Goal: Task Accomplishment & Management: Manage account settings

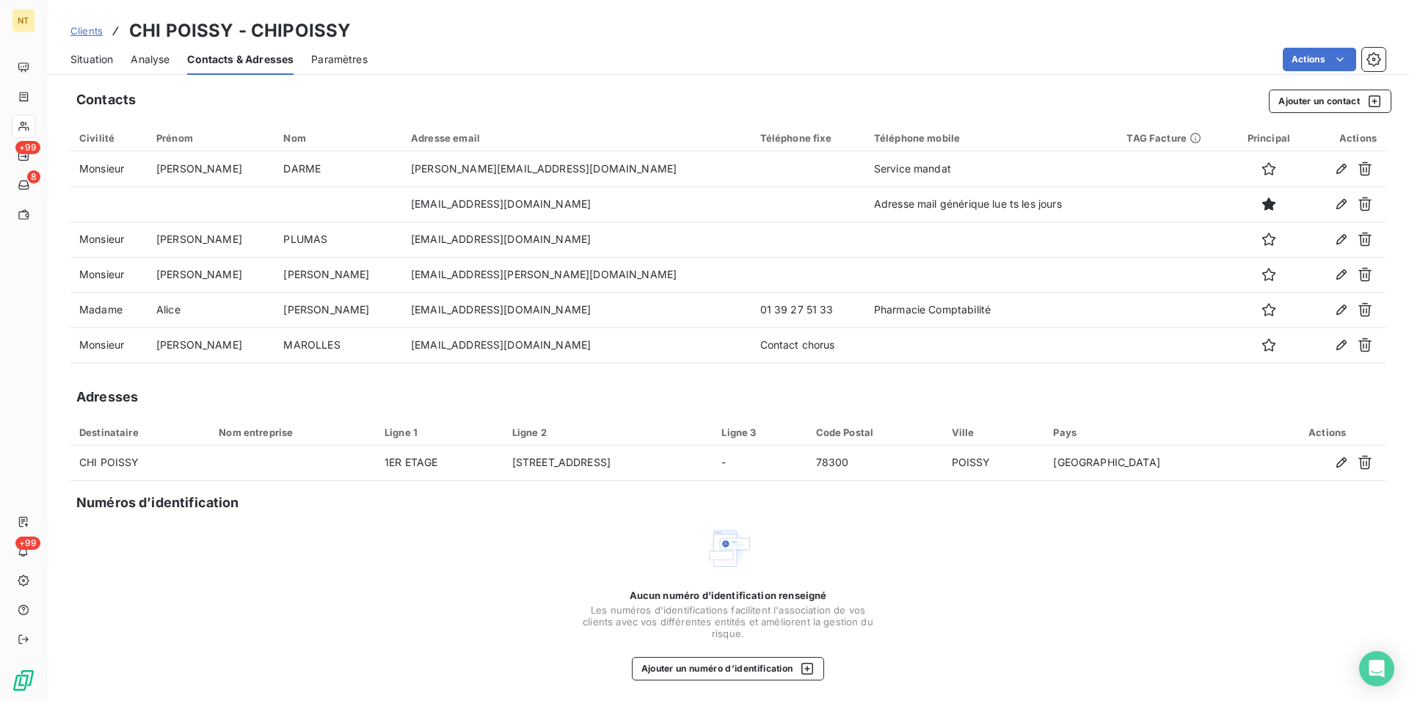
click at [81, 59] on span "Situation" at bounding box center [91, 59] width 43 height 15
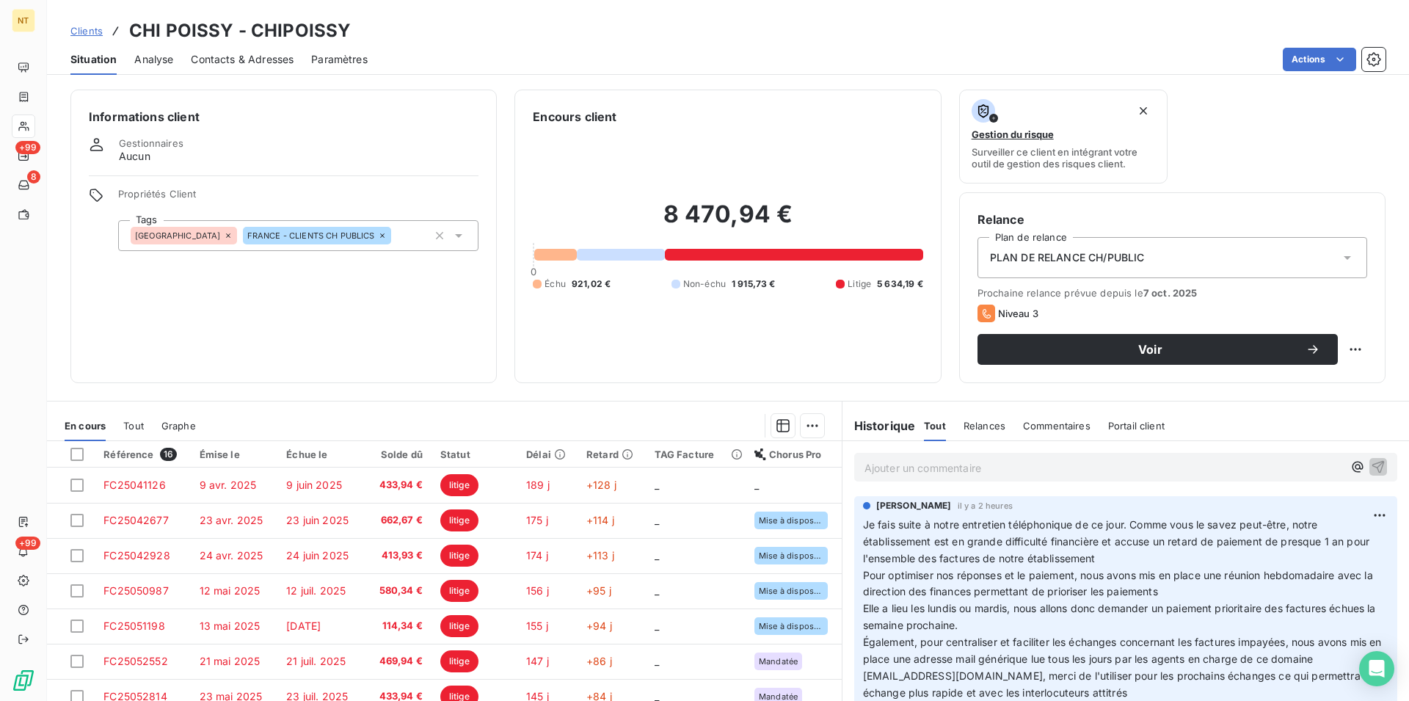
scroll to position [225, 0]
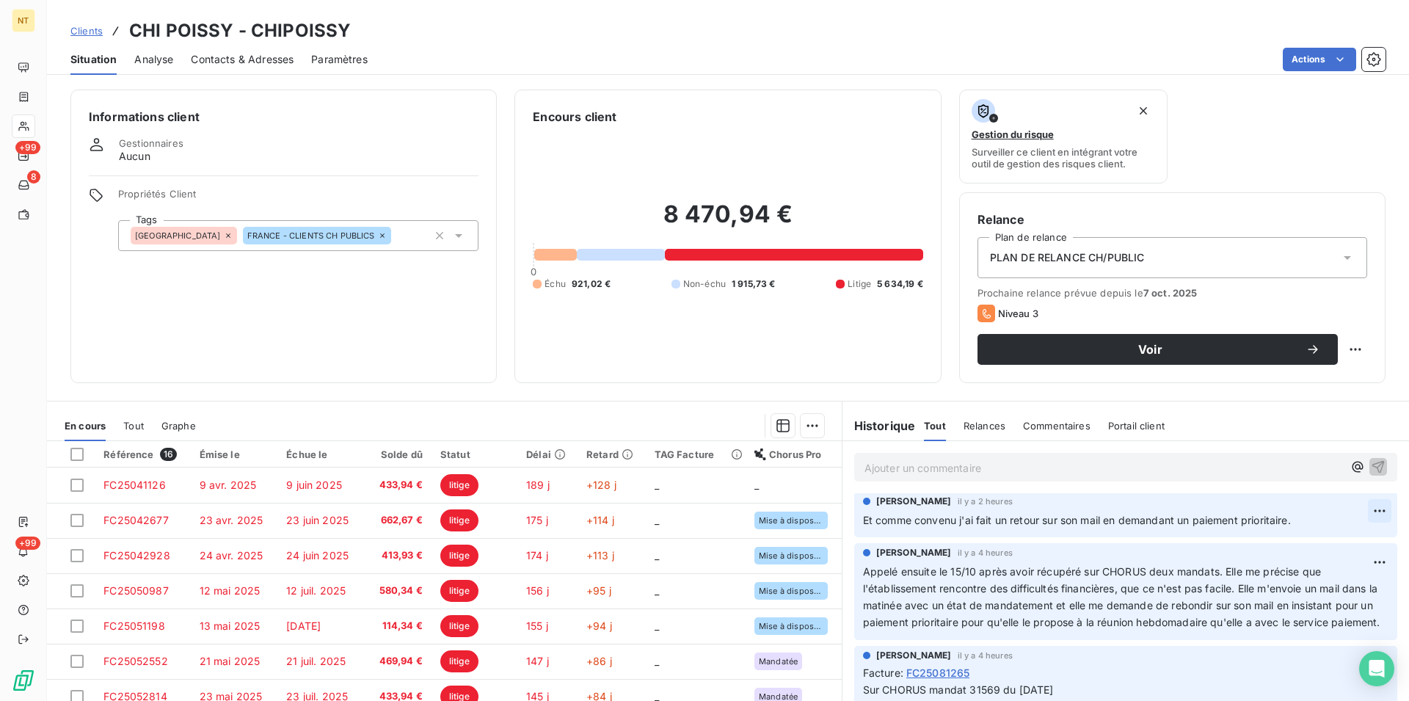
click at [1356, 512] on html "NT +99 8 +99 Clients CHI POISSY - CHIPOISSY Situation Analyse Contacts & Adress…" at bounding box center [704, 350] width 1409 height 701
click at [1300, 548] on div "Editer" at bounding box center [1320, 543] width 82 height 23
click at [1374, 523] on icon "button" at bounding box center [1380, 520] width 12 height 12
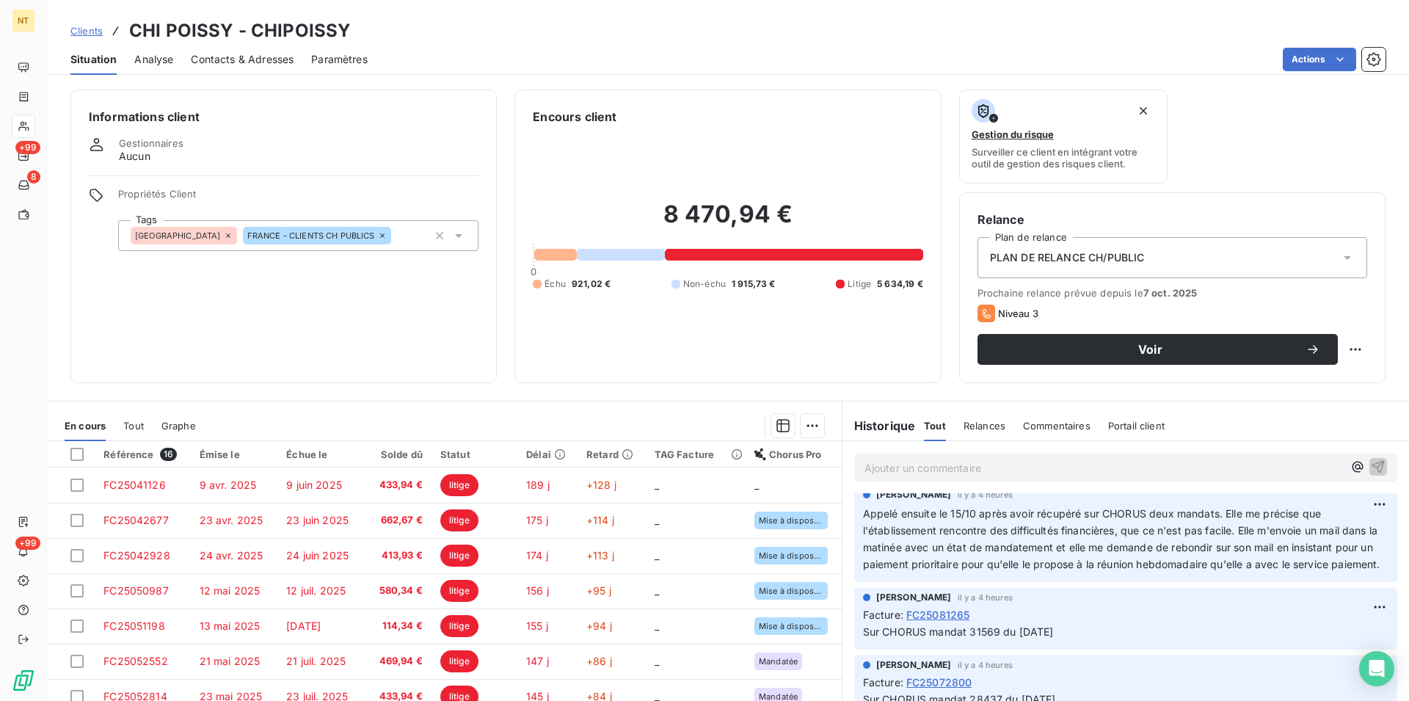
scroll to position [299, 0]
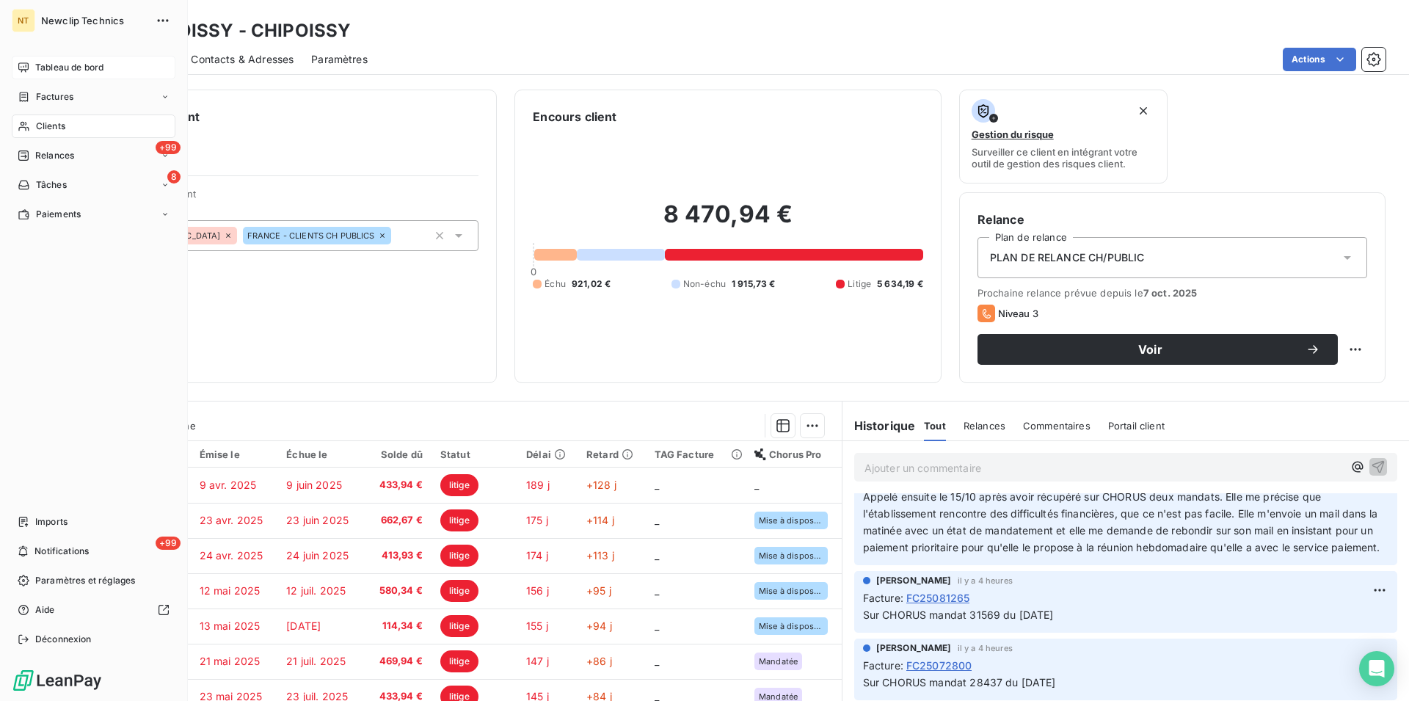
click at [62, 63] on span "Tableau de bord" at bounding box center [69, 67] width 68 height 13
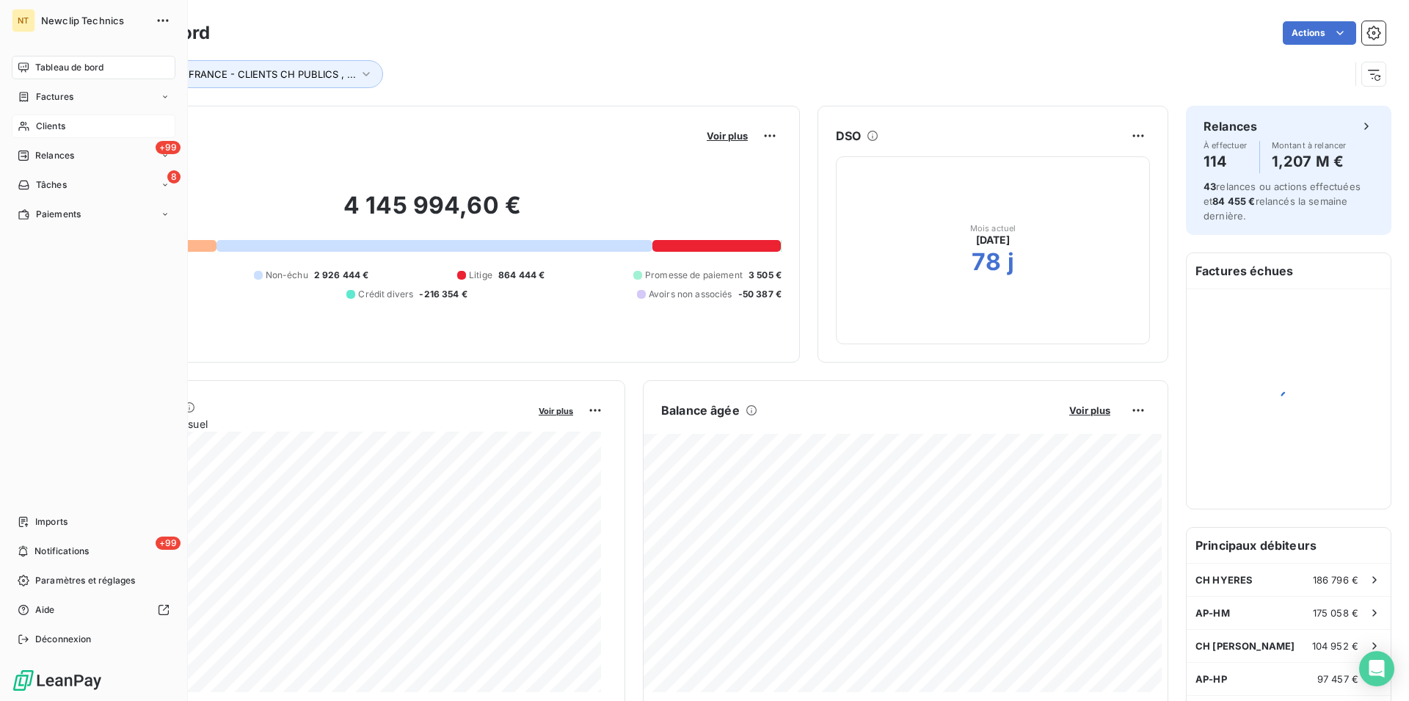
click at [43, 128] on span "Clients" at bounding box center [50, 126] width 29 height 13
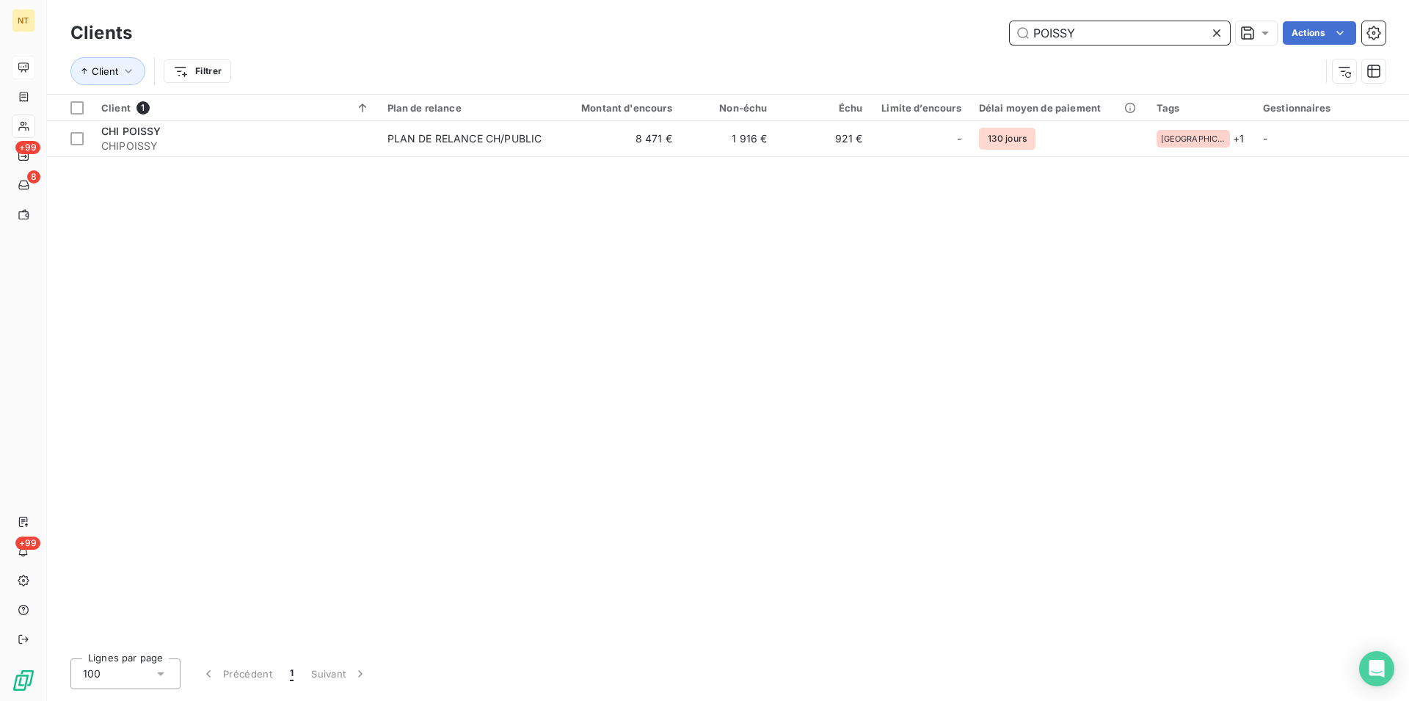
drag, startPoint x: 1097, startPoint y: 28, endPoint x: 1042, endPoint y: 34, distance: 55.4
click at [1042, 34] on input "POISSY" at bounding box center [1120, 32] width 220 height 23
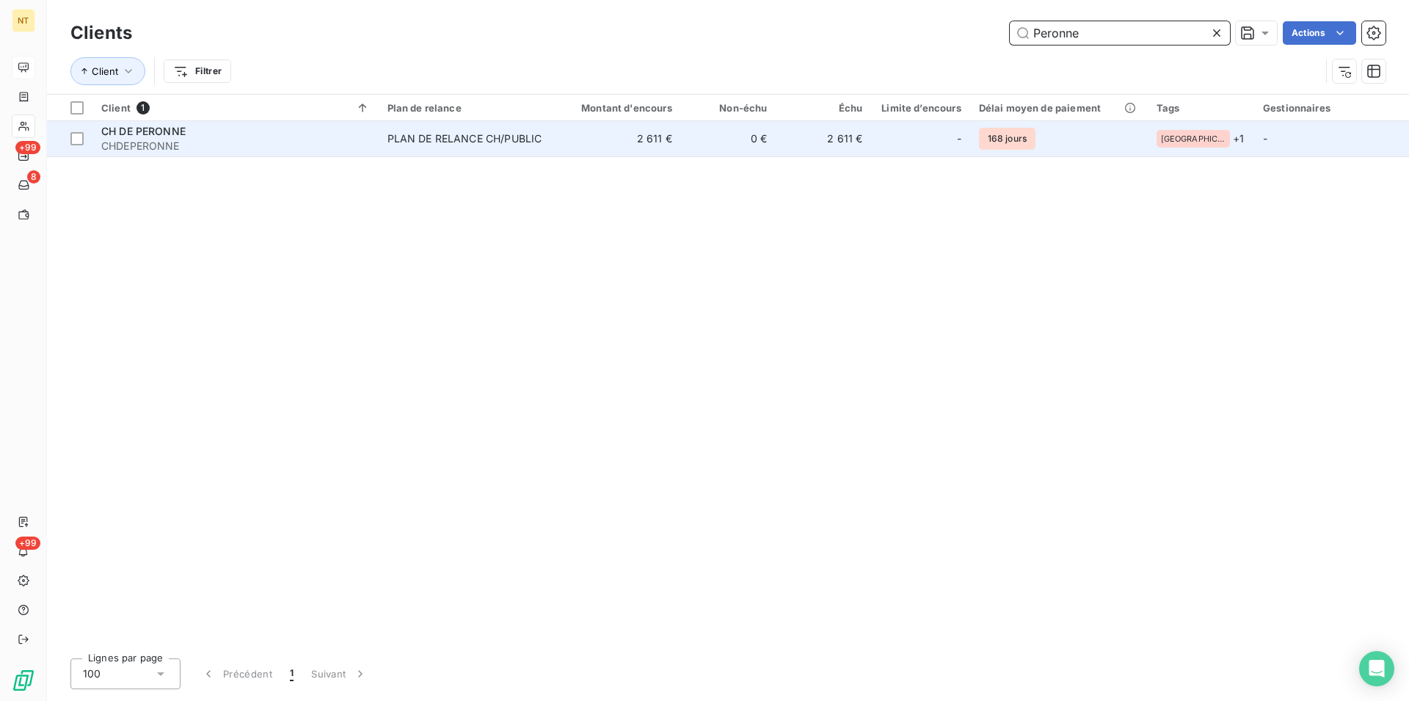
type input "Peronne"
click at [195, 147] on span "CHDEPERONNE" at bounding box center [235, 146] width 269 height 15
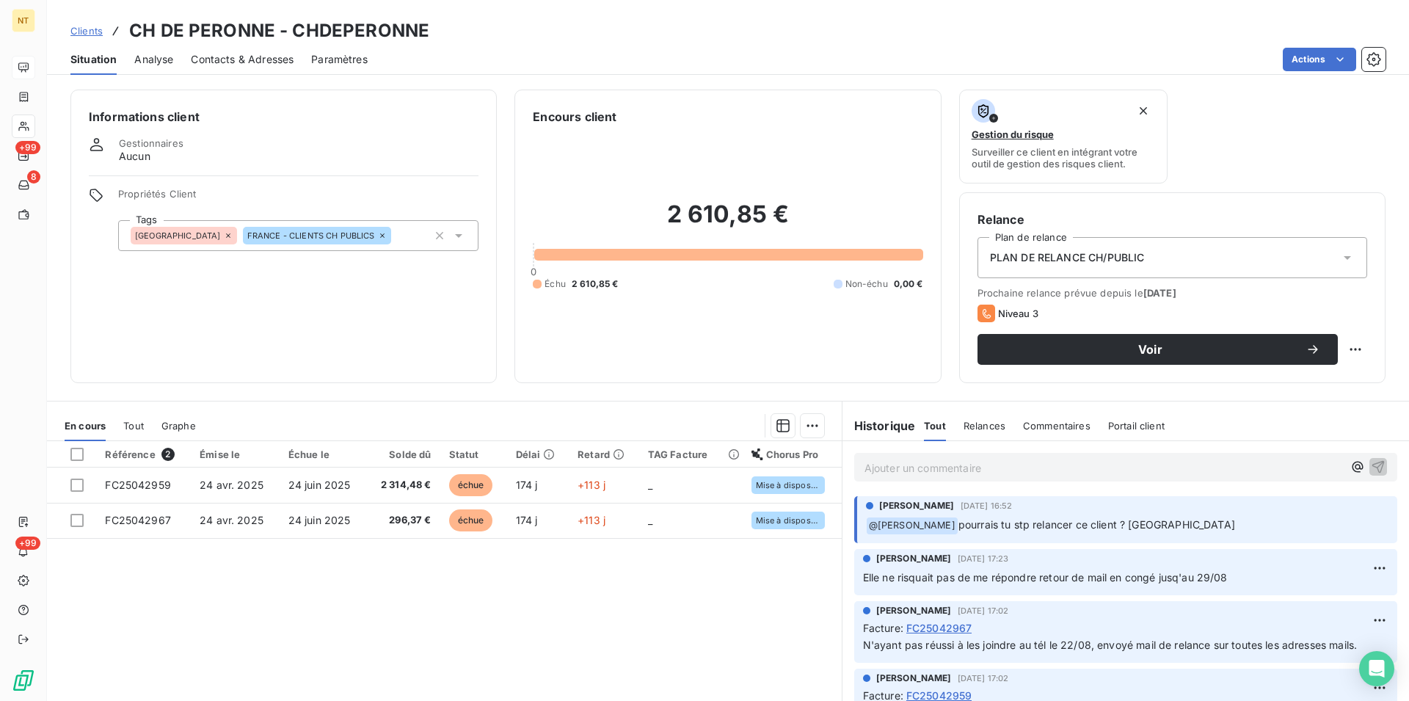
click at [240, 54] on span "Contacts & Adresses" at bounding box center [242, 59] width 103 height 15
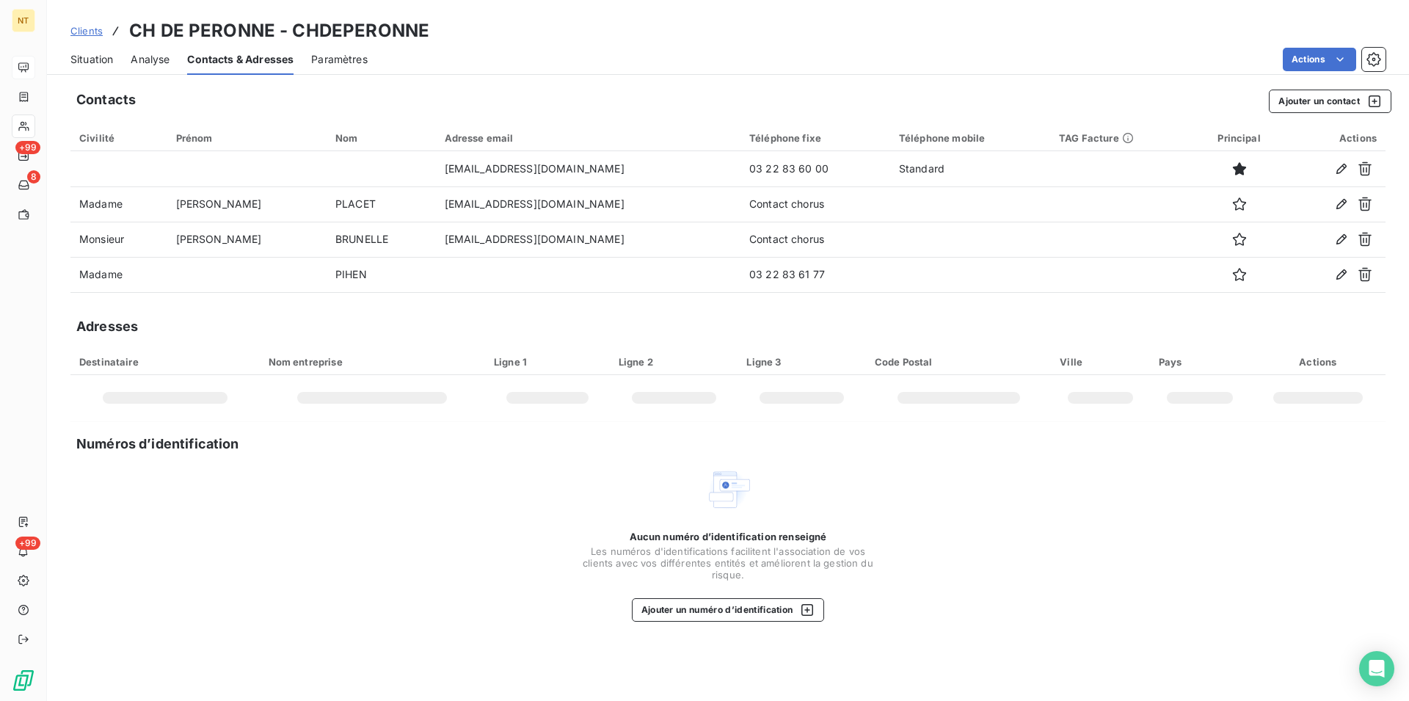
click at [73, 52] on span "Situation" at bounding box center [91, 59] width 43 height 15
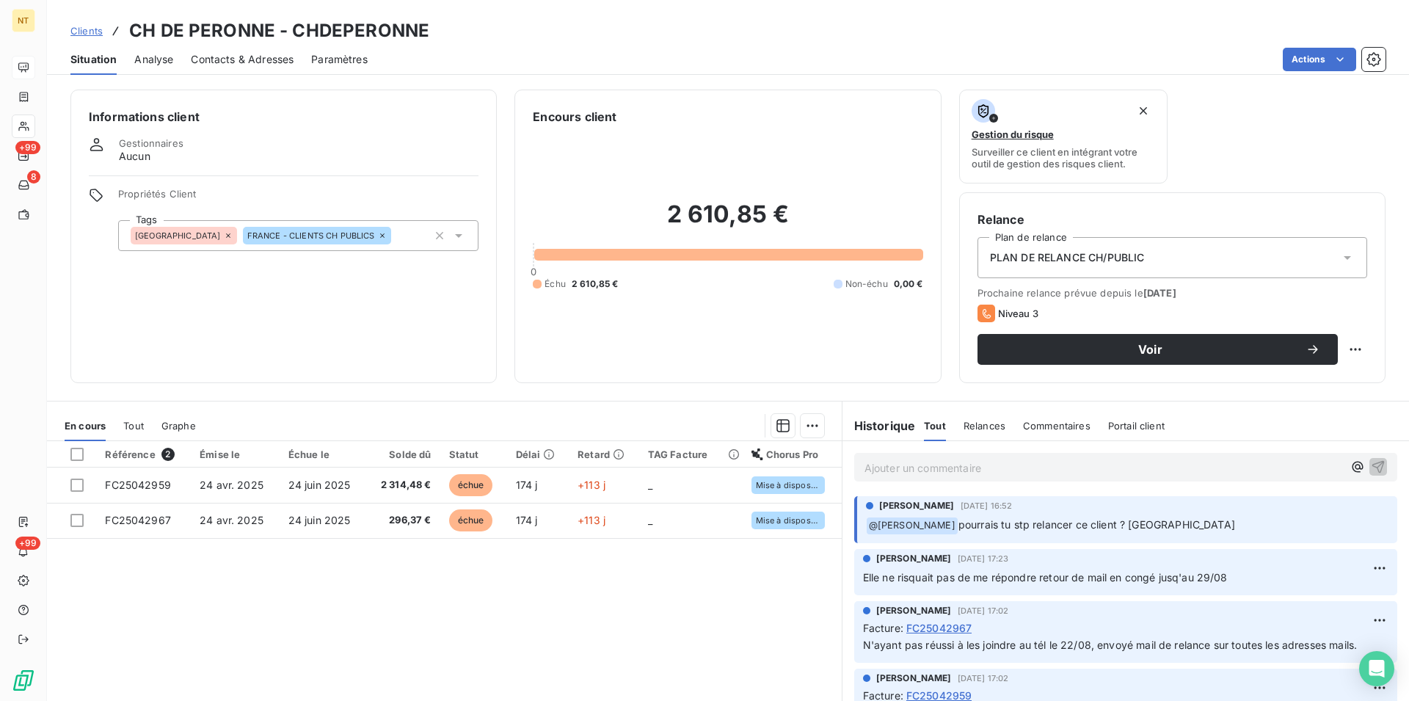
click at [266, 57] on span "Contacts & Adresses" at bounding box center [242, 59] width 103 height 15
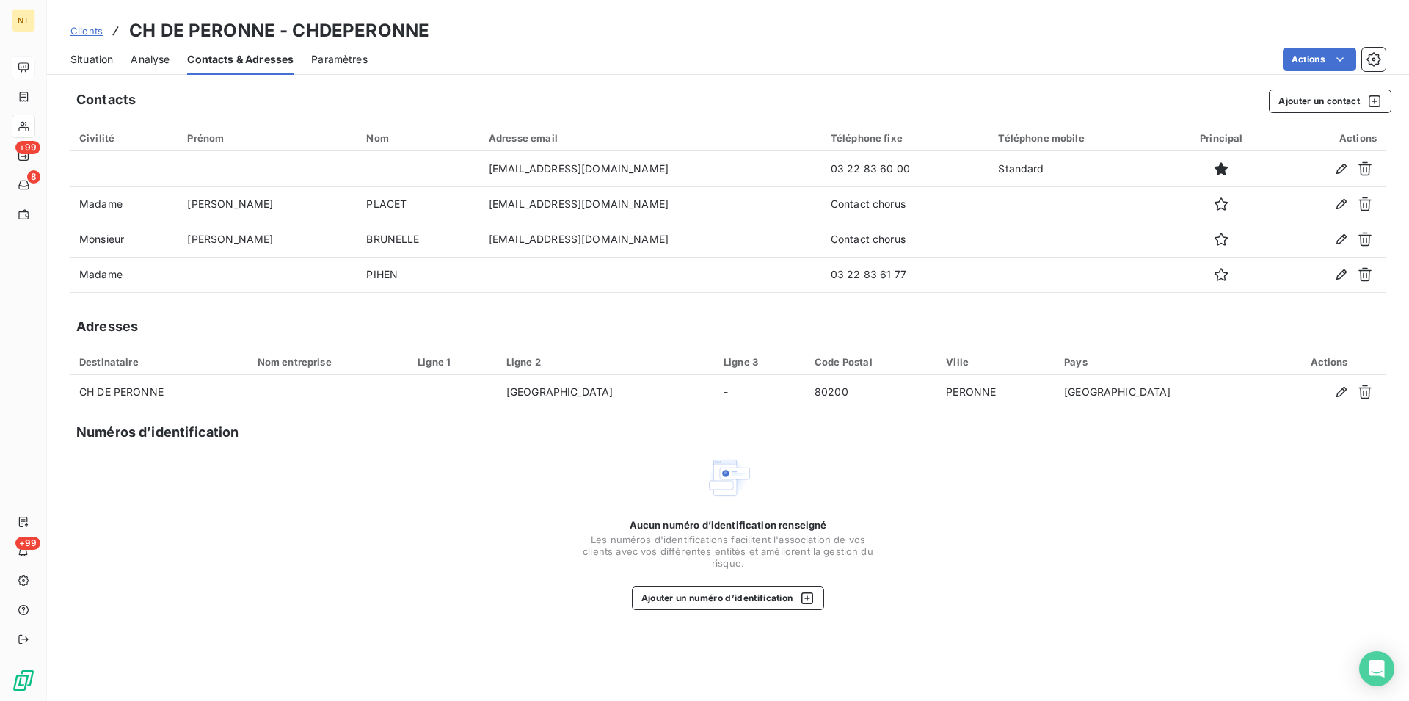
click at [81, 59] on span "Situation" at bounding box center [91, 59] width 43 height 15
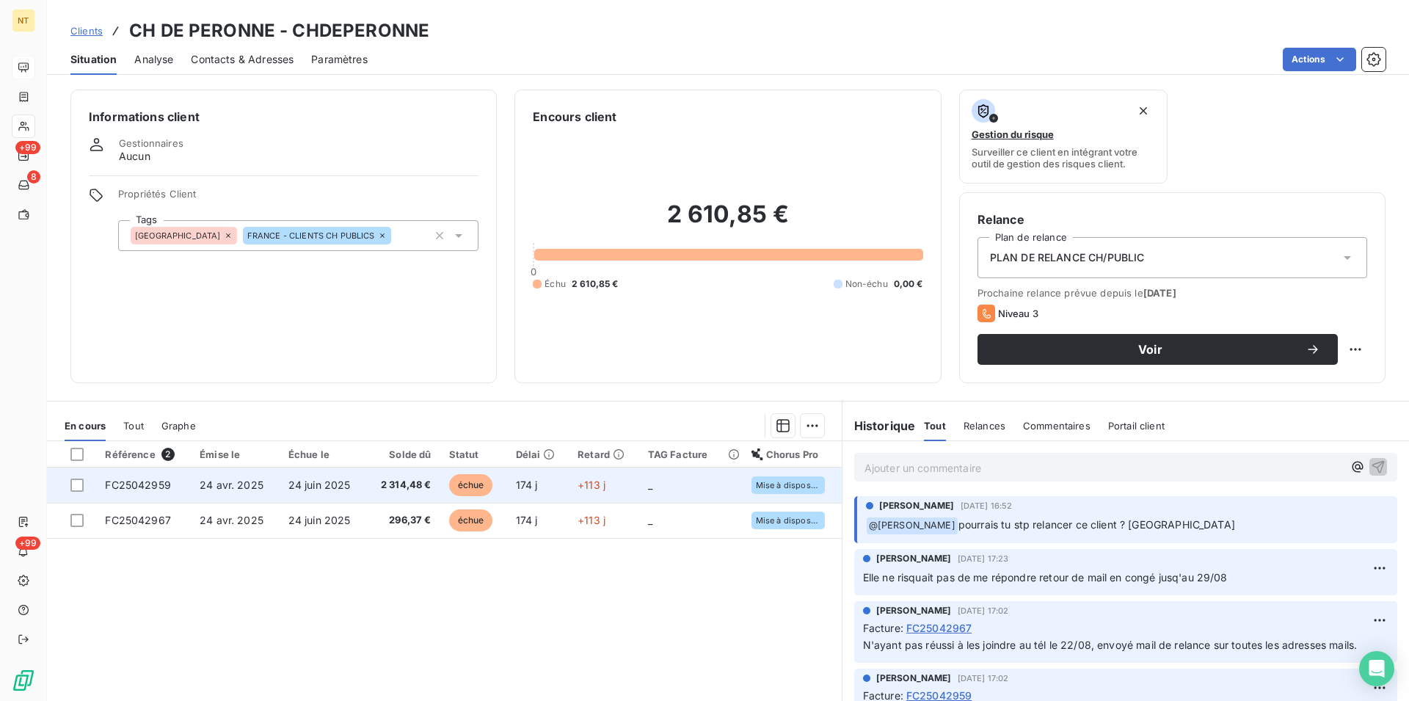
click at [153, 480] on span "FC25042959" at bounding box center [138, 485] width 66 height 12
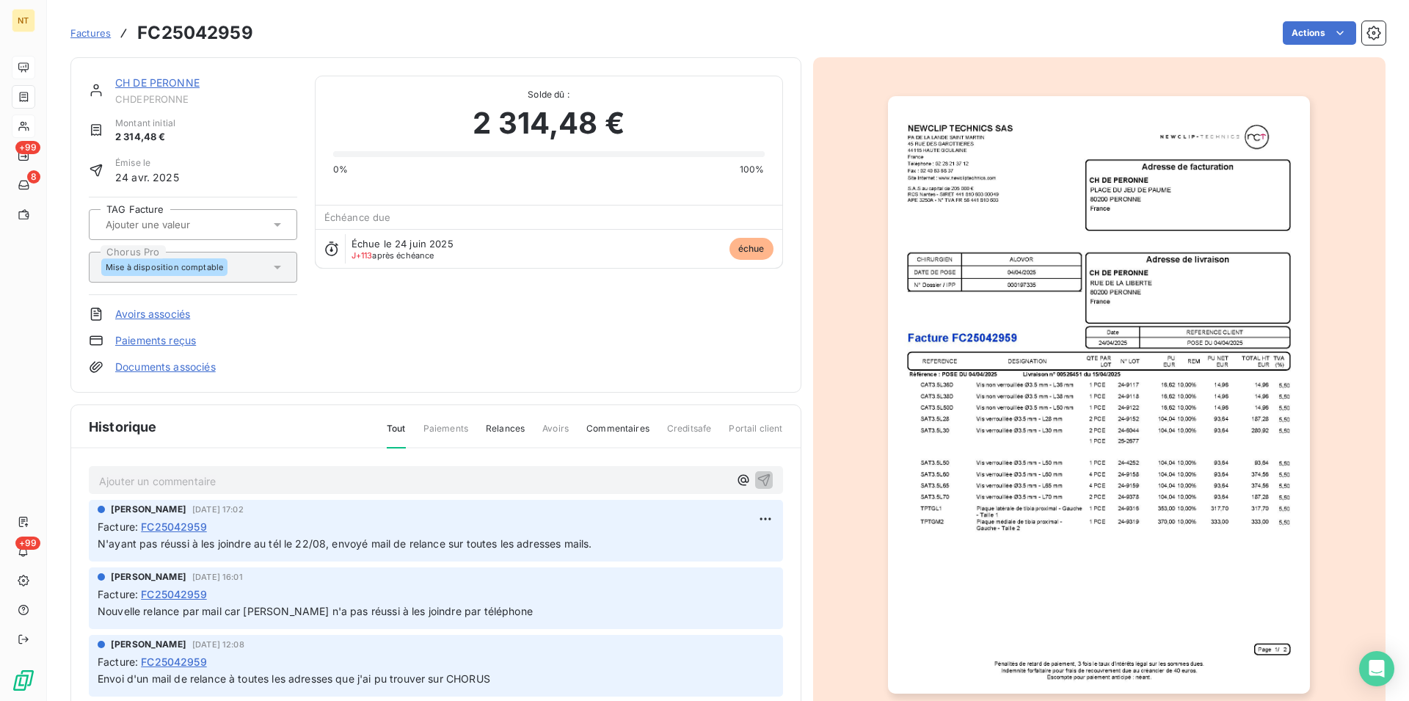
click at [112, 481] on p "Ajouter un commentaire ﻿" at bounding box center [414, 481] width 630 height 18
click at [170, 79] on link "CH DE PERONNE" at bounding box center [157, 82] width 84 height 12
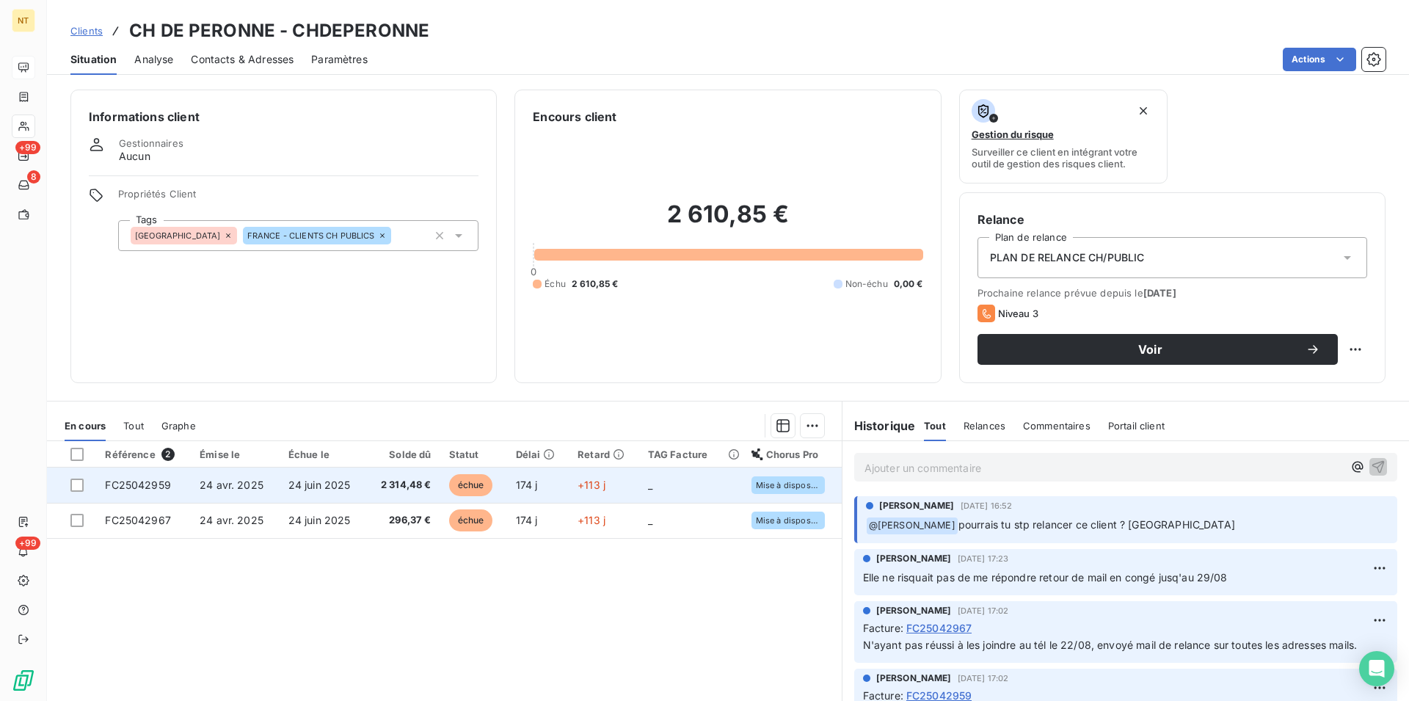
click at [139, 480] on span "FC25042959" at bounding box center [138, 485] width 66 height 12
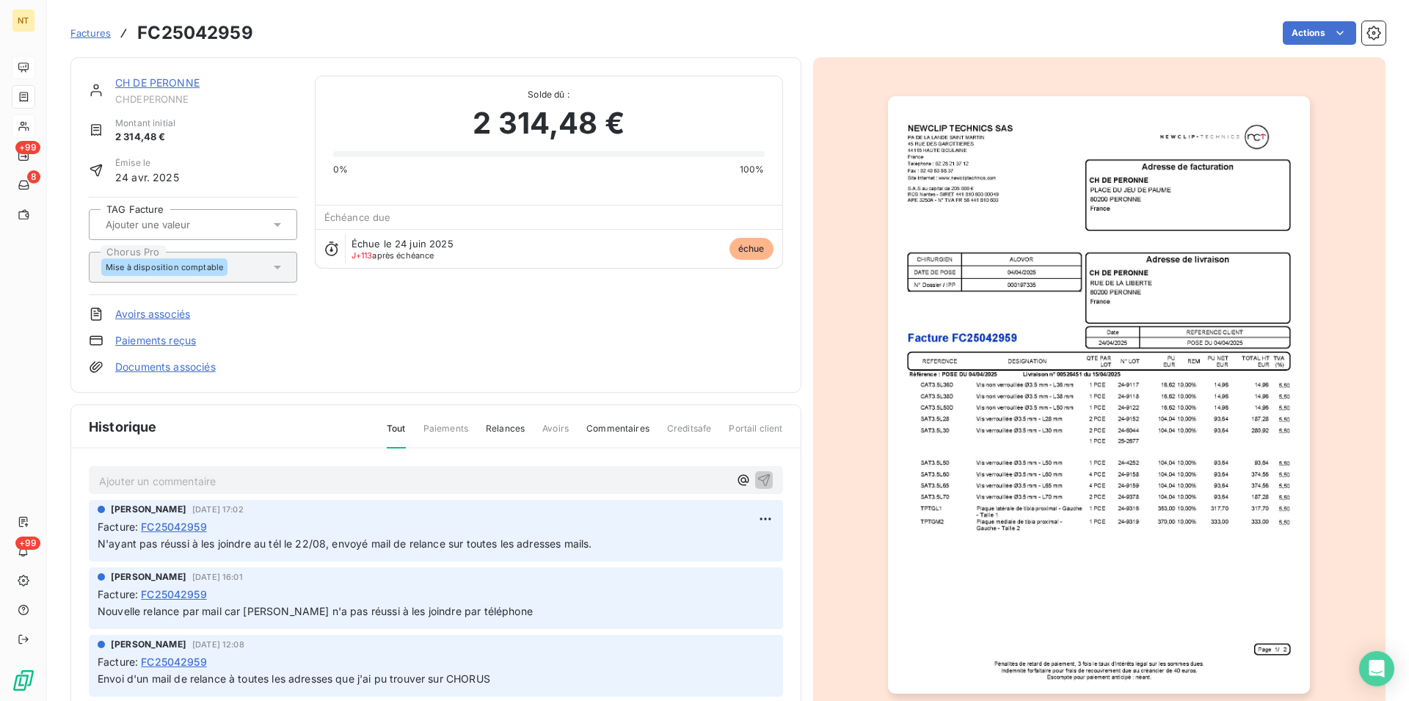
click at [114, 478] on p "Ajouter un commentaire ﻿" at bounding box center [414, 481] width 630 height 18
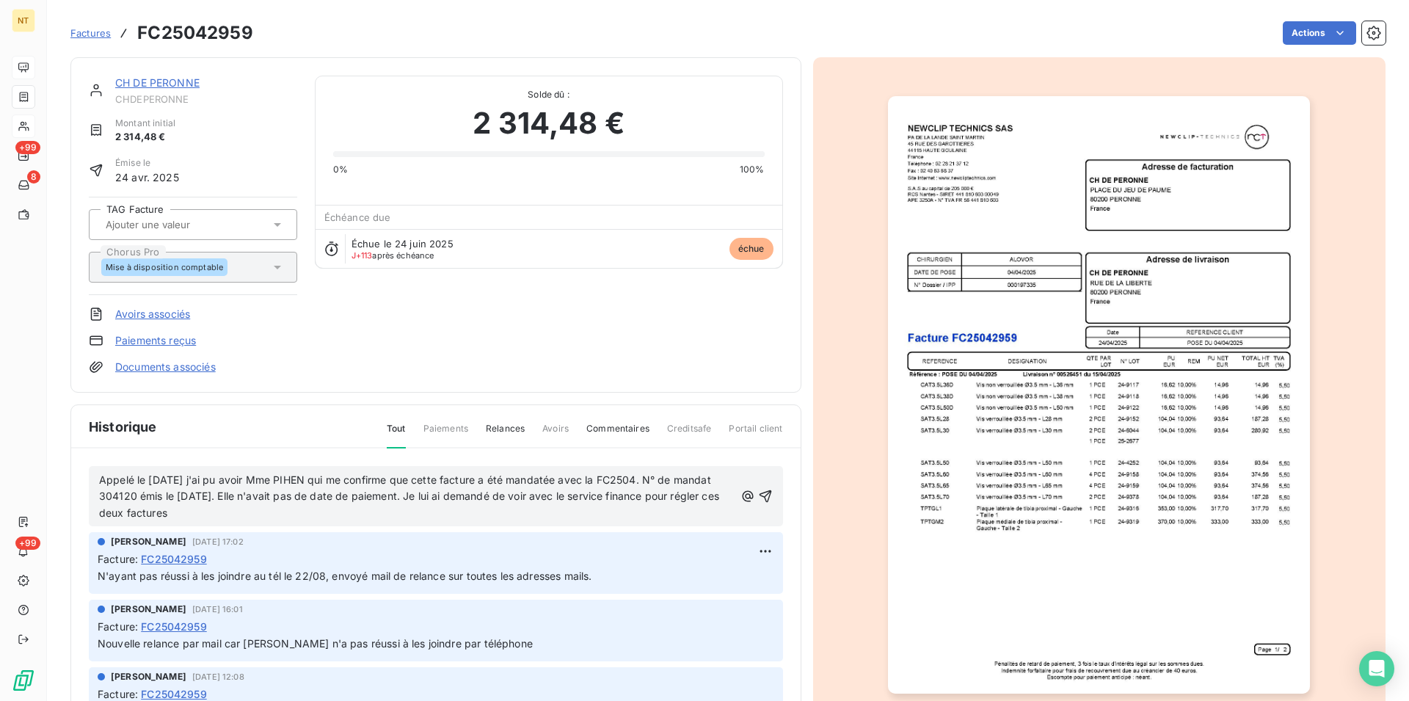
click at [670, 479] on span "Appelé le [DATE] j'ai pu avoir Mme PIHEN qui me confirme que cette facture a ét…" at bounding box center [410, 496] width 623 height 46
click at [660, 481] on span "Appelé le [DATE] j'ai pu avoir Mme PIHEN qui me confirme que cette facture a ét…" at bounding box center [410, 496] width 623 height 46
drag, startPoint x: 92, startPoint y: 475, endPoint x: 289, endPoint y: 514, distance: 201.2
click at [289, 514] on div "Appelé le [DATE] j'ai pu avoir Mme PIHEN qui me confirme que cette facture a ét…" at bounding box center [436, 496] width 694 height 61
click at [759, 492] on icon "button" at bounding box center [765, 496] width 12 height 12
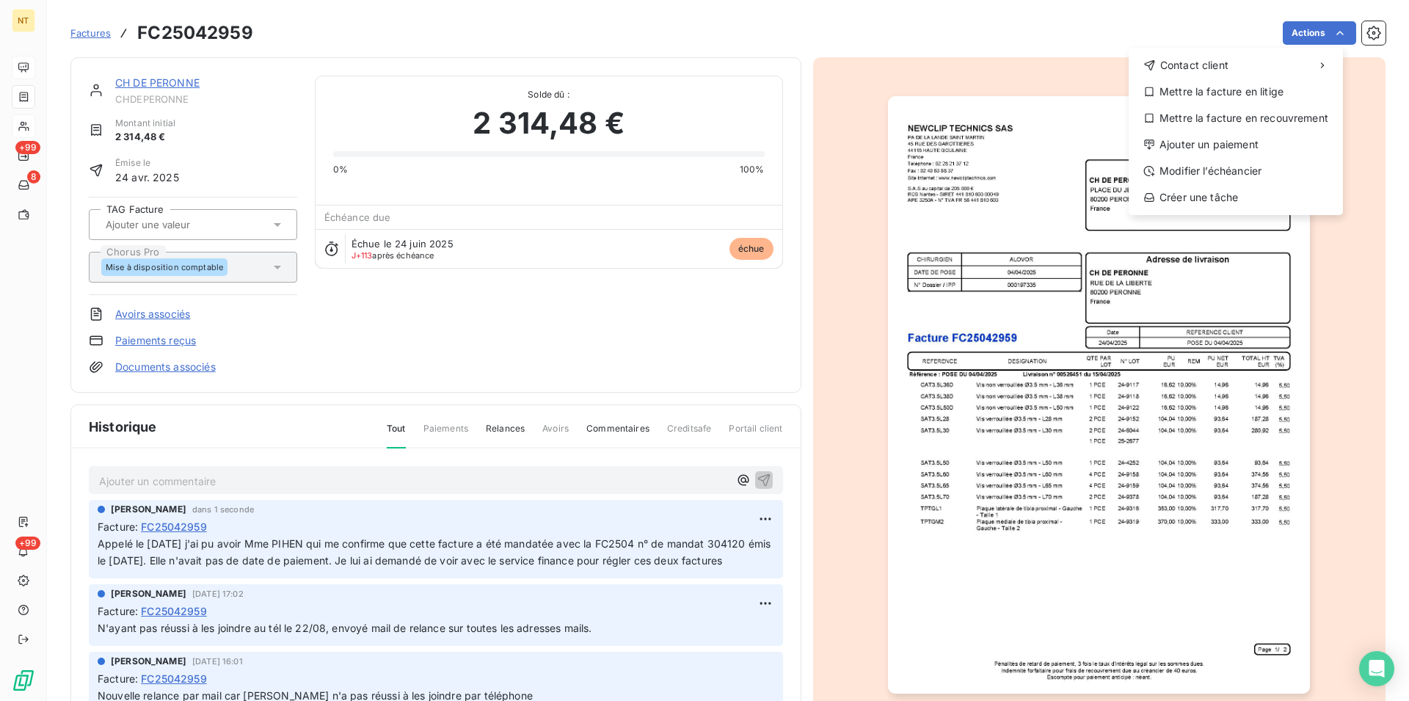
click at [1329, 33] on html "NT +99 8 +99 Factures FC25042959 Actions Contact client Mettre la facture en li…" at bounding box center [704, 350] width 1409 height 701
click at [1257, 92] on div "Mettre la facture en litige" at bounding box center [1236, 91] width 203 height 23
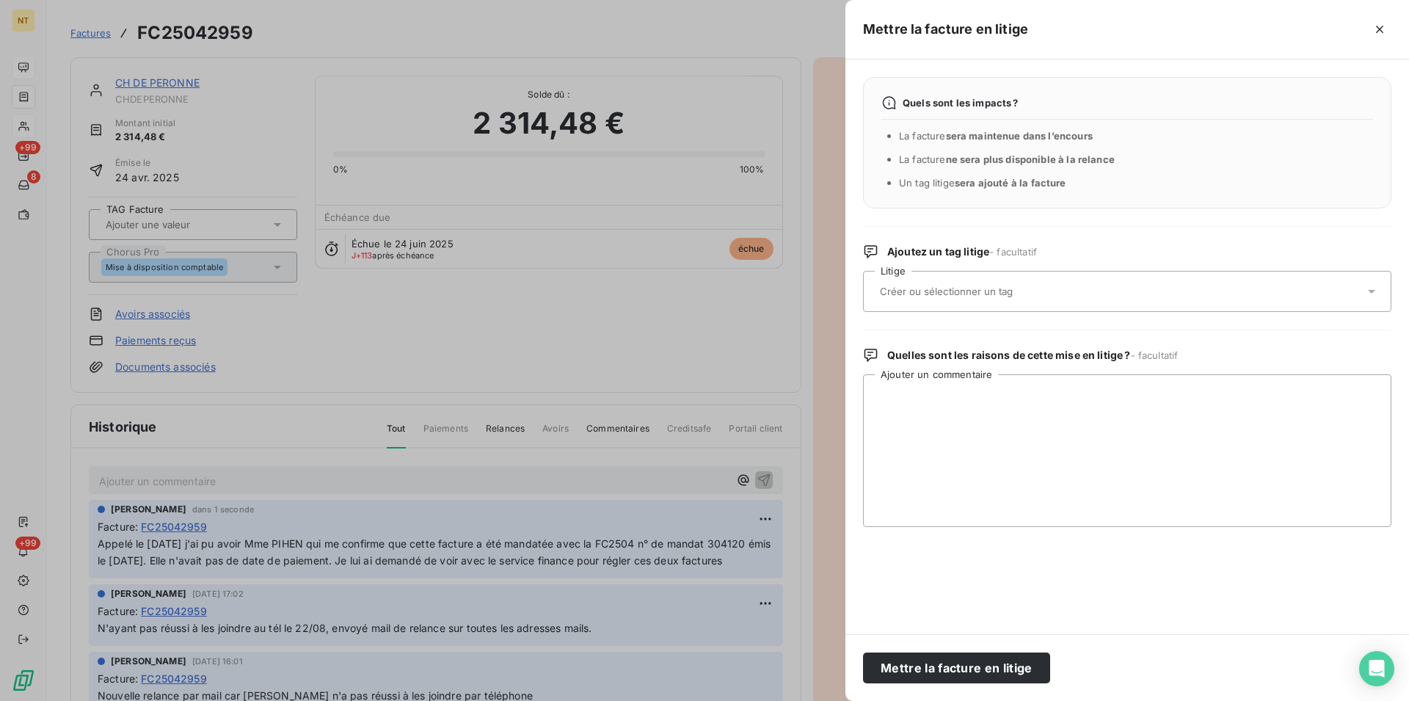
click at [952, 282] on div at bounding box center [1120, 291] width 489 height 31
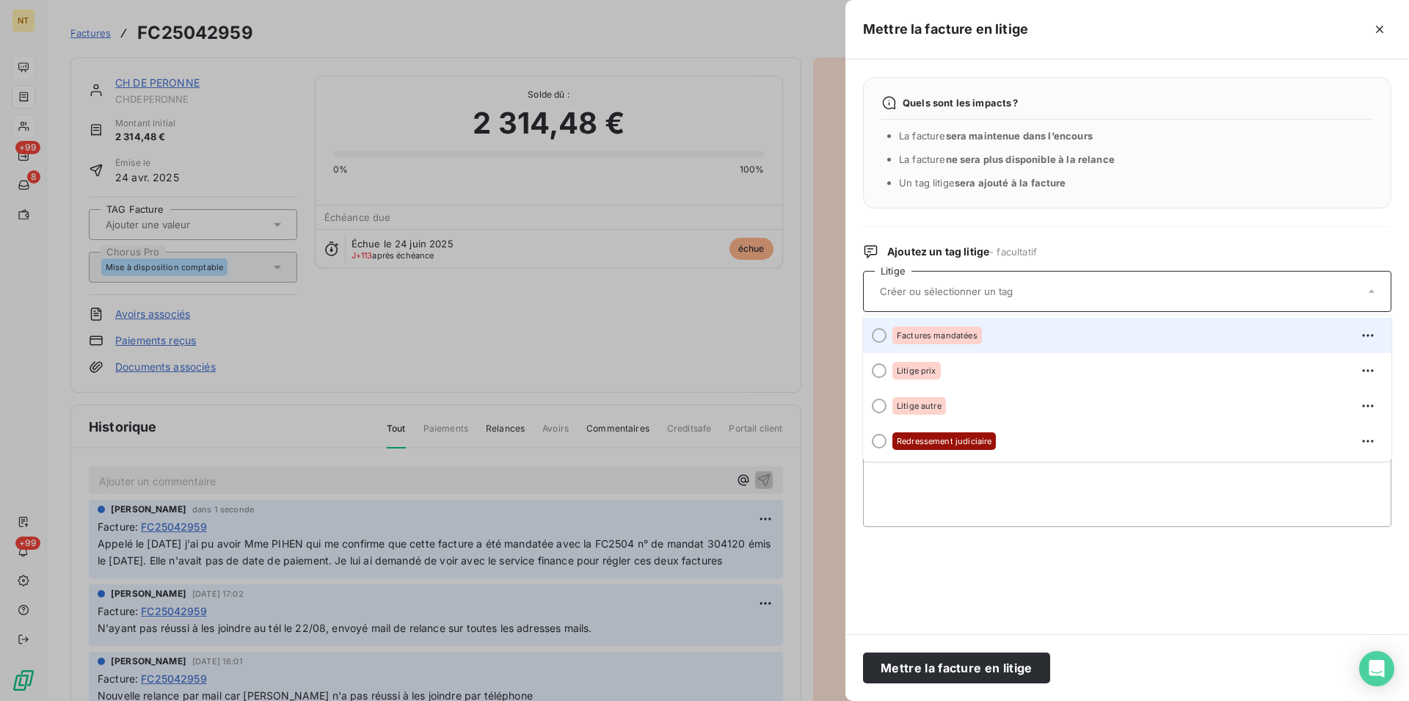
click at [879, 339] on div at bounding box center [879, 335] width 15 height 15
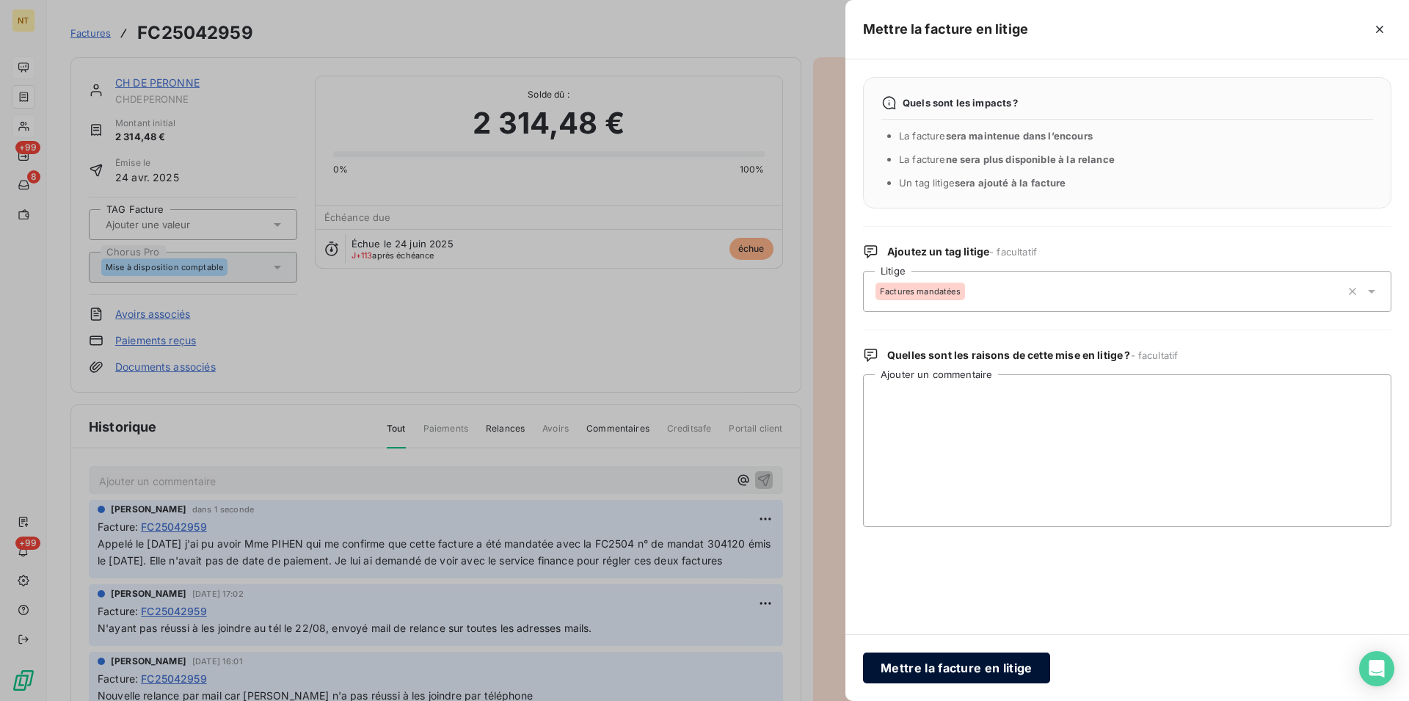
click at [955, 671] on button "Mettre la facture en litige" at bounding box center [956, 668] width 187 height 31
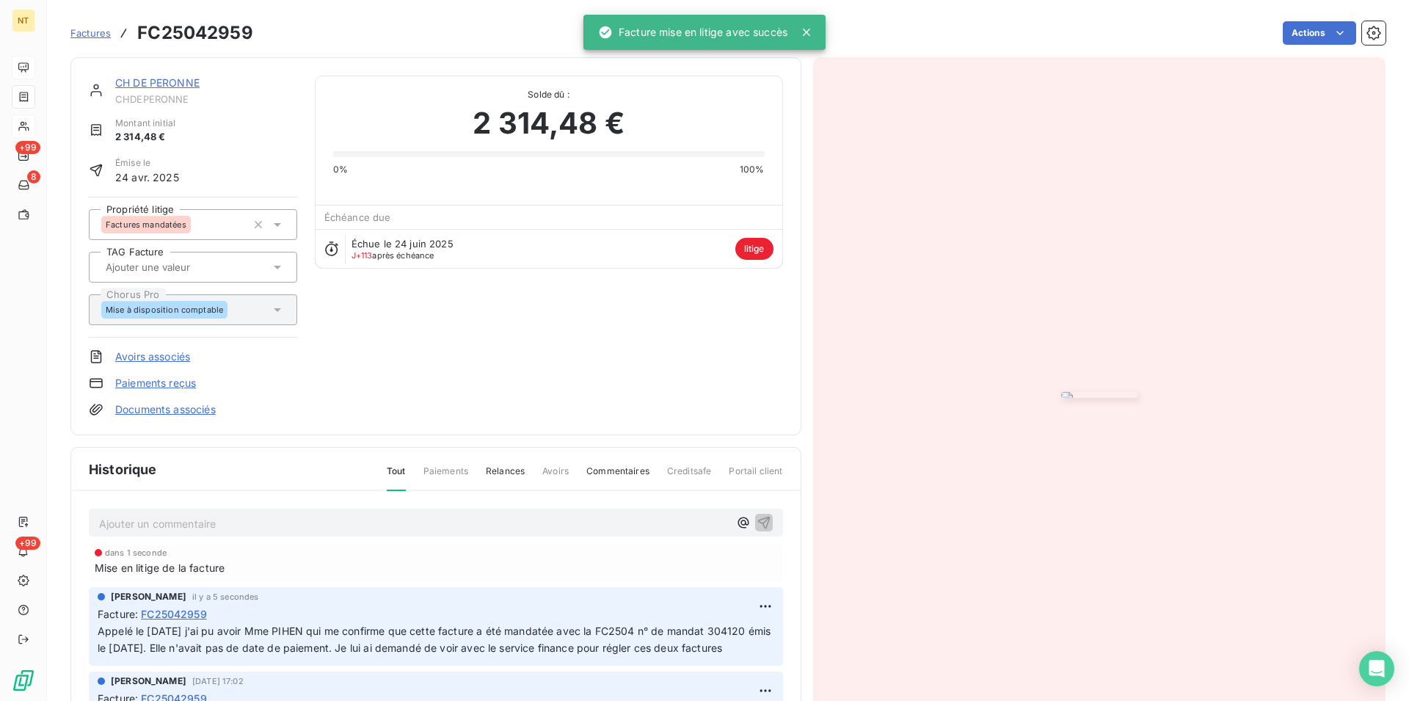
click at [152, 84] on link "CH DE PERONNE" at bounding box center [157, 82] width 84 height 12
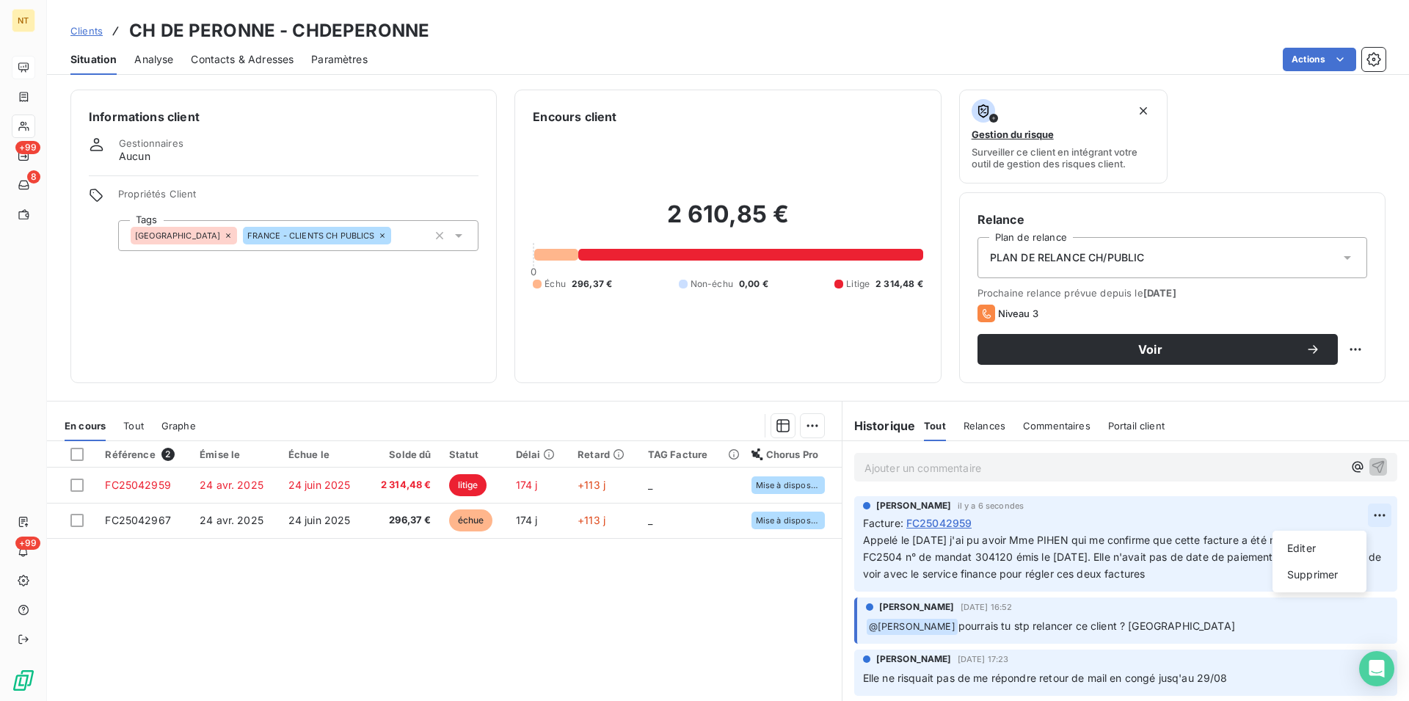
click at [1353, 514] on html "NT +99 8 +99 Clients CH DE PERONNE - CHDEPERONNE Situation Analyse Contacts & A…" at bounding box center [704, 350] width 1409 height 701
click at [1304, 547] on div "Editer" at bounding box center [1320, 548] width 82 height 23
click at [932, 561] on span "Appelé le [DATE] j'ai pu avoir Mme PIHEN qui me confirme que cette facture a ét…" at bounding box center [1116, 557] width 506 height 46
click at [1374, 554] on icon "button" at bounding box center [1381, 556] width 15 height 15
click at [865, 463] on p "Ajouter un commentaire ﻿" at bounding box center [1104, 468] width 479 height 18
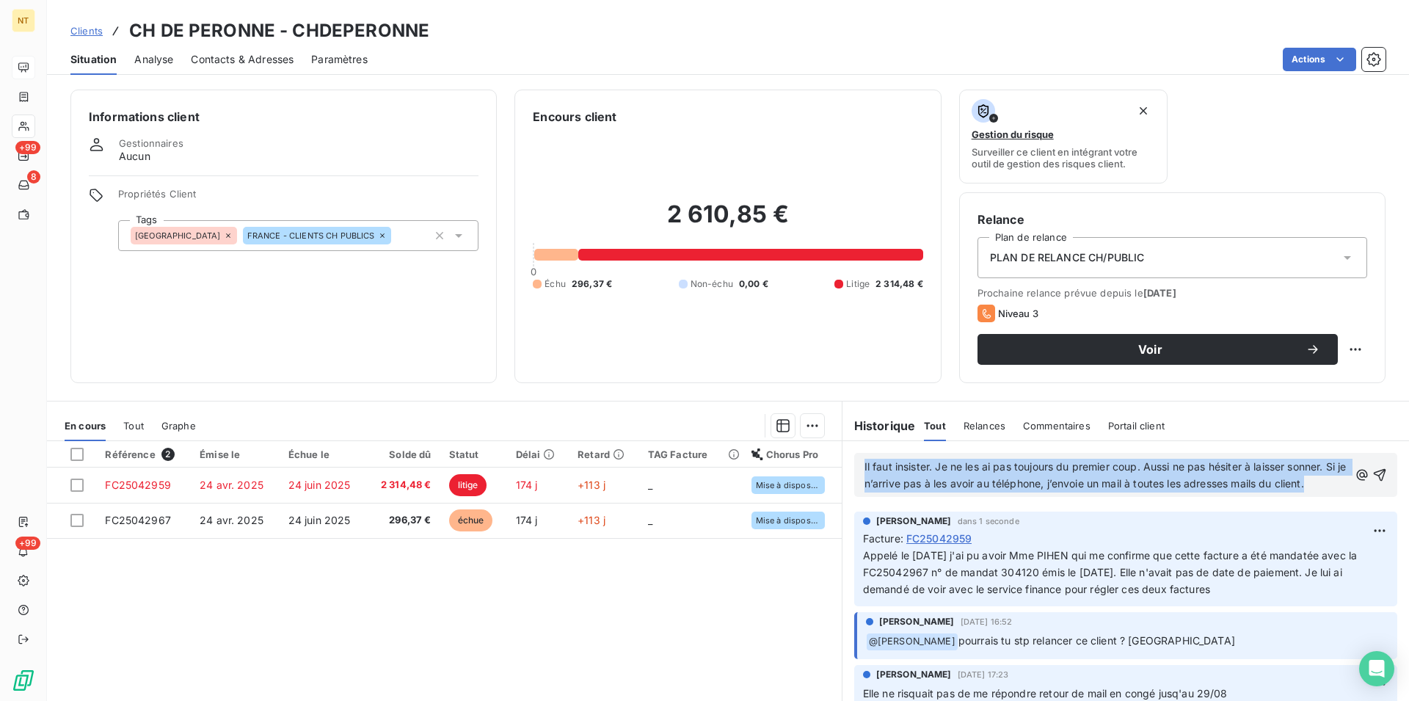
drag, startPoint x: 852, startPoint y: 459, endPoint x: 1313, endPoint y: 499, distance: 462.7
click at [1313, 497] on div "Il faut insister. Je ne les ai pas toujours du premier coup. Aussi ne pas hésit…" at bounding box center [1125, 475] width 543 height 44
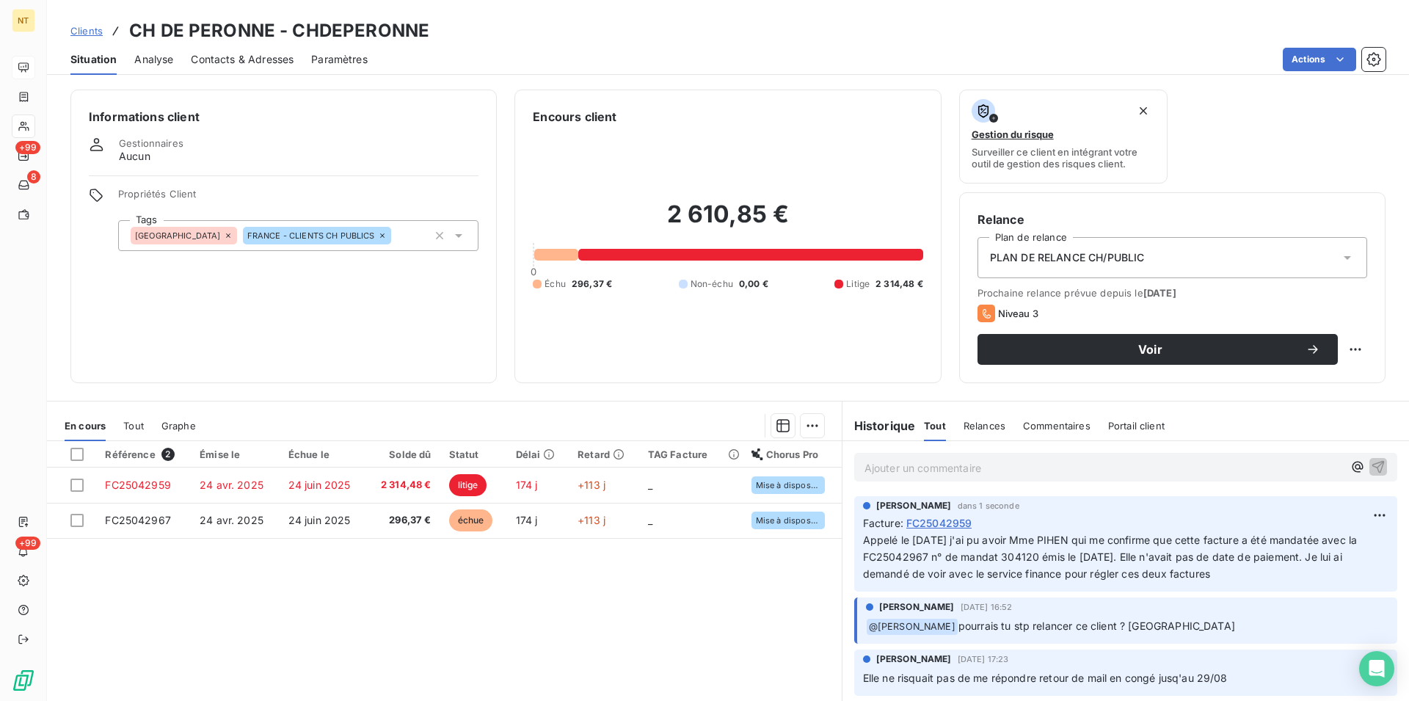
drag, startPoint x: 853, startPoint y: 542, endPoint x: 1356, endPoint y: 577, distance: 504.0
click at [1356, 577] on div "[PERSON_NAME] dans 1 seconde Facture : FC25042959 Appelé le [DATE] j'ai pu avoi…" at bounding box center [1125, 543] width 543 height 95
copy span "Appelé le [DATE] j'ai pu avoir Mme PIHEN qui me confirme que cette facture a ét…"
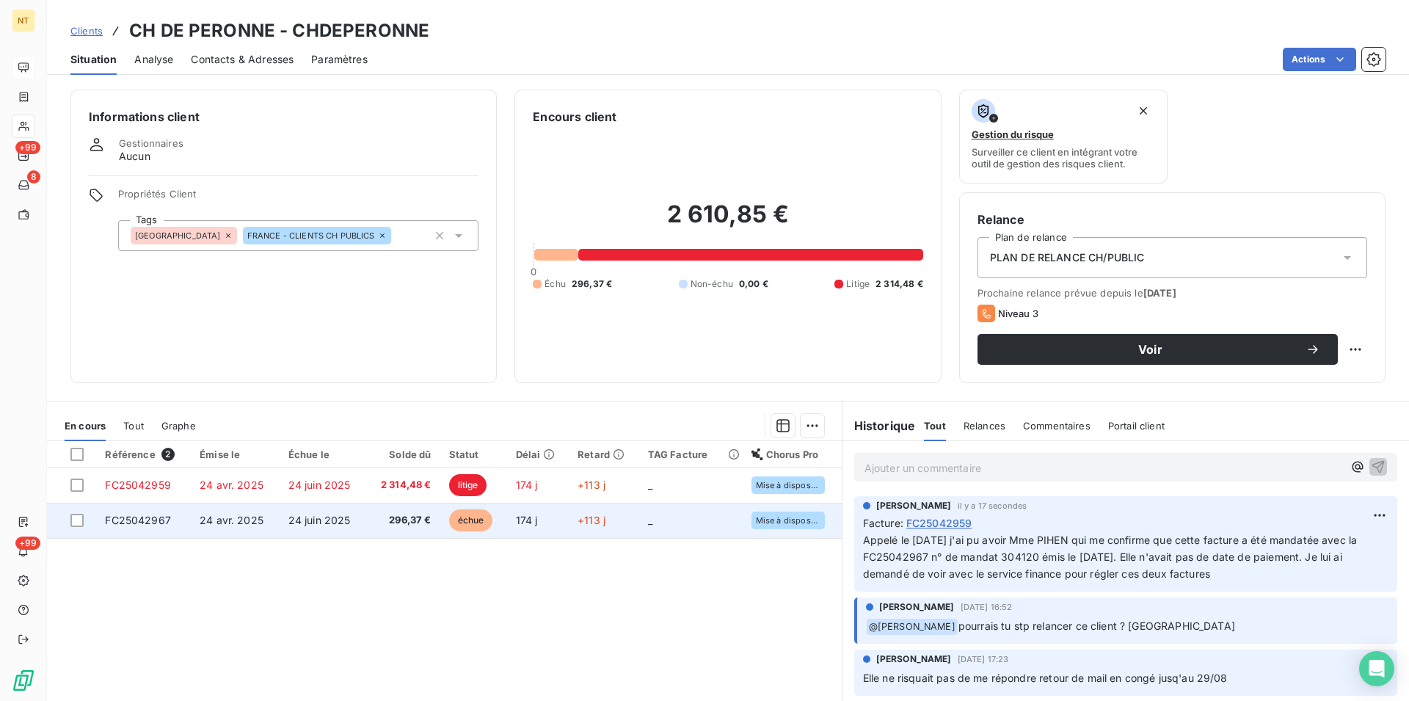
click at [149, 526] on span "FC25042967" at bounding box center [138, 520] width 66 height 12
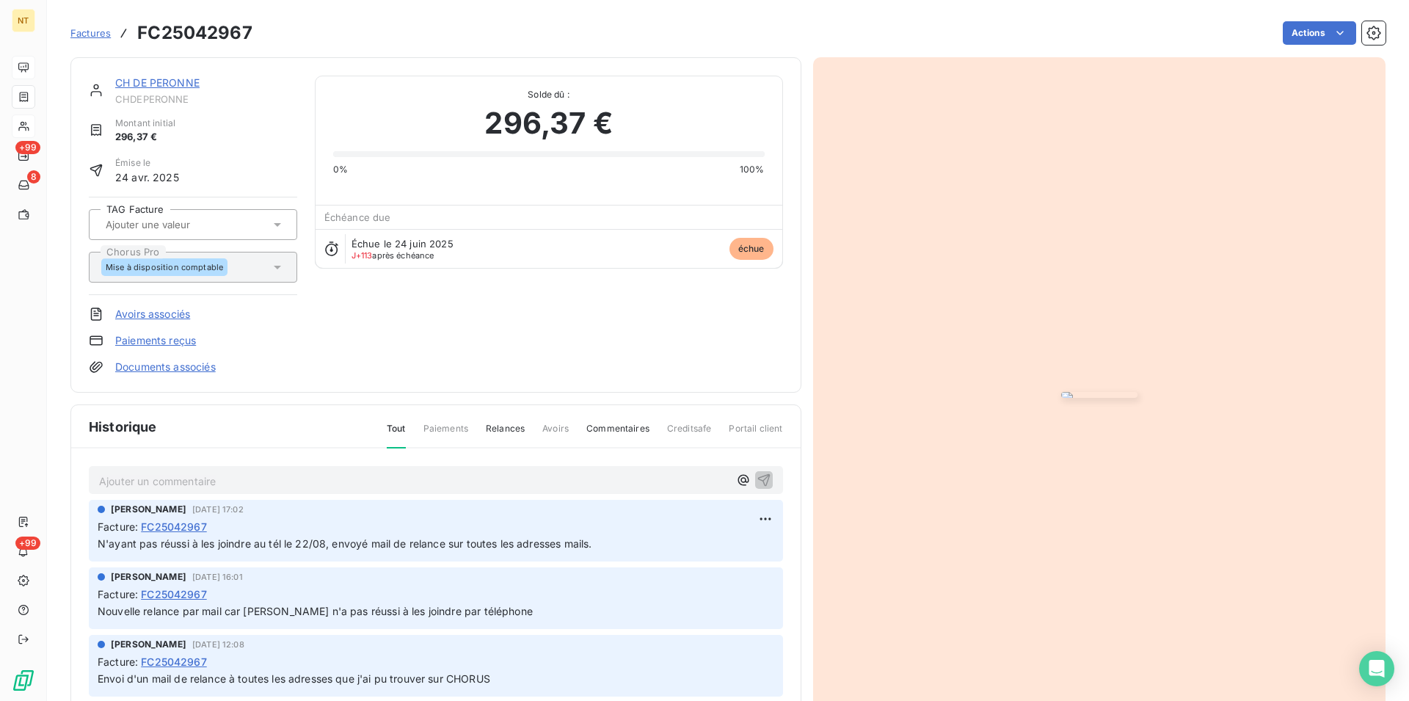
click at [149, 480] on p "Ajouter un commentaire ﻿" at bounding box center [414, 481] width 630 height 18
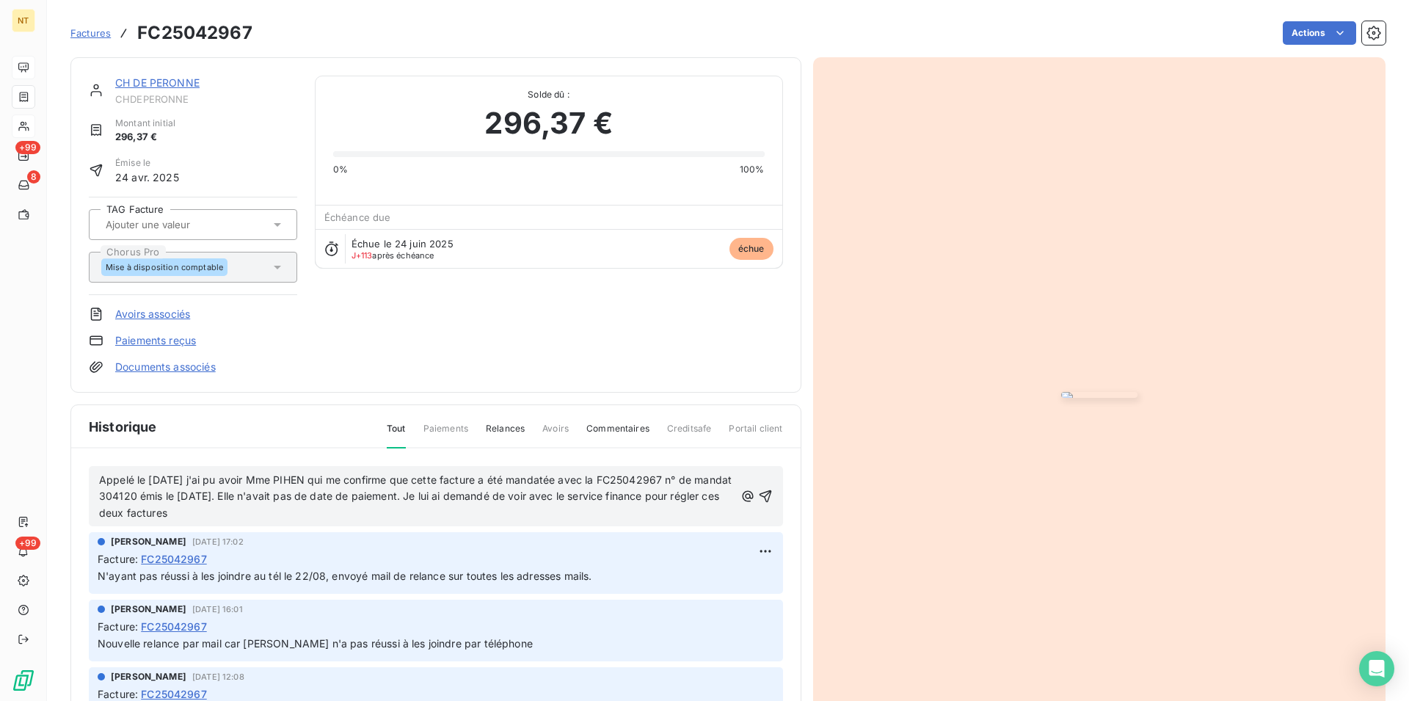
click at [680, 480] on span "Appelé le [DATE] j'ai pu avoir Mme PIHEN qui me confirme que cette facture a ét…" at bounding box center [417, 496] width 636 height 46
click at [758, 490] on icon "button" at bounding box center [765, 496] width 15 height 15
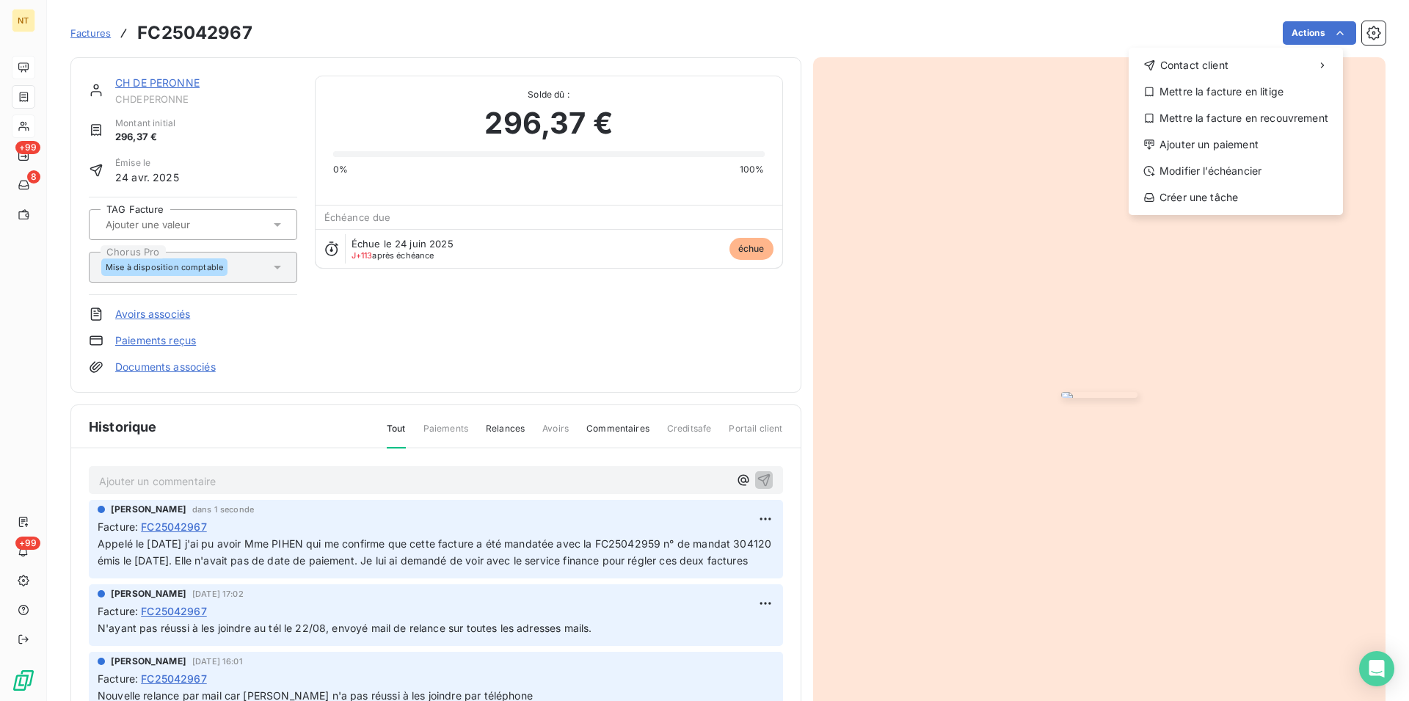
click at [1328, 32] on html "NT +99 8 +99 Factures FC25042967 Actions Contact client Mettre la facture en li…" at bounding box center [704, 350] width 1409 height 701
click at [1262, 87] on div "Mettre la facture en litige" at bounding box center [1236, 91] width 203 height 23
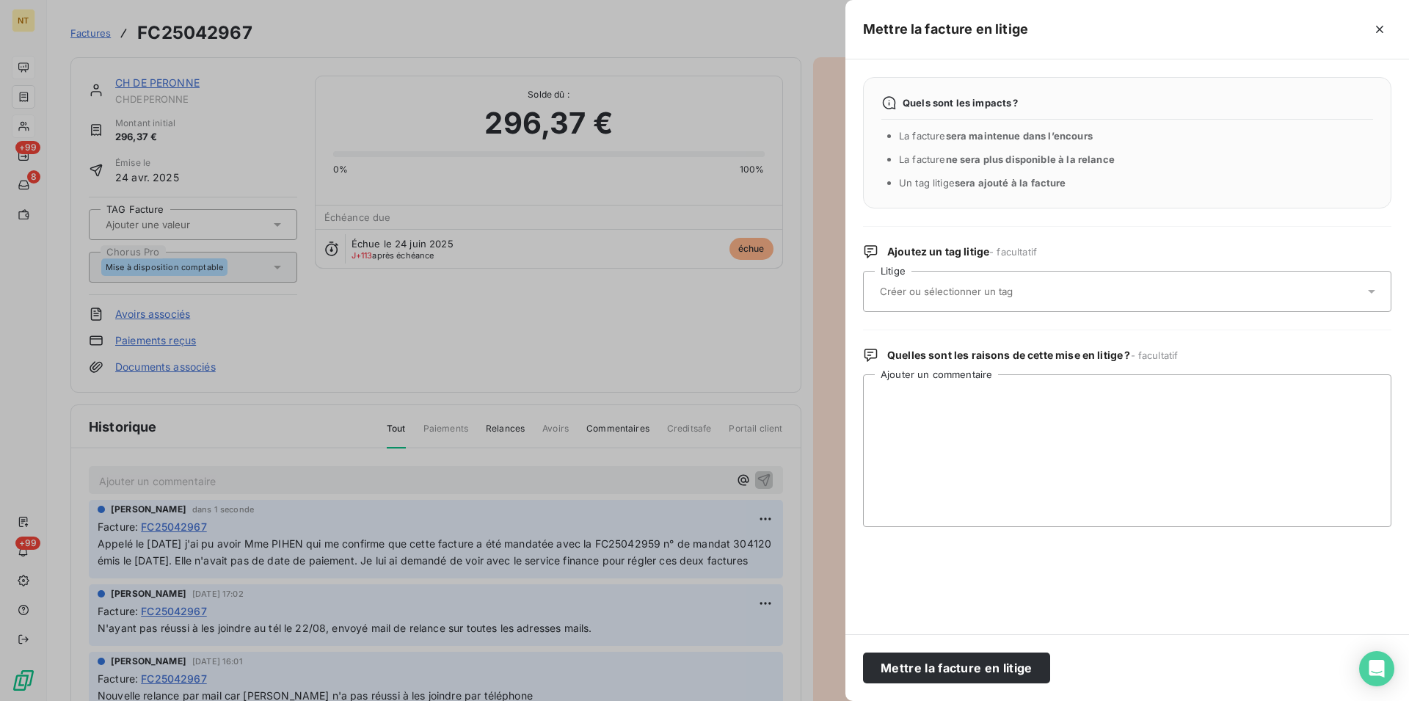
click at [938, 292] on input "text" at bounding box center [986, 291] width 214 height 13
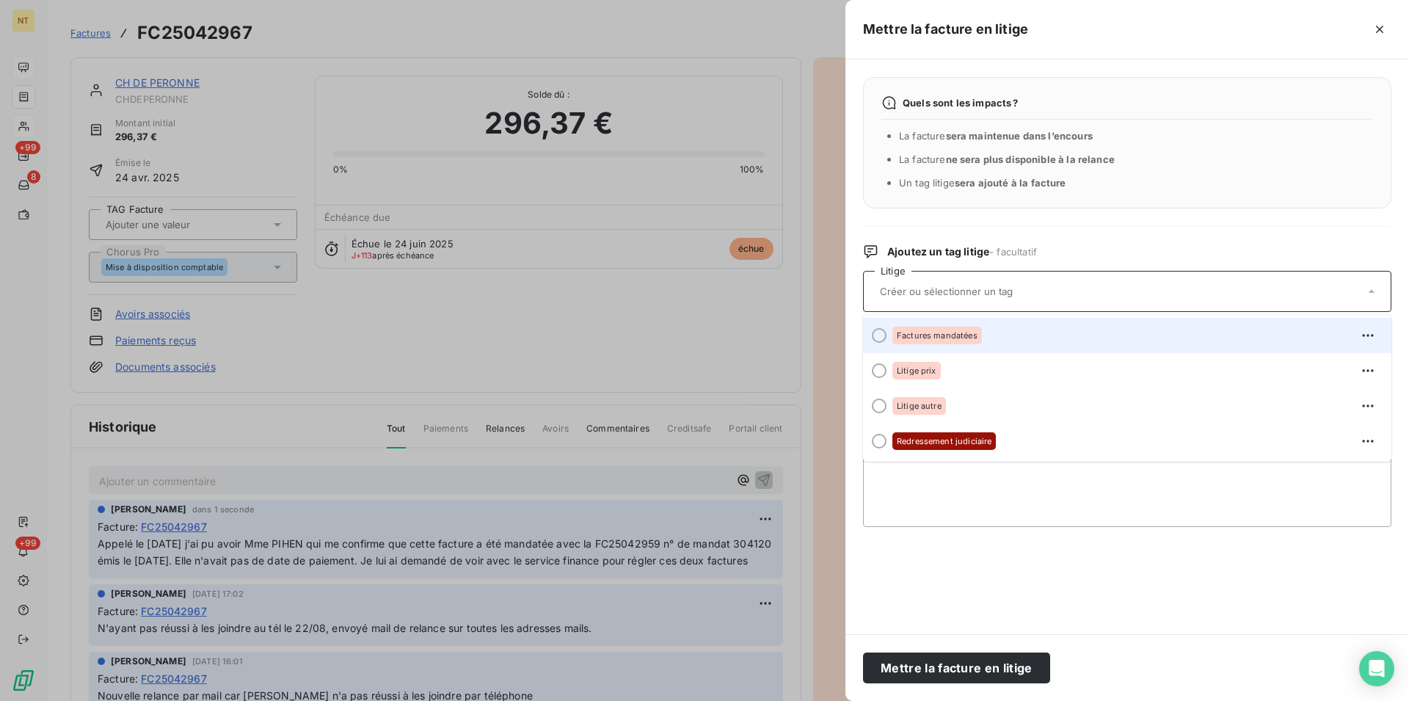
click at [878, 336] on div at bounding box center [879, 335] width 15 height 15
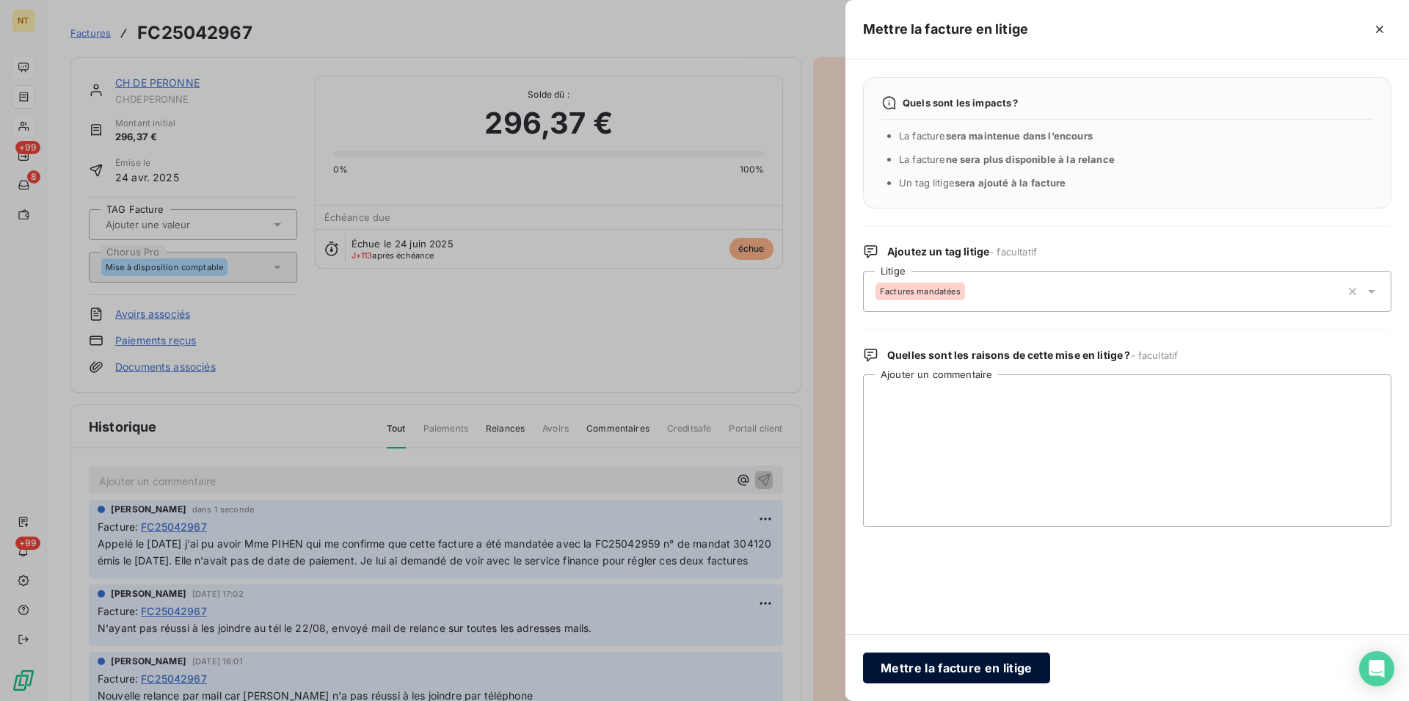
click at [908, 664] on button "Mettre la facture en litige" at bounding box center [956, 668] width 187 height 31
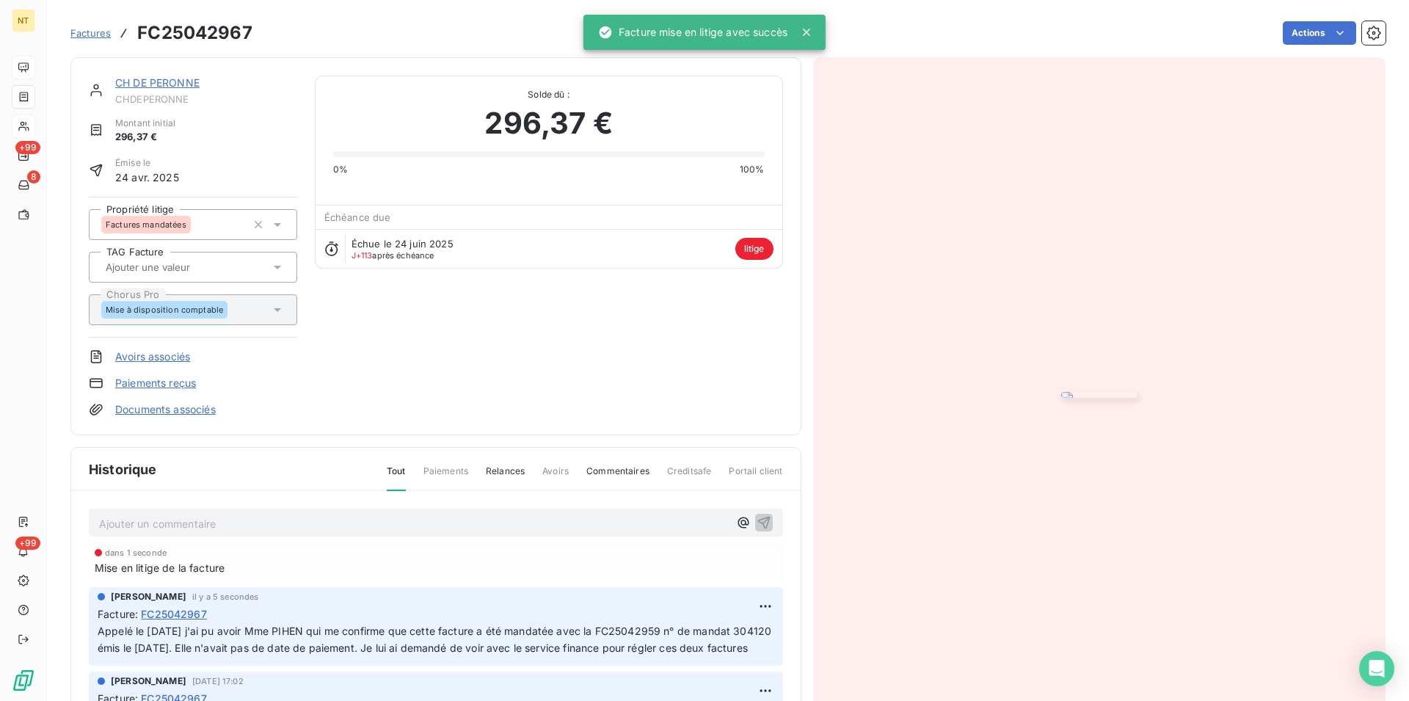
click at [162, 85] on link "CH DE PERONNE" at bounding box center [157, 82] width 84 height 12
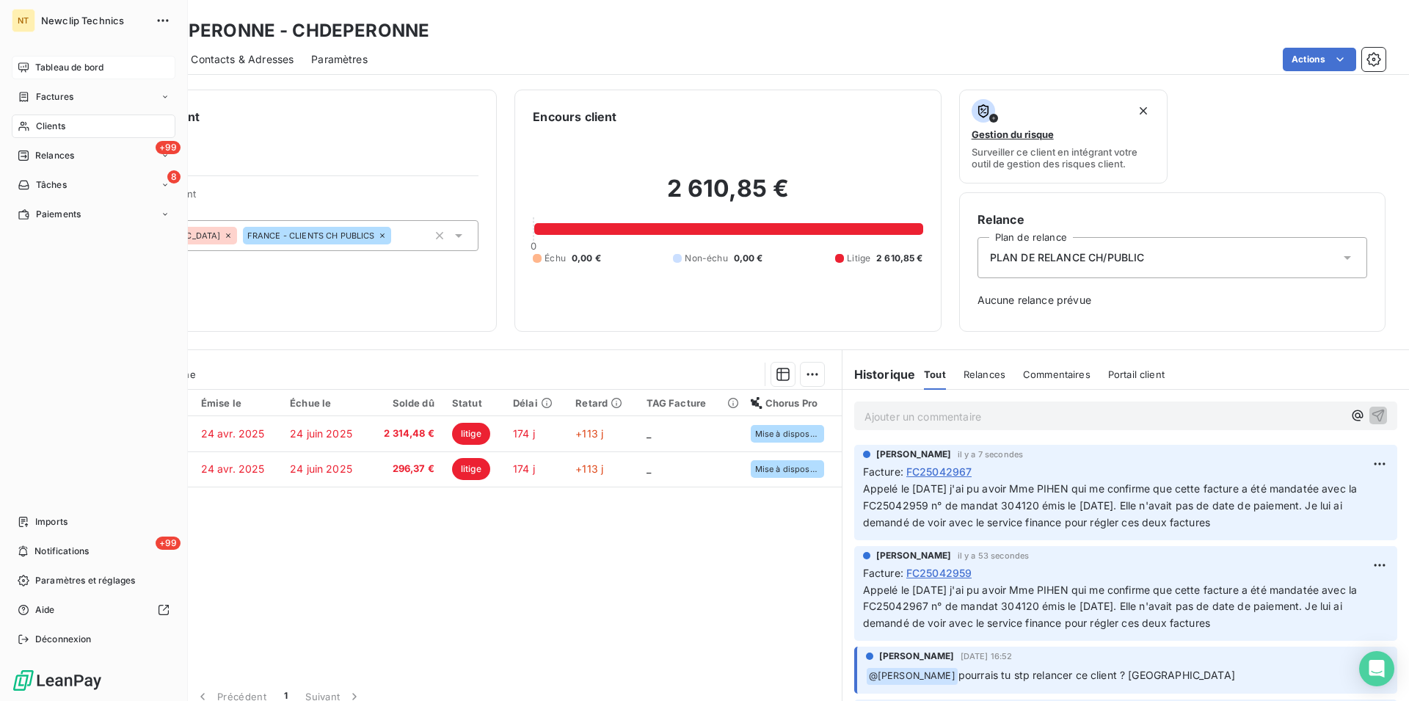
click at [53, 125] on span "Clients" at bounding box center [50, 126] width 29 height 13
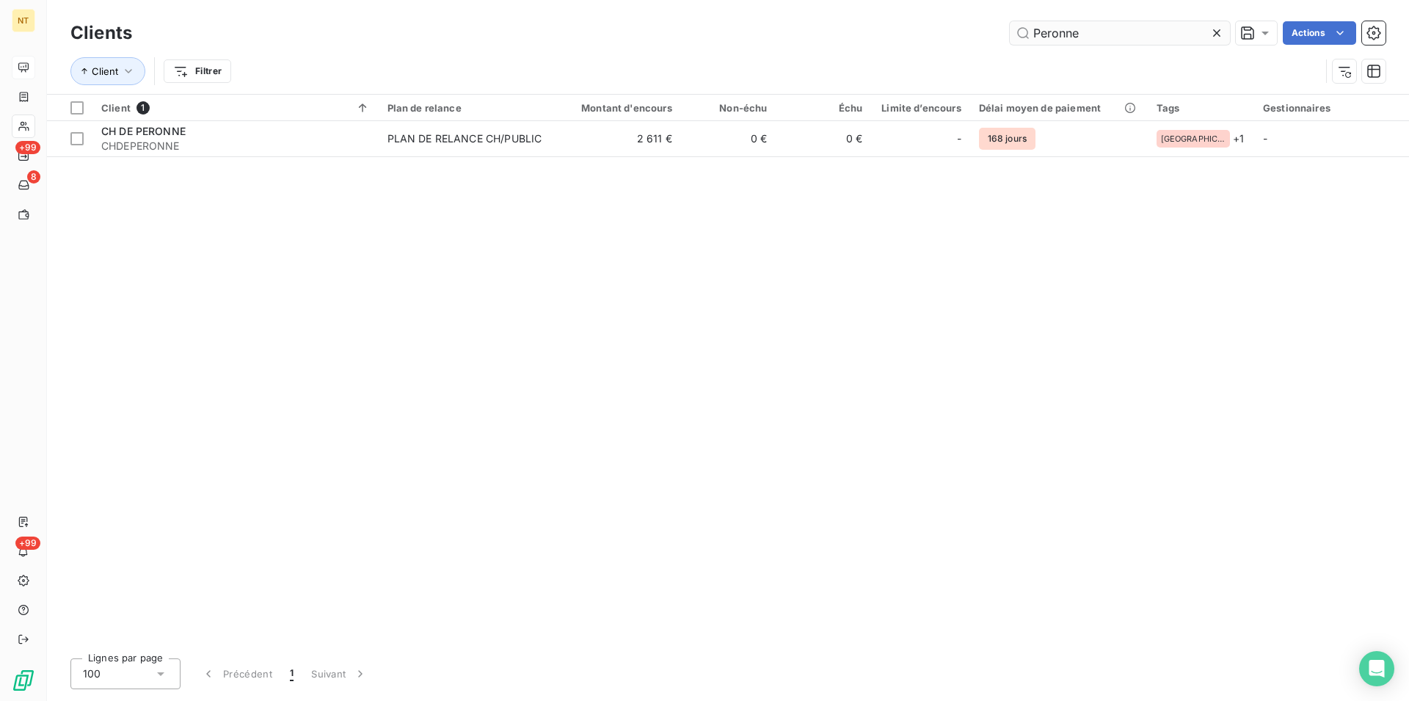
drag, startPoint x: 1081, startPoint y: 36, endPoint x: 1025, endPoint y: 30, distance: 56.1
click at [1025, 30] on input "Peronne" at bounding box center [1120, 32] width 220 height 23
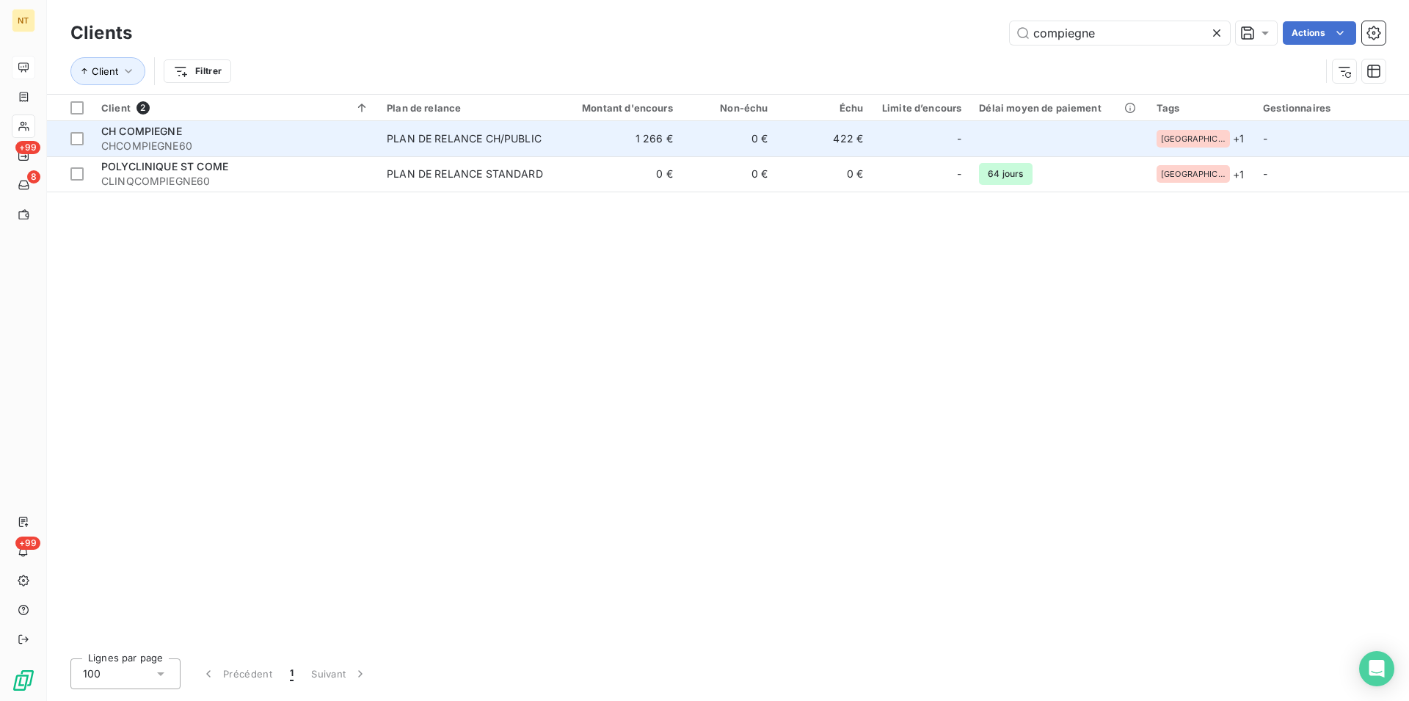
type input "compiegne"
click at [159, 129] on span "CH COMPIEGNE" at bounding box center [141, 131] width 81 height 12
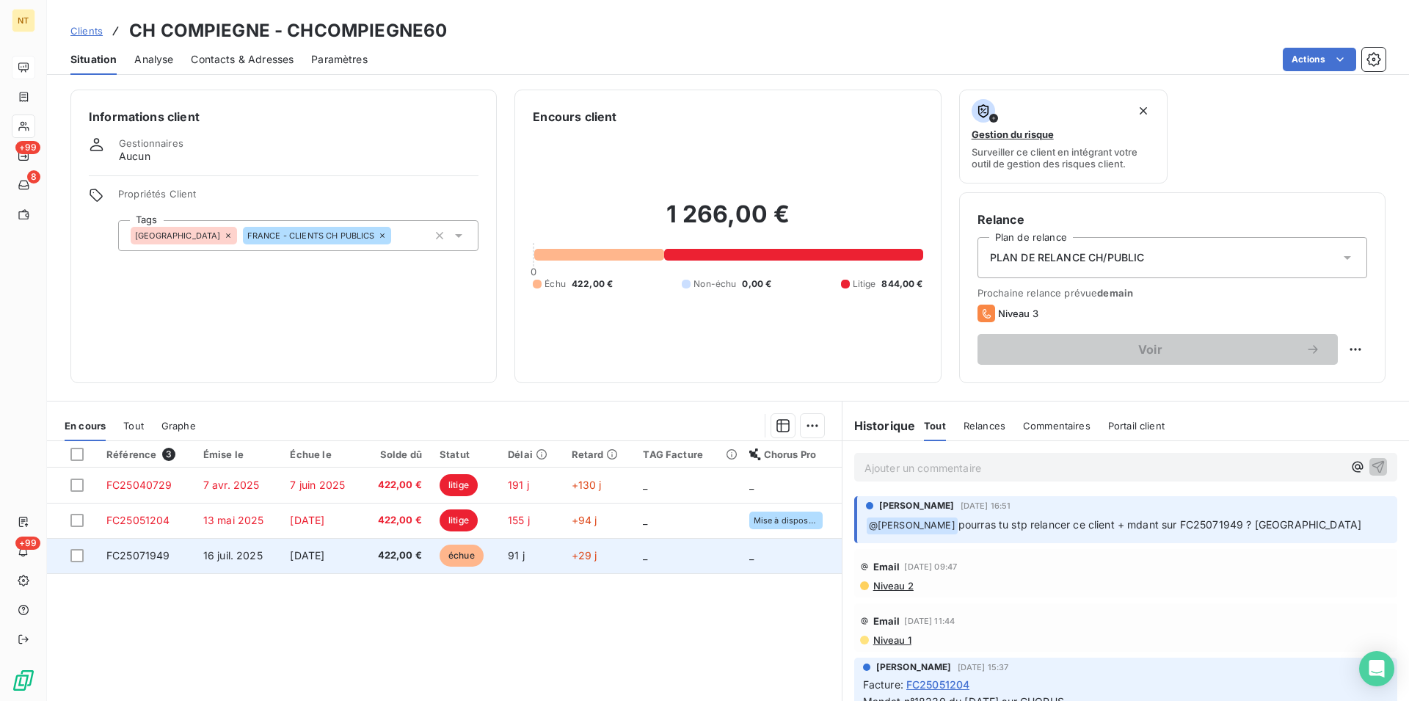
click at [145, 558] on span "FC25071949" at bounding box center [138, 555] width 64 height 12
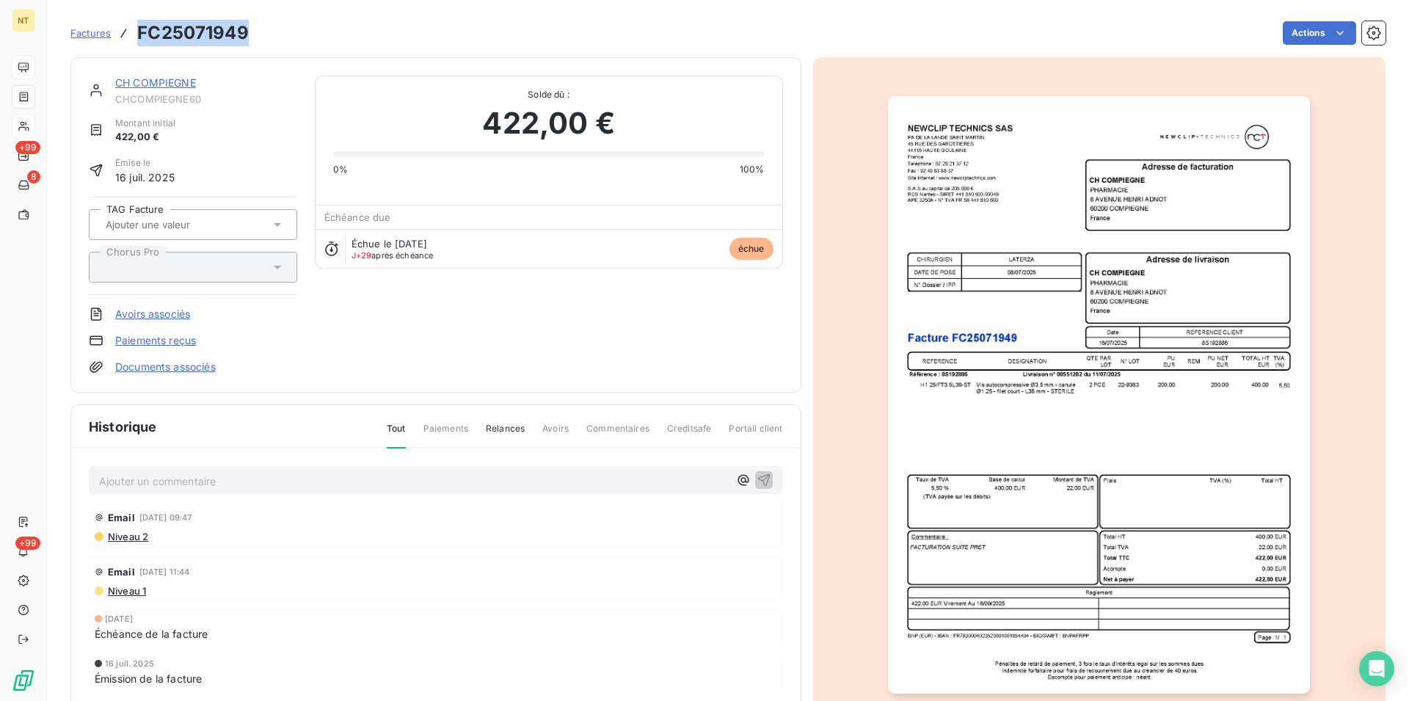
drag, startPoint x: 139, startPoint y: 35, endPoint x: 250, endPoint y: 28, distance: 111.8
click at [250, 28] on div "Factures FC25071949 Actions" at bounding box center [727, 33] width 1315 height 31
copy h3 "FC25071949"
click at [113, 476] on p "Ajouter un commentaire ﻿" at bounding box center [414, 481] width 630 height 18
click at [210, 479] on span "Sur CHORUS cherché le mandat" at bounding box center [178, 479] width 158 height 12
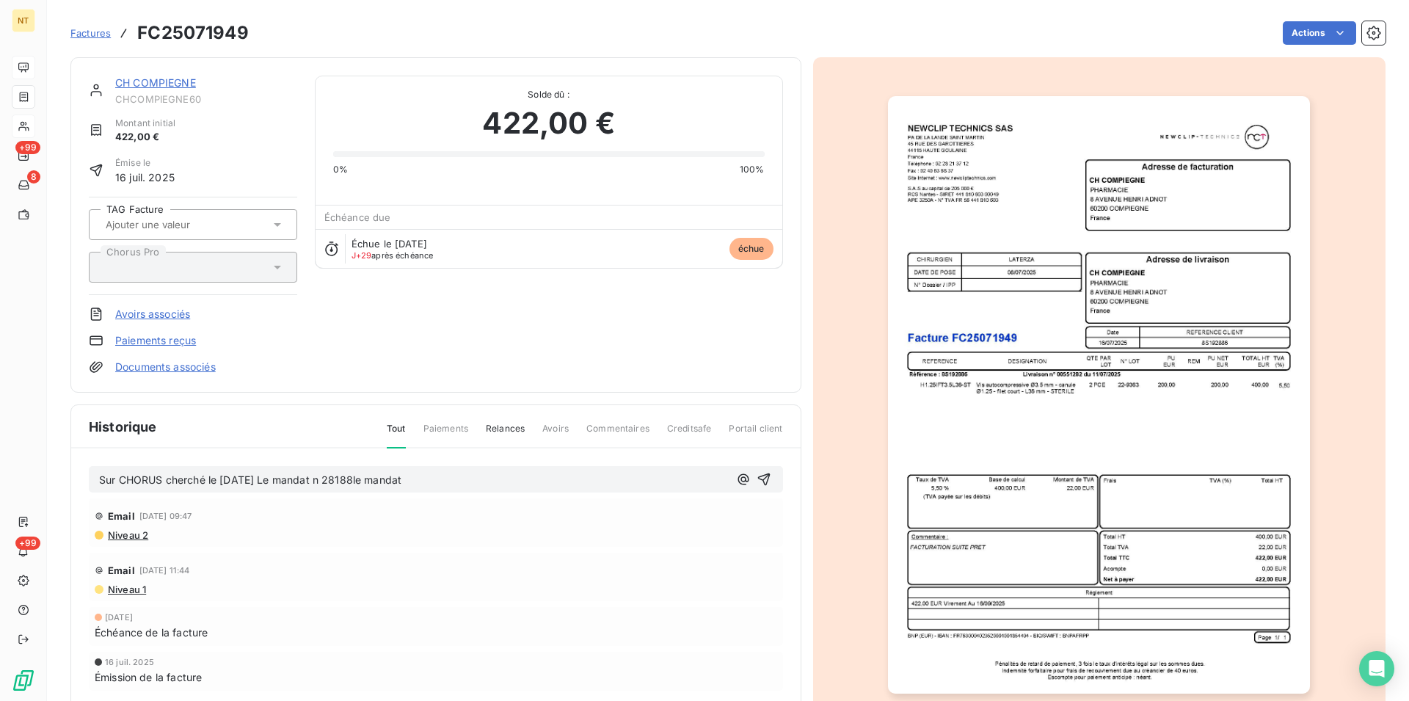
drag, startPoint x: 432, startPoint y: 480, endPoint x: 413, endPoint y: 480, distance: 19.1
click at [413, 480] on p "Sur CHORUS cherché le [DATE] Le mandat n 28188le mandat" at bounding box center [414, 480] width 630 height 17
click at [287, 479] on span "Sur CHORUS cherché le [DATE] Le mandat n 28188le mandat" at bounding box center [250, 479] width 302 height 12
click at [342, 480] on span "Sur CHORUS cherché le [DATE] le mandat n 28188le mandat" at bounding box center [248, 479] width 299 height 12
click at [421, 477] on p "Sur CHORUS cherché le [DATE] le mandat 28188le mandat" at bounding box center [414, 480] width 630 height 17
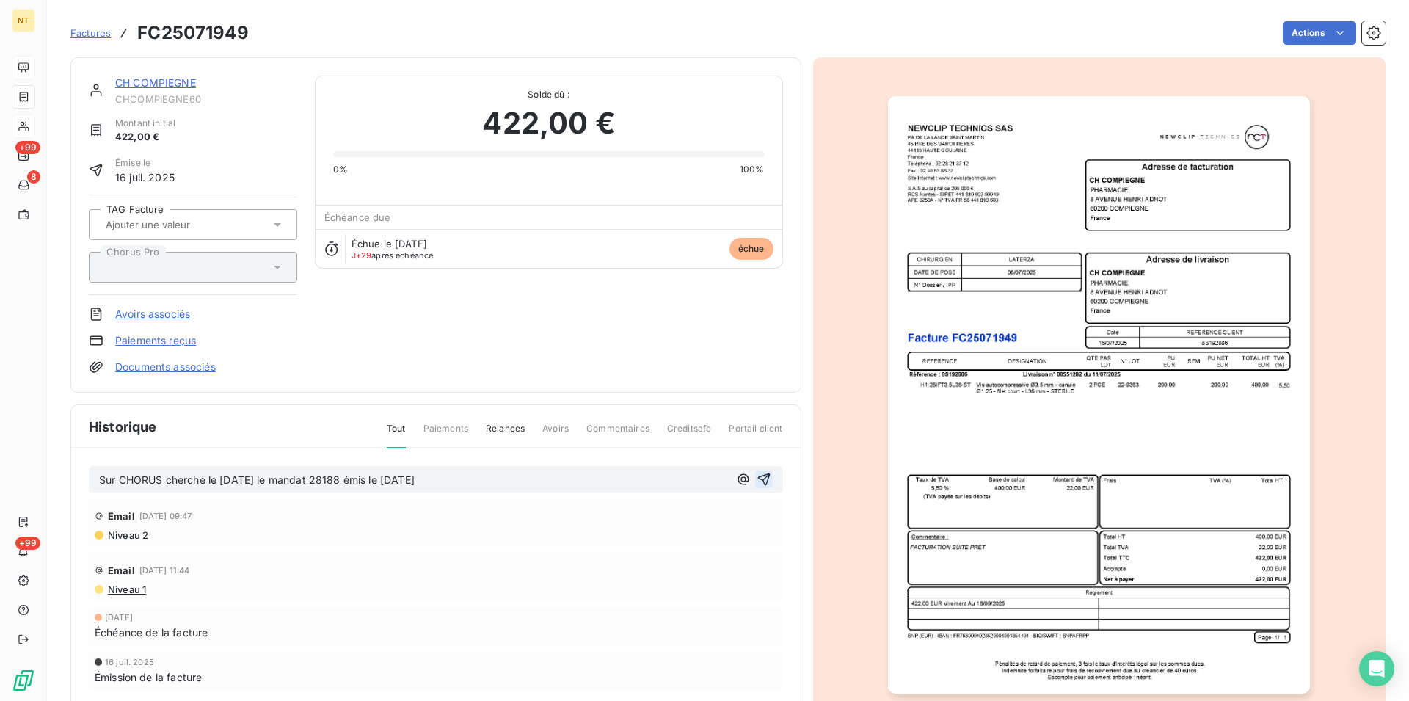
click at [757, 478] on icon "button" at bounding box center [763, 479] width 12 height 12
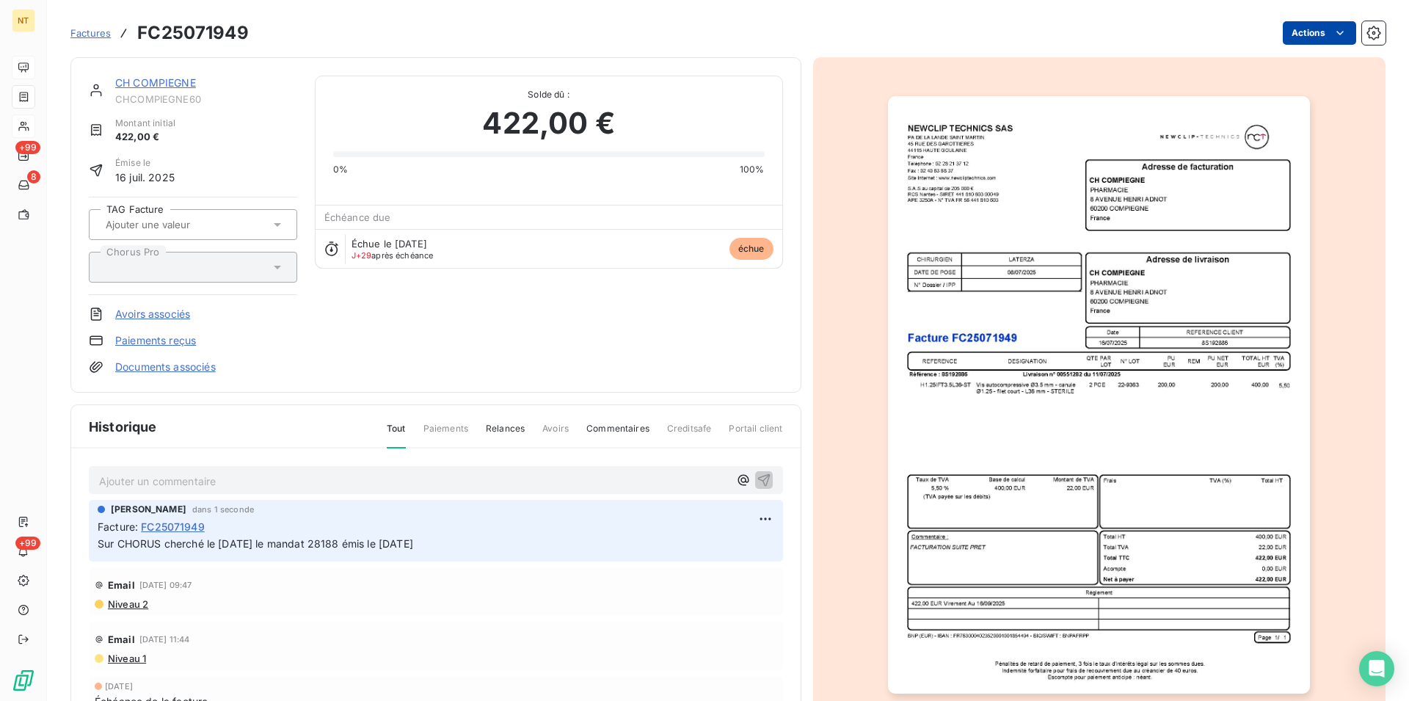
click at [1332, 29] on html "NT +99 8 +99 Factures FC25071949 Actions CH COMPIEGNE CHCOMPIEGNE60 Montant ini…" at bounding box center [704, 350] width 1409 height 701
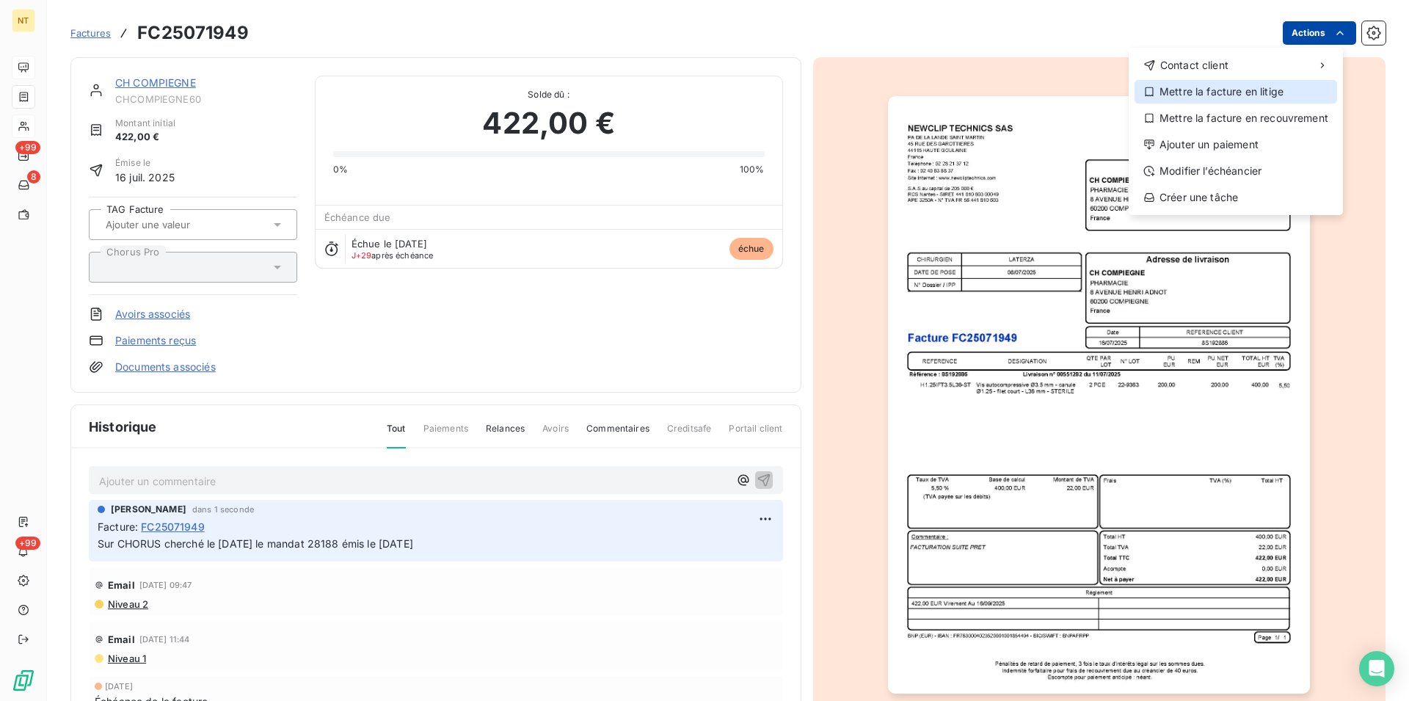
click at [1255, 91] on div "Mettre la facture en litige" at bounding box center [1236, 91] width 203 height 23
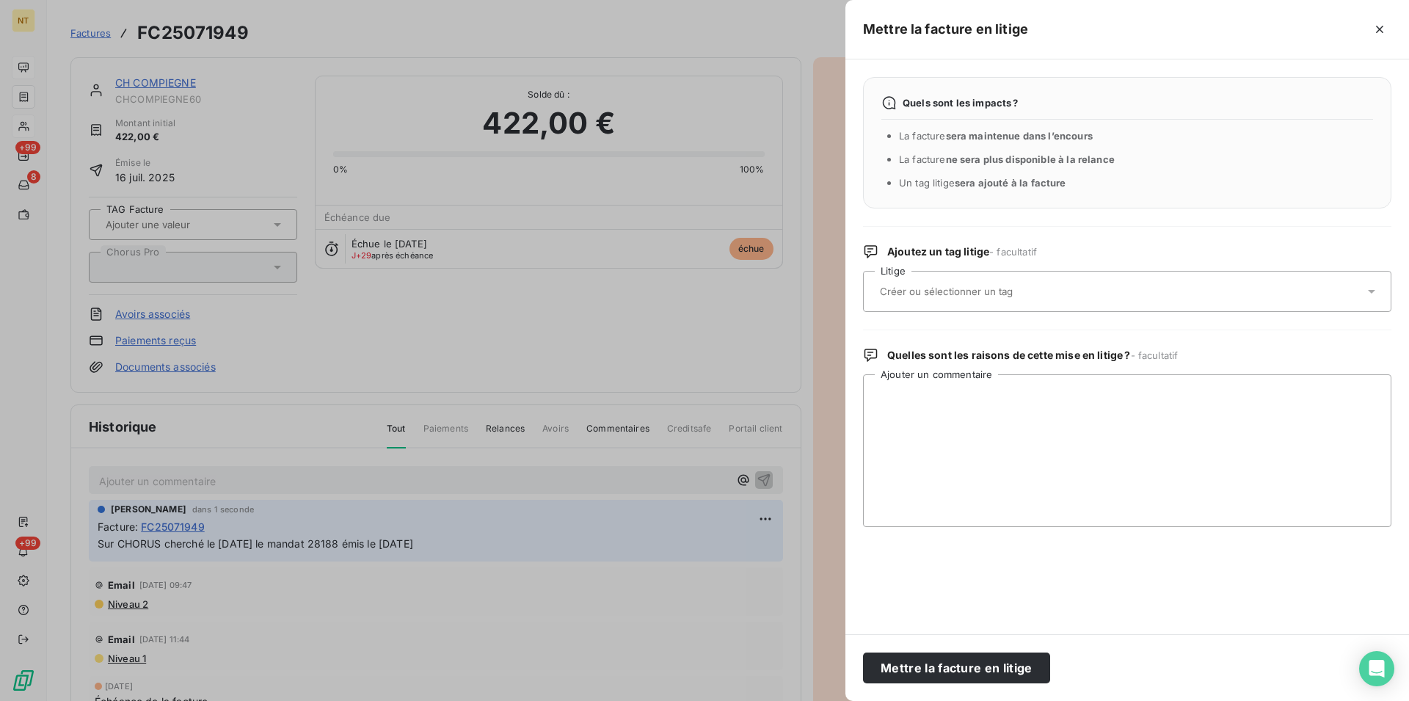
click at [1003, 286] on div at bounding box center [1120, 291] width 489 height 31
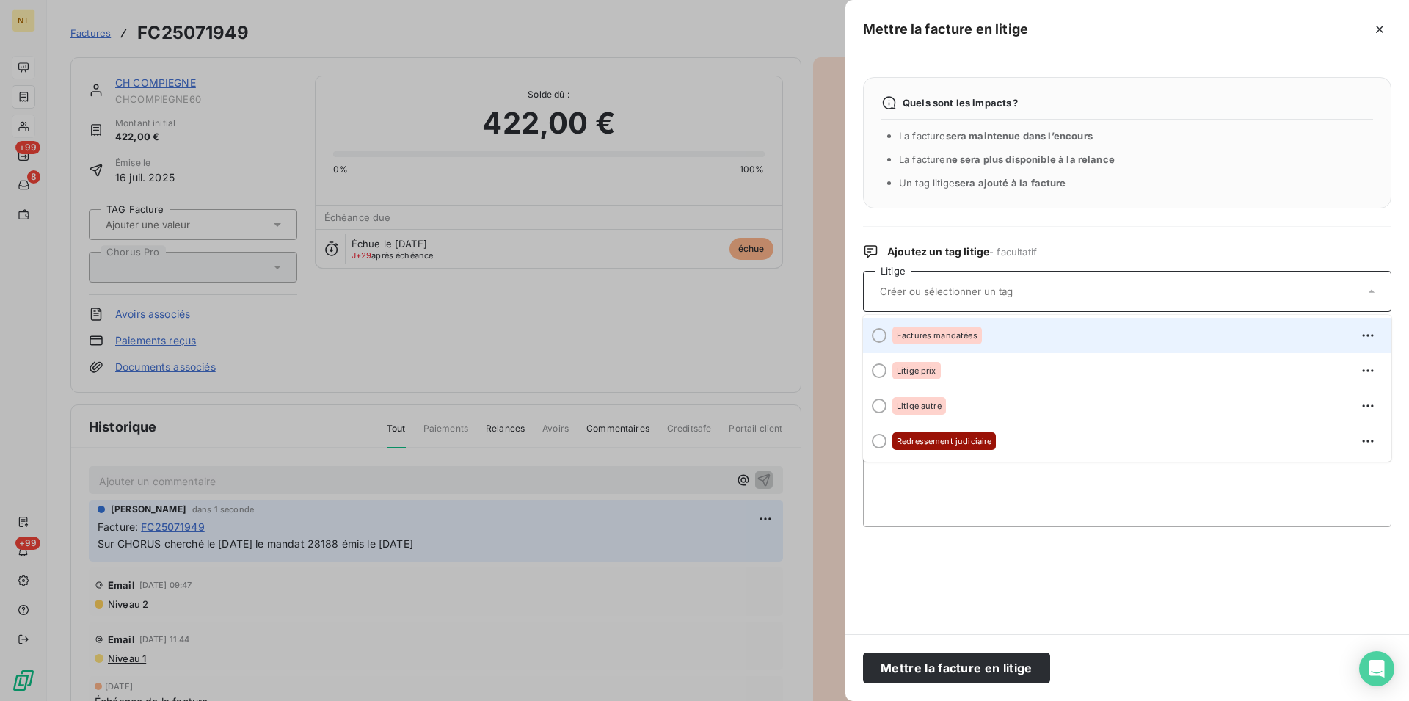
click at [878, 333] on div at bounding box center [879, 335] width 15 height 15
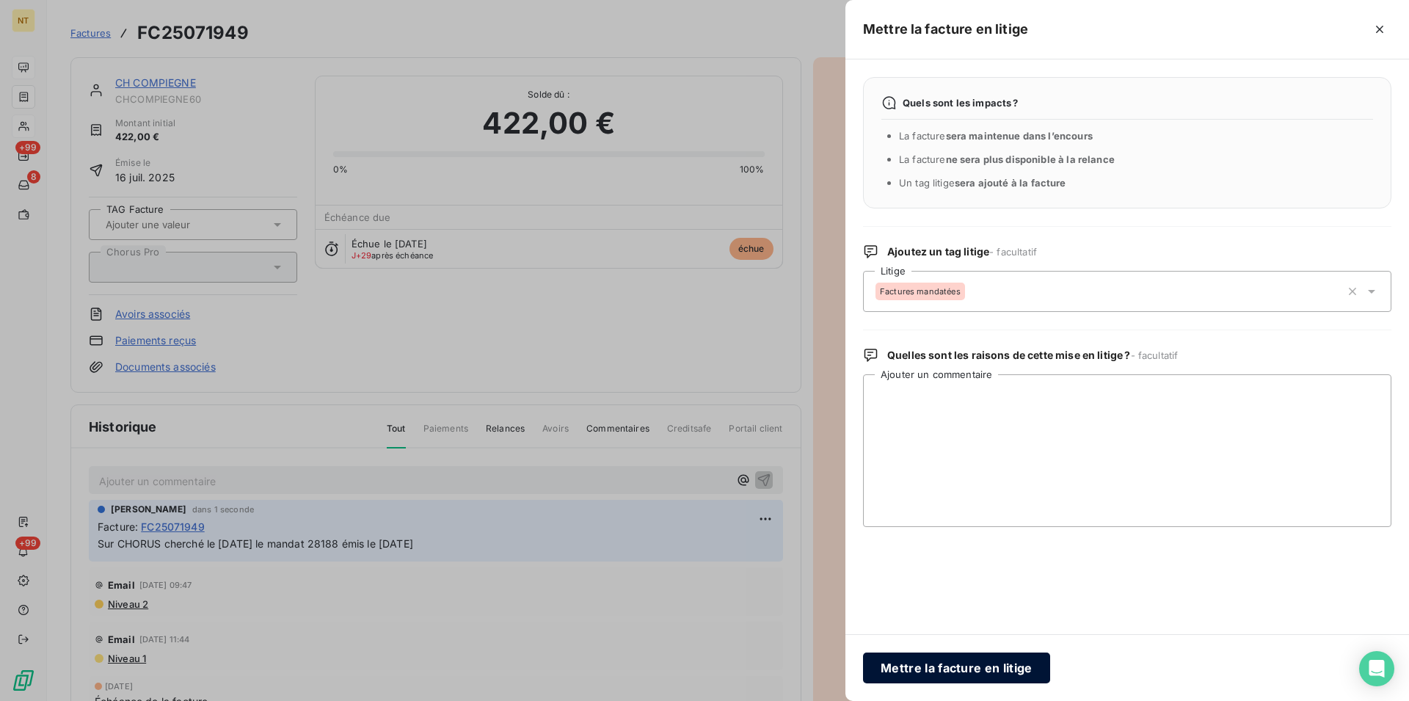
click at [922, 667] on button "Mettre la facture en litige" at bounding box center [956, 668] width 187 height 31
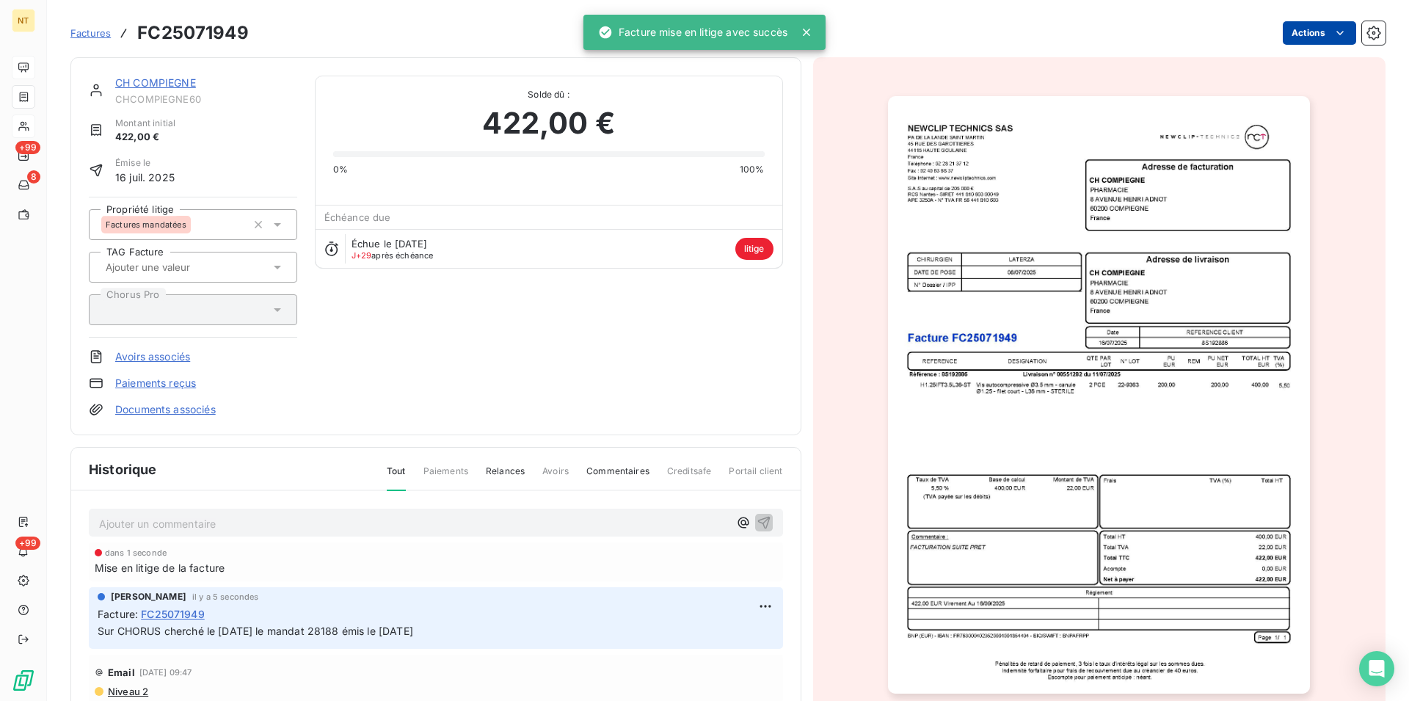
click at [151, 81] on link "CH COMPIEGNE" at bounding box center [155, 82] width 81 height 12
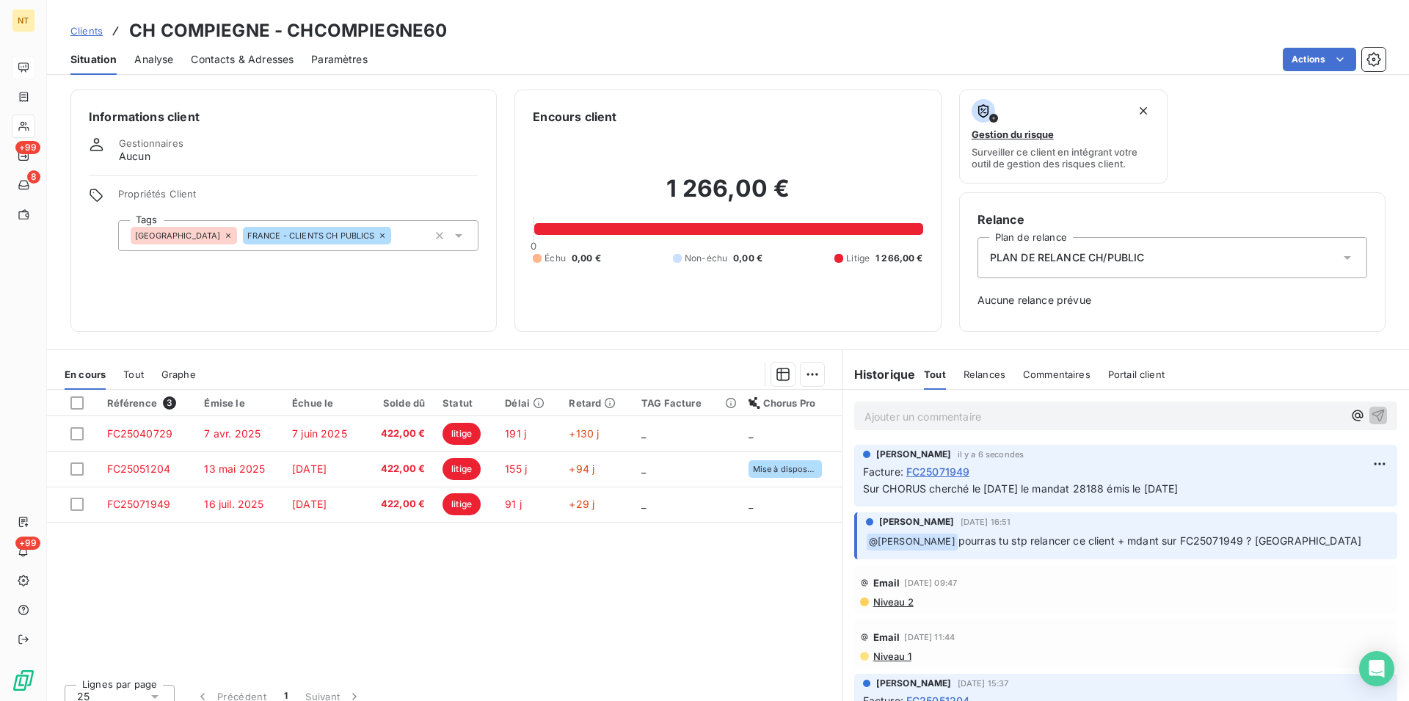
click at [252, 68] on div "Contacts & Adresses" at bounding box center [242, 59] width 103 height 31
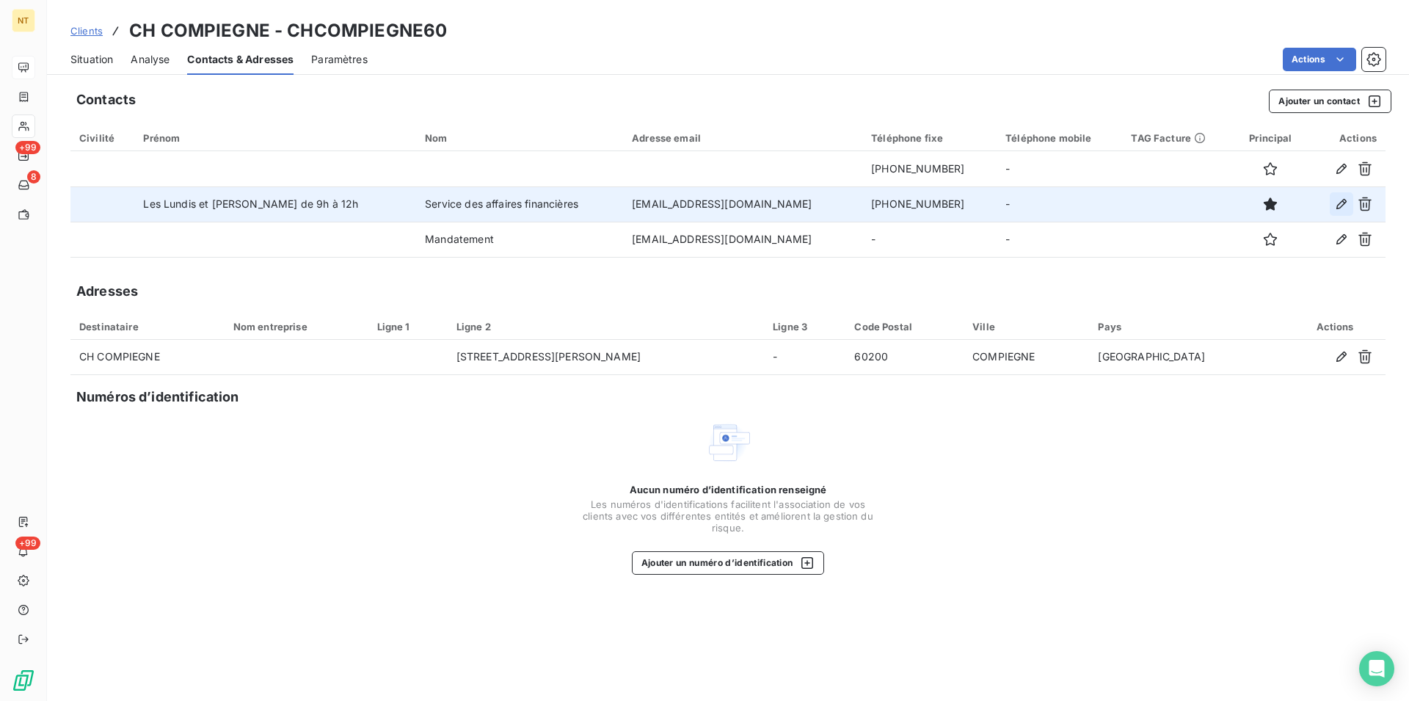
click at [1345, 203] on icon "button" at bounding box center [1341, 204] width 15 height 15
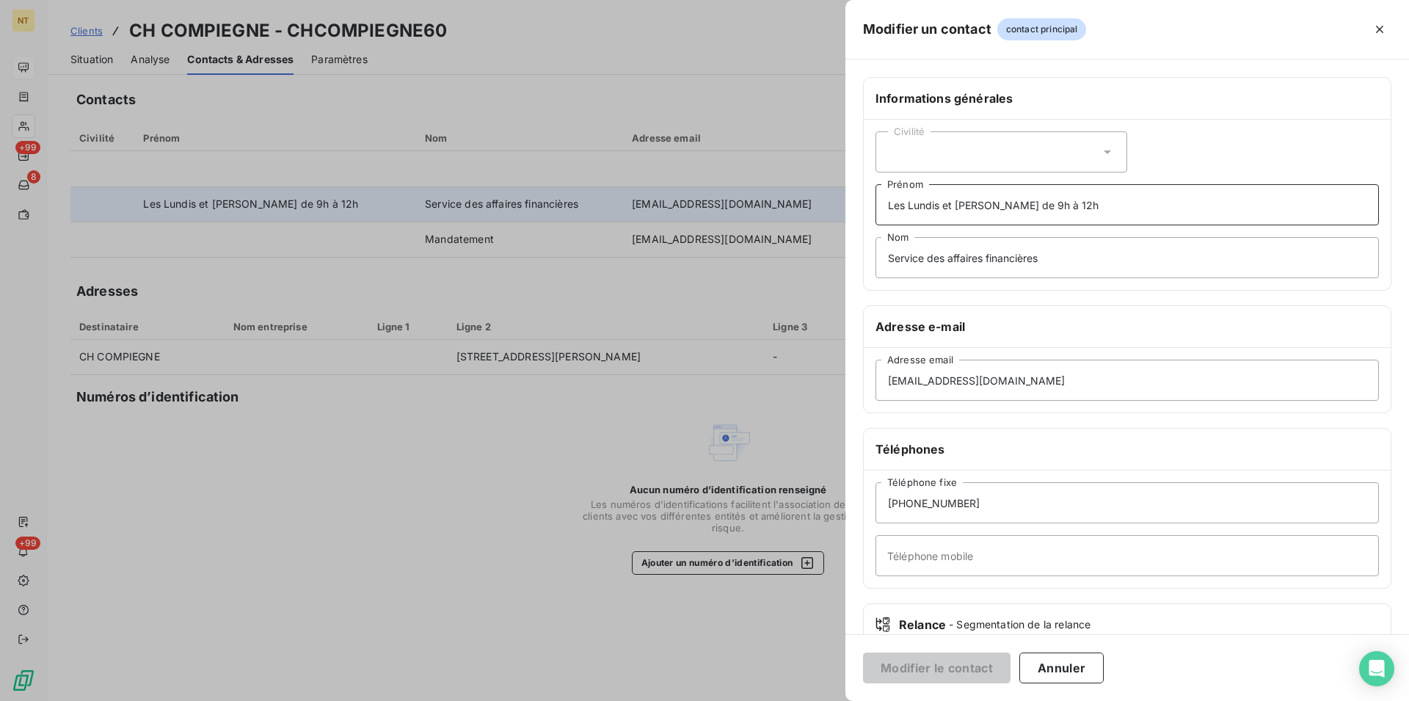
drag, startPoint x: 885, startPoint y: 206, endPoint x: 1090, endPoint y: 210, distance: 204.8
click at [1090, 210] on input "Les Lundis et [PERSON_NAME] de 9h à 12h" at bounding box center [1128, 204] width 504 height 41
drag, startPoint x: 1083, startPoint y: 208, endPoint x: 872, endPoint y: 205, distance: 211.4
click at [876, 205] on input "Les Lundis et [PERSON_NAME] de 9h à 12h" at bounding box center [1128, 204] width 504 height 41
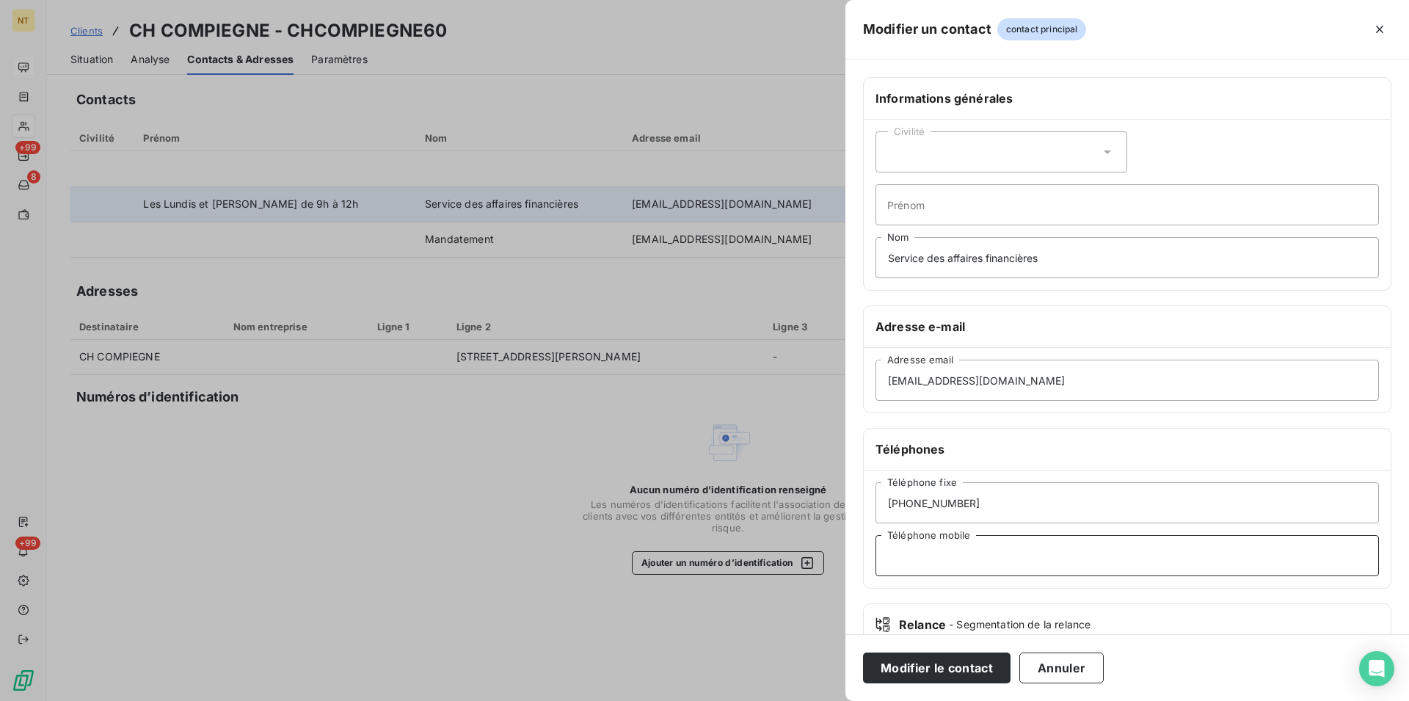
click at [891, 550] on input "Téléphone mobile" at bounding box center [1128, 555] width 504 height 41
paste input "Les Lundis et [PERSON_NAME] de 9h à 12h"
type input "Les Lundis et [PERSON_NAME] de 9h à 12h"
click at [942, 675] on button "Modifier le contact" at bounding box center [937, 668] width 148 height 31
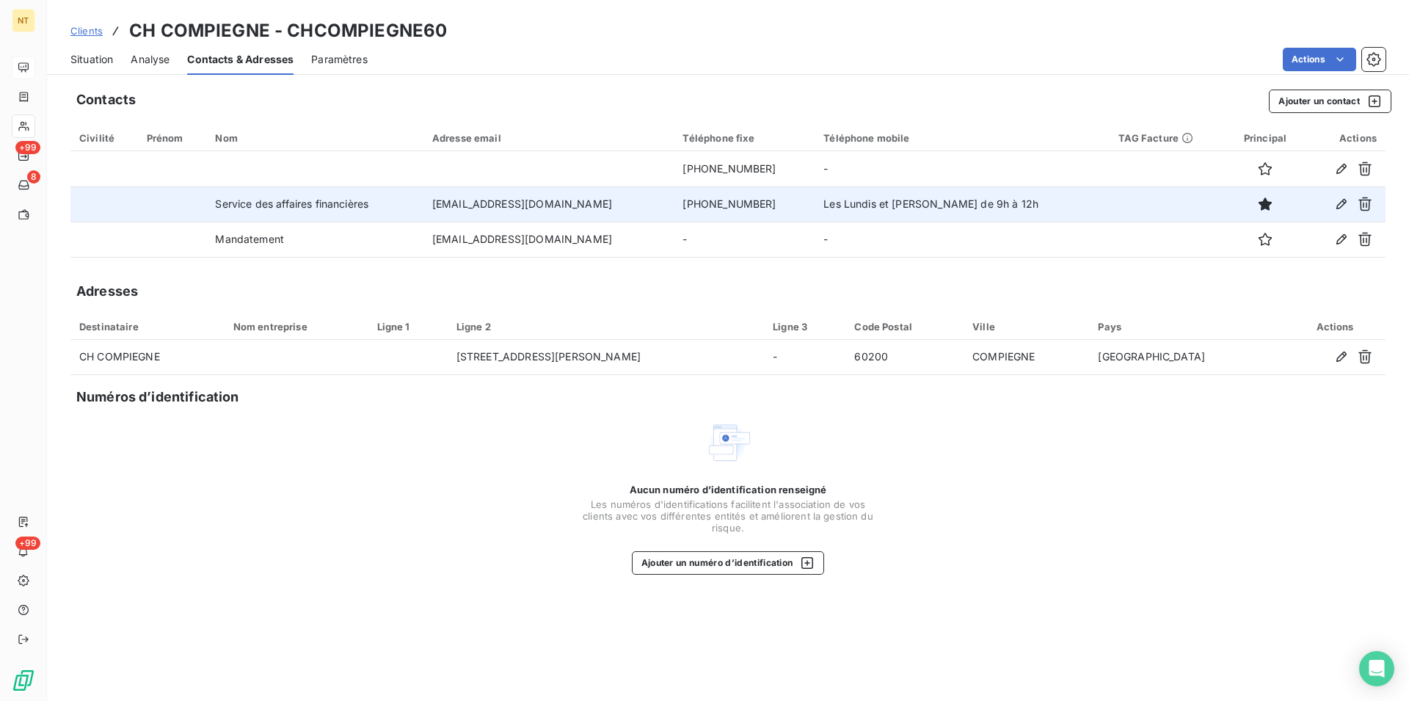
click at [76, 59] on span "Situation" at bounding box center [91, 59] width 43 height 15
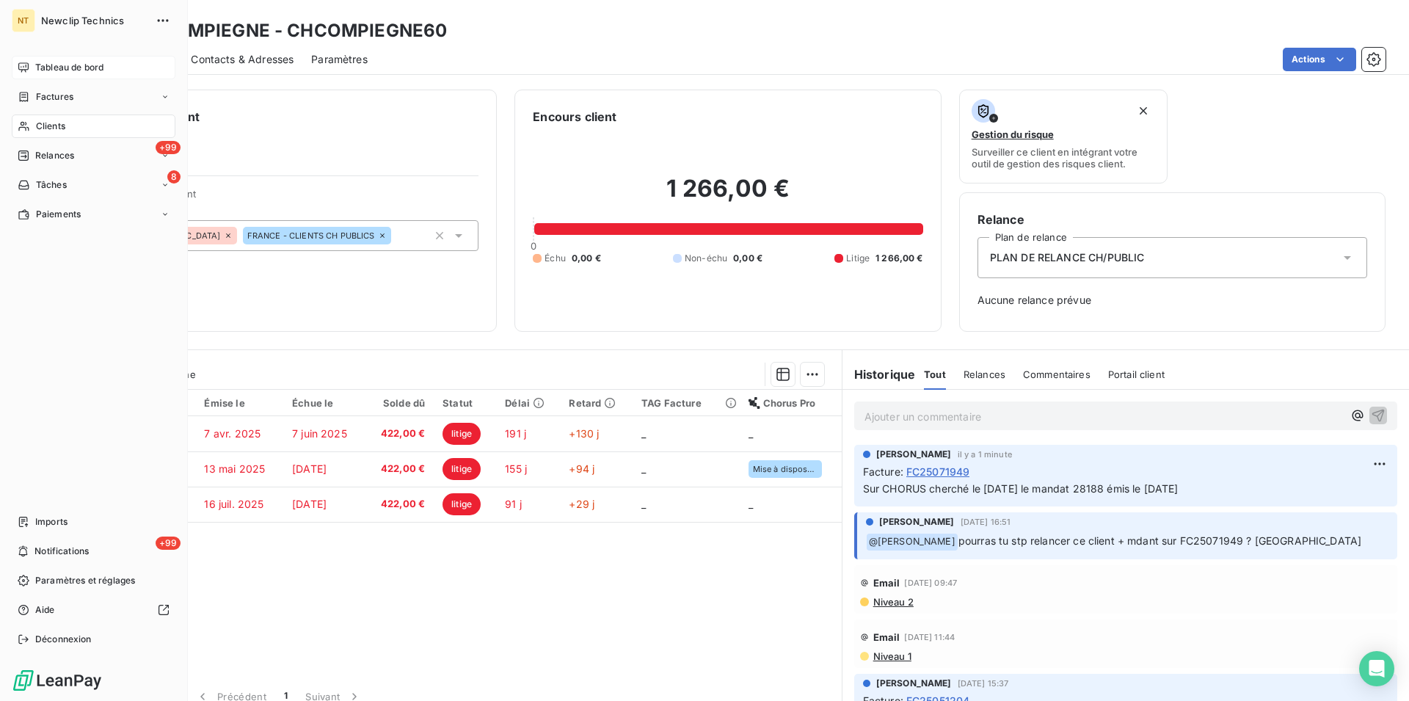
click at [49, 113] on nav "Tableau de bord Factures Clients +99 Relances 8 Tâches Paiements" at bounding box center [94, 141] width 164 height 170
click at [55, 117] on div "Clients" at bounding box center [94, 126] width 164 height 23
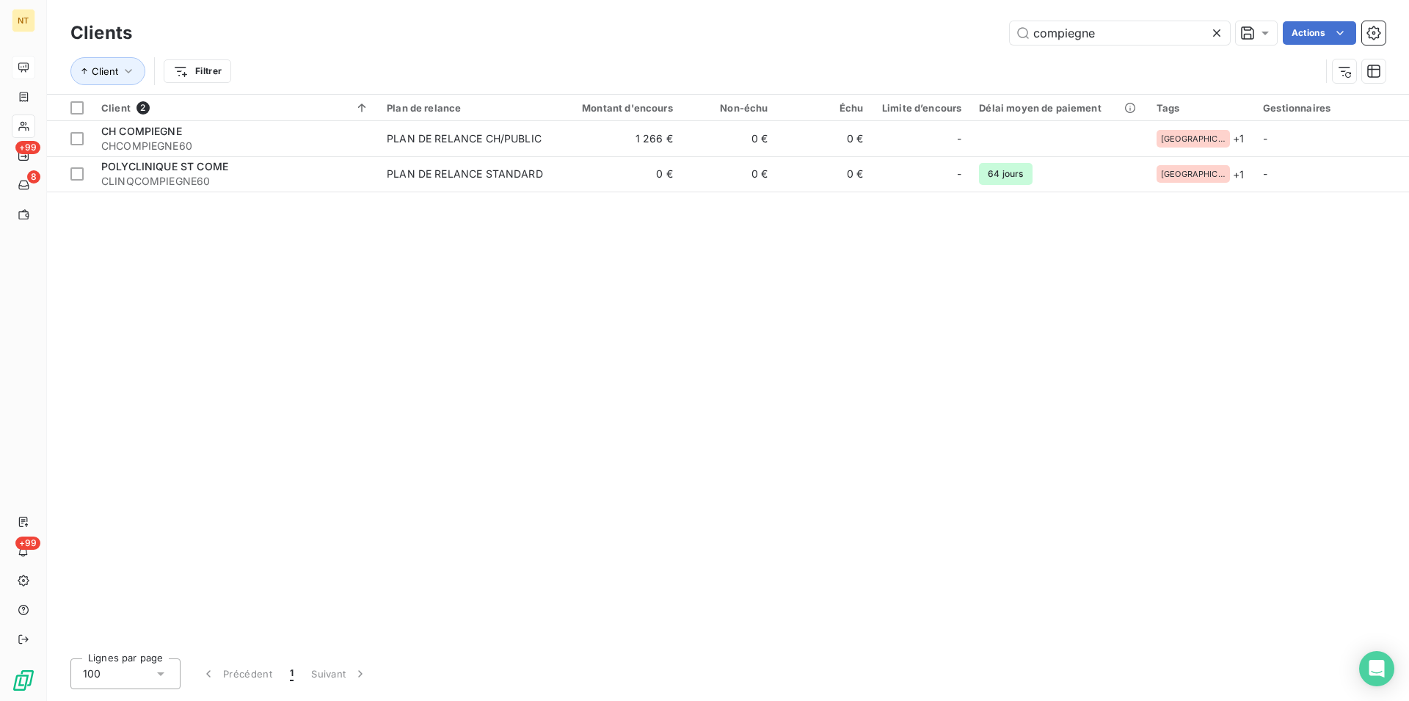
drag, startPoint x: 1111, startPoint y: 37, endPoint x: 1004, endPoint y: 29, distance: 106.7
click at [1010, 32] on input "compiegne" at bounding box center [1120, 32] width 220 height 23
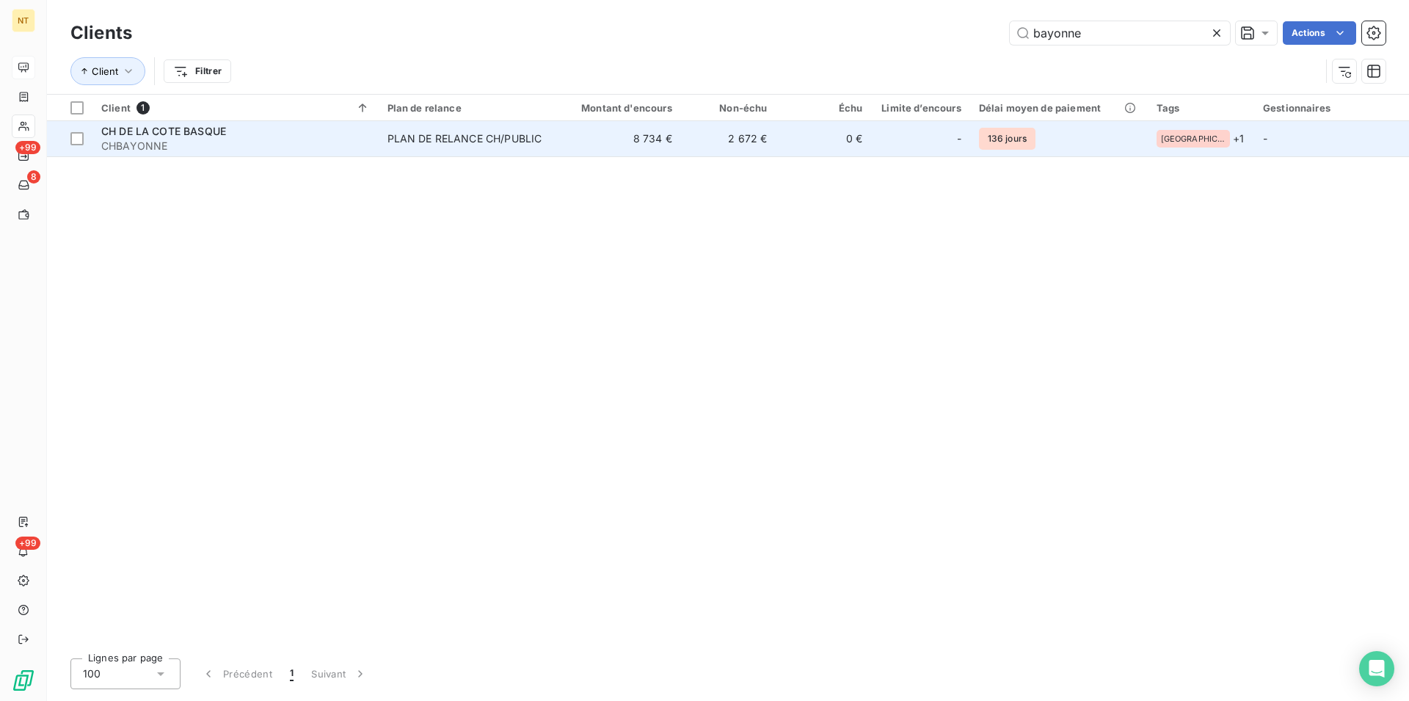
type input "bayonne"
click at [126, 132] on span "CH DE LA COTE BASQUE" at bounding box center [163, 131] width 125 height 12
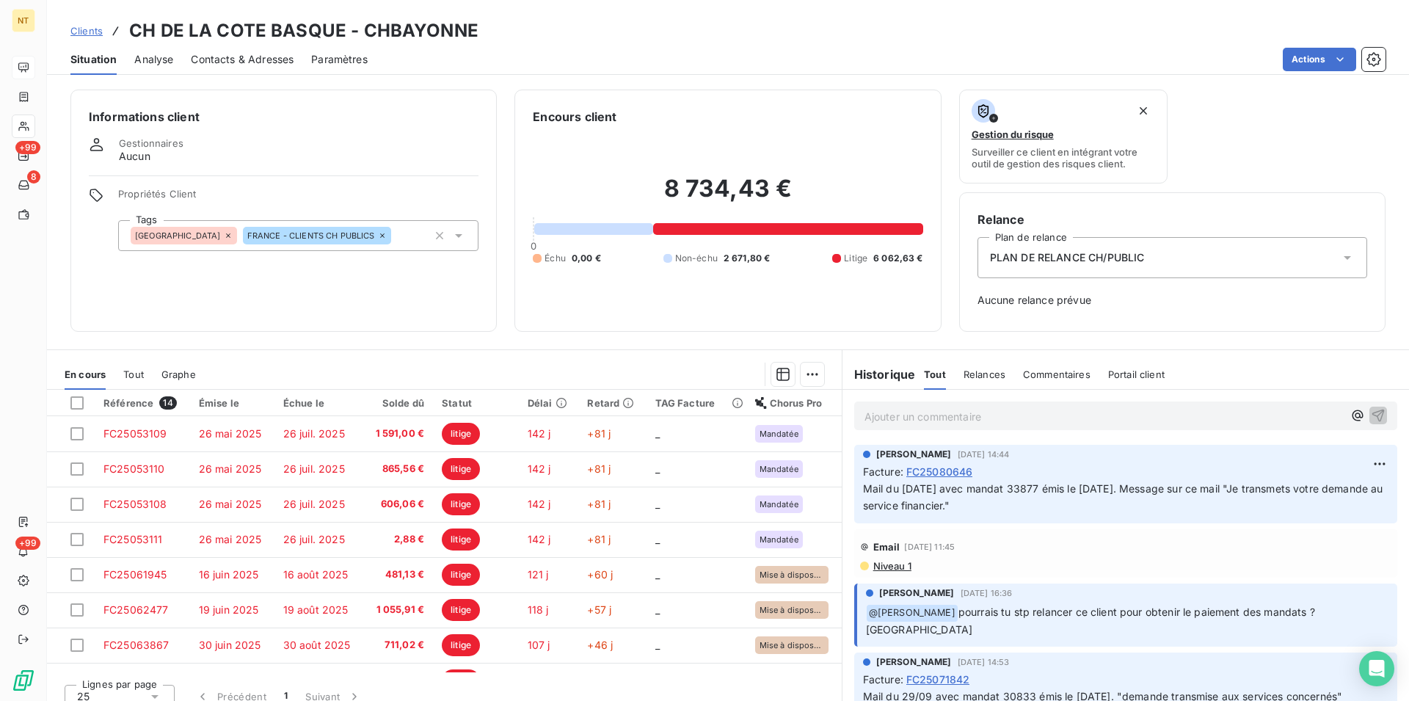
scroll to position [75, 0]
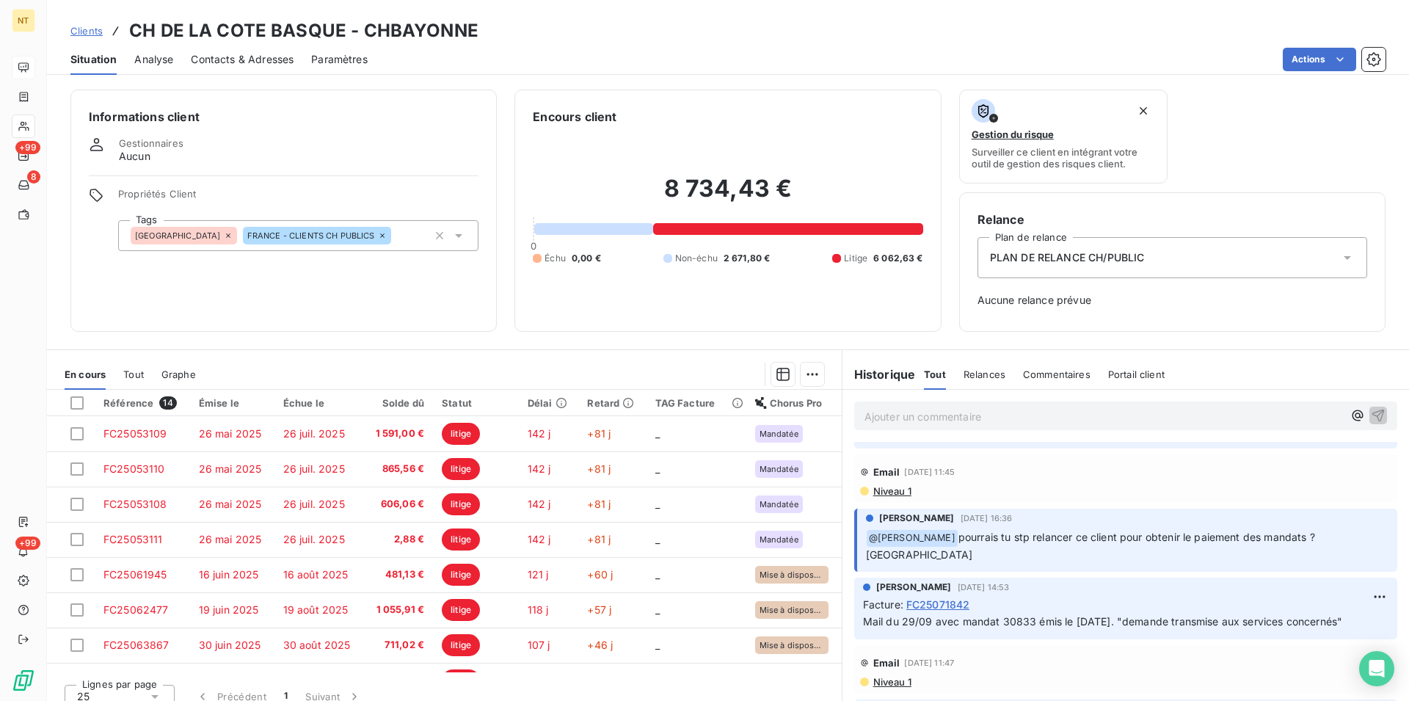
click at [239, 57] on span "Contacts & Adresses" at bounding box center [242, 59] width 103 height 15
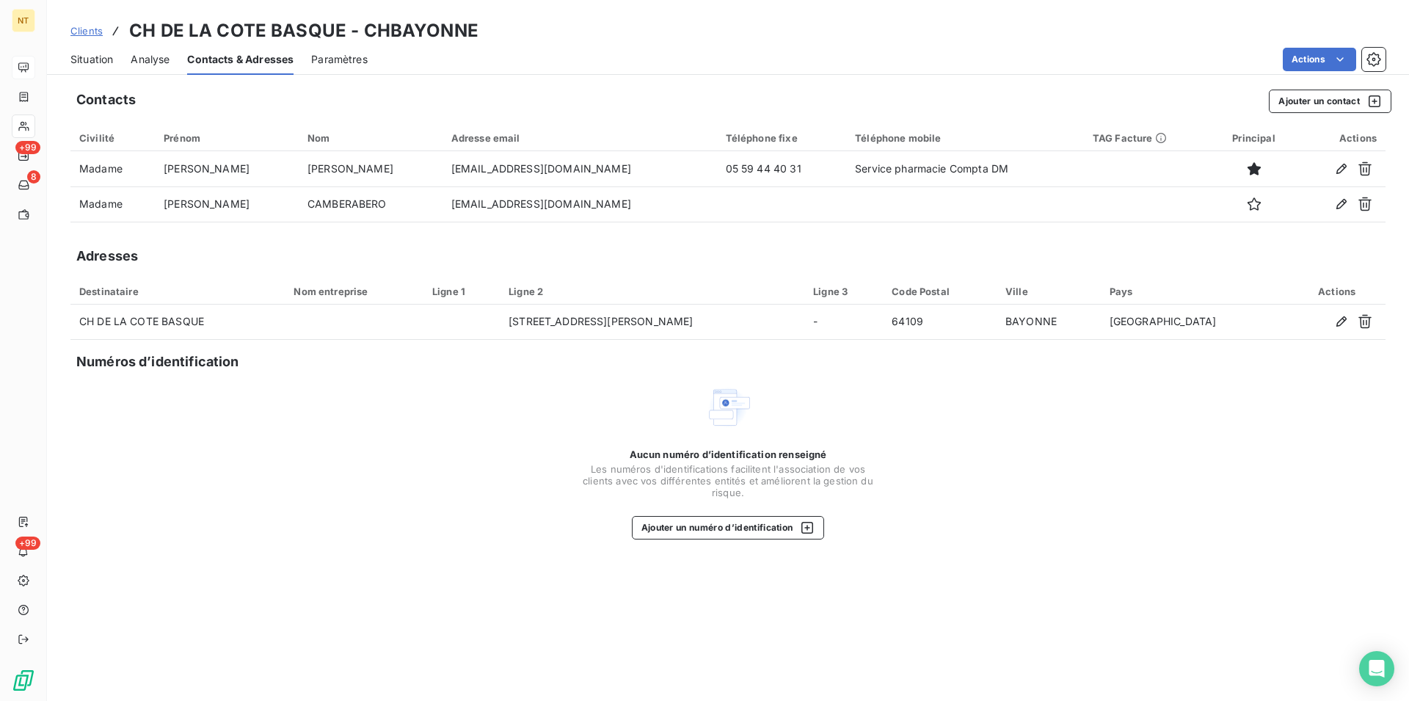
click at [81, 57] on span "Situation" at bounding box center [91, 59] width 43 height 15
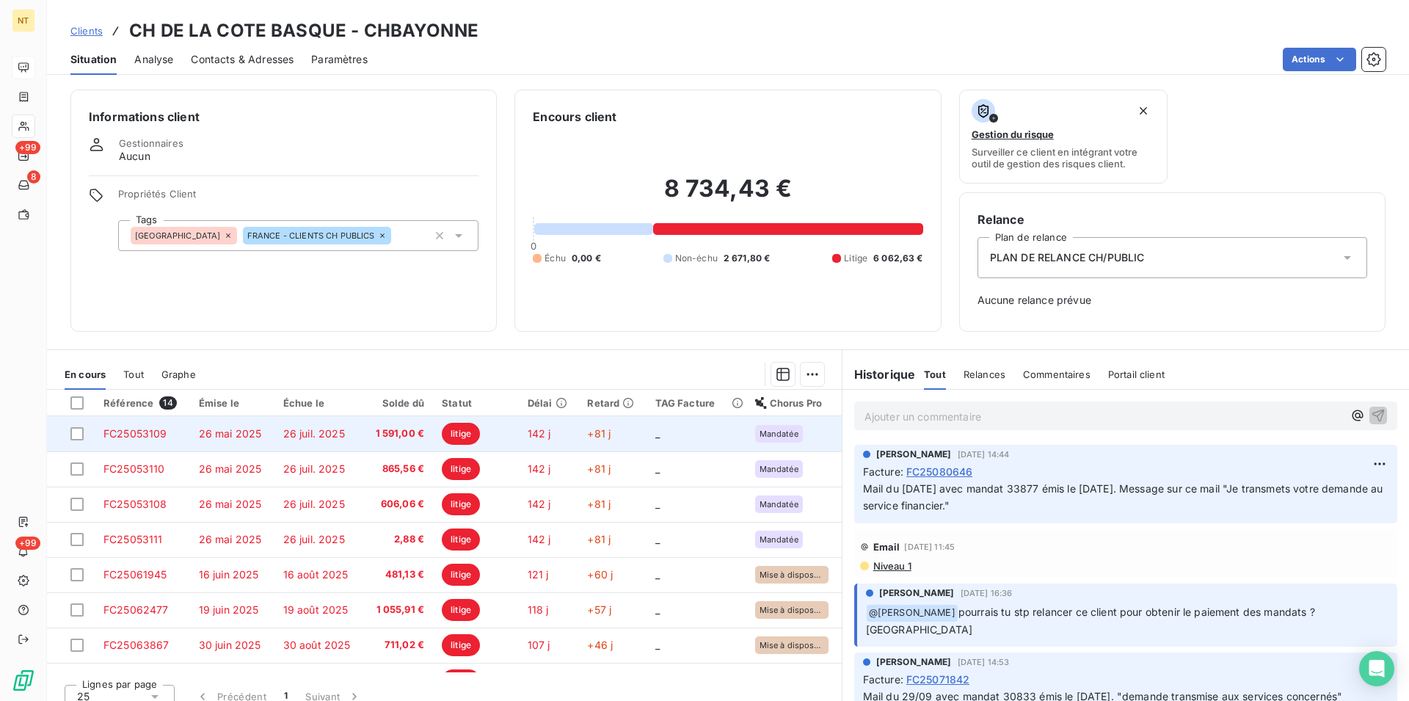
click at [129, 433] on span "FC25053109" at bounding box center [135, 433] width 64 height 12
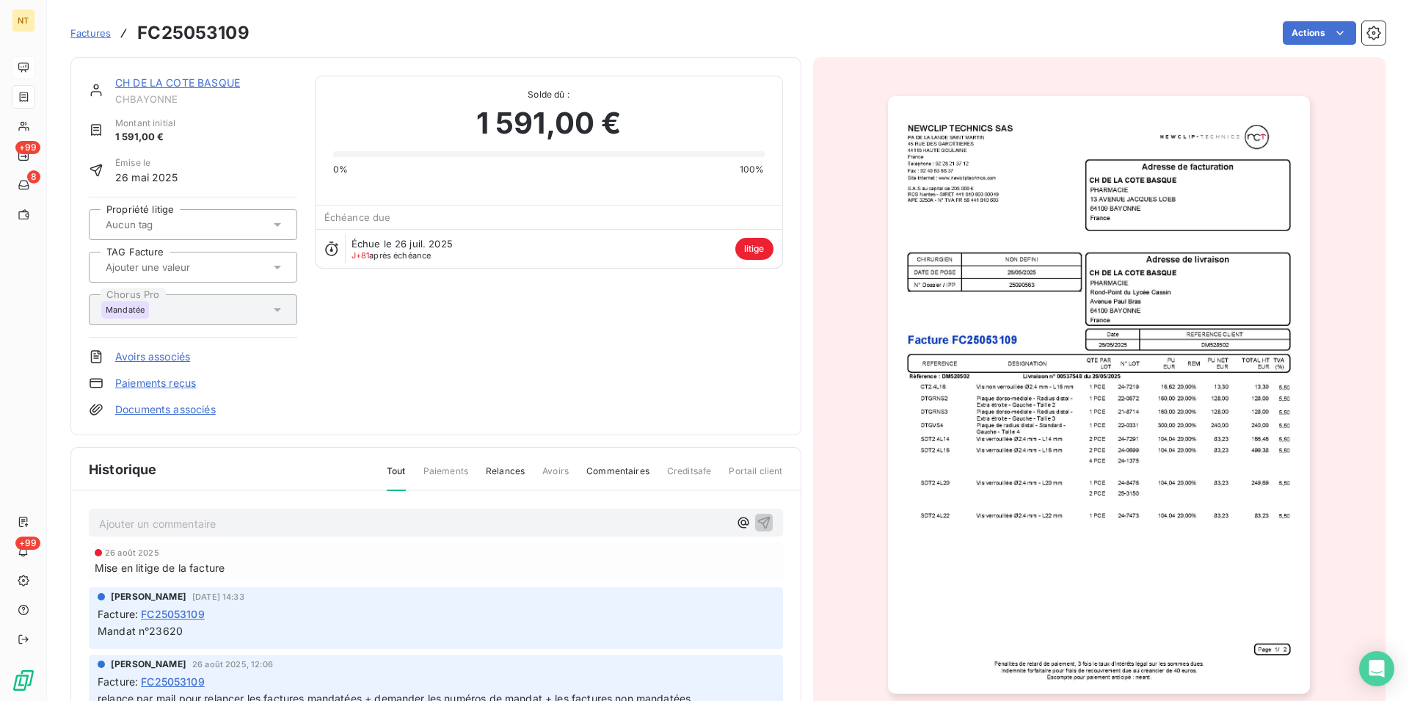
click at [167, 83] on link "CH DE LA COTE BASQUE" at bounding box center [177, 82] width 125 height 12
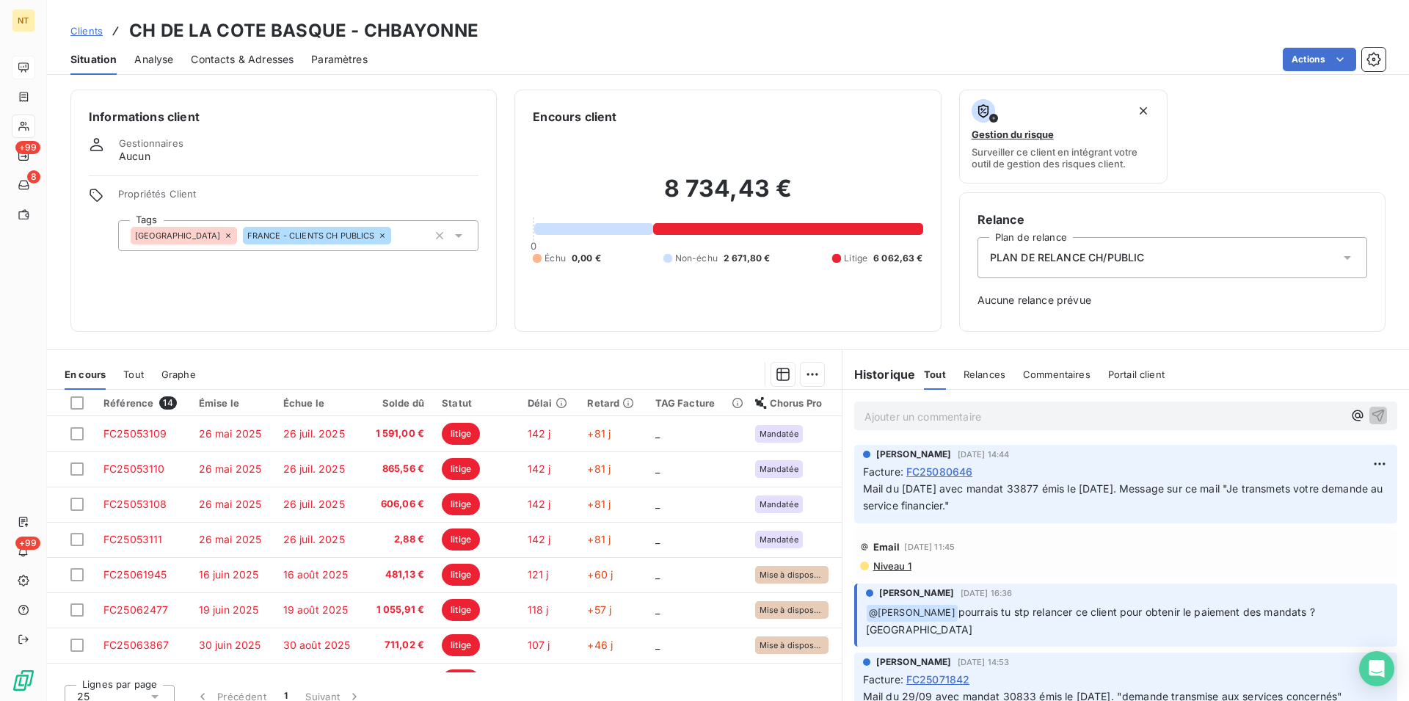
click at [257, 58] on span "Contacts & Adresses" at bounding box center [242, 59] width 103 height 15
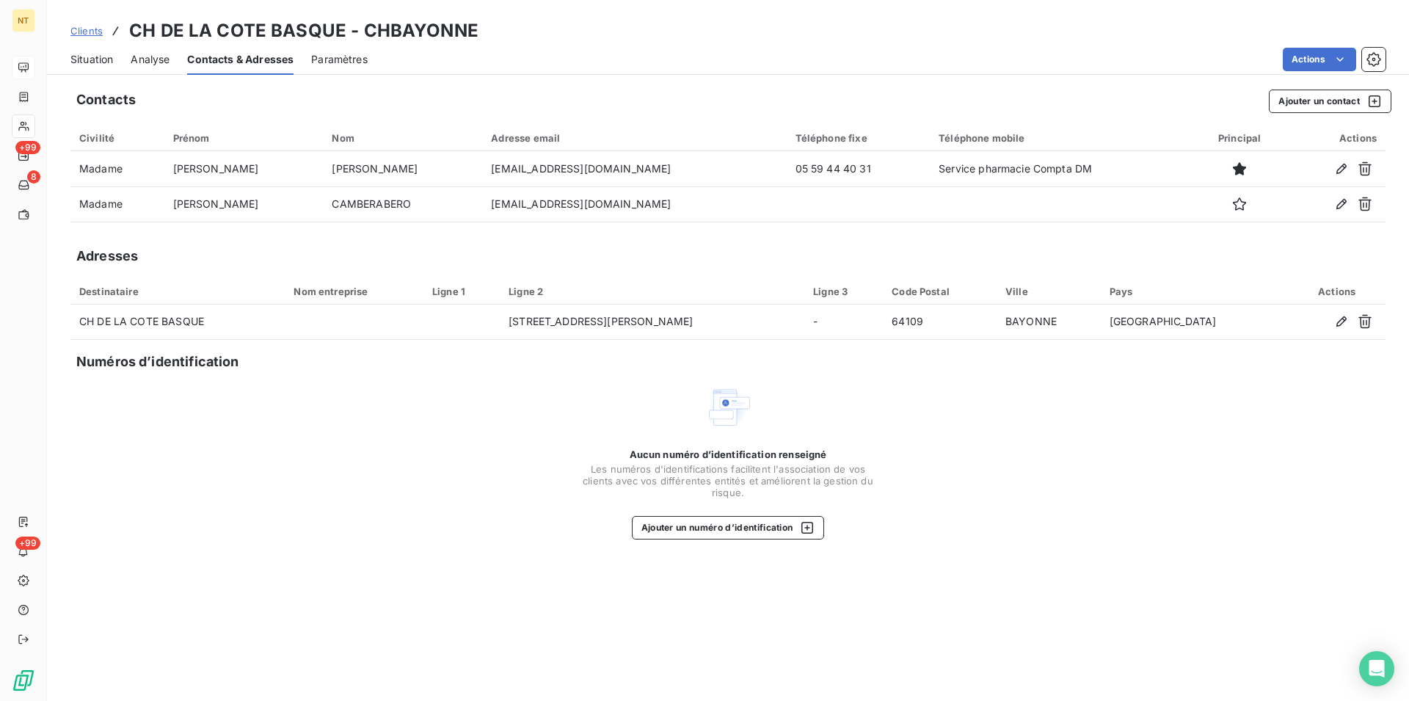
click at [95, 56] on span "Situation" at bounding box center [91, 59] width 43 height 15
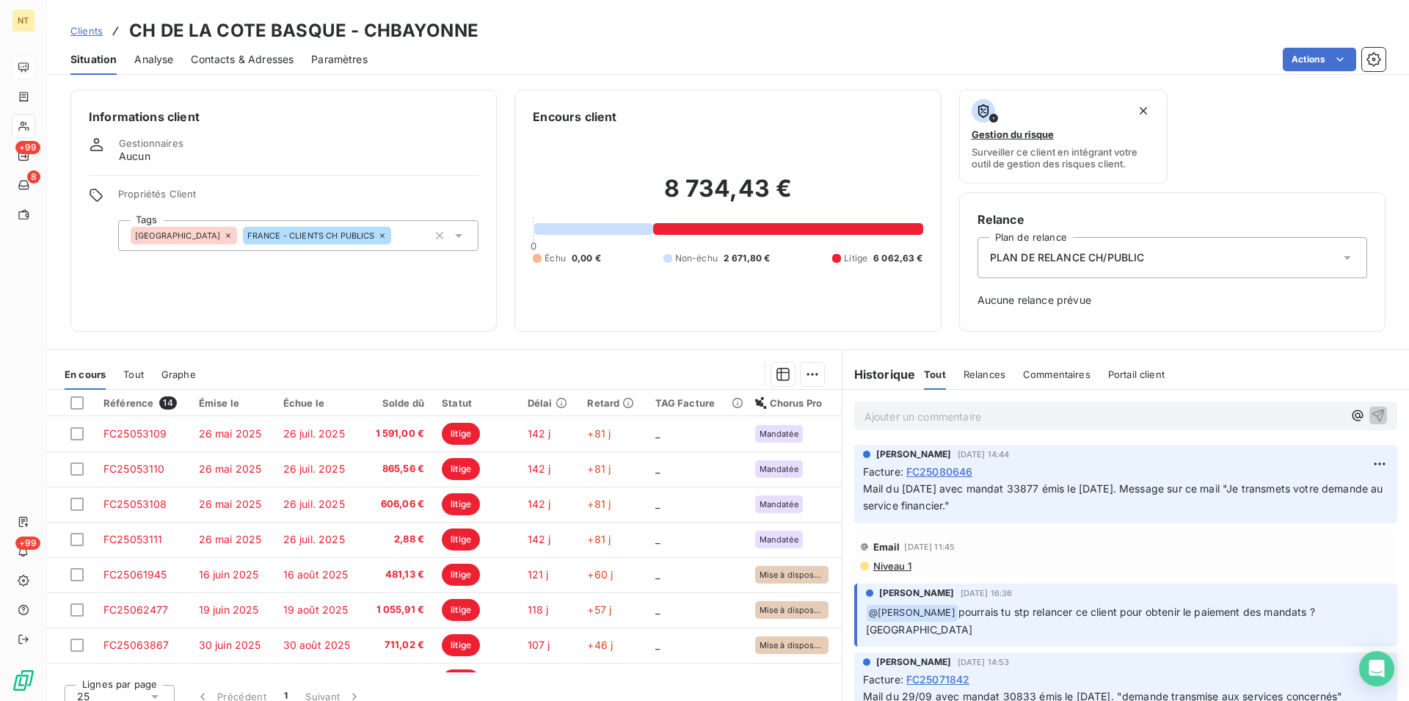
click at [262, 57] on span "Contacts & Adresses" at bounding box center [242, 59] width 103 height 15
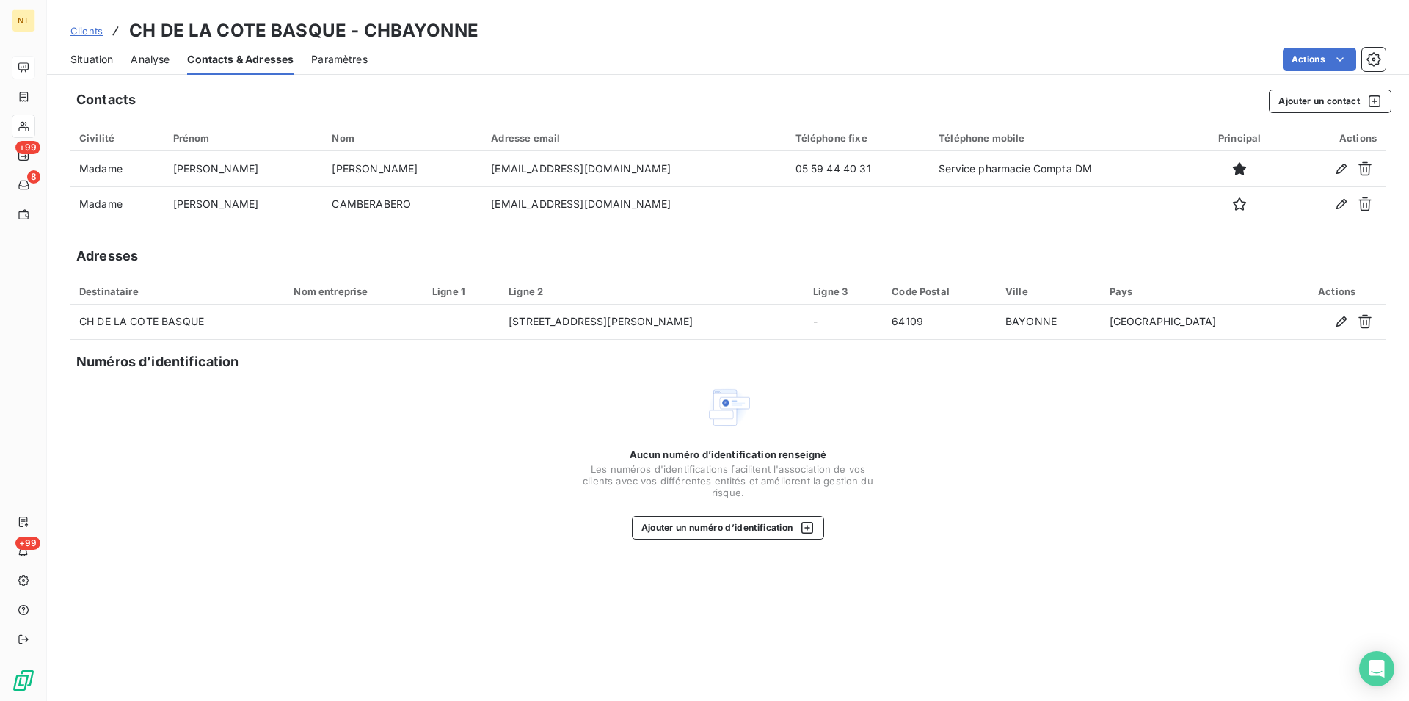
click at [87, 62] on span "Situation" at bounding box center [91, 59] width 43 height 15
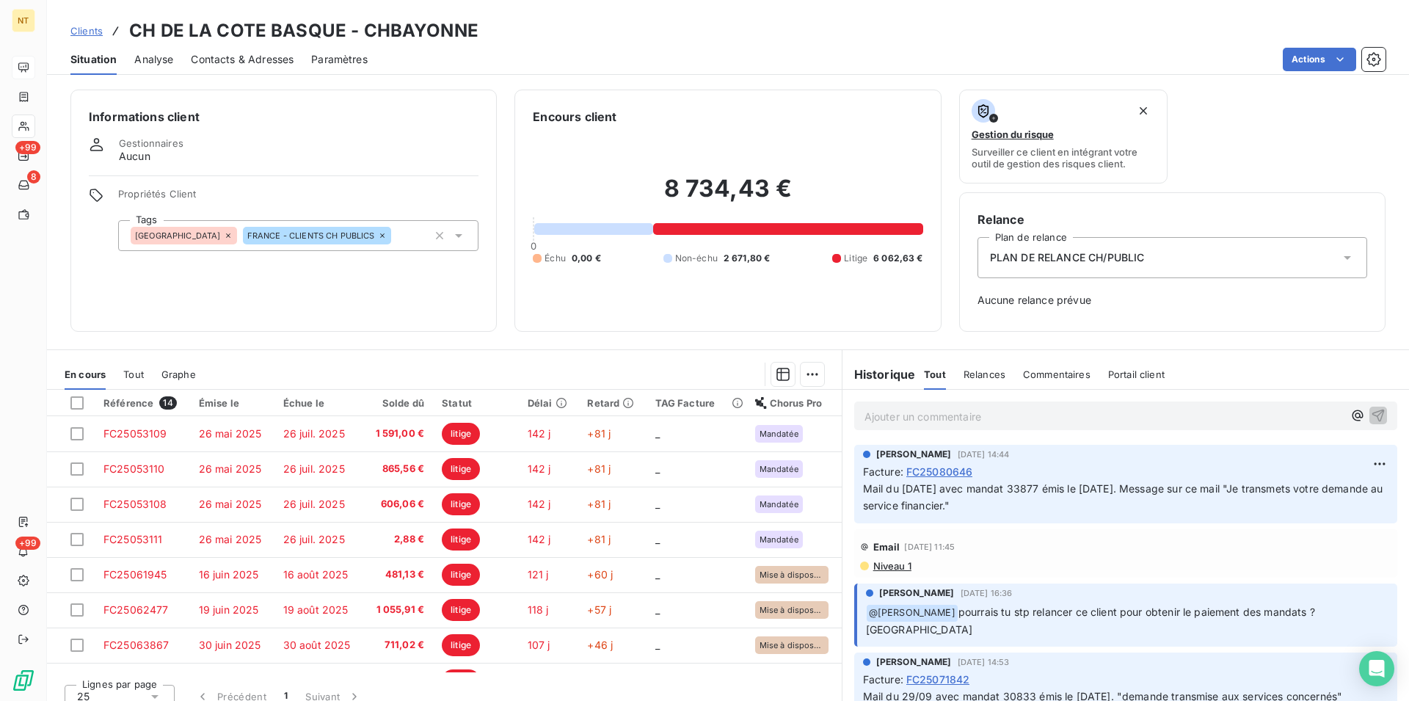
click at [250, 58] on span "Contacts & Adresses" at bounding box center [242, 59] width 103 height 15
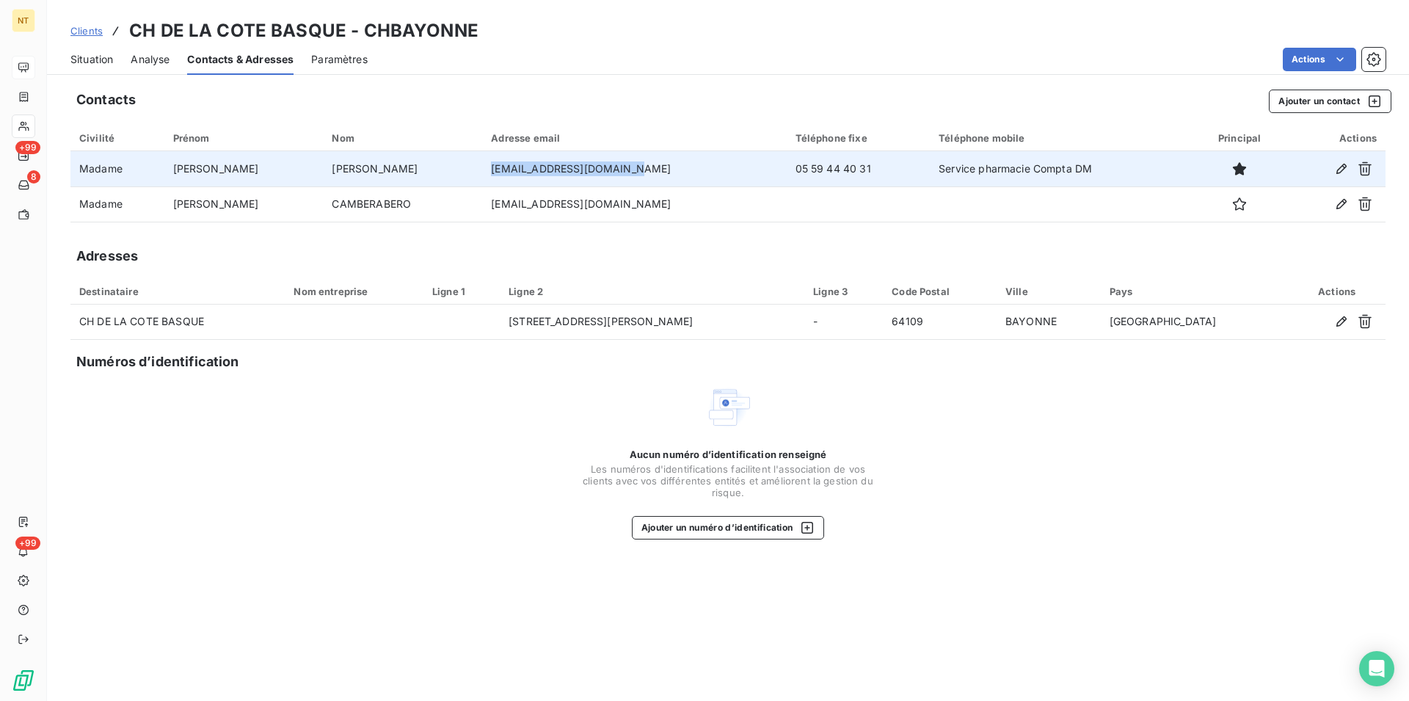
drag, startPoint x: 430, startPoint y: 167, endPoint x: 589, endPoint y: 156, distance: 159.6
click at [589, 156] on td "[EMAIL_ADDRESS][DOMAIN_NAME]" at bounding box center [634, 168] width 304 height 35
copy td "[EMAIL_ADDRESS][DOMAIN_NAME]"
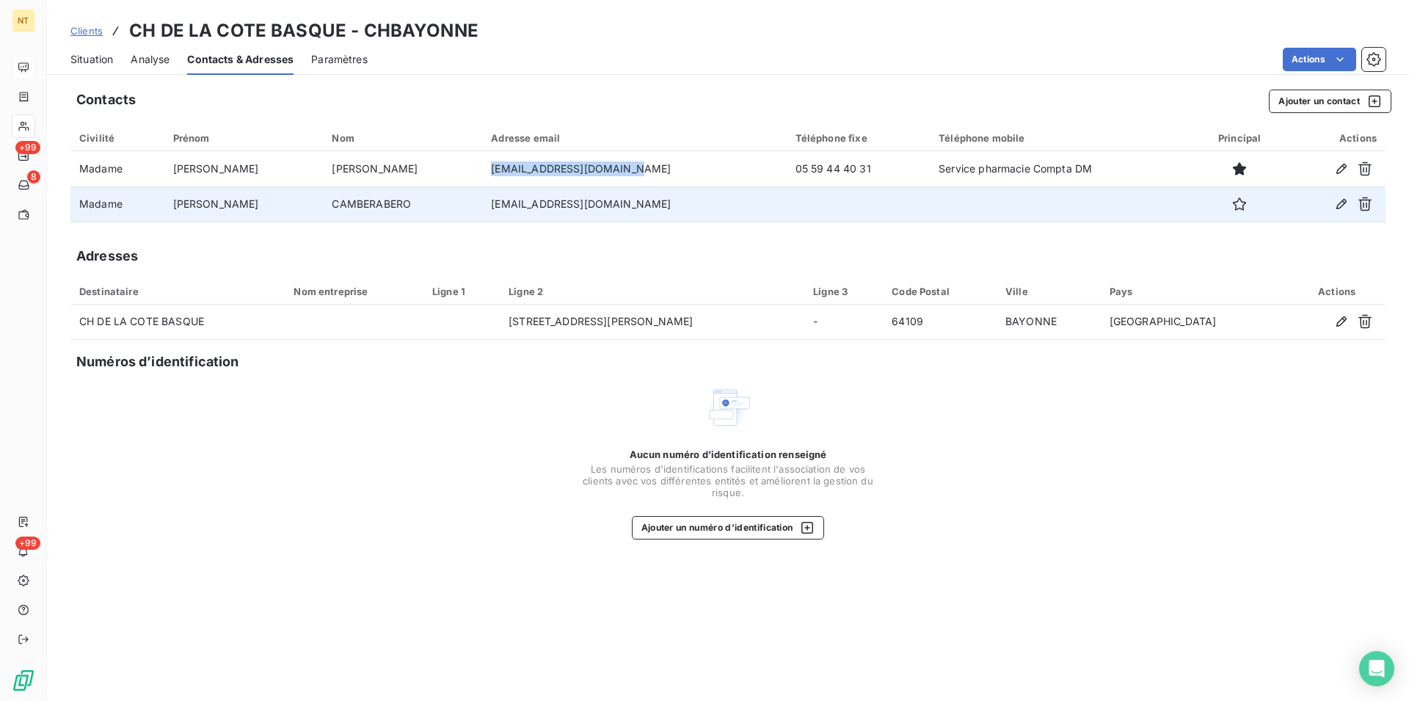
drag, startPoint x: 432, startPoint y: 202, endPoint x: 617, endPoint y: 196, distance: 185.1
click at [617, 196] on td "[EMAIL_ADDRESS][DOMAIN_NAME]" at bounding box center [634, 203] width 304 height 35
copy td "[EMAIL_ADDRESS][DOMAIN_NAME]"
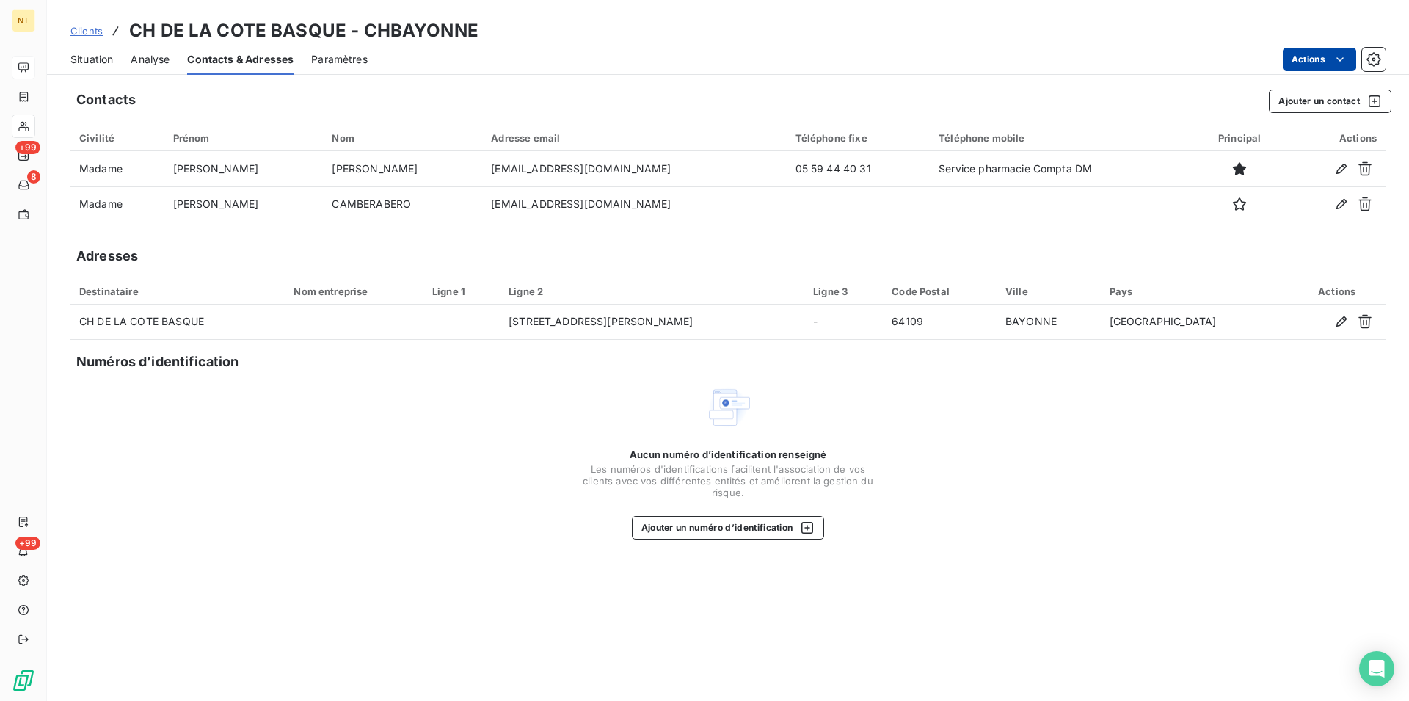
click at [1342, 57] on html "NT +99 8 +99 Clients CH DE LA COTE BASQUE - CHBAYONNE Situation Analyse Contact…" at bounding box center [704, 350] width 1409 height 701
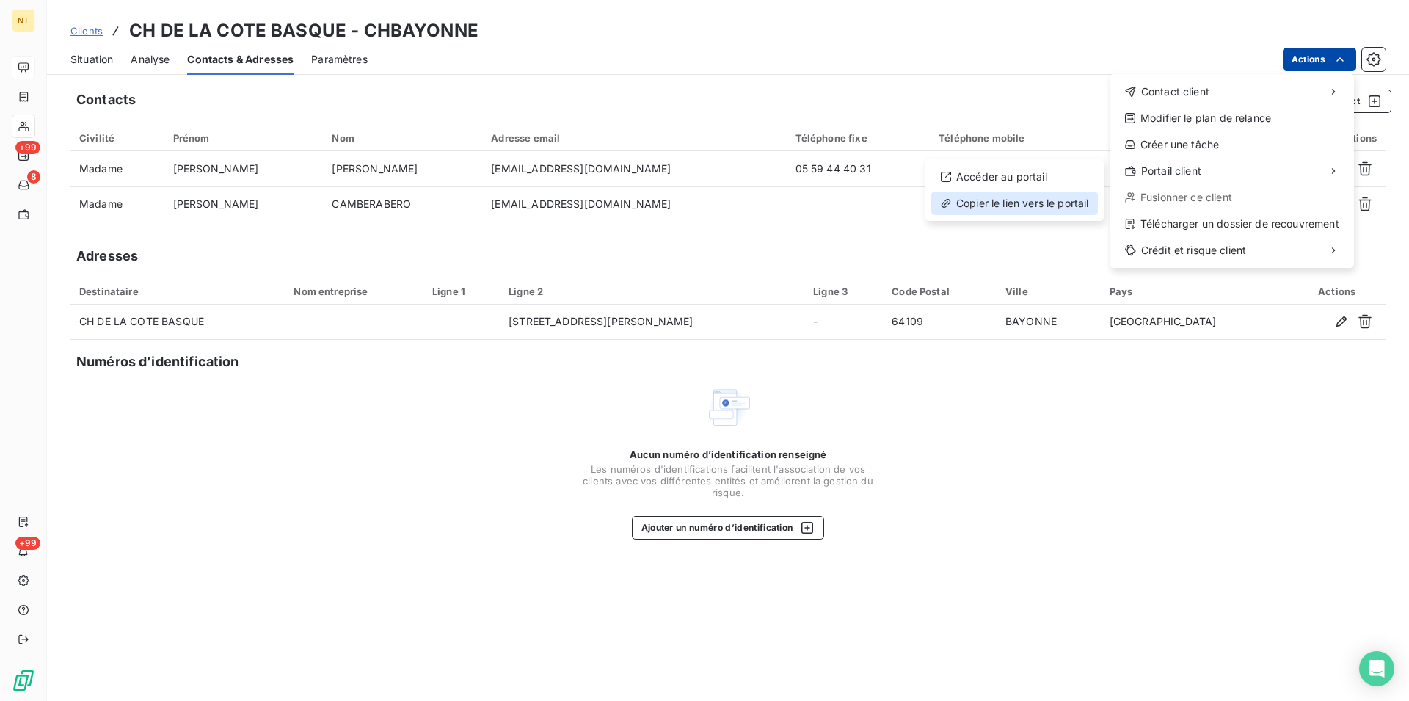
click at [1041, 200] on div "Copier le lien vers le portail" at bounding box center [1014, 203] width 167 height 23
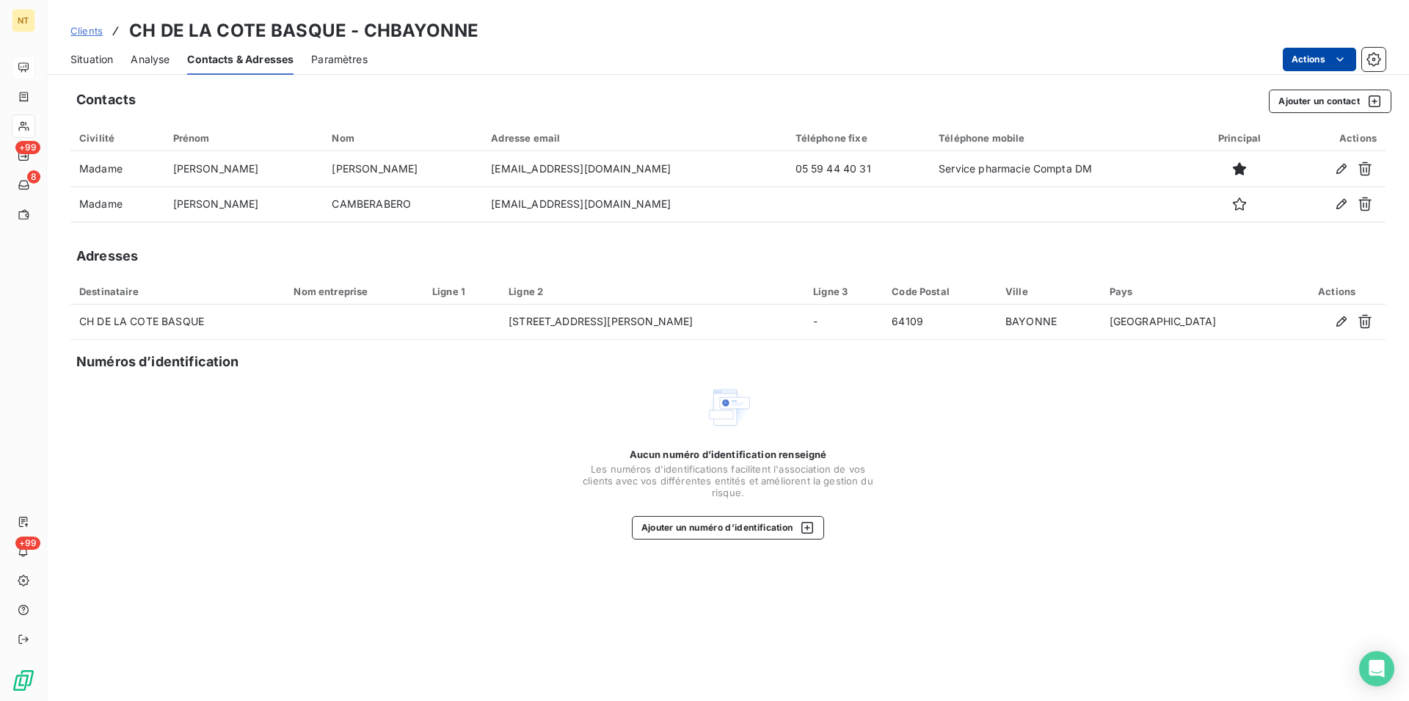
click at [78, 59] on span "Situation" at bounding box center [91, 59] width 43 height 15
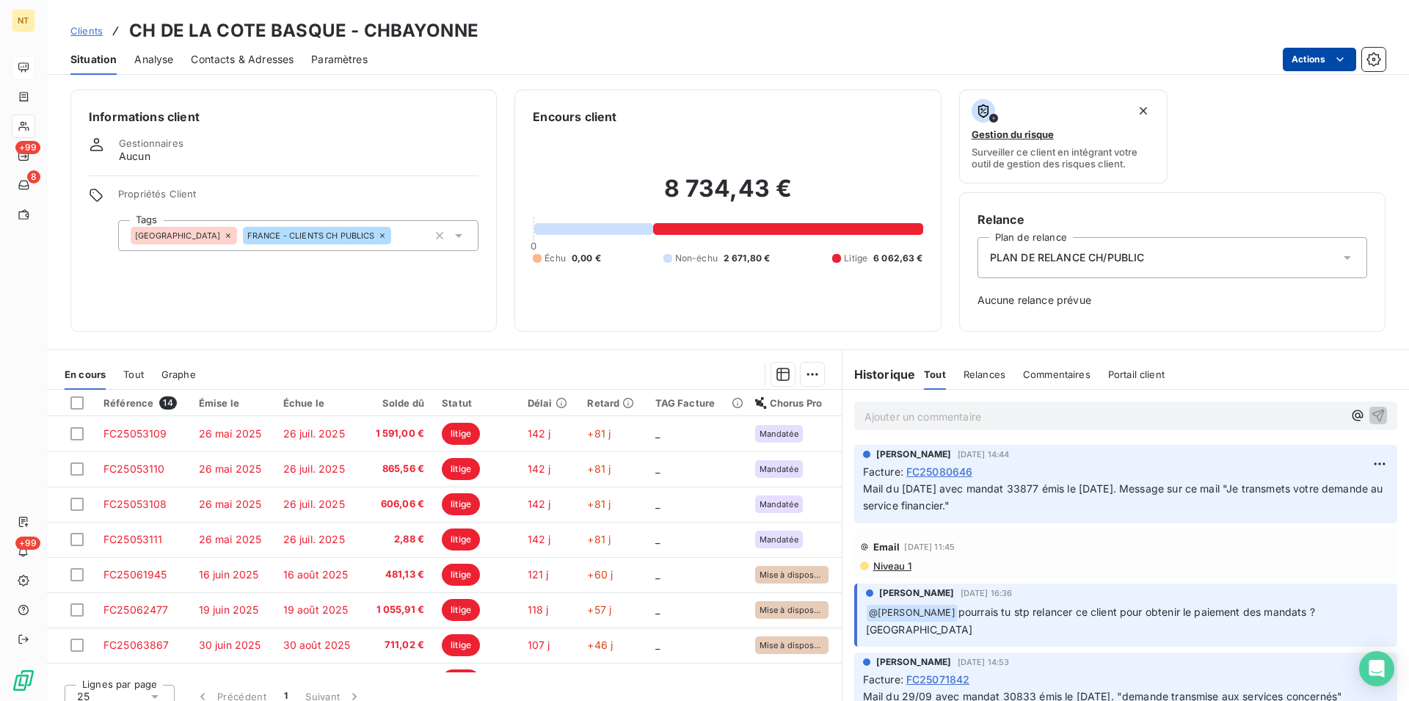
click at [865, 412] on p "Ajouter un commentaire ﻿" at bounding box center [1104, 416] width 479 height 18
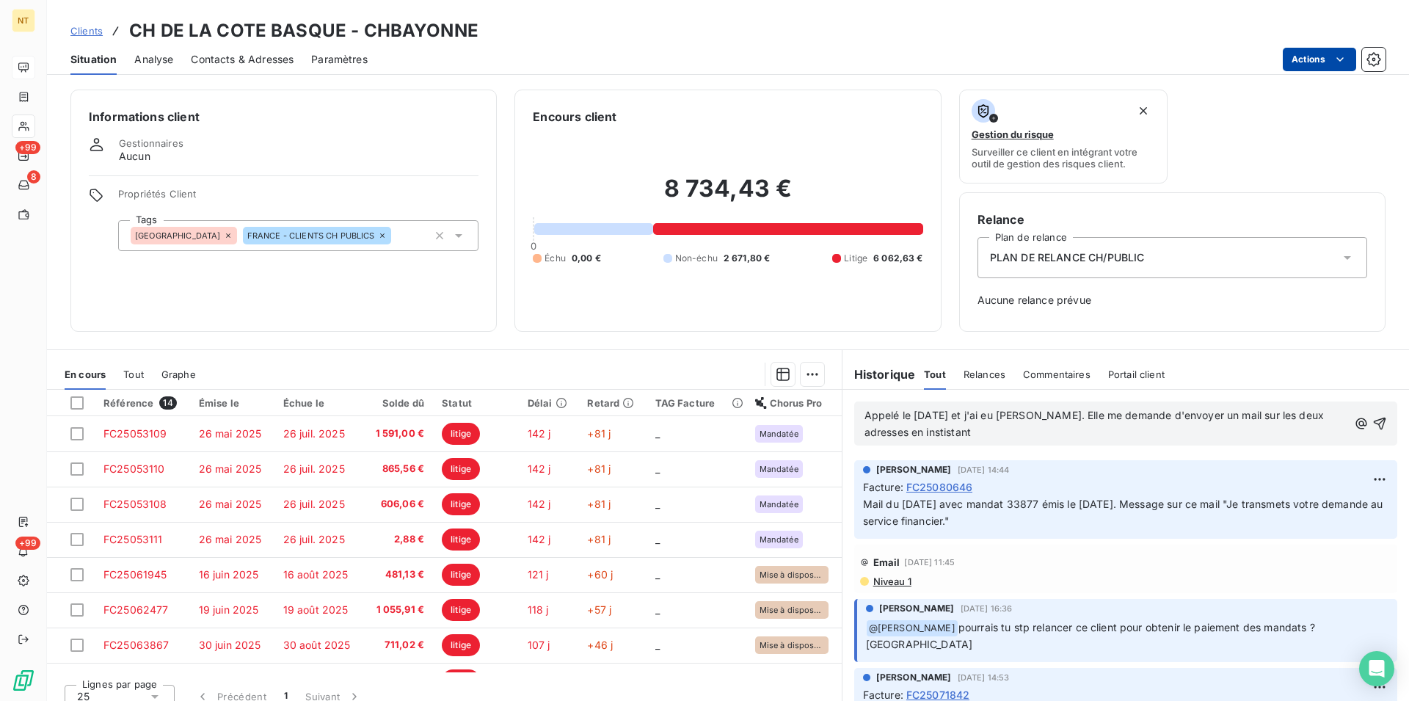
click at [962, 435] on span "Appelé le [DATE] et j'ai eu [PERSON_NAME]. Elle me demande d'envoyer un mail su…" at bounding box center [1096, 423] width 463 height 29
click at [960, 434] on span "Appelé le [DATE] et j'ai eu [PERSON_NAME]. Elle me demande d'envoyer un mail su…" at bounding box center [1096, 423] width 463 height 29
click at [988, 432] on span "Appelé le [DATE] et j'ai eu [PERSON_NAME]. Elle me demande d'envoyer un mail su…" at bounding box center [1096, 423] width 463 height 29
drag, startPoint x: 1108, startPoint y: 427, endPoint x: 992, endPoint y: 435, distance: 116.9
click at [992, 435] on p "Appelé le [DATE] et j'ai eu [PERSON_NAME]. Elle me demande d'envoyer un mail su…" at bounding box center [1107, 424] width 484 height 34
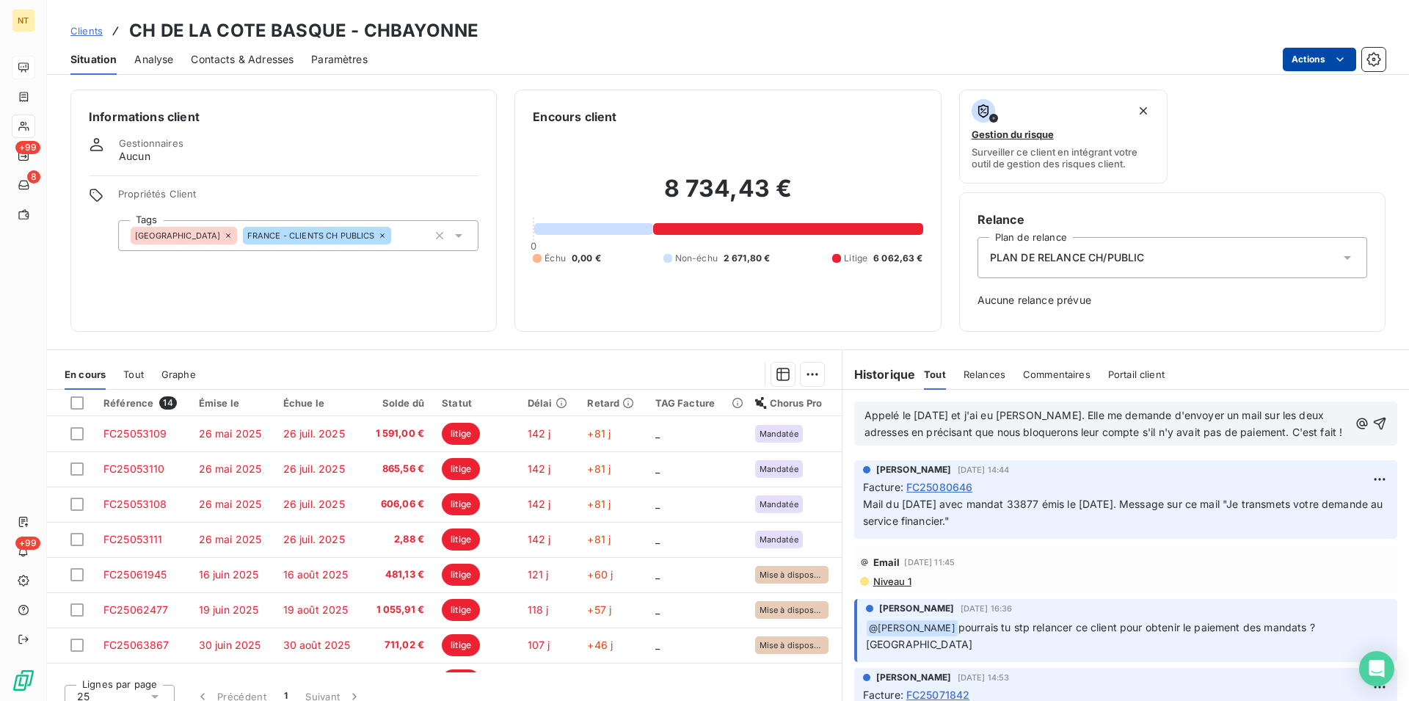
click at [1318, 432] on p "Appelé le [DATE] et j'ai eu [PERSON_NAME]. Elle me demande d'envoyer un mail su…" at bounding box center [1107, 424] width 484 height 34
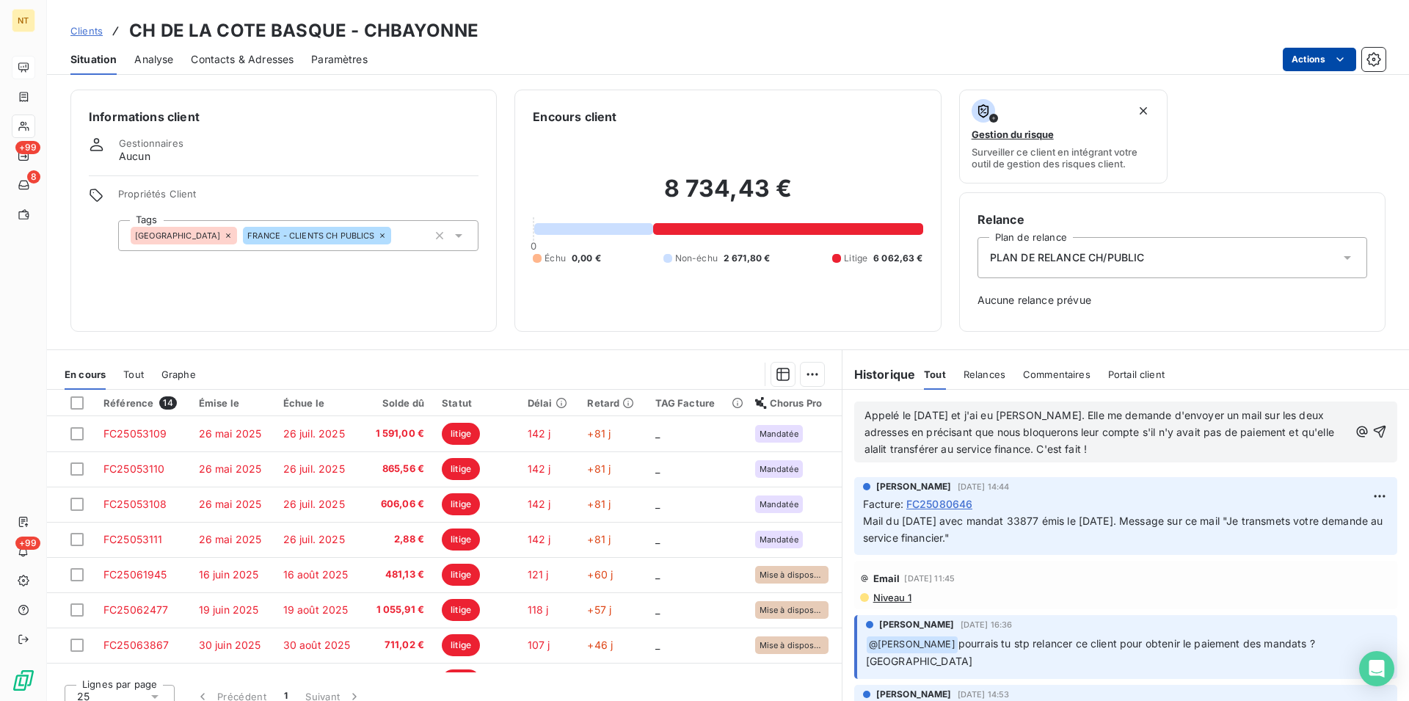
click at [906, 451] on span "Appelé le [DATE] et j'ai eu [PERSON_NAME]. Elle me demande d'envoyer un mail su…" at bounding box center [1101, 432] width 473 height 46
click at [1074, 449] on span "Appelé le [DATE] et j'ai eu [PERSON_NAME]. Elle me demande d'envoyer un mail su…" at bounding box center [1101, 432] width 473 height 46
click at [1374, 429] on icon "button" at bounding box center [1380, 432] width 12 height 12
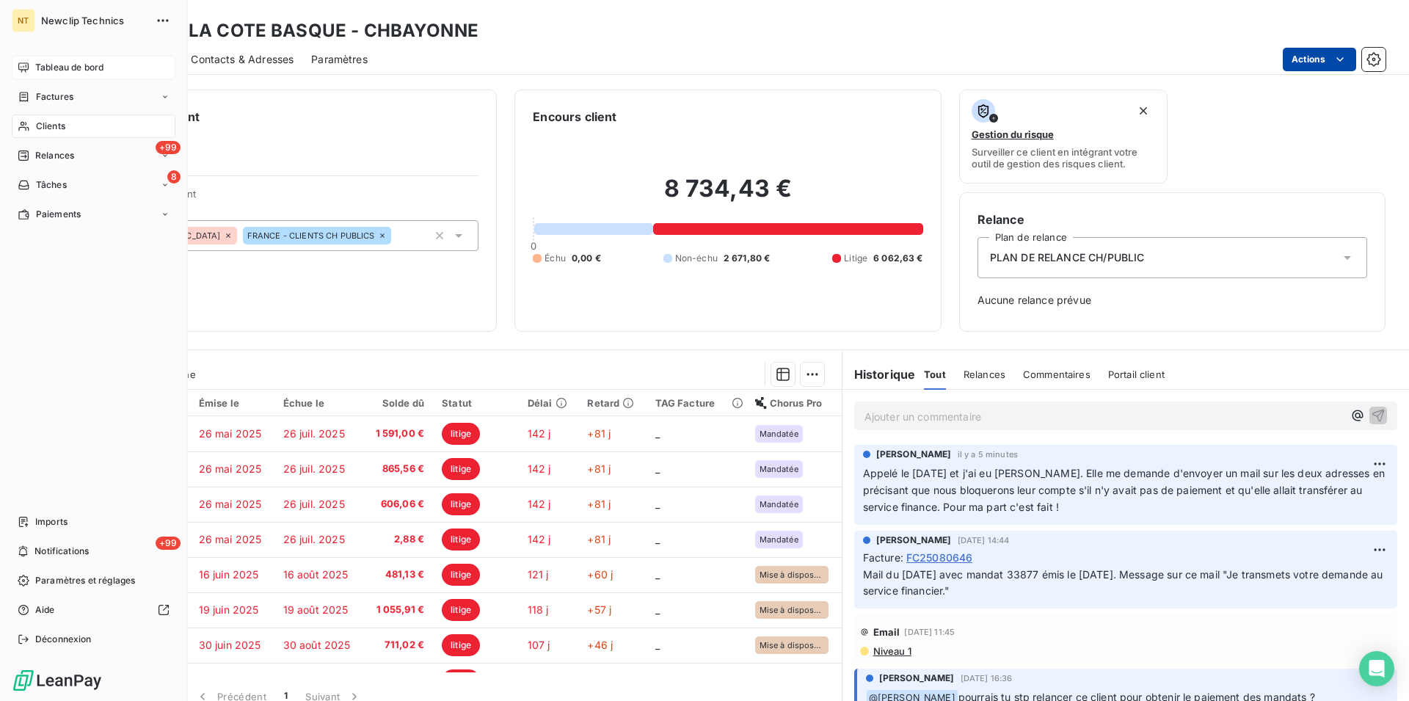
click at [60, 131] on span "Clients" at bounding box center [50, 126] width 29 height 13
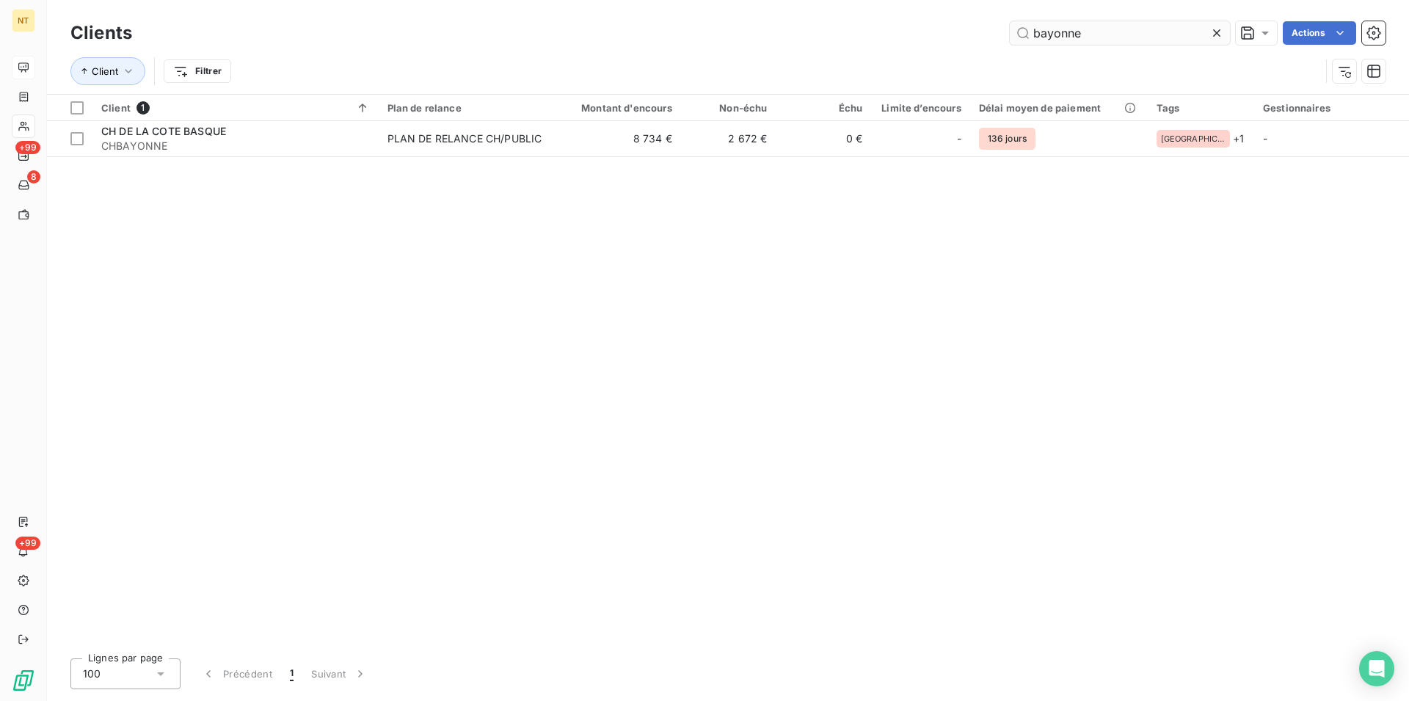
drag, startPoint x: 1083, startPoint y: 26, endPoint x: 1042, endPoint y: 33, distance: 41.8
click at [1042, 33] on input "bayonne" at bounding box center [1120, 32] width 220 height 23
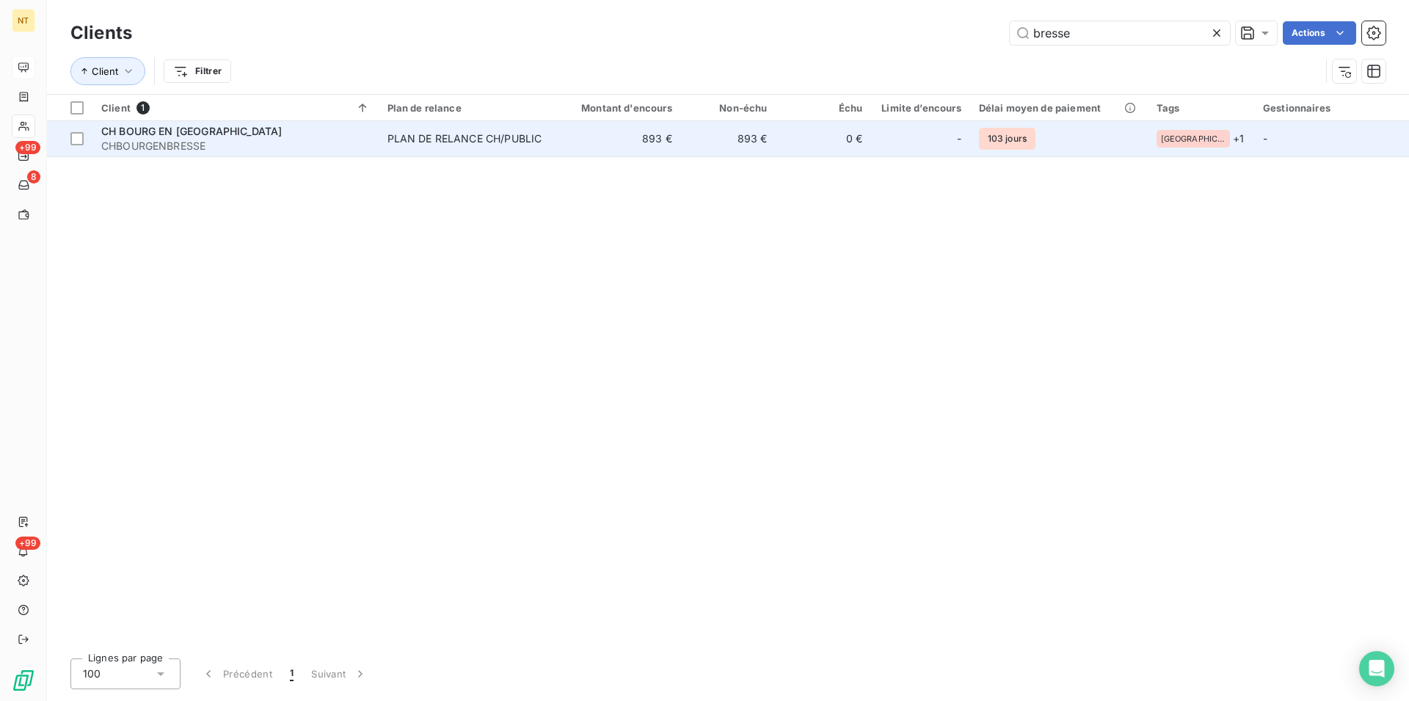
type input "bresse"
click at [159, 134] on span "CH BOURG EN [GEOGRAPHIC_DATA]" at bounding box center [191, 131] width 181 height 12
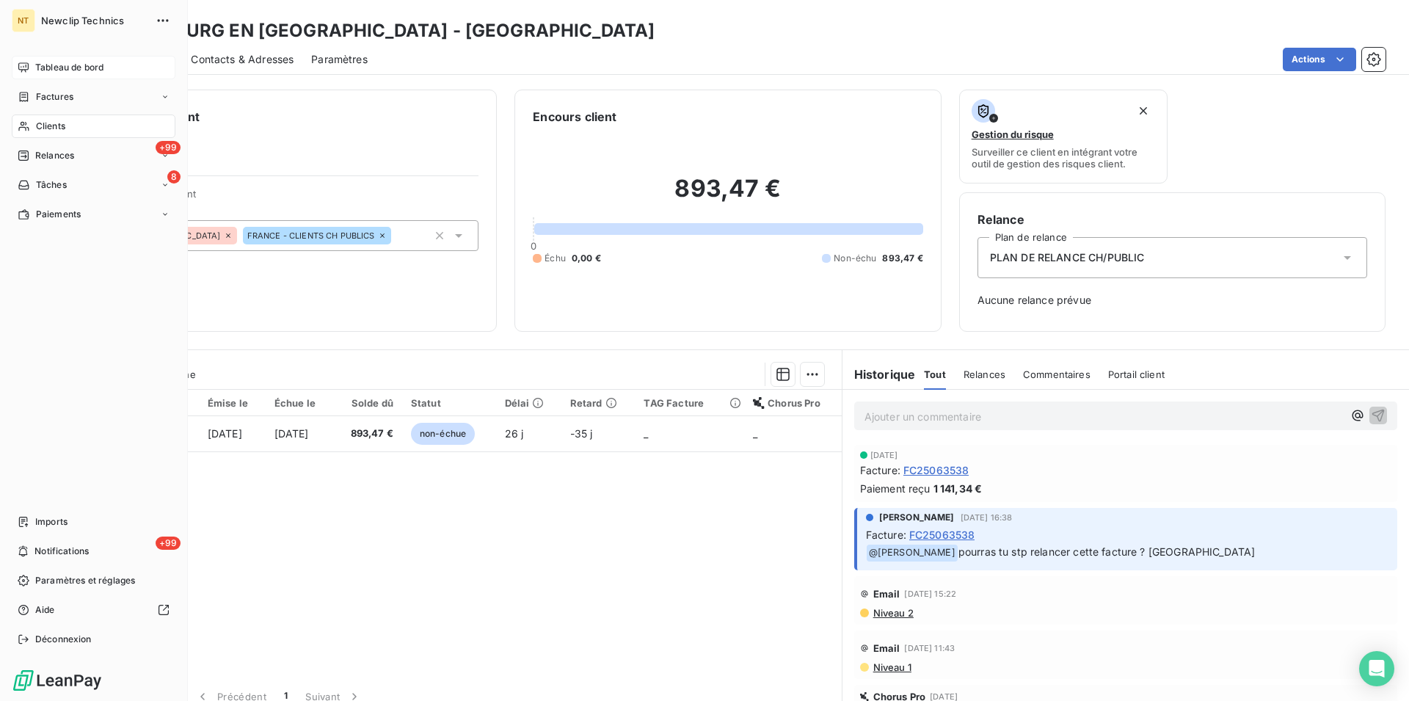
click at [54, 126] on span "Clients" at bounding box center [50, 126] width 29 height 13
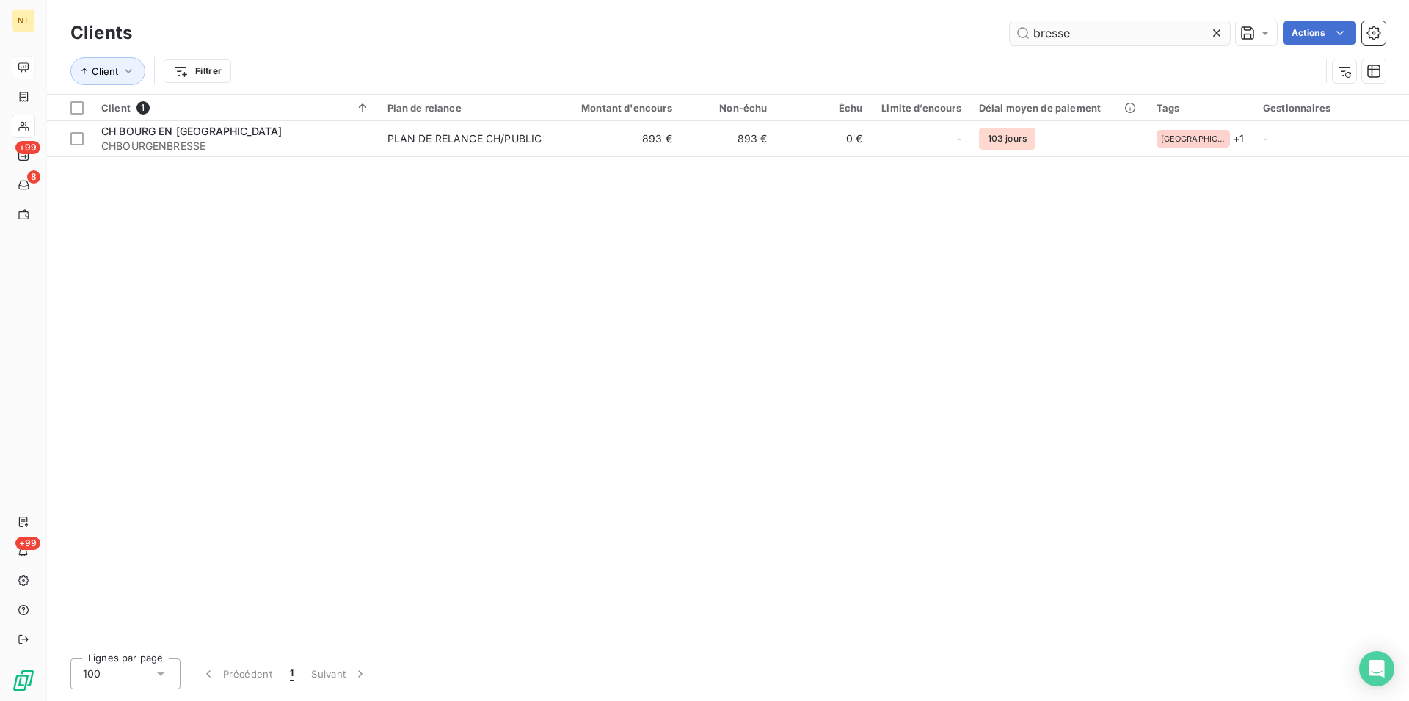
drag, startPoint x: 1076, startPoint y: 31, endPoint x: 1024, endPoint y: 29, distance: 52.1
click at [1021, 32] on input "bresse" at bounding box center [1120, 32] width 220 height 23
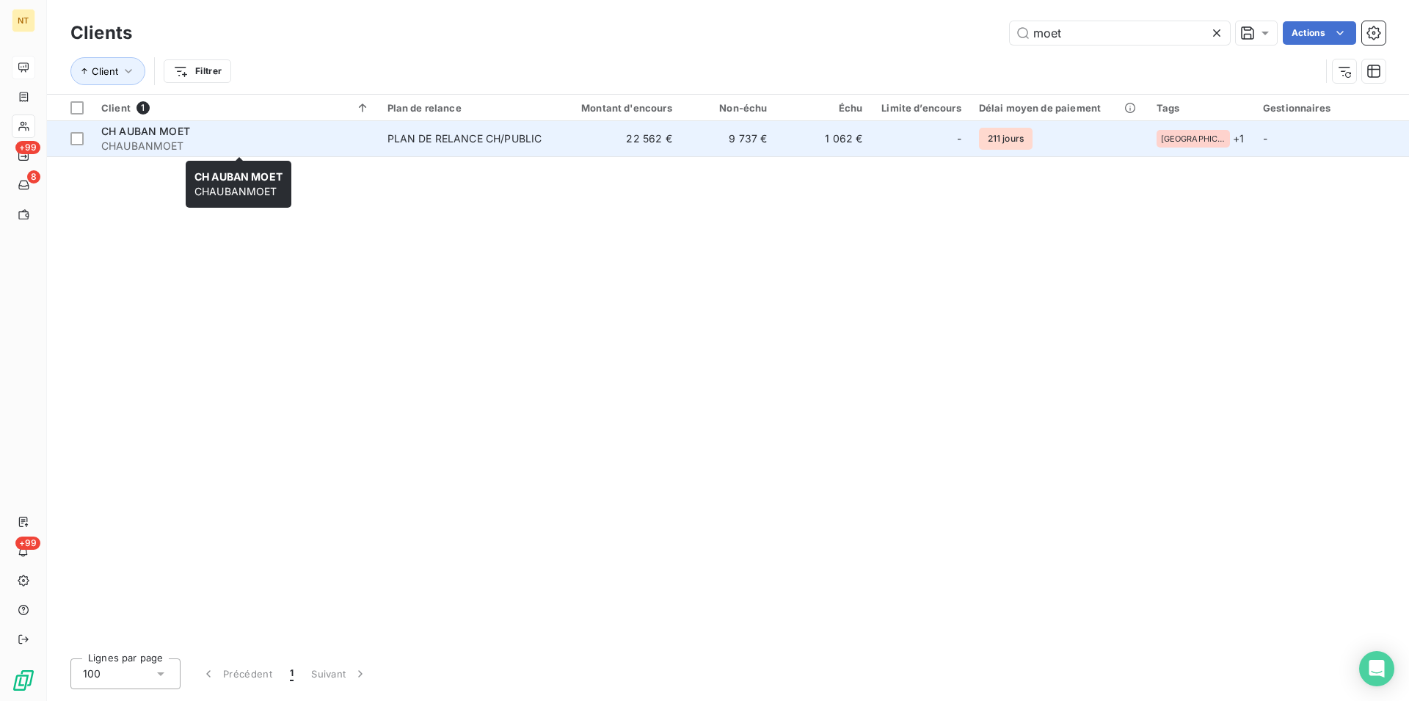
type input "moet"
click at [121, 137] on span "CH AUBAN MOET" at bounding box center [145, 131] width 89 height 12
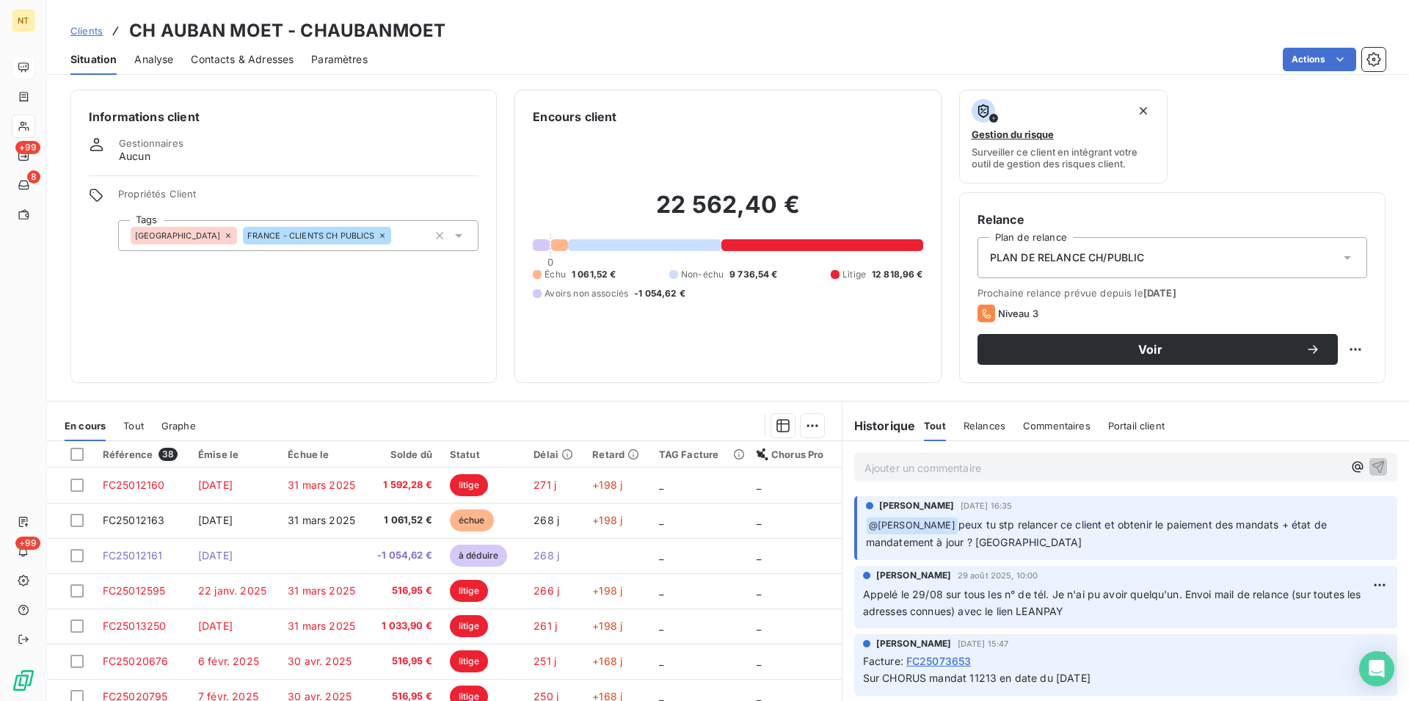
click at [240, 57] on span "Contacts & Adresses" at bounding box center [242, 59] width 103 height 15
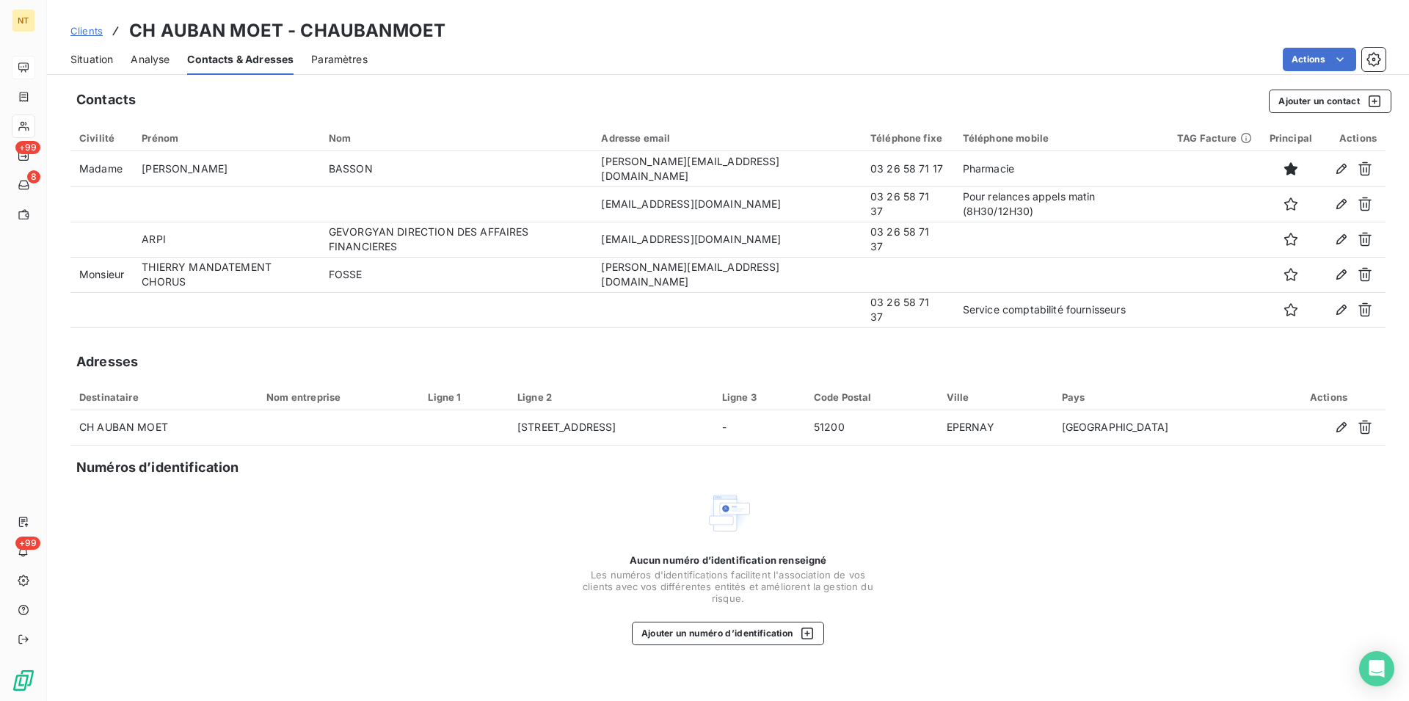
click at [96, 61] on span "Situation" at bounding box center [91, 59] width 43 height 15
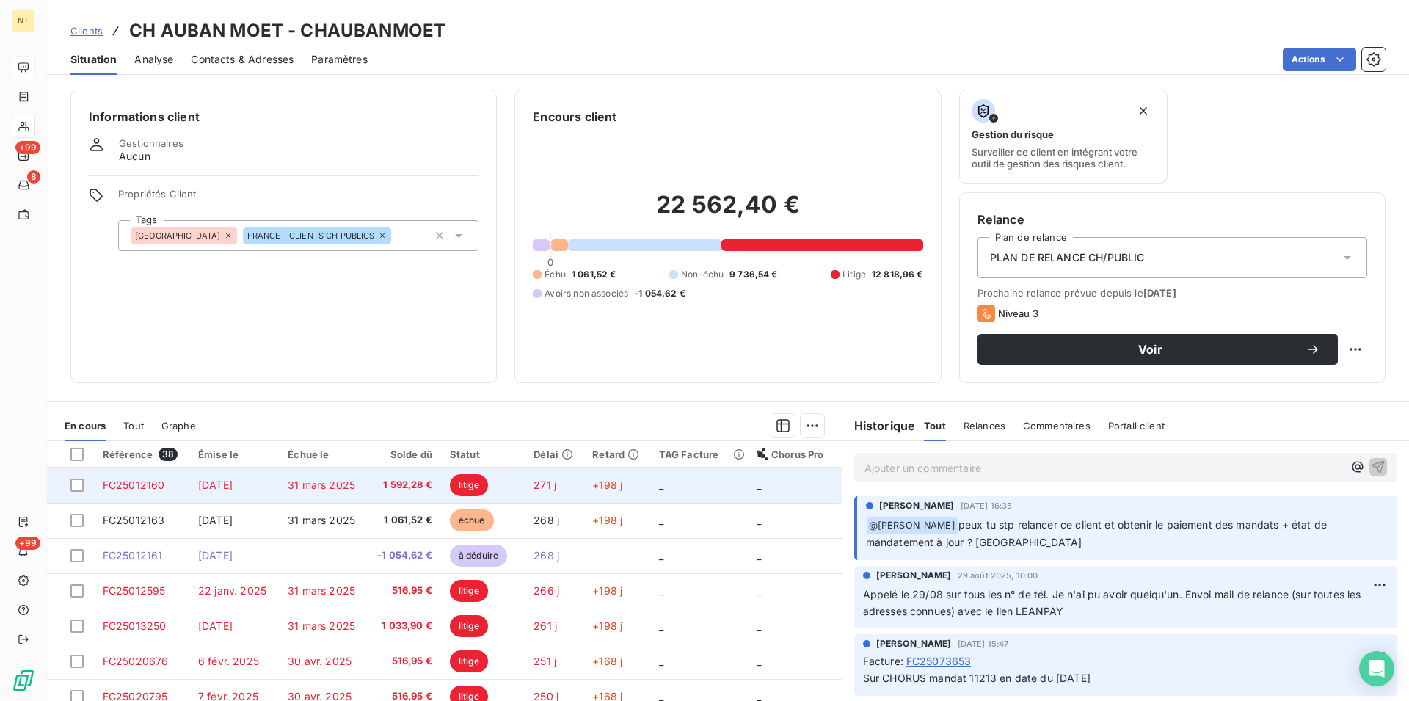
click at [297, 485] on span "31 mars 2025" at bounding box center [322, 485] width 68 height 12
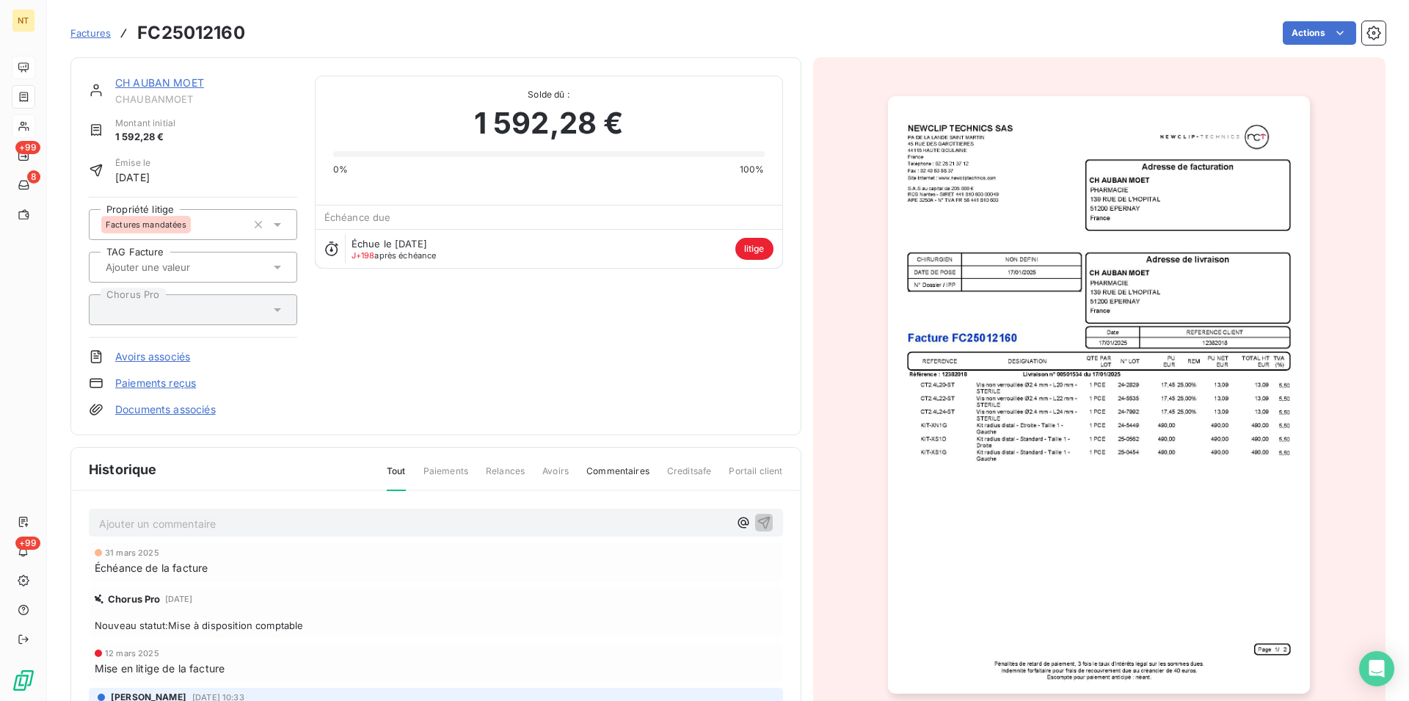
click at [161, 79] on link "CH AUBAN MOET" at bounding box center [159, 82] width 89 height 12
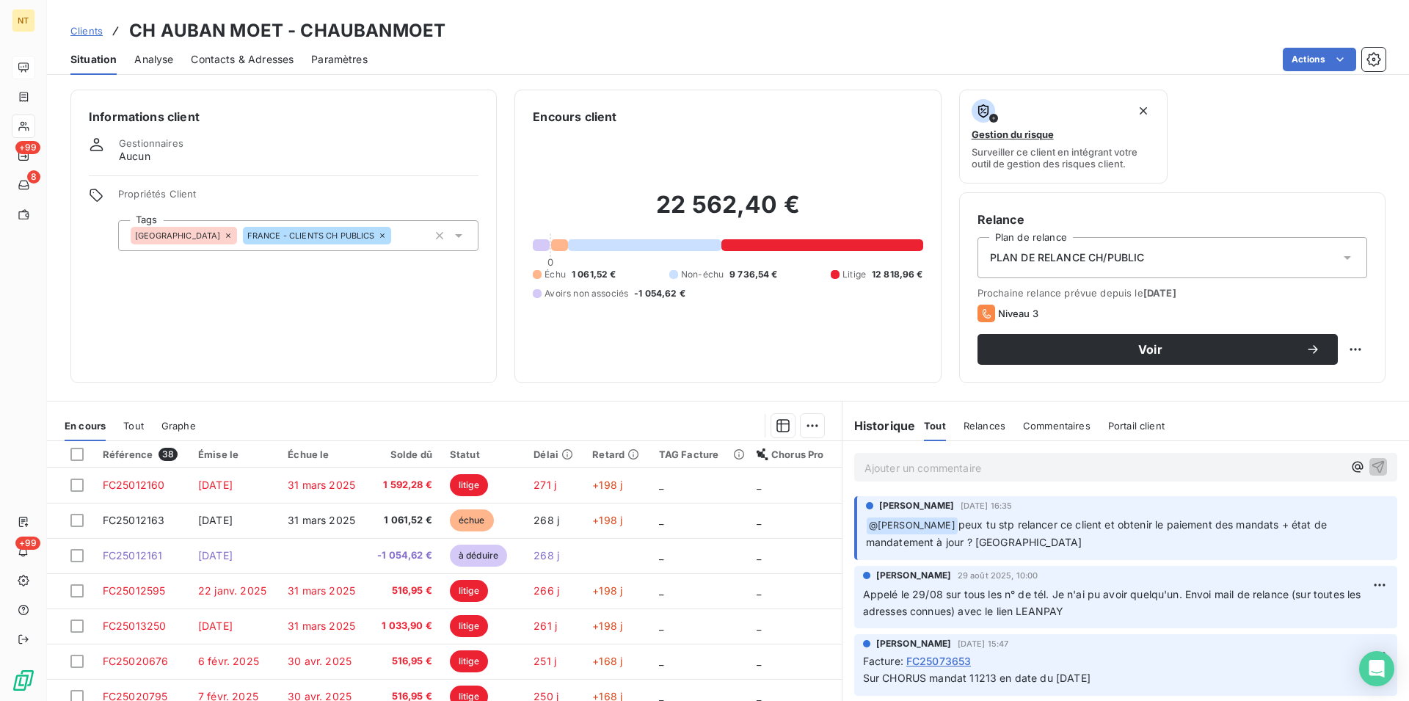
click at [246, 56] on span "Contacts & Adresses" at bounding box center [242, 59] width 103 height 15
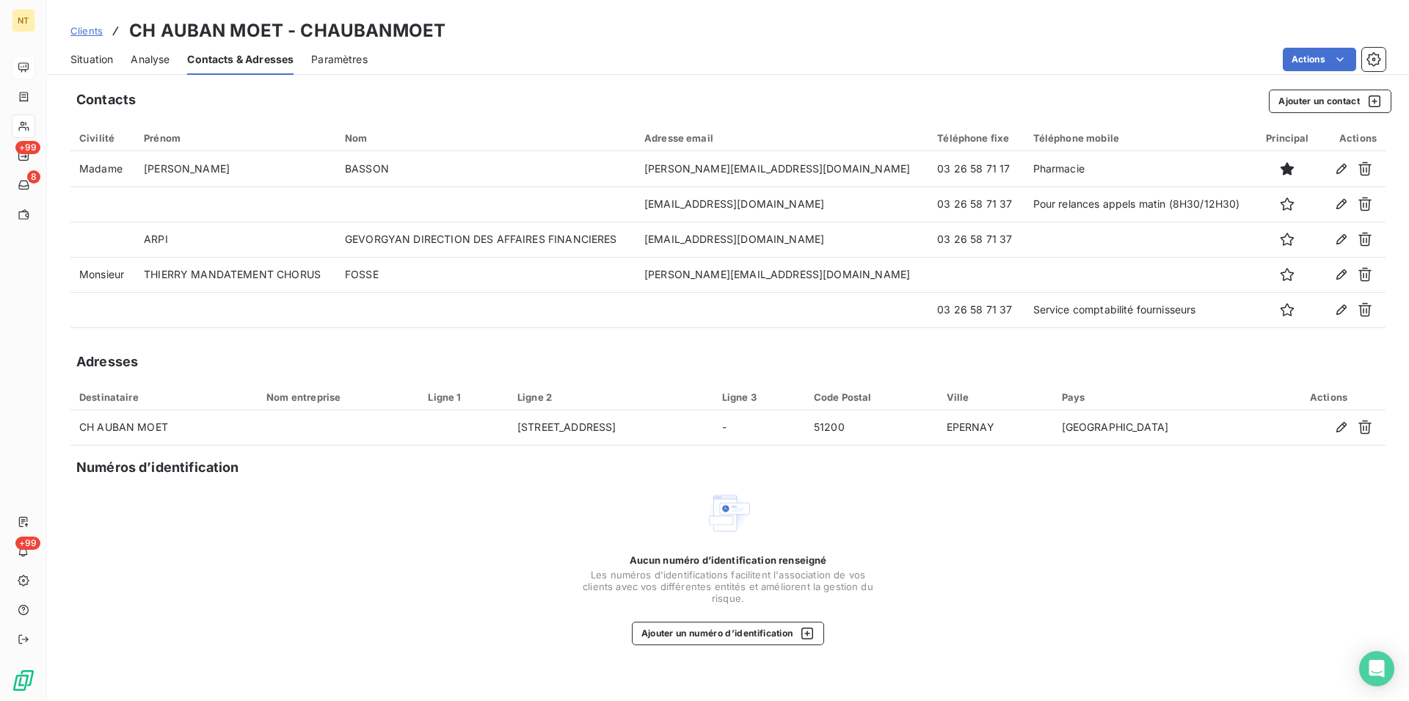
click at [82, 53] on span "Situation" at bounding box center [91, 59] width 43 height 15
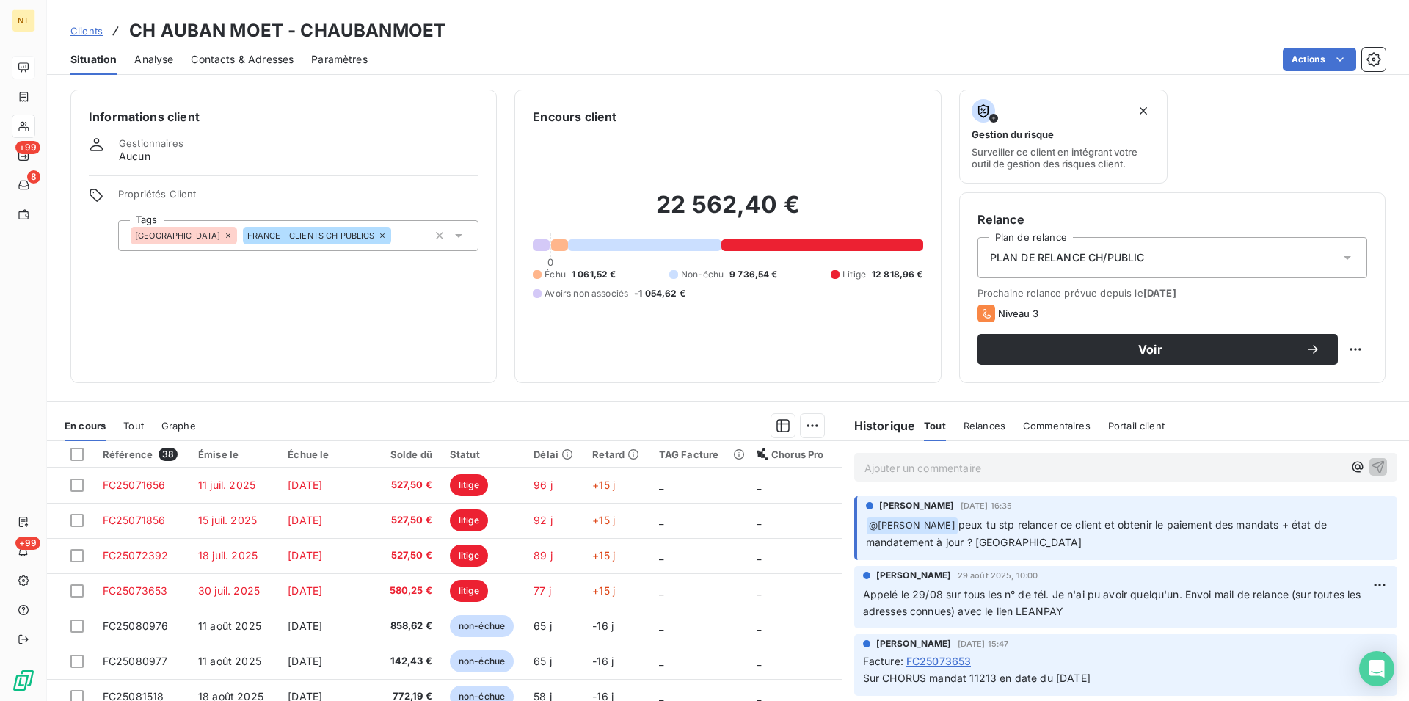
scroll to position [625, 0]
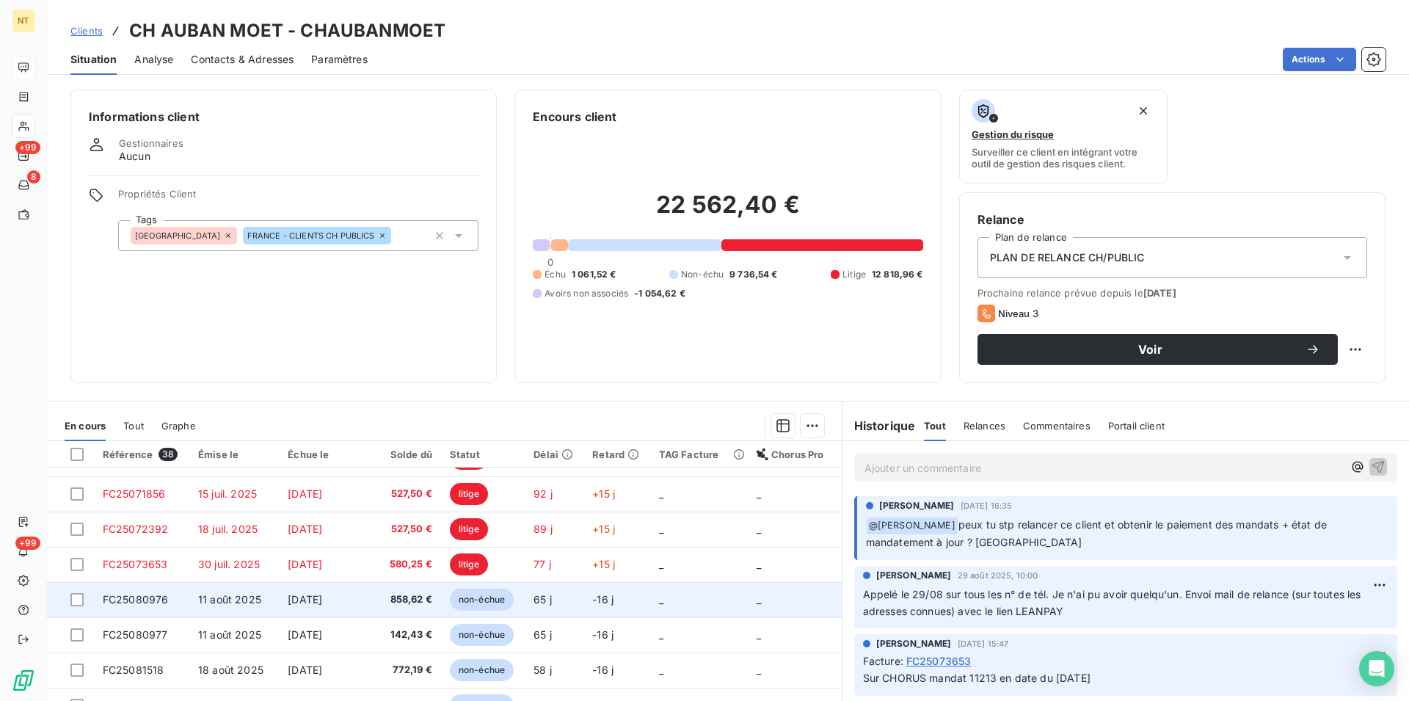
click at [118, 600] on span "FC25080976" at bounding box center [136, 599] width 66 height 12
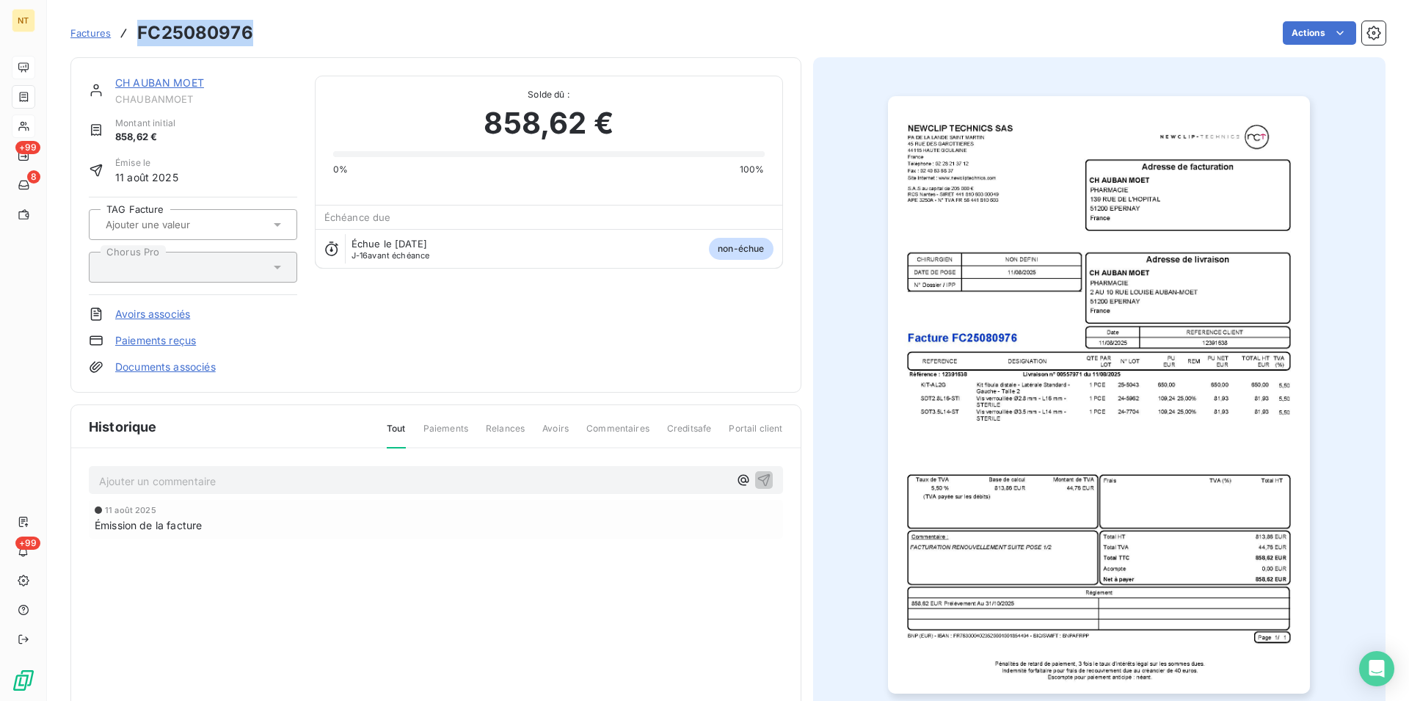
drag, startPoint x: 137, startPoint y: 26, endPoint x: 257, endPoint y: 35, distance: 120.8
click at [257, 35] on div "Factures FC25080976 Actions" at bounding box center [727, 33] width 1315 height 31
copy h3 "FC25080976"
click at [103, 477] on p "Ajouter un commentaire ﻿" at bounding box center [414, 481] width 630 height 18
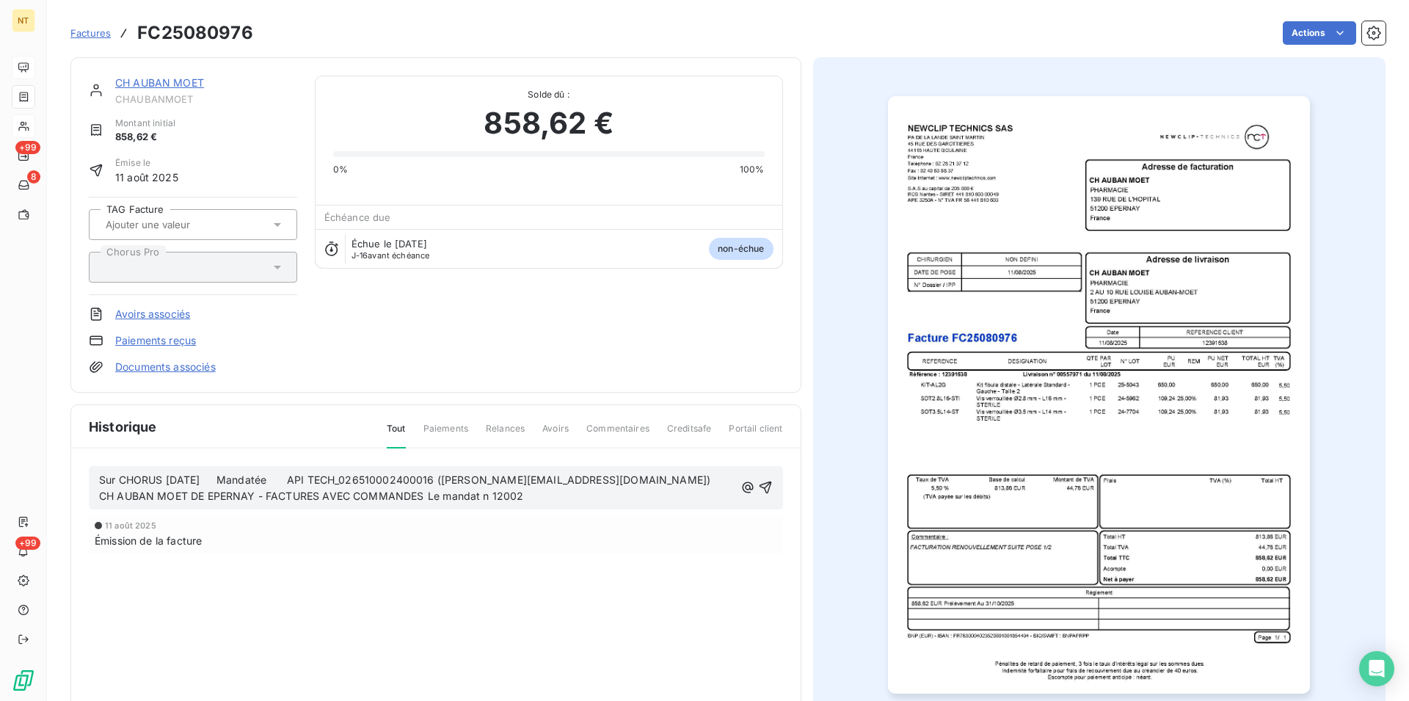
click at [293, 481] on span "Sur CHORUS [DATE] Mandatée API TECH_026510002400016 ([PERSON_NAME][EMAIL_ADDRES…" at bounding box center [416, 487] width 634 height 29
click at [244, 478] on span "Sur CHORUS [DATE] MandatAPI TECH_026510002400016 ([PERSON_NAME][EMAIL_ADDRESS][…" at bounding box center [401, 487] width 605 height 29
click at [266, 480] on span "Sur CHORUS [DATE] MandatAPI TECH_026510002400016 ([PERSON_NAME][EMAIL_ADDRESS][…" at bounding box center [401, 487] width 605 height 29
click at [266, 479] on span "Sur CHORUS [DATE] Mandat12002 API TECH_026510002400016 ([PERSON_NAME][EMAIL_ADD…" at bounding box center [413, 487] width 628 height 29
click at [435, 498] on p "Sur CHORUS [DATE] Mandat 12002 API TECH_026510002400016 ([PERSON_NAME][EMAIL_AD…" at bounding box center [417, 489] width 636 height 34
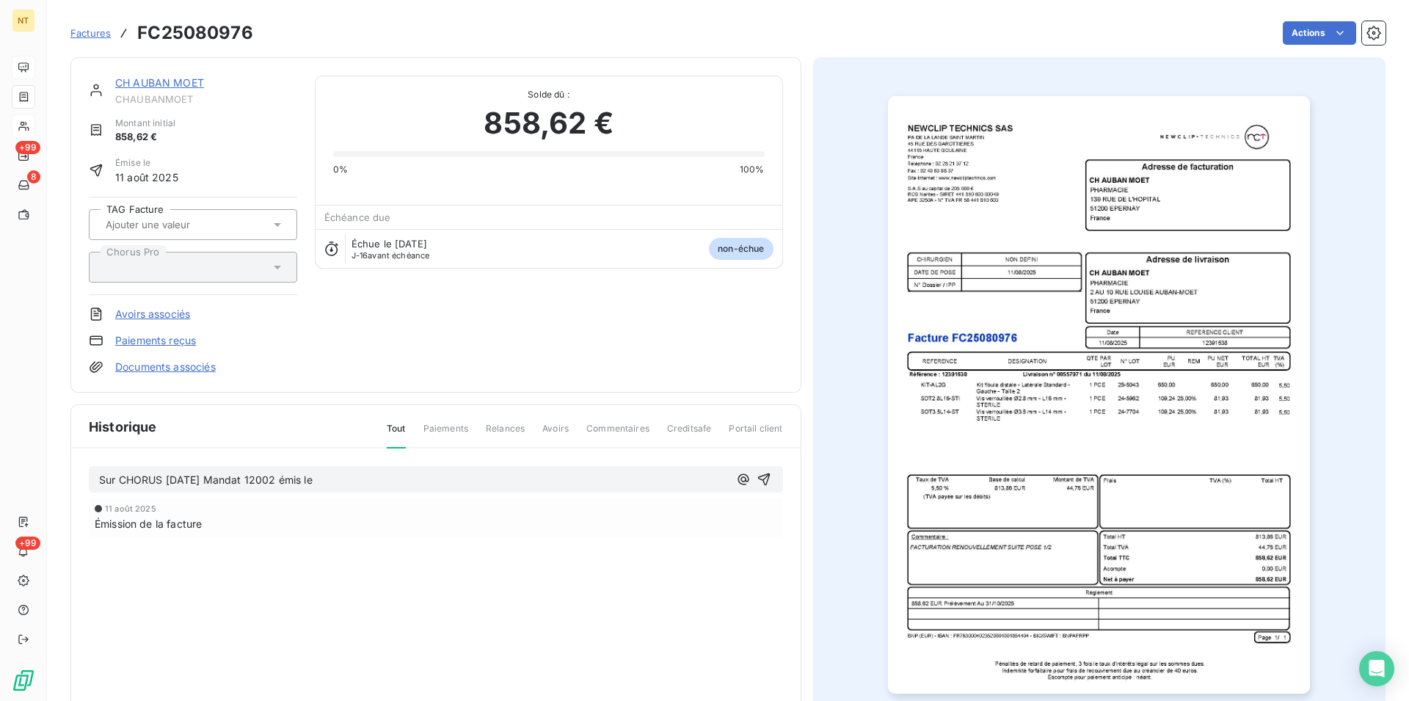
click at [142, 84] on link "CH AUBAN MOET" at bounding box center [159, 82] width 89 height 12
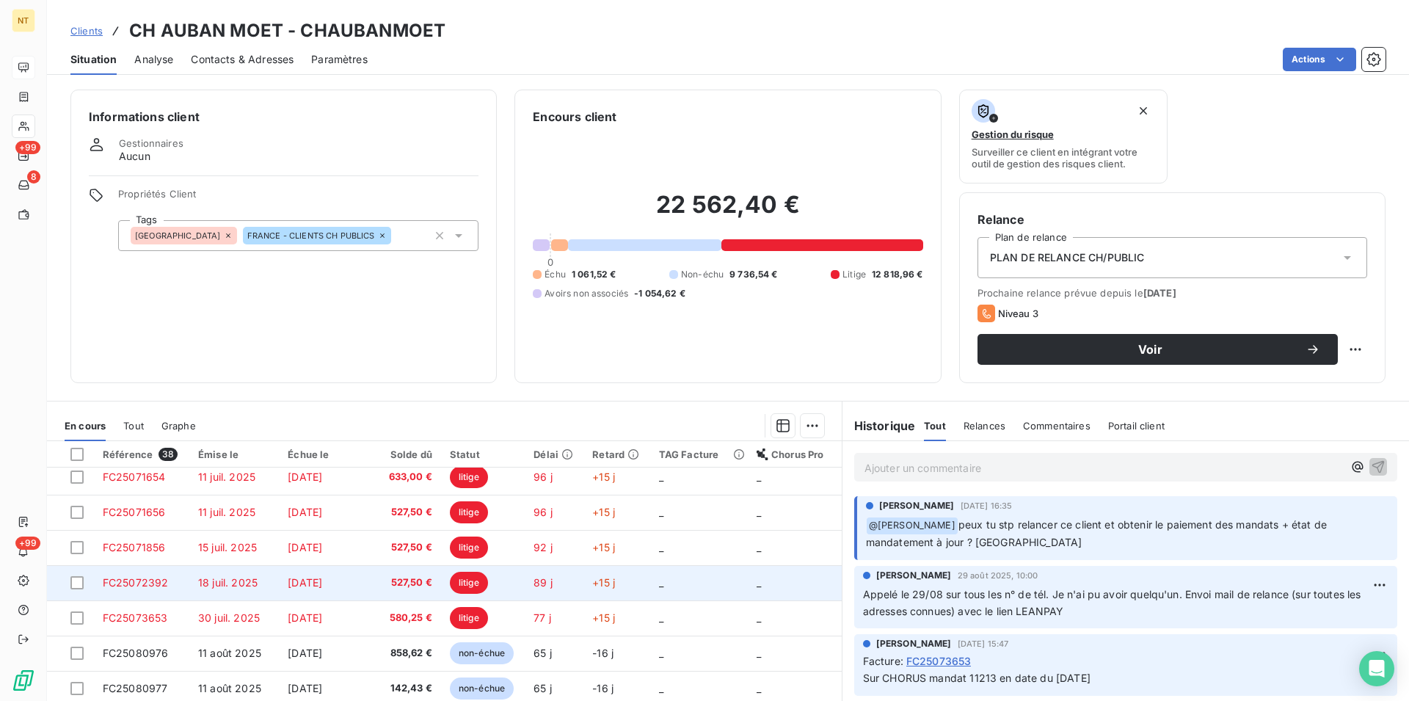
scroll to position [625, 0]
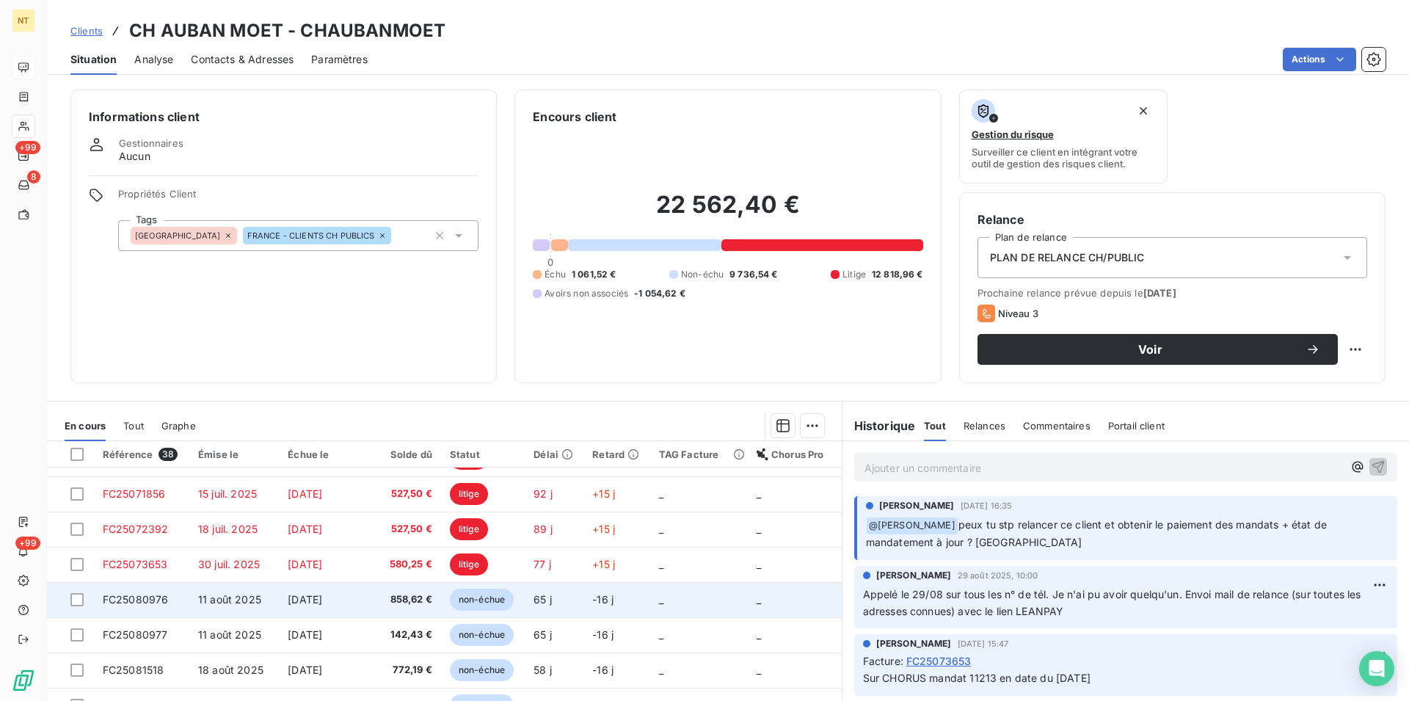
click at [150, 596] on span "FC25080976" at bounding box center [136, 599] width 66 height 12
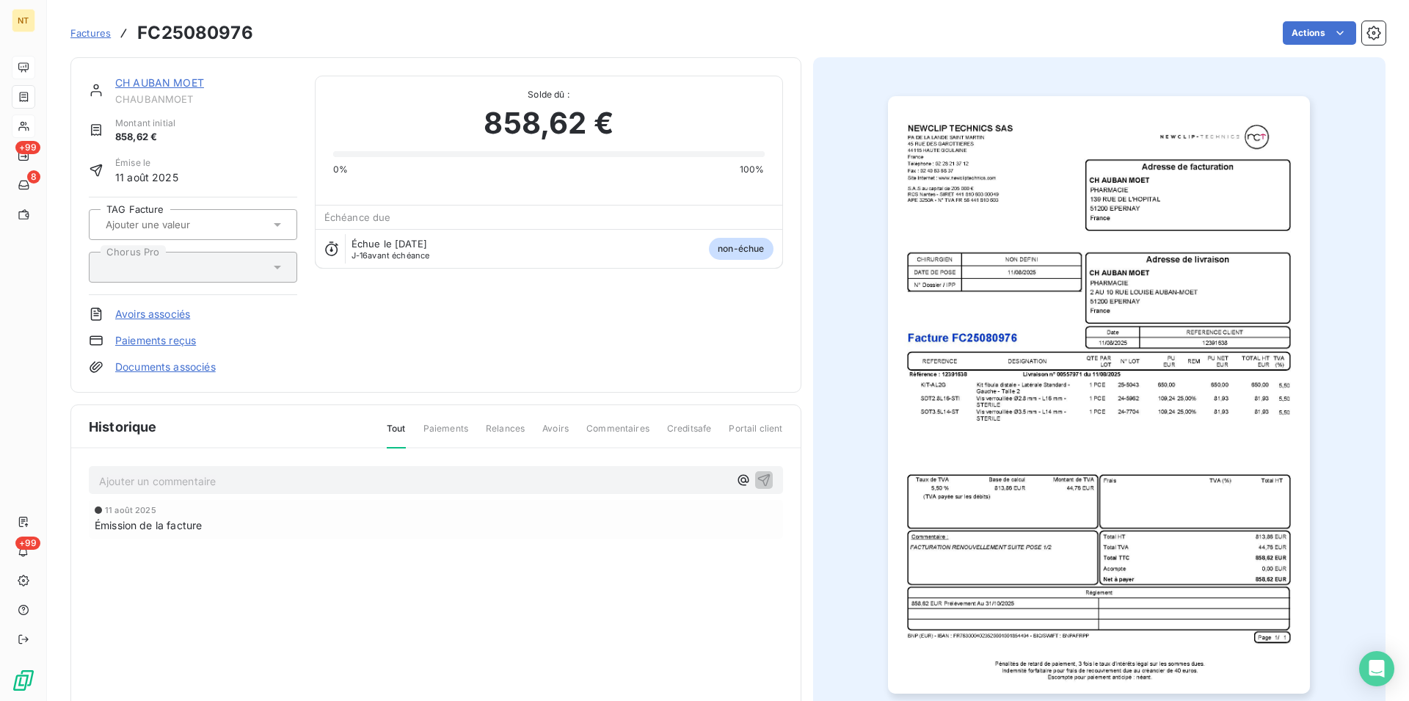
click at [106, 480] on p "Ajouter un commentaire ﻿" at bounding box center [414, 481] width 630 height 18
click at [757, 475] on icon "button" at bounding box center [764, 479] width 15 height 15
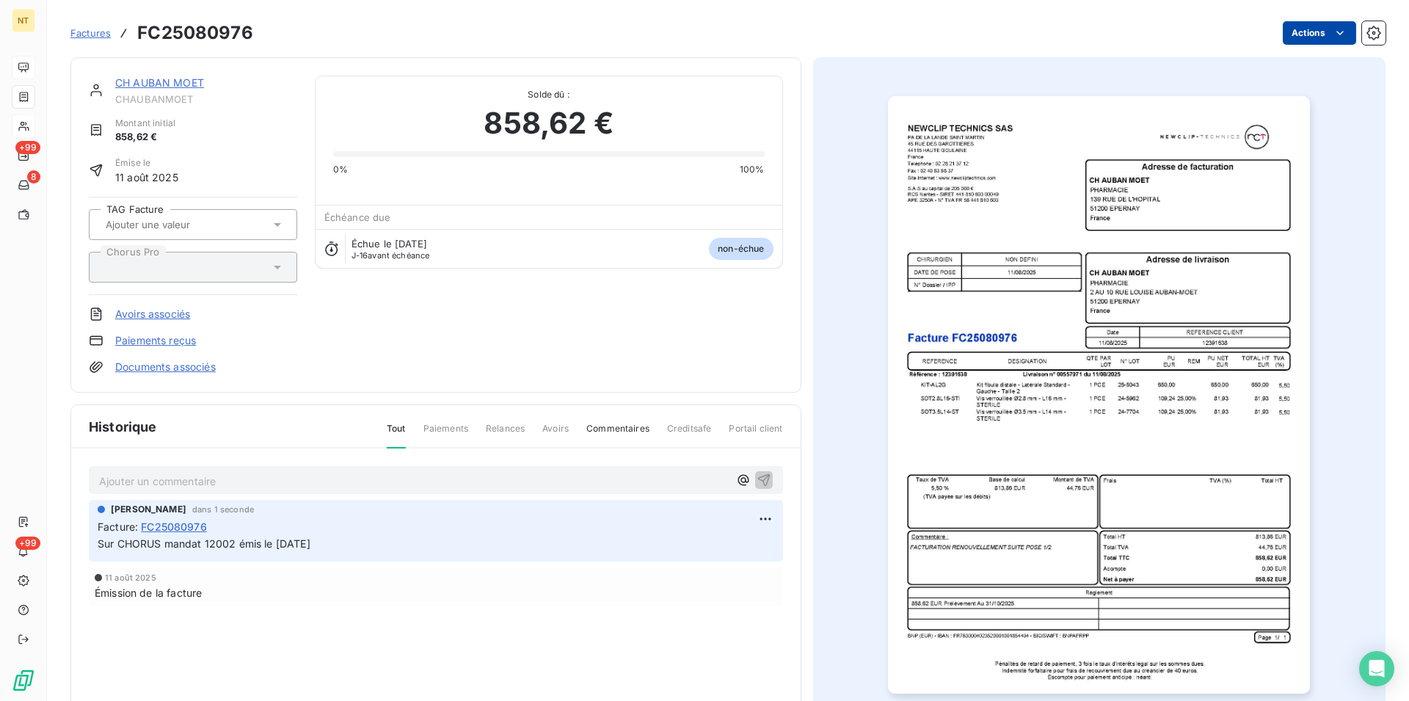
click at [1331, 31] on html "NT +99 8 +99 Factures FC25080976 Actions CH AUBAN MOET CHAUBANMOET Montant init…" at bounding box center [704, 350] width 1409 height 701
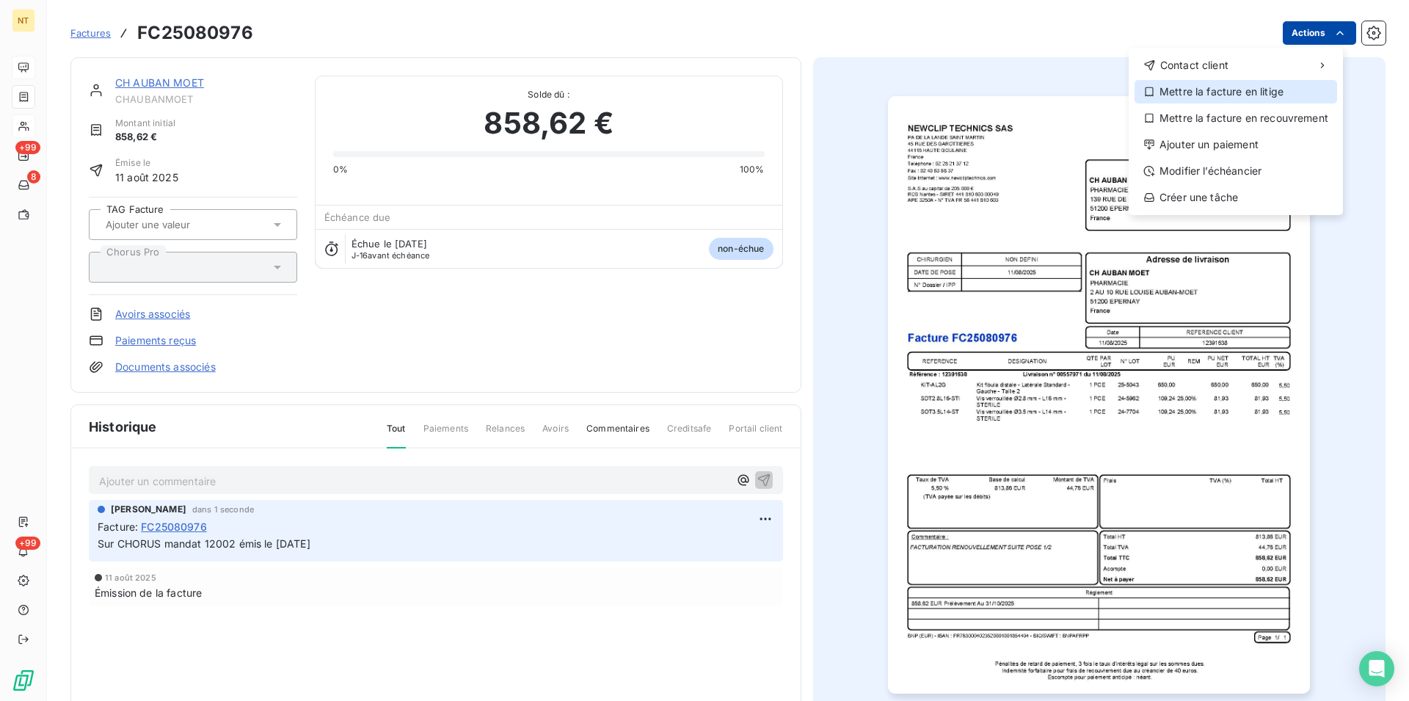
click at [1253, 94] on div "Mettre la facture en litige" at bounding box center [1236, 91] width 203 height 23
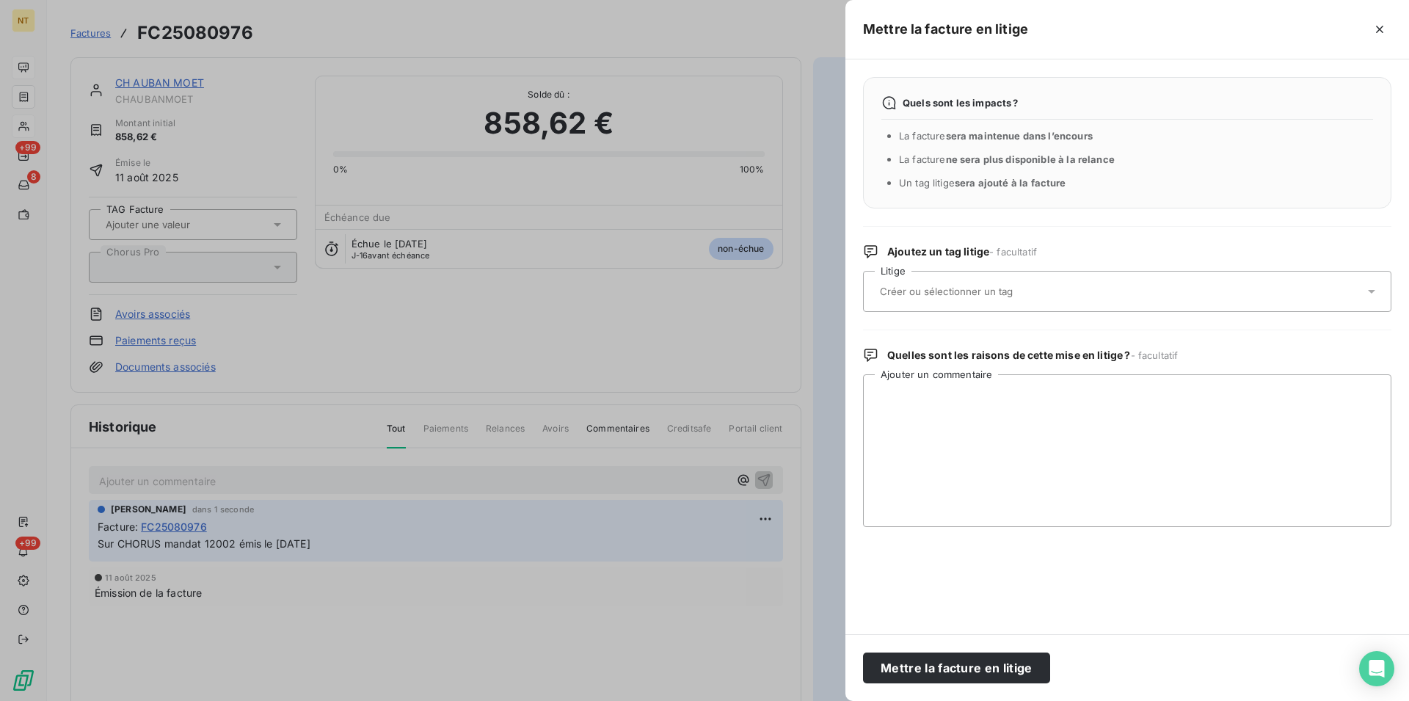
click at [981, 288] on input "text" at bounding box center [986, 291] width 214 height 13
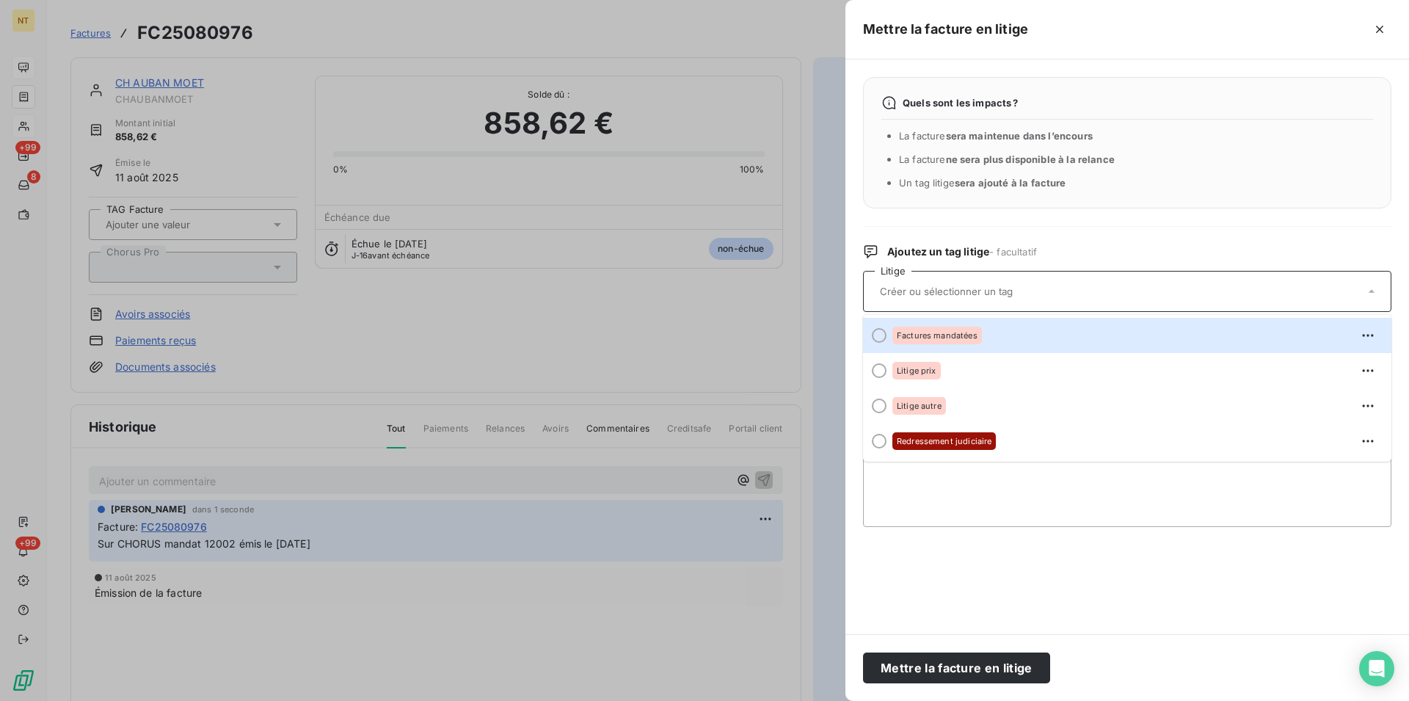
click at [1374, 26] on icon "button" at bounding box center [1380, 29] width 15 height 15
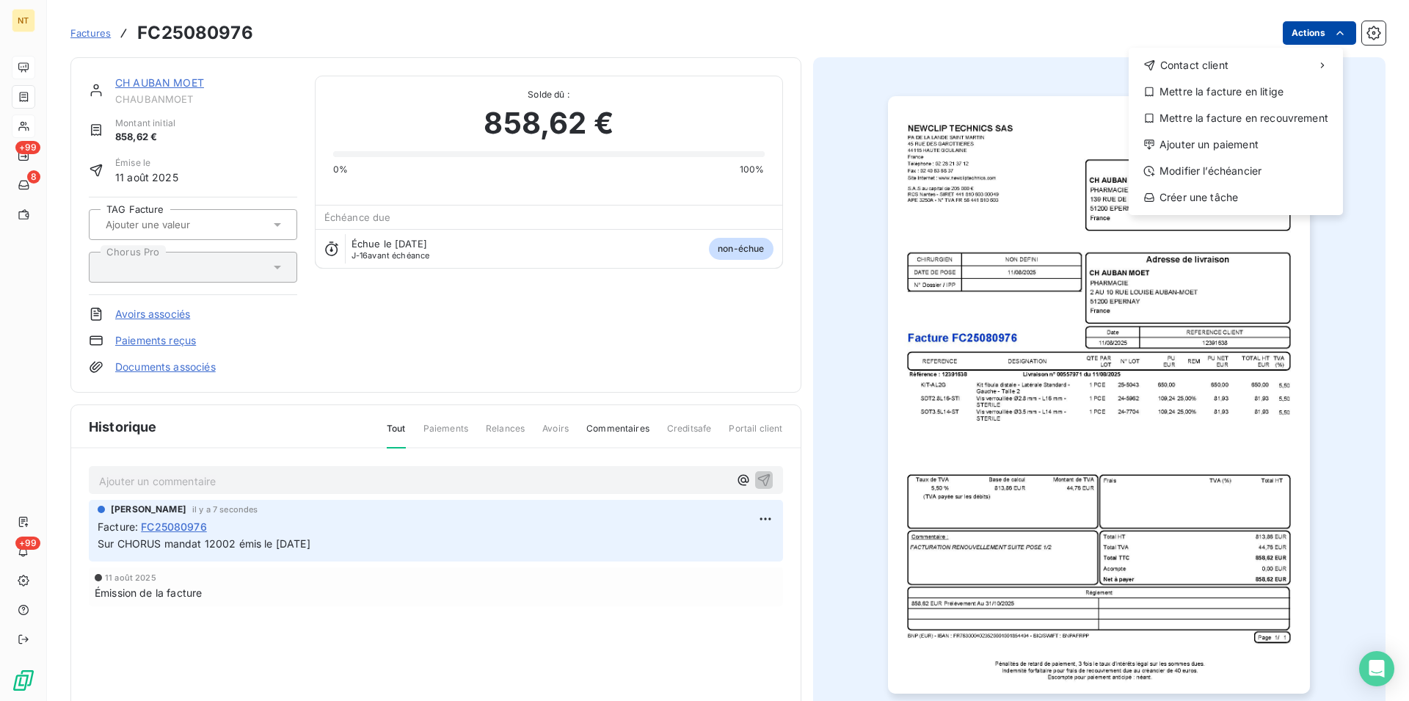
click at [1326, 34] on html "NT +99 8 +99 Factures FC25080976 Actions Contact client Mettre la facture en li…" at bounding box center [704, 350] width 1409 height 701
click at [1225, 95] on div "Mettre la facture en litige" at bounding box center [1236, 91] width 203 height 23
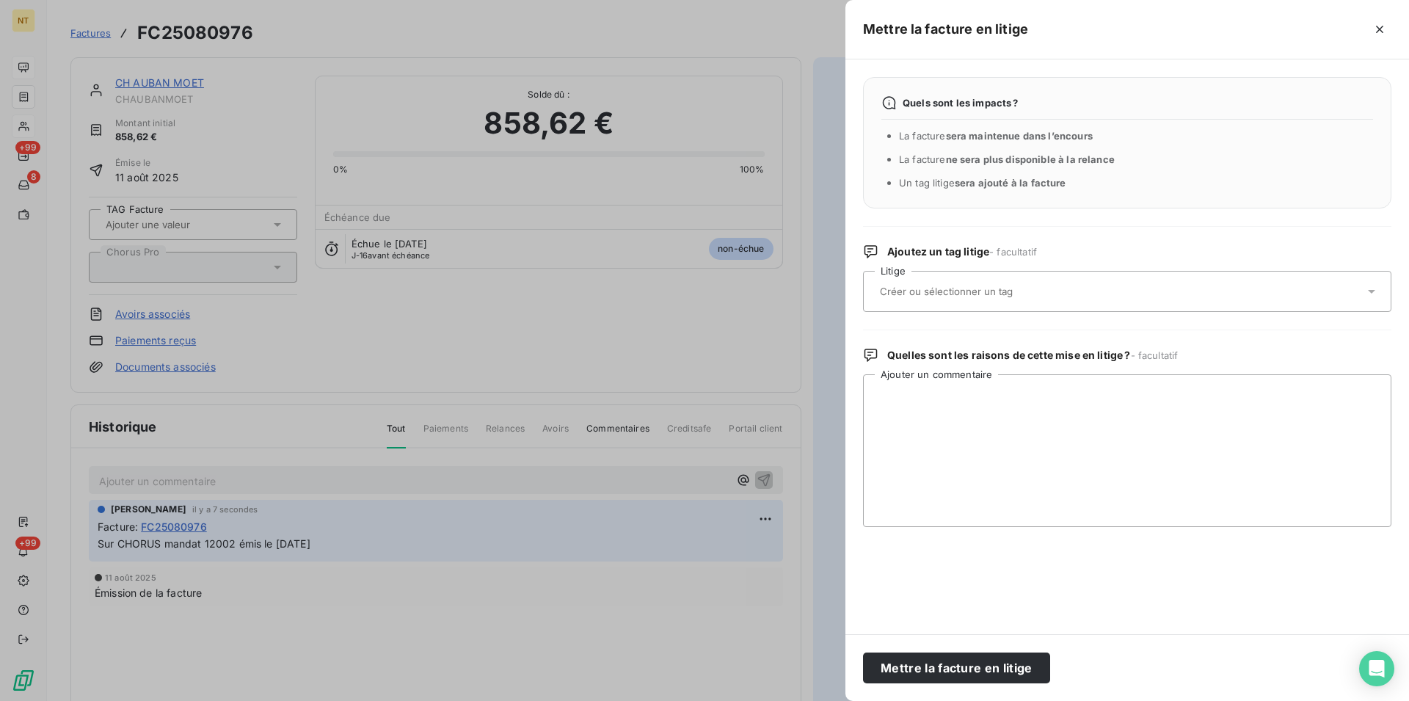
click at [984, 294] on input "text" at bounding box center [986, 291] width 214 height 13
click at [1373, 294] on icon at bounding box center [1371, 292] width 7 height 4
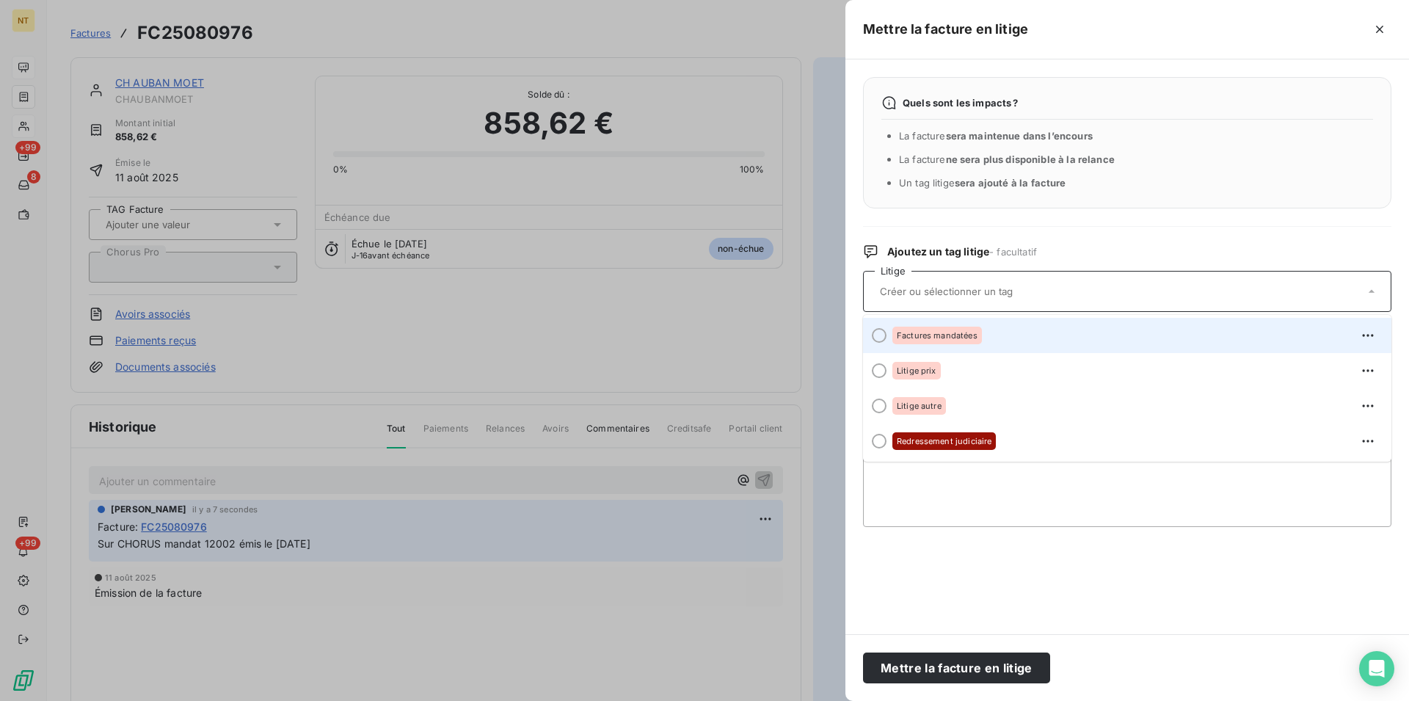
click at [879, 338] on div at bounding box center [879, 335] width 15 height 15
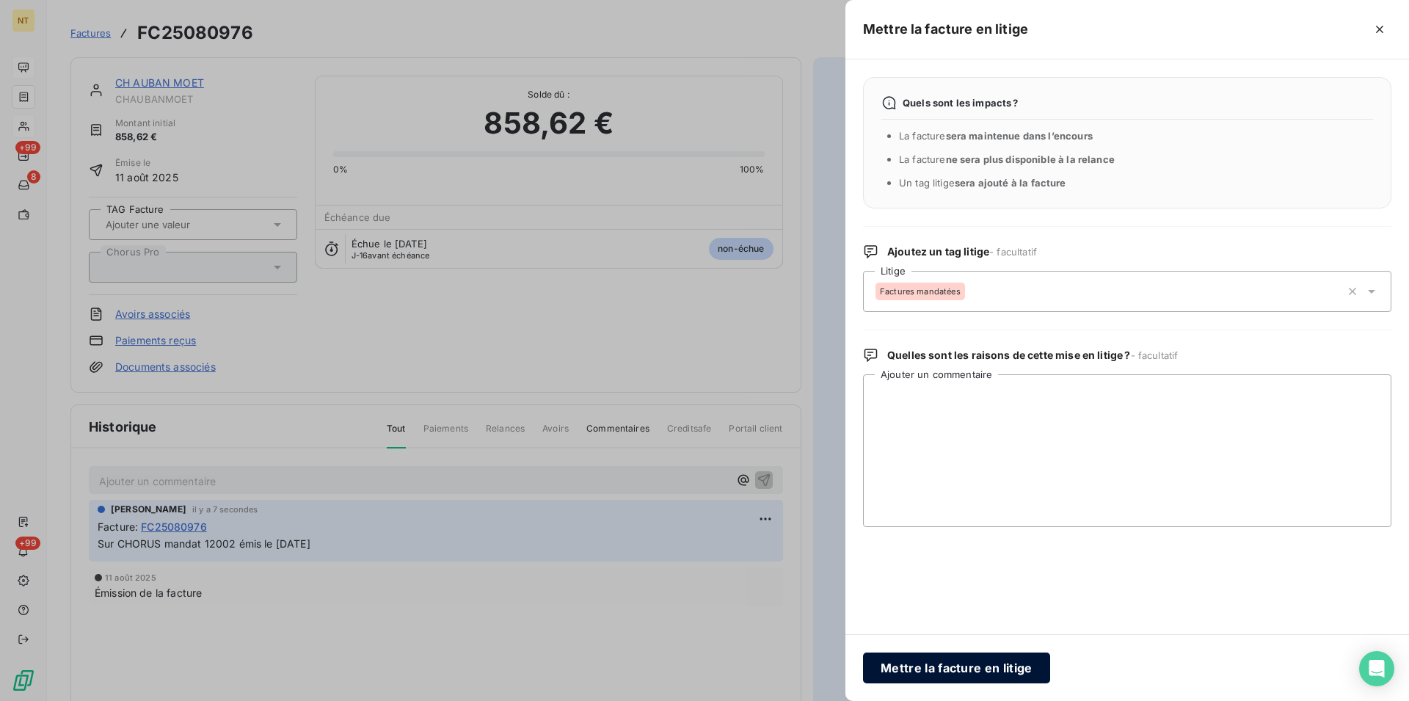
click at [956, 670] on button "Mettre la facture en litige" at bounding box center [956, 668] width 187 height 31
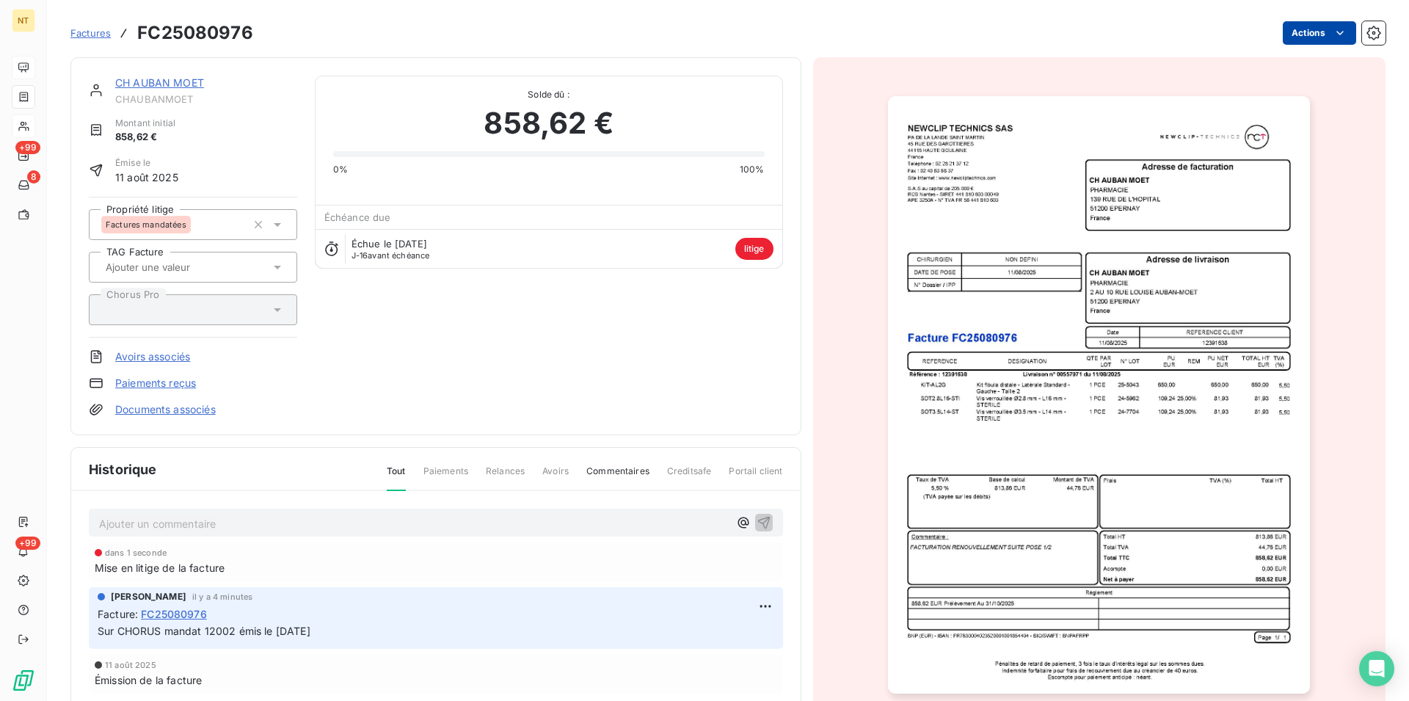
click at [148, 87] on link "CH AUBAN MOET" at bounding box center [159, 82] width 89 height 12
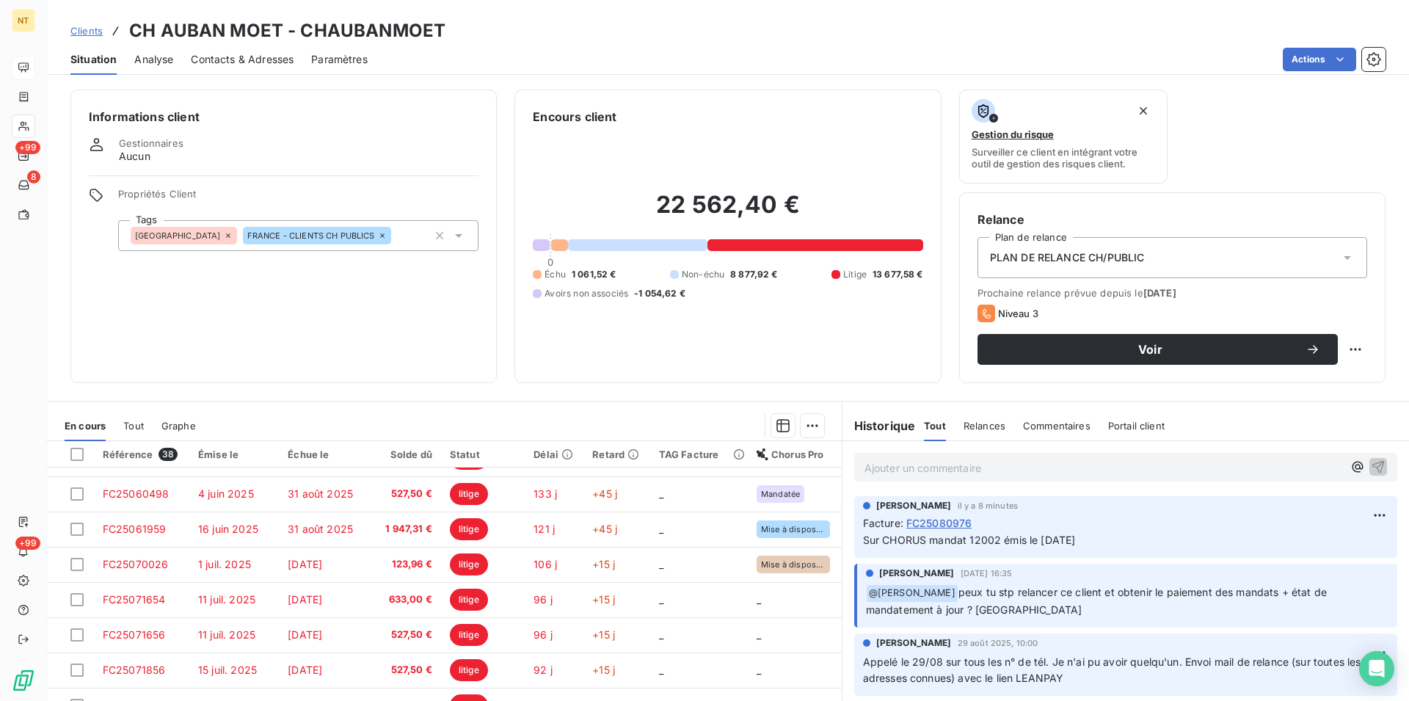
scroll to position [625, 0]
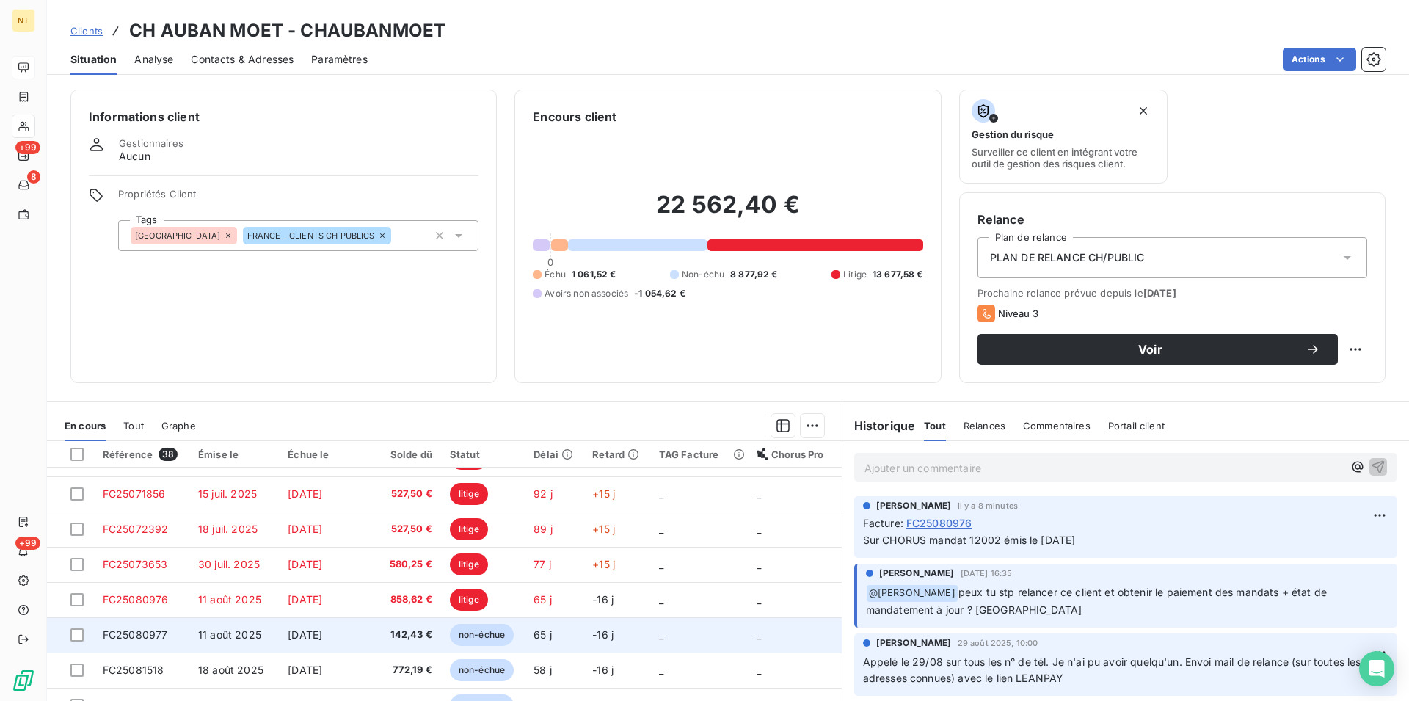
click at [131, 632] on span "FC25080977" at bounding box center [135, 634] width 65 height 12
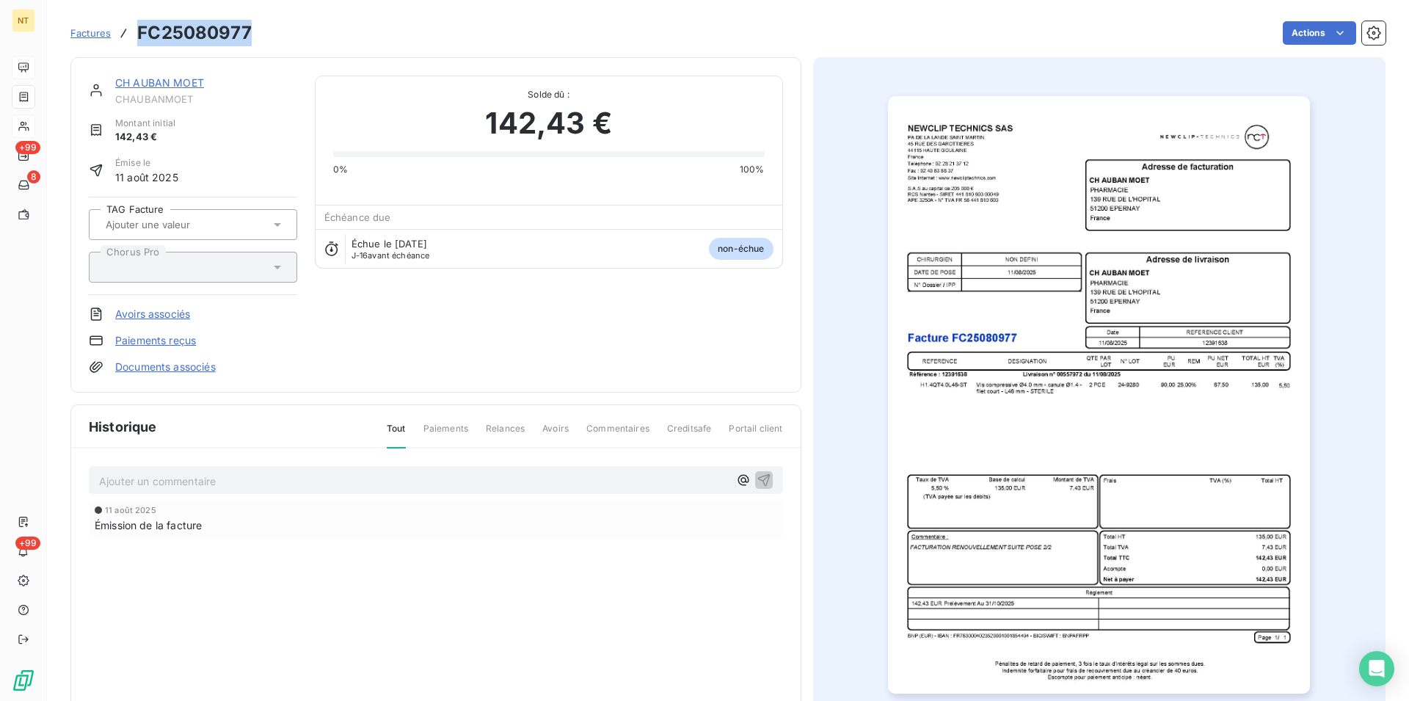
drag, startPoint x: 137, startPoint y: 32, endPoint x: 248, endPoint y: 34, distance: 111.6
click at [248, 34] on div "Factures FC25080977" at bounding box center [160, 33] width 181 height 26
copy h3 "FC25080977"
click at [115, 481] on p "Ajouter un commentaire ﻿" at bounding box center [414, 481] width 630 height 18
drag, startPoint x: 96, startPoint y: 474, endPoint x: 379, endPoint y: 487, distance: 282.9
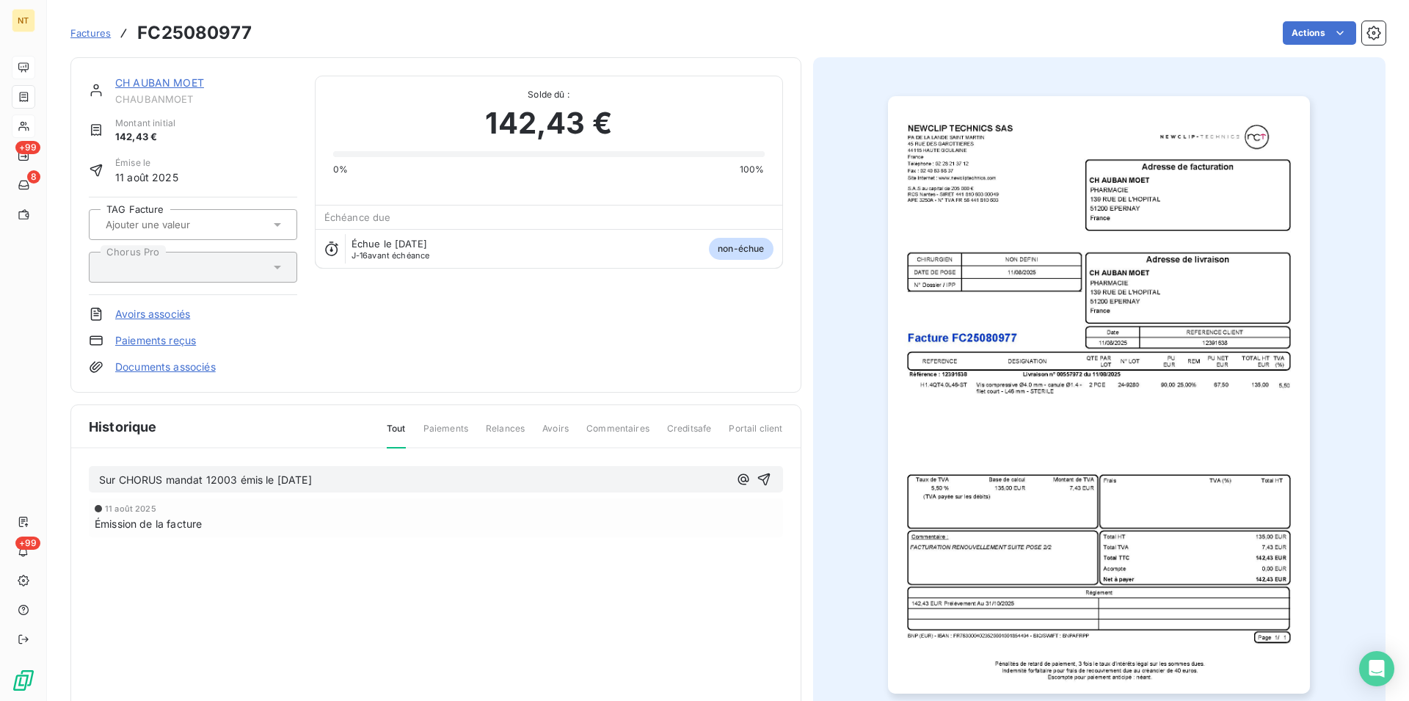
click at [379, 487] on div "Sur CHORUS mandat 12003 émis le [DATE]" at bounding box center [436, 479] width 694 height 27
copy span "Sur CHORUS mandat 12003 émis le [DATE]"
click at [760, 473] on icon "button" at bounding box center [764, 479] width 15 height 15
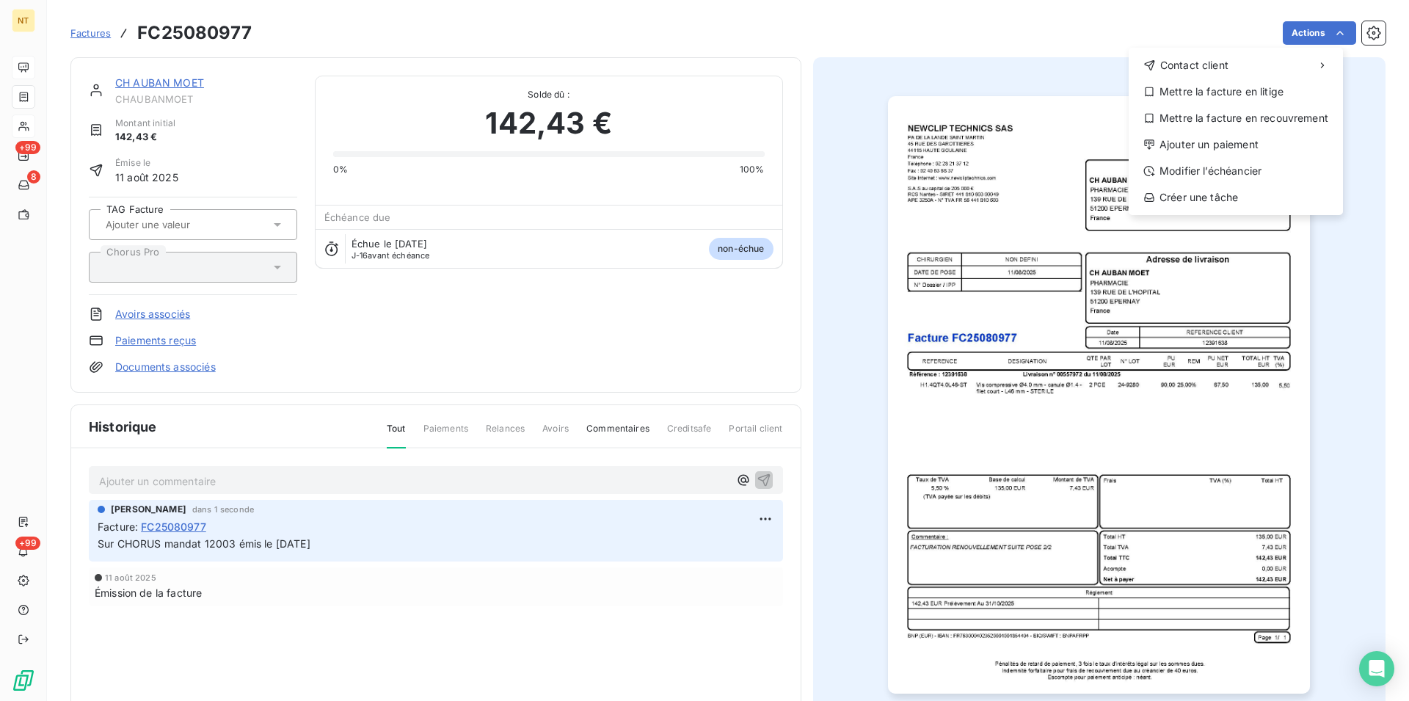
click at [1328, 30] on html "NT +99 8 +99 Factures FC25080977 Actions Contact client Mettre la facture en li…" at bounding box center [704, 350] width 1409 height 701
click at [1264, 94] on div "Mettre la facture en litige" at bounding box center [1236, 91] width 203 height 23
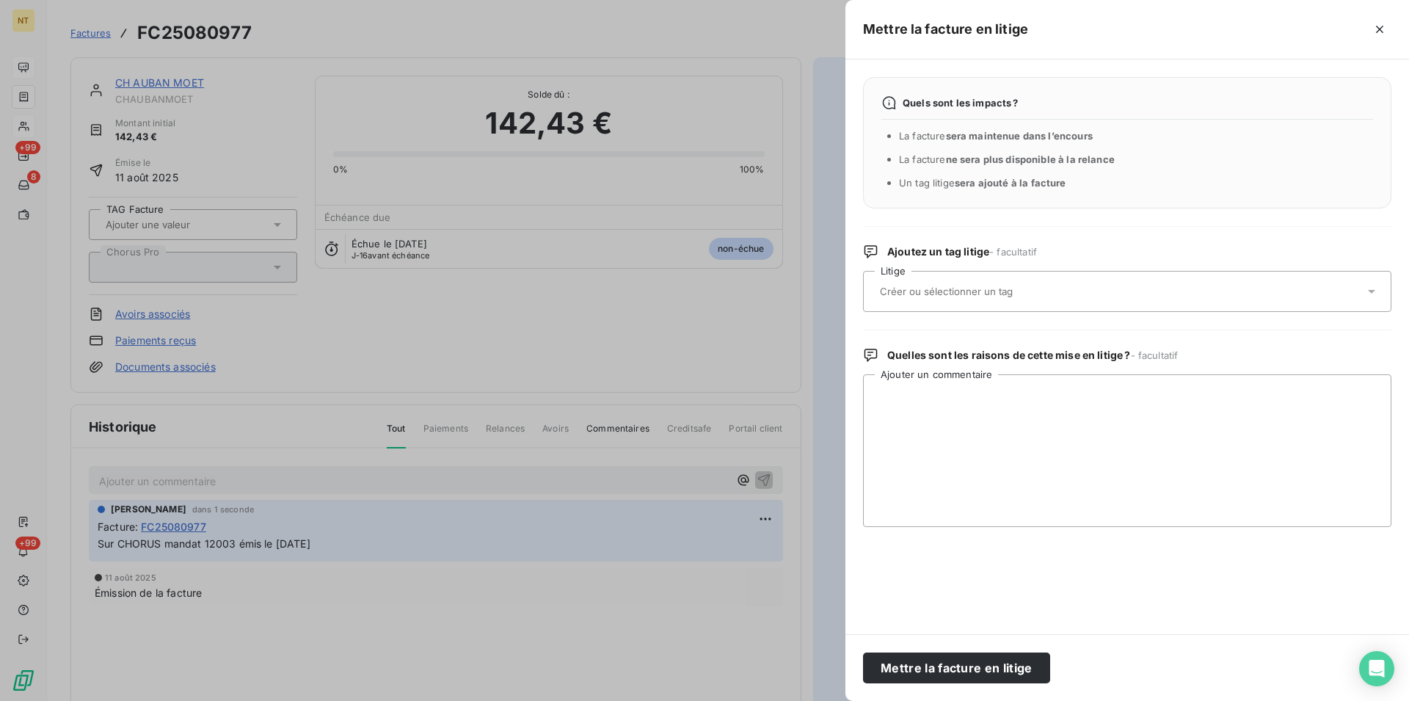
click at [975, 295] on input "text" at bounding box center [986, 291] width 214 height 13
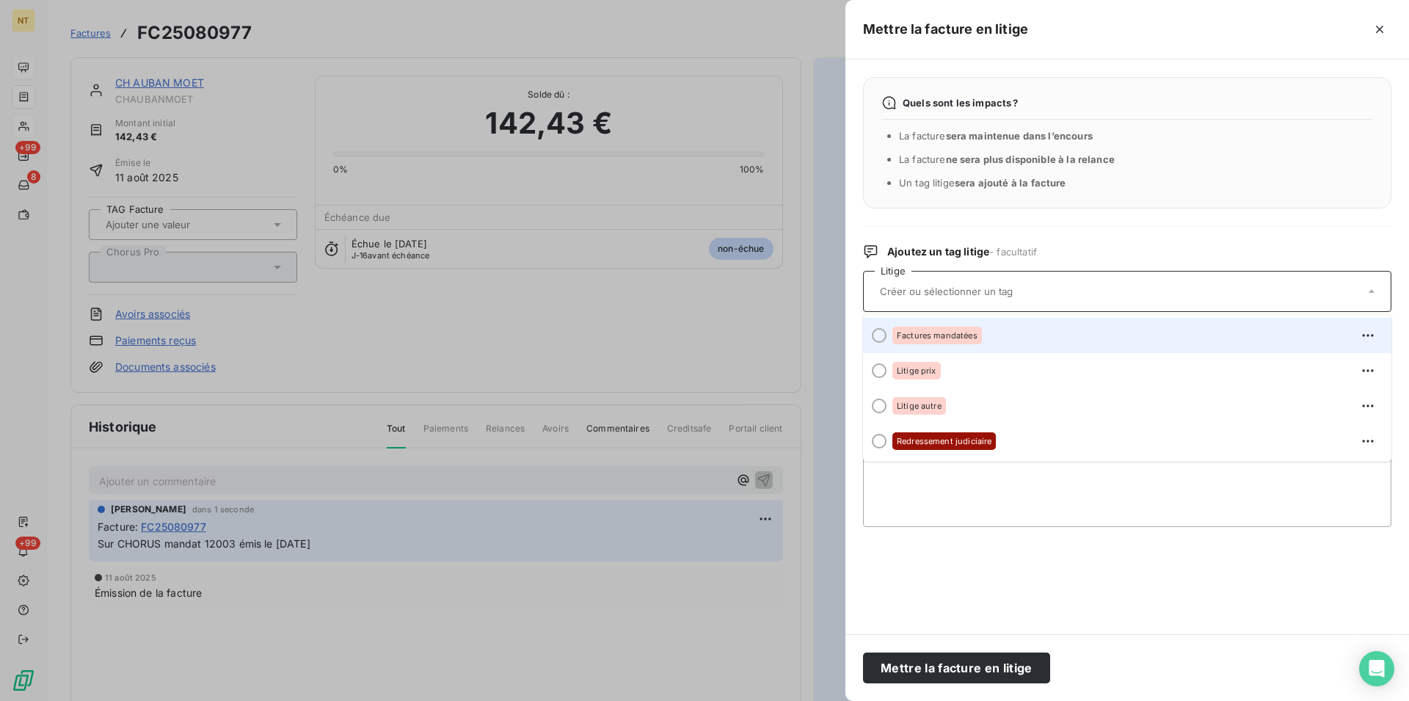
click at [879, 339] on div at bounding box center [879, 335] width 15 height 15
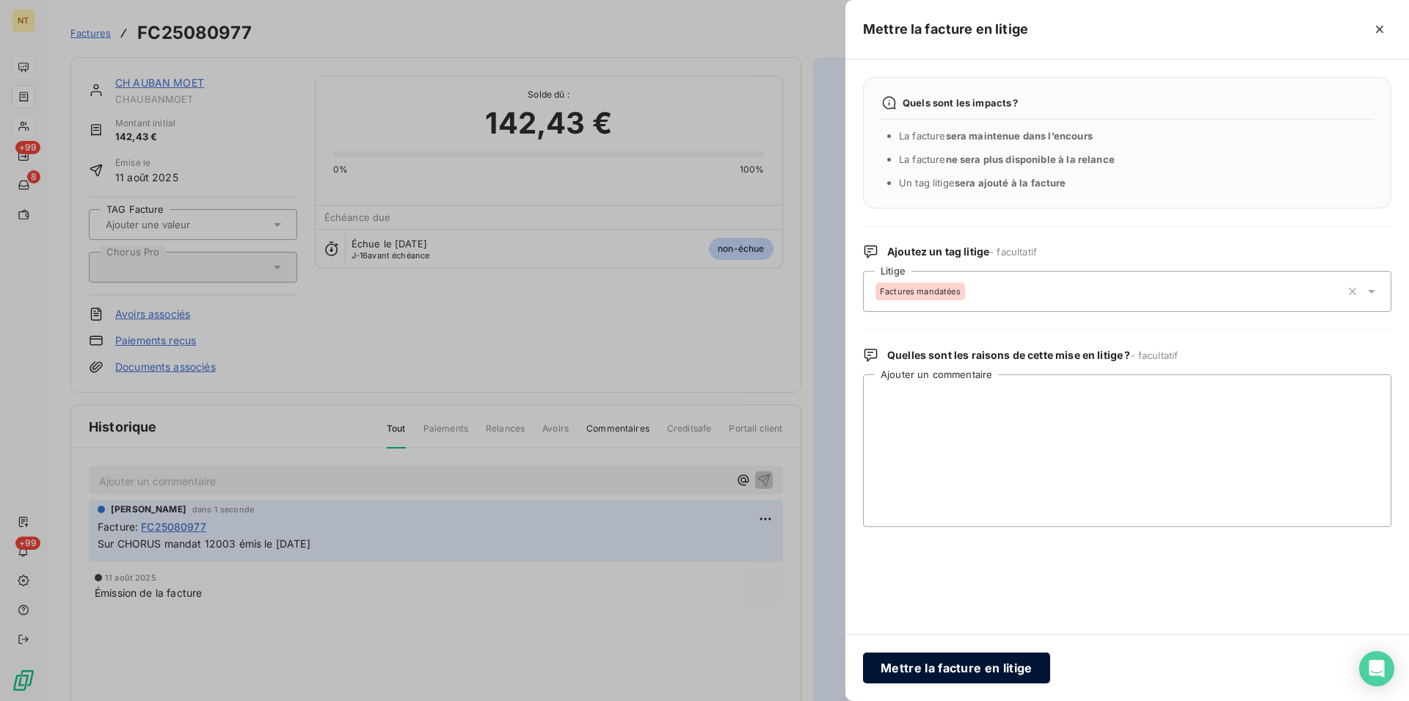
click at [911, 661] on button "Mettre la facture en litige" at bounding box center [956, 668] width 187 height 31
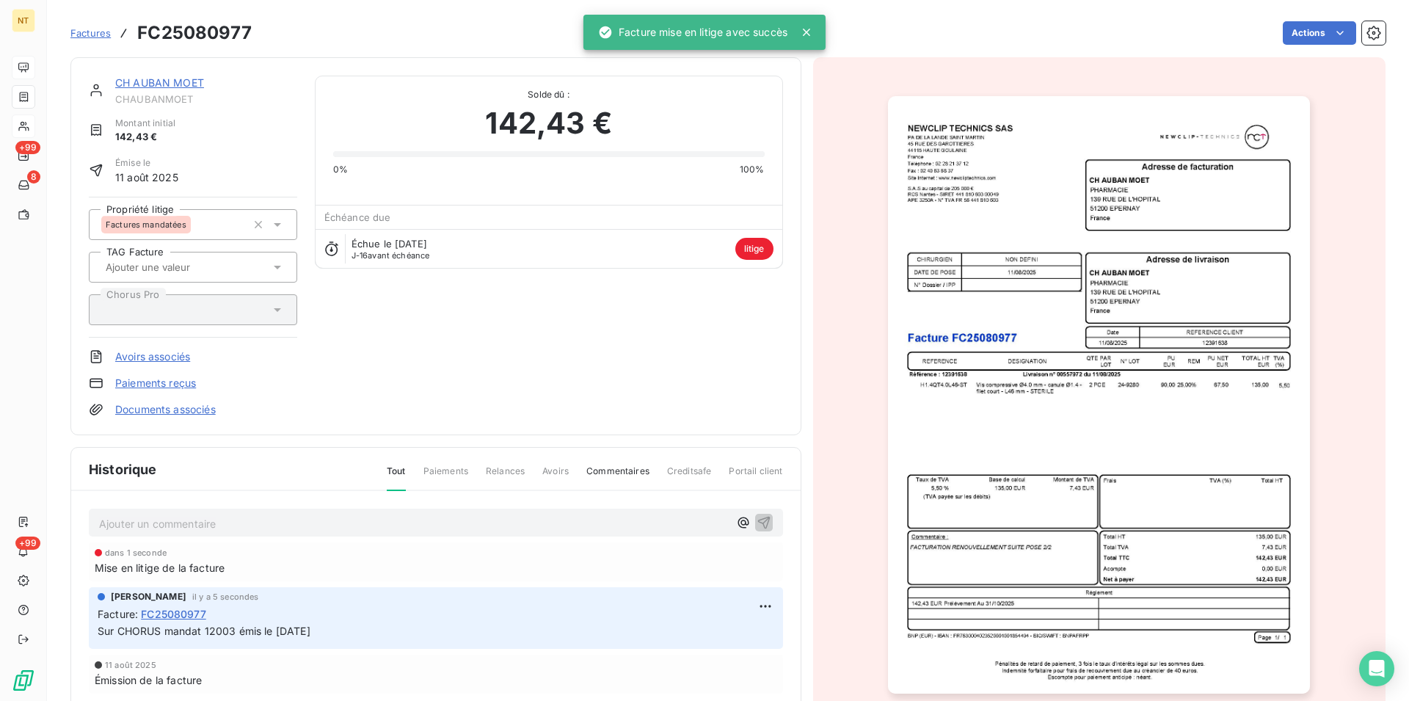
click at [146, 81] on link "CH AUBAN MOET" at bounding box center [159, 82] width 89 height 12
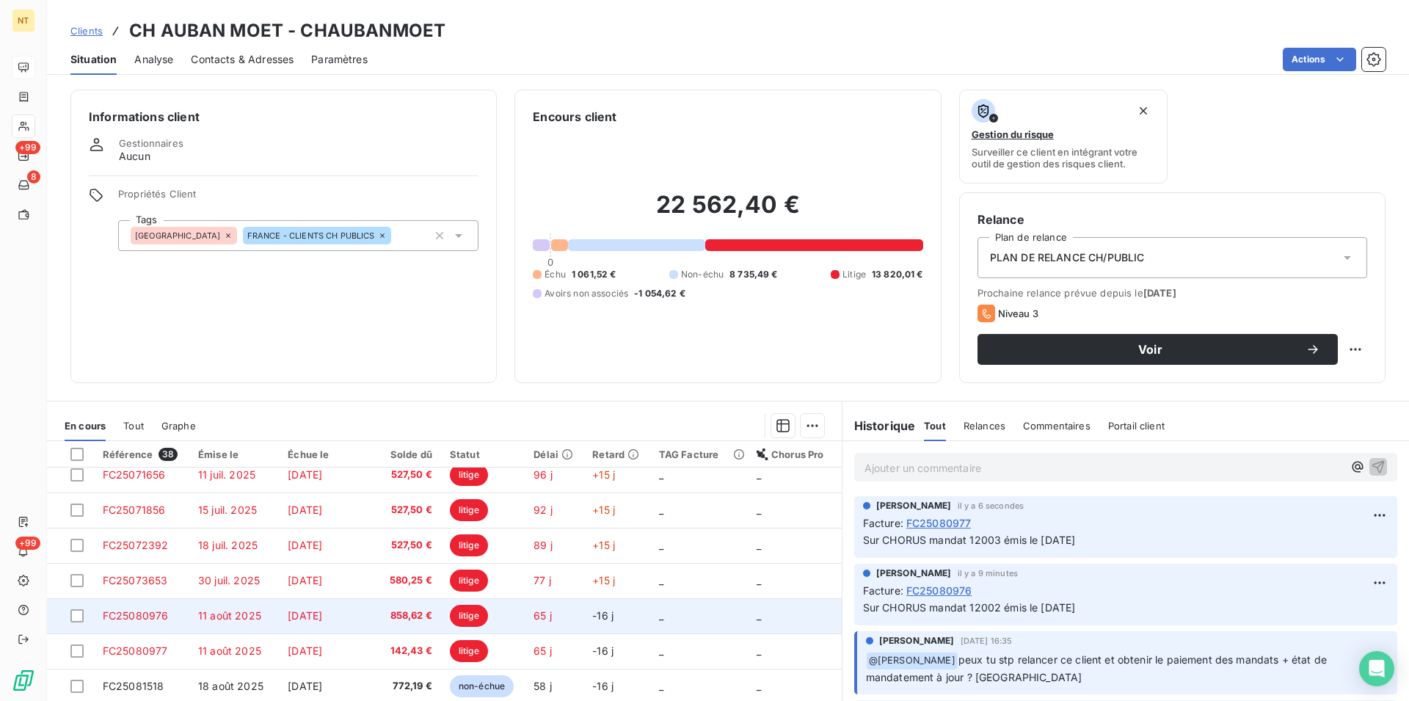
scroll to position [625, 0]
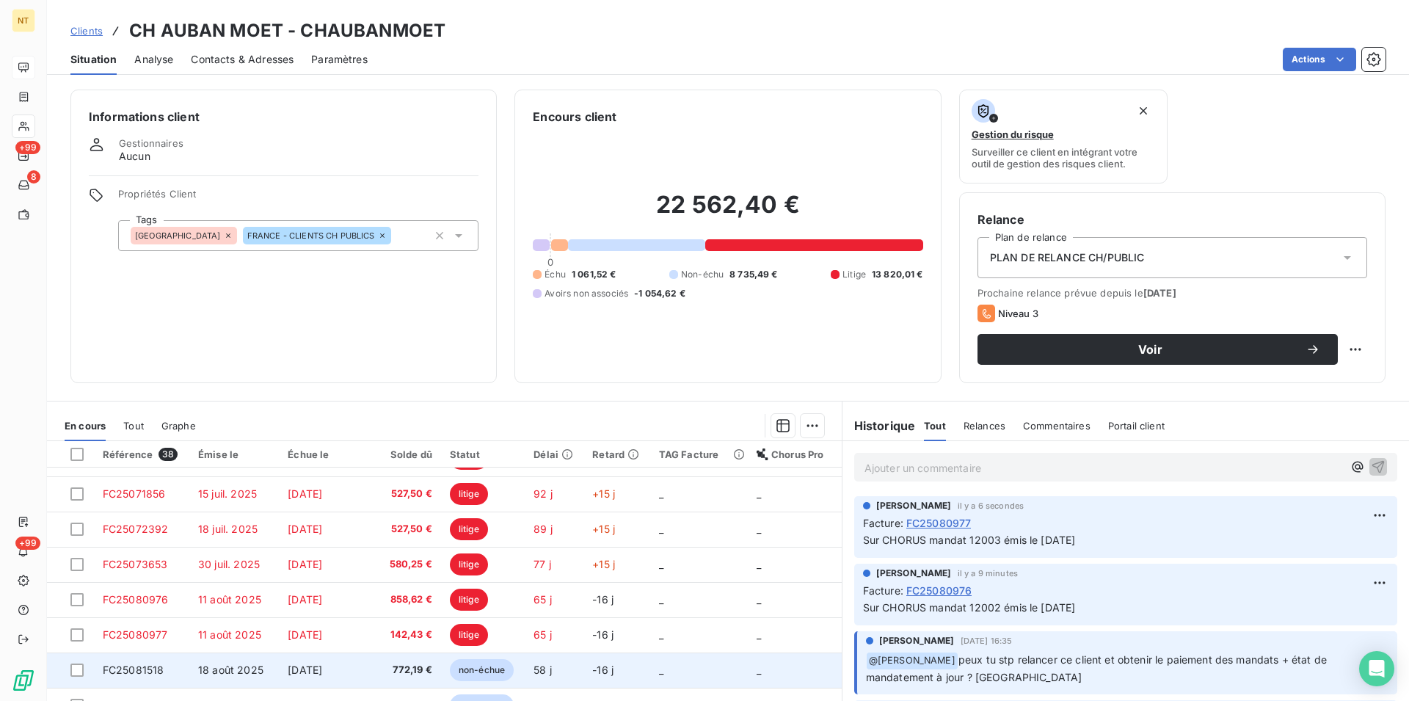
click at [152, 674] on span "FC25081518" at bounding box center [134, 670] width 62 height 12
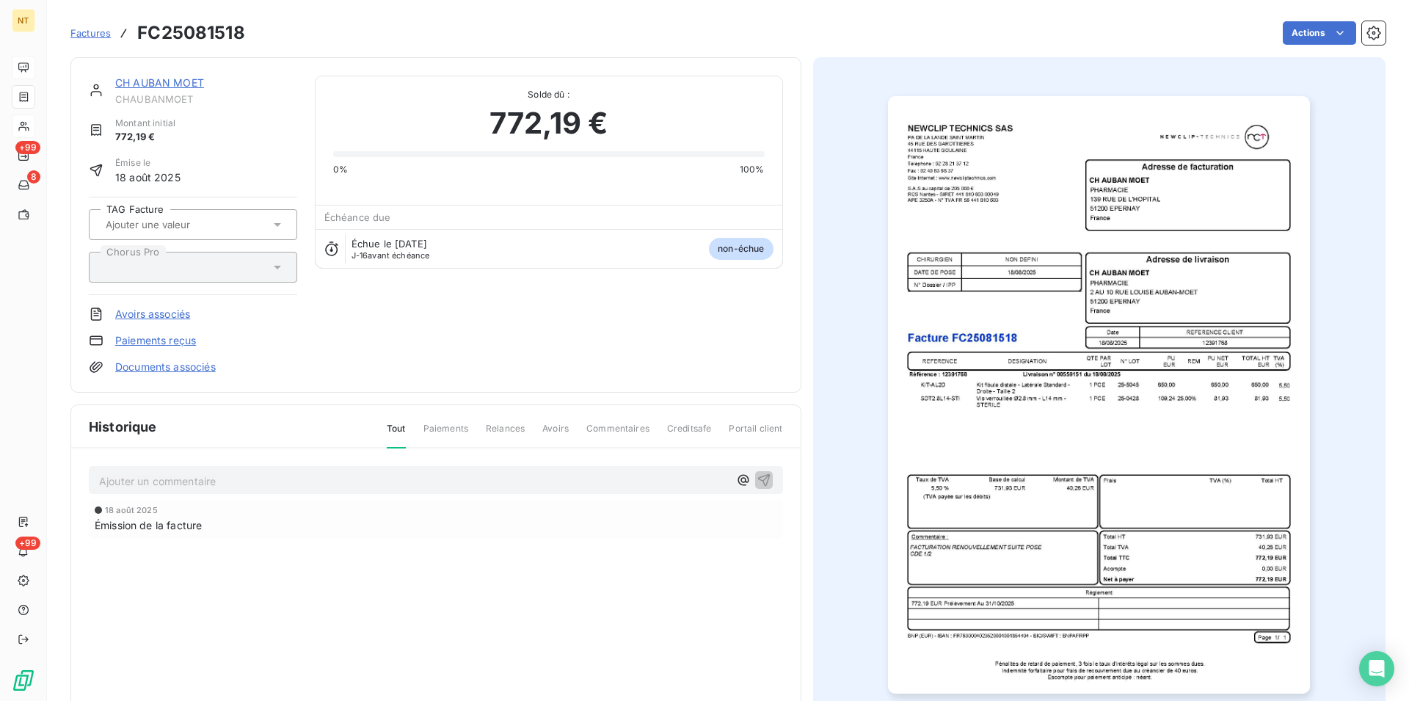
click at [158, 79] on link "CH AUBAN MOET" at bounding box center [159, 82] width 89 height 12
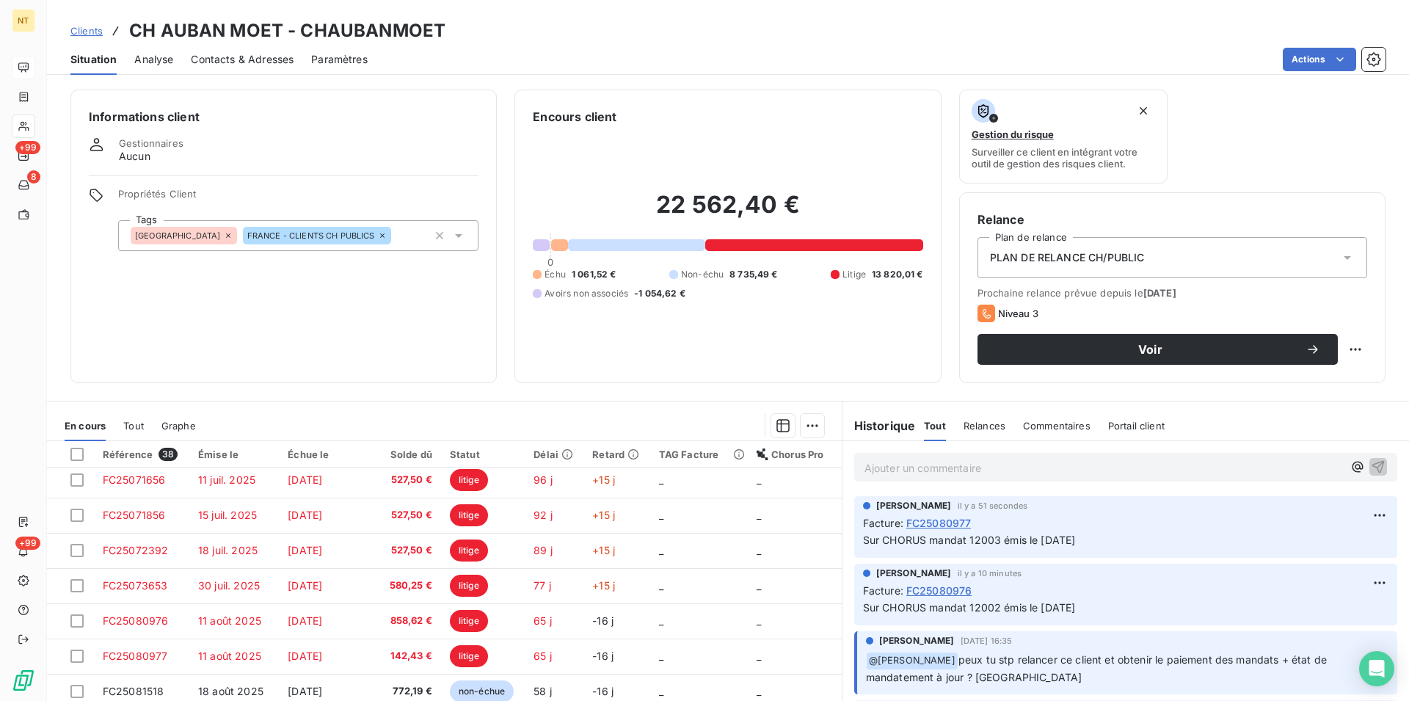
scroll to position [625, 0]
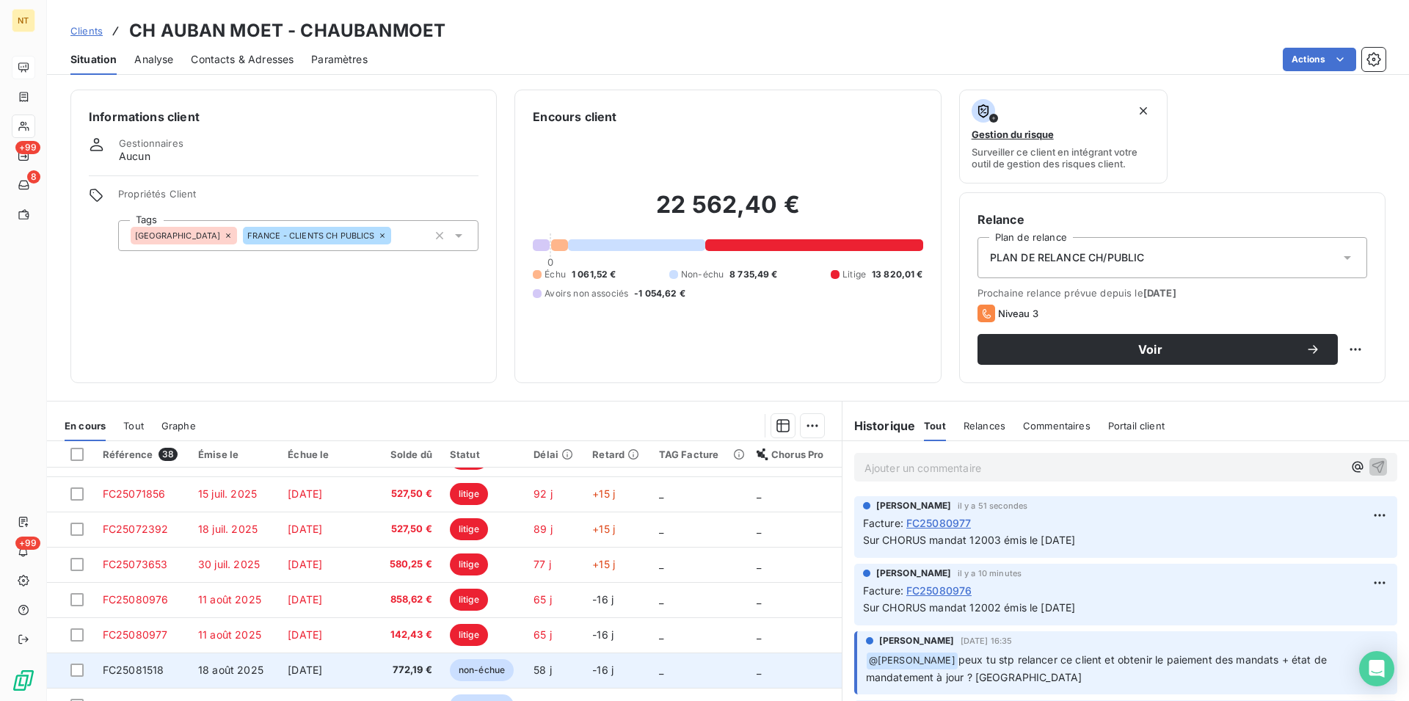
click at [141, 672] on span "FC25081518" at bounding box center [134, 670] width 62 height 12
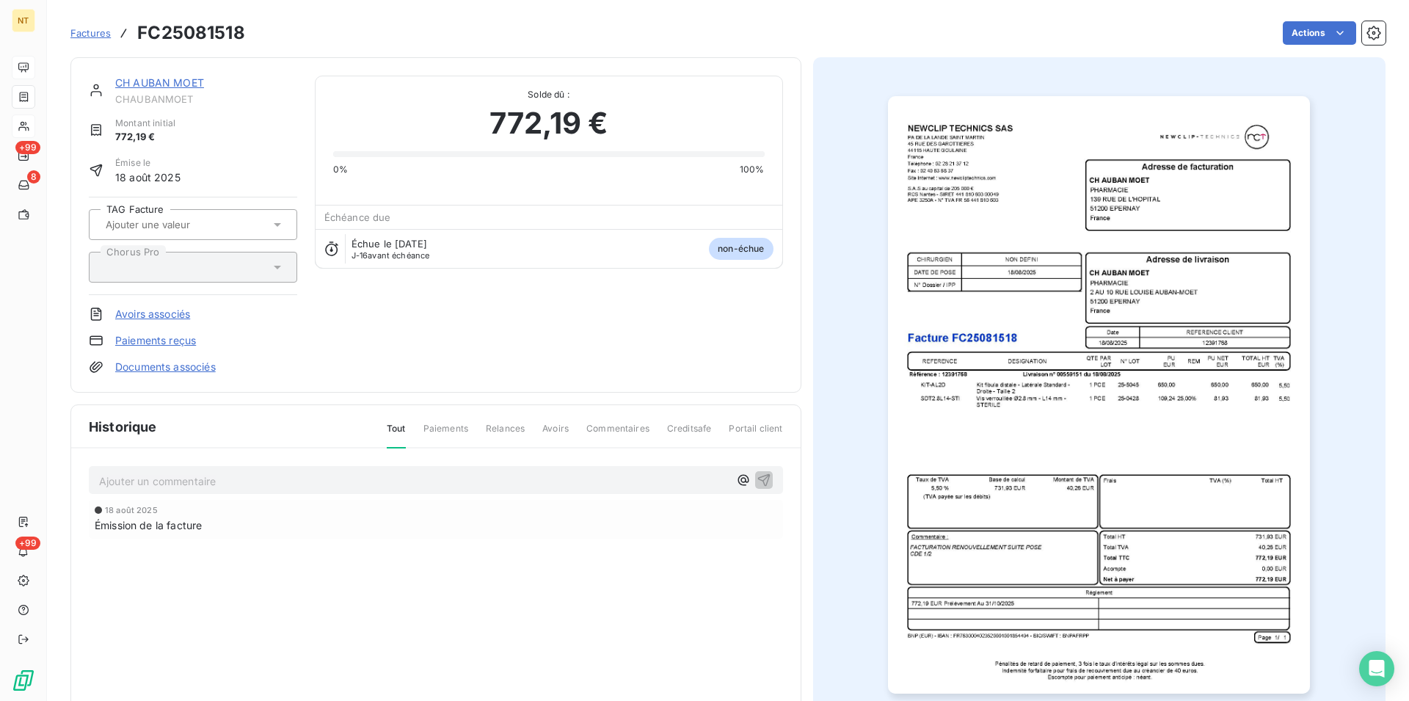
click at [165, 84] on link "CH AUBAN MOET" at bounding box center [159, 82] width 89 height 12
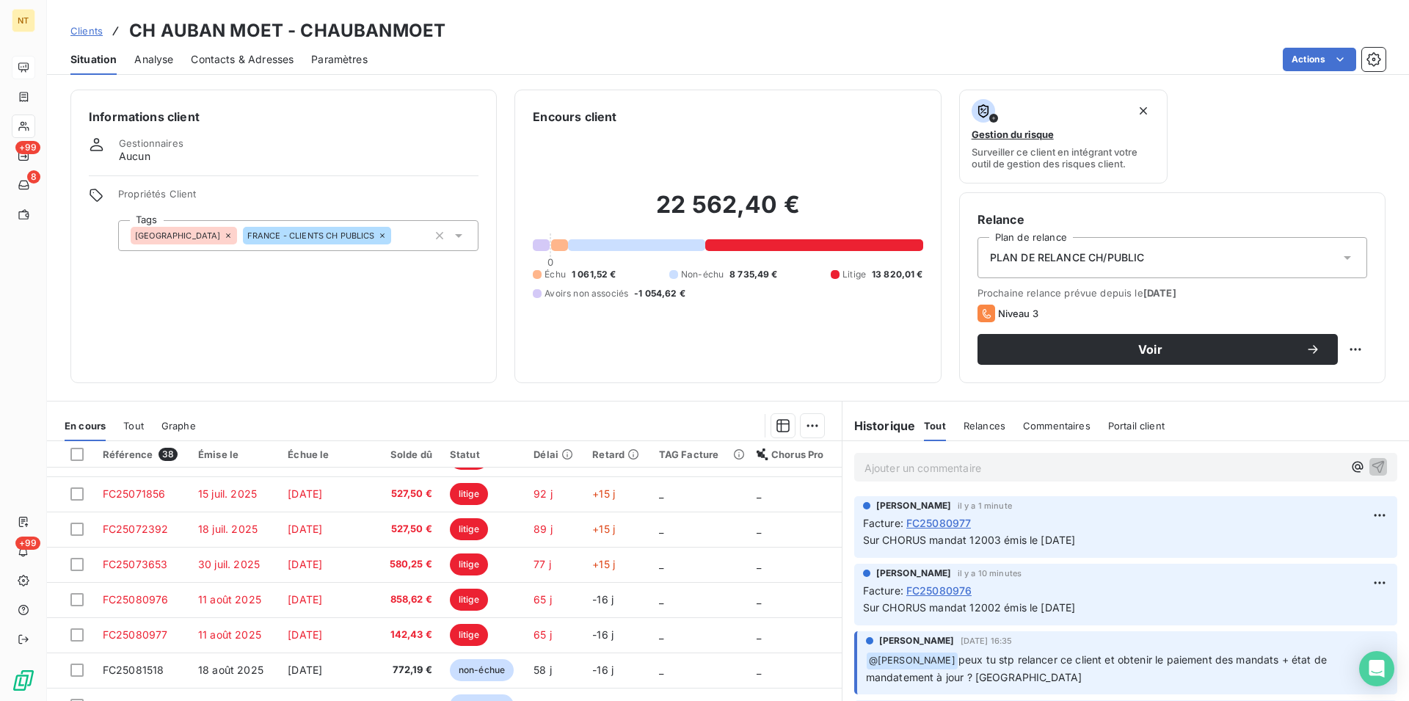
scroll to position [67, 0]
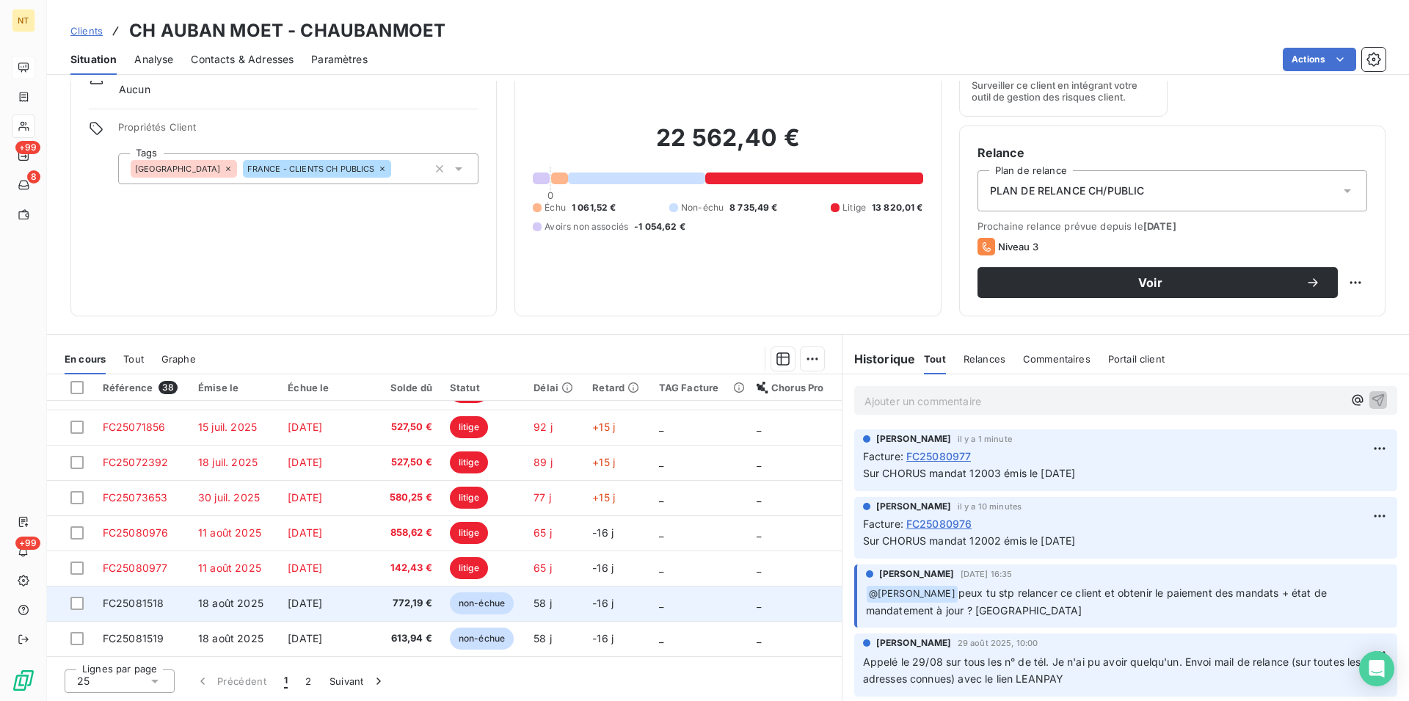
click at [144, 598] on span "FC25081518" at bounding box center [134, 603] width 62 height 12
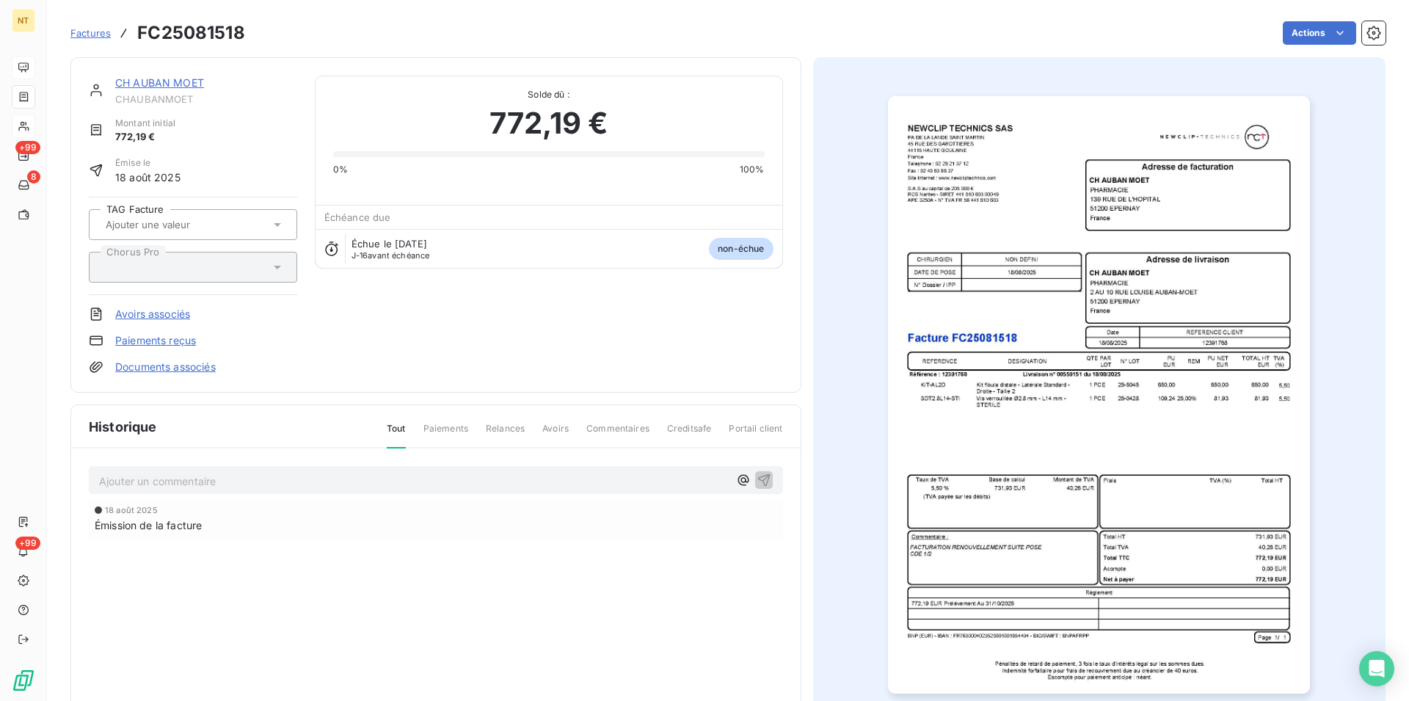
click at [113, 482] on p "Ajouter un commentaire ﻿" at bounding box center [414, 481] width 630 height 18
click at [236, 479] on span "Sur CHORUS mandat 12003 émis le [DATE]" at bounding box center [205, 479] width 213 height 12
click at [301, 483] on span "Sur CHORUS mandat 13071 émis le [DATE]" at bounding box center [204, 479] width 210 height 12
click at [284, 479] on span "Sur CHORUS mandat 13071 émis le [DATE]" at bounding box center [204, 479] width 210 height 12
click at [309, 482] on span "Sur CHORUS mandat 13071 émis le [DATE]" at bounding box center [204, 479] width 210 height 12
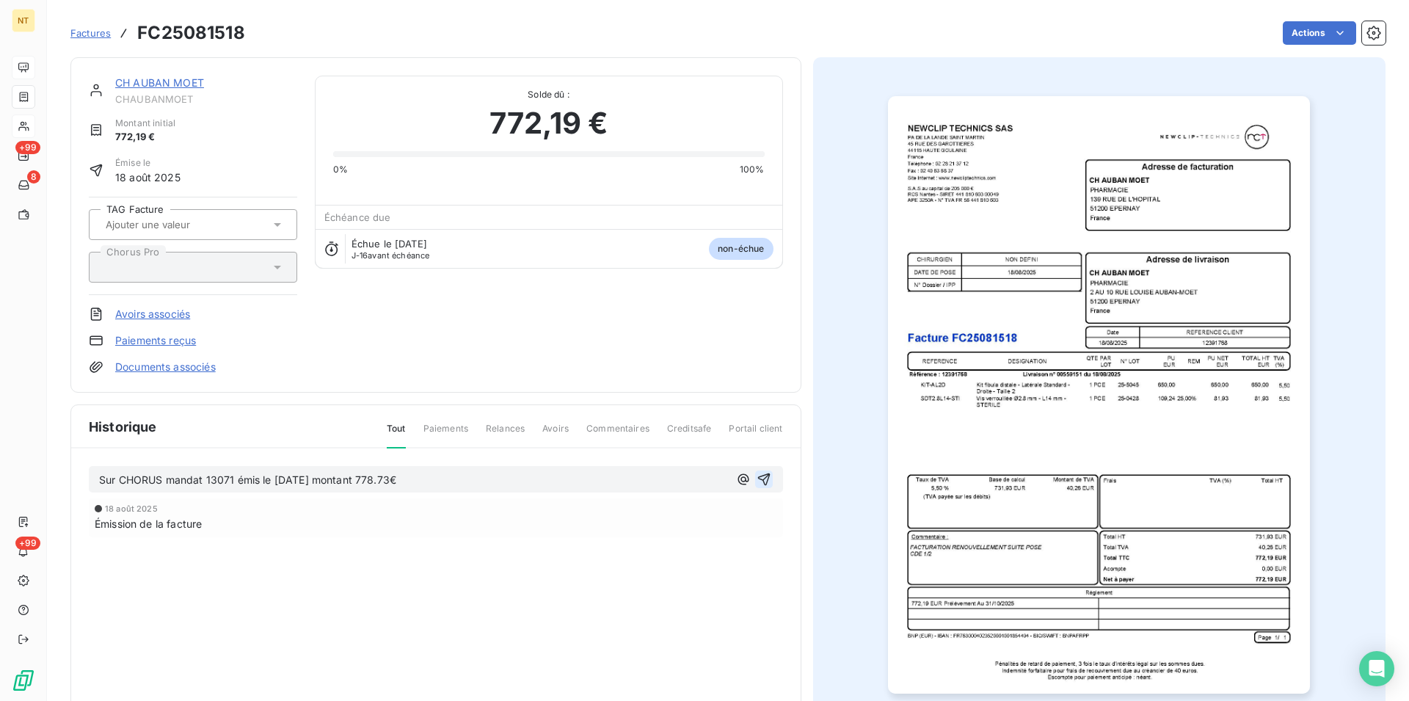
click at [757, 479] on icon "button" at bounding box center [763, 479] width 12 height 12
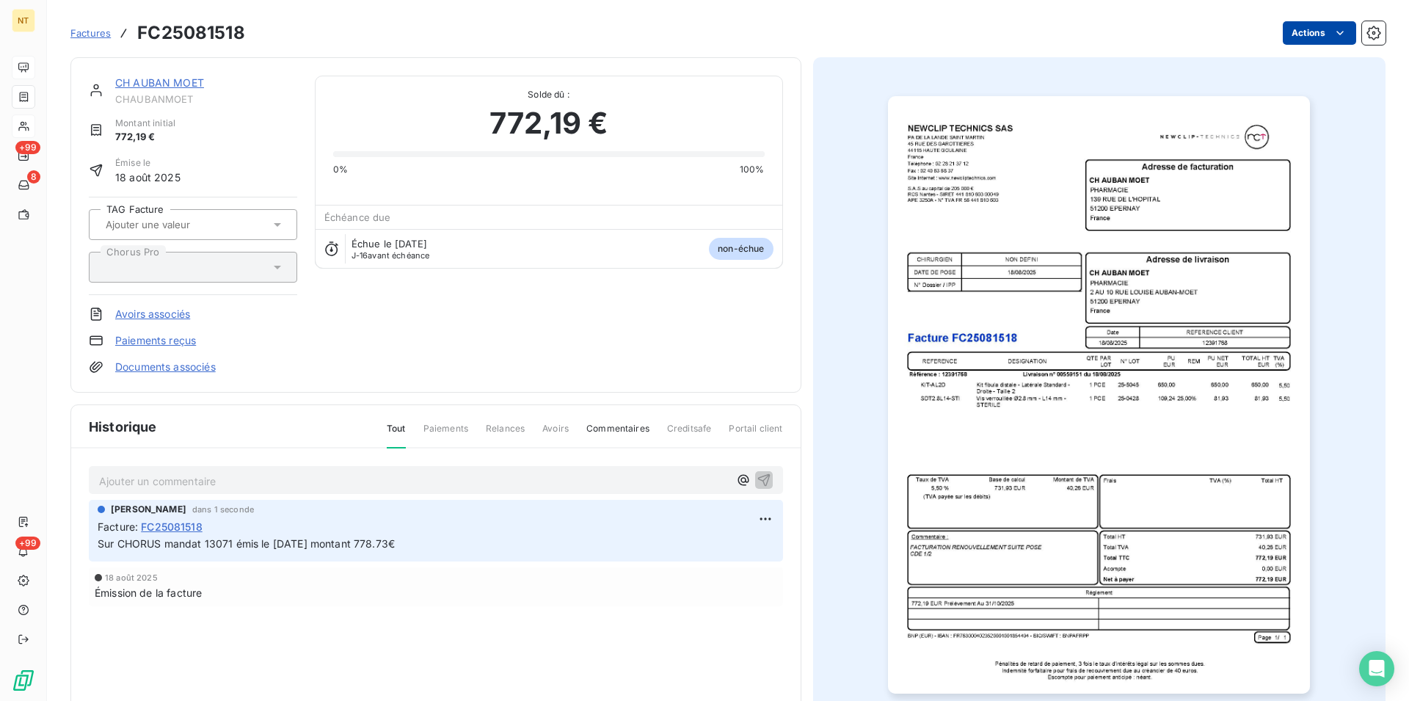
click at [1323, 26] on html "NT +99 8 +99 Factures FC25081518 Actions CH AUBAN MOET CHAUBANMOET Montant init…" at bounding box center [704, 350] width 1409 height 701
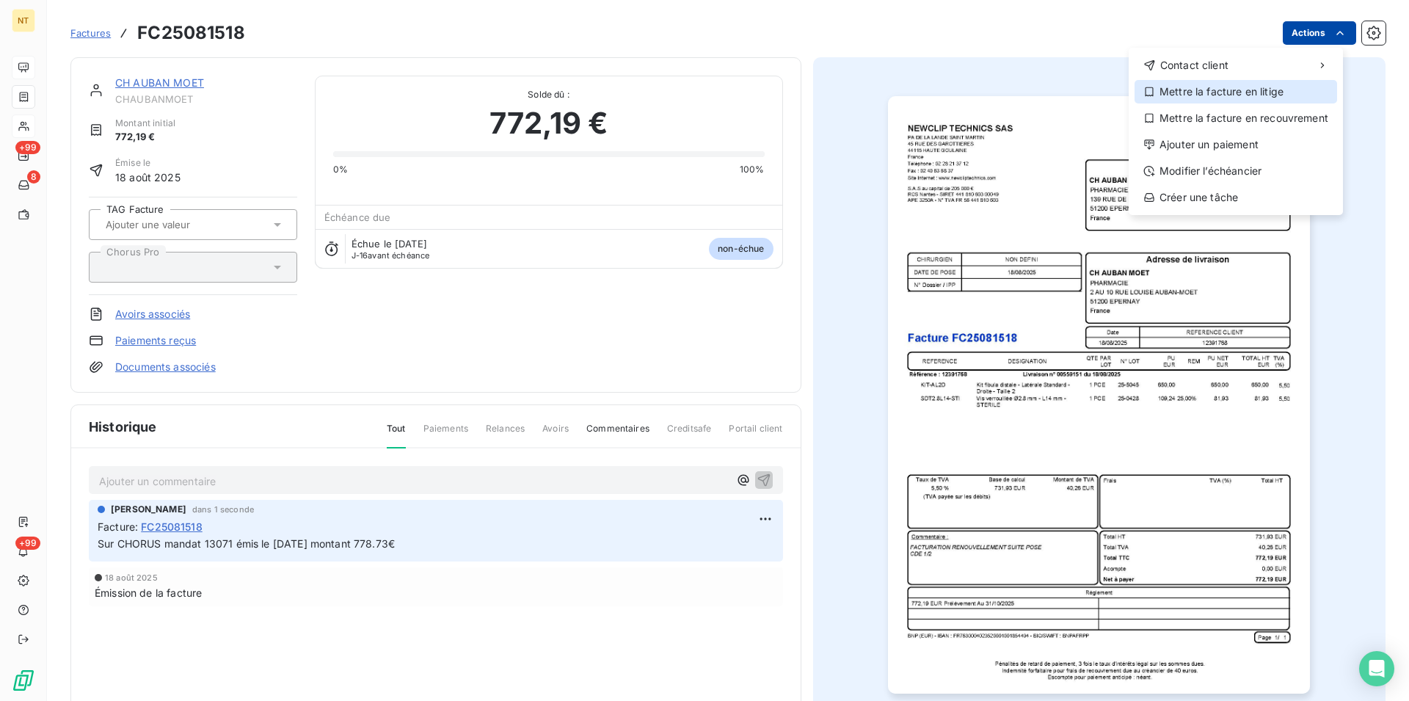
click at [1224, 92] on div "Mettre la facture en litige" at bounding box center [1236, 91] width 203 height 23
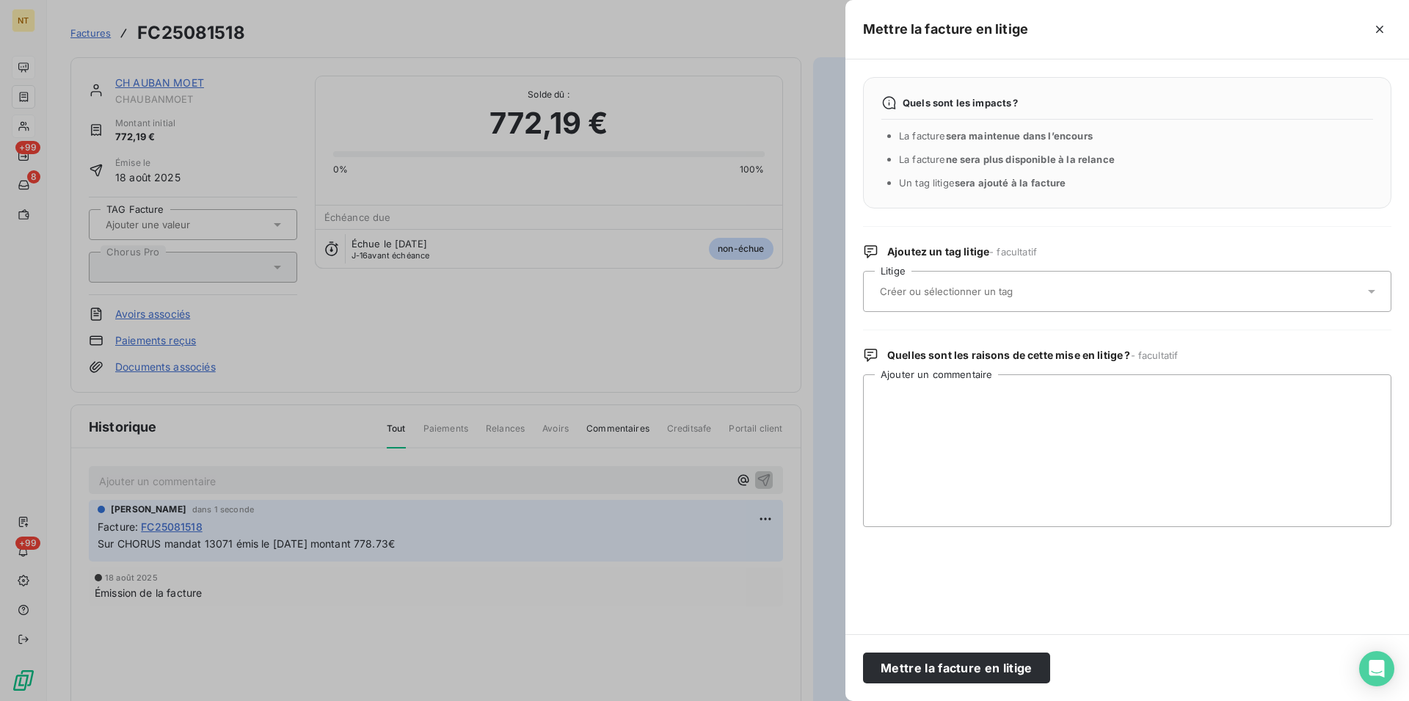
click at [985, 289] on input "text" at bounding box center [986, 291] width 214 height 13
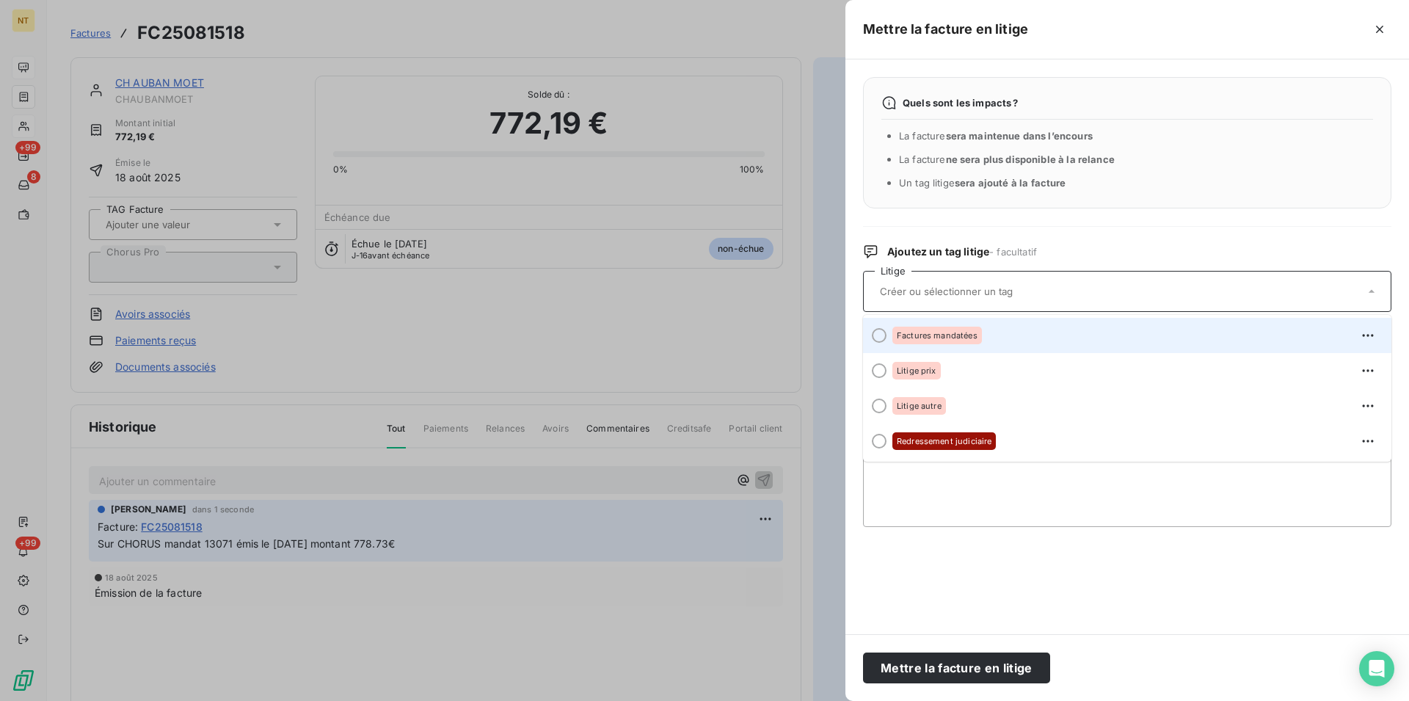
click at [878, 333] on div at bounding box center [879, 335] width 15 height 15
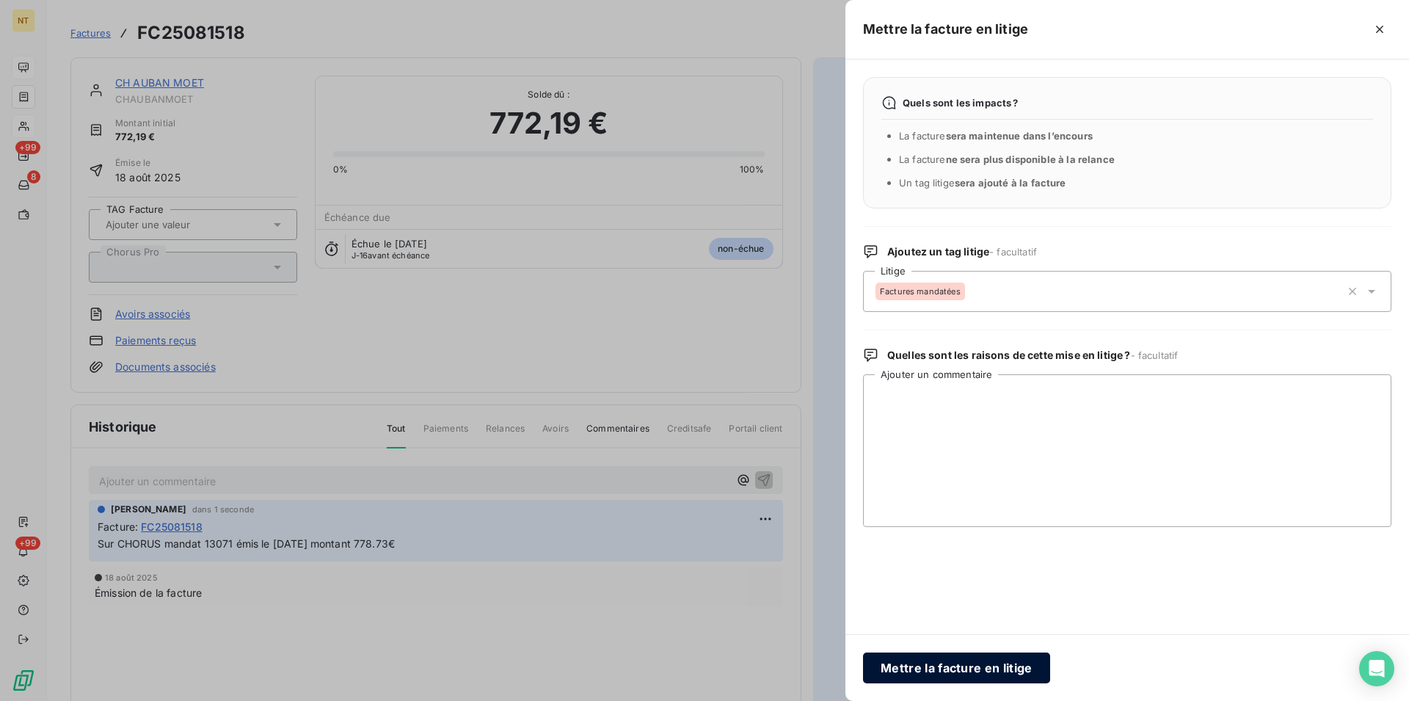
click at [922, 663] on button "Mettre la facture en litige" at bounding box center [956, 668] width 187 height 31
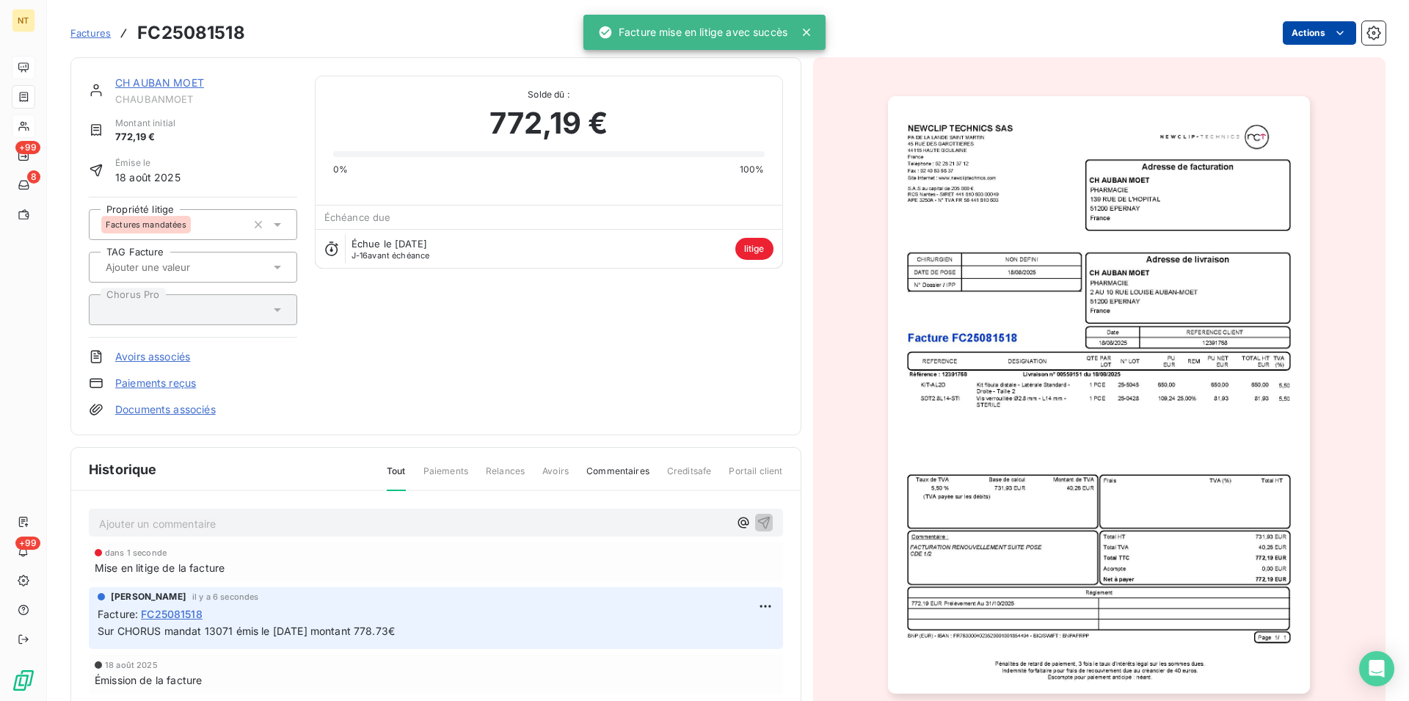
click at [162, 84] on link "CH AUBAN MOET" at bounding box center [159, 82] width 89 height 12
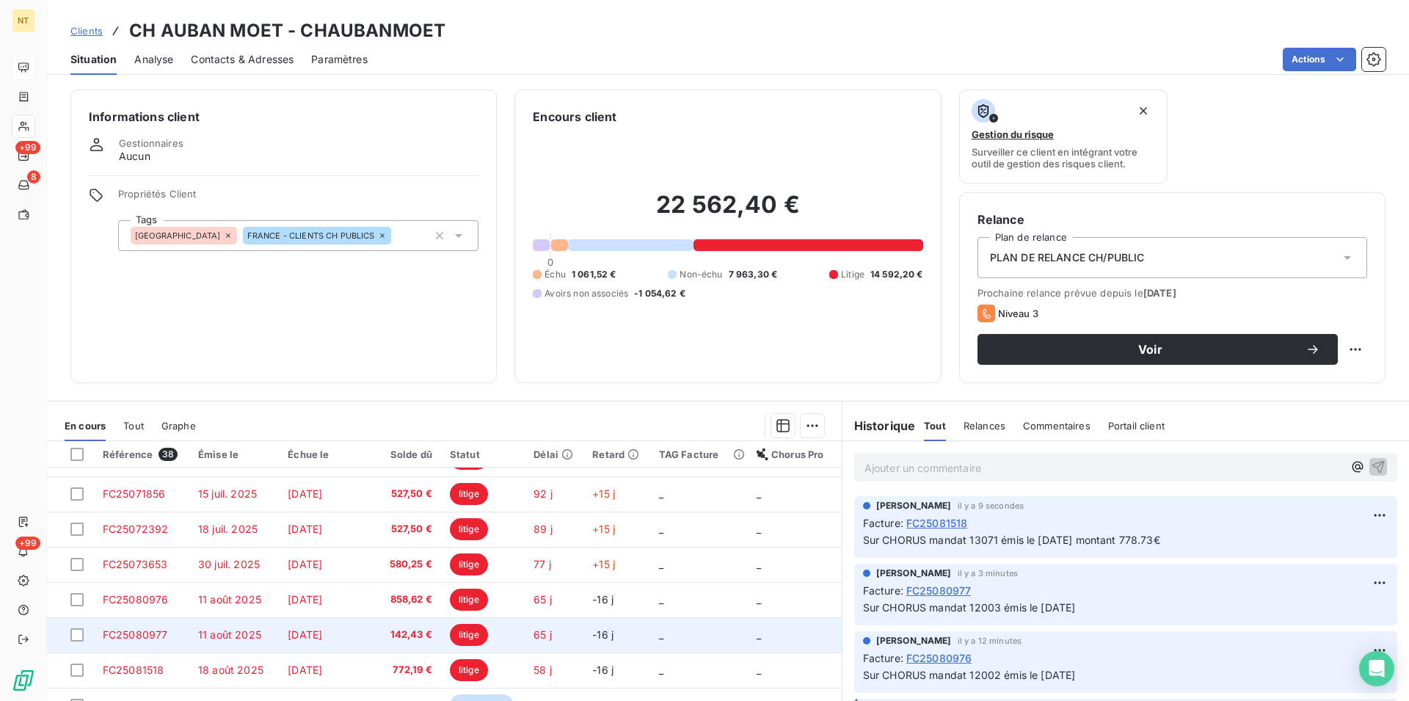
scroll to position [67, 0]
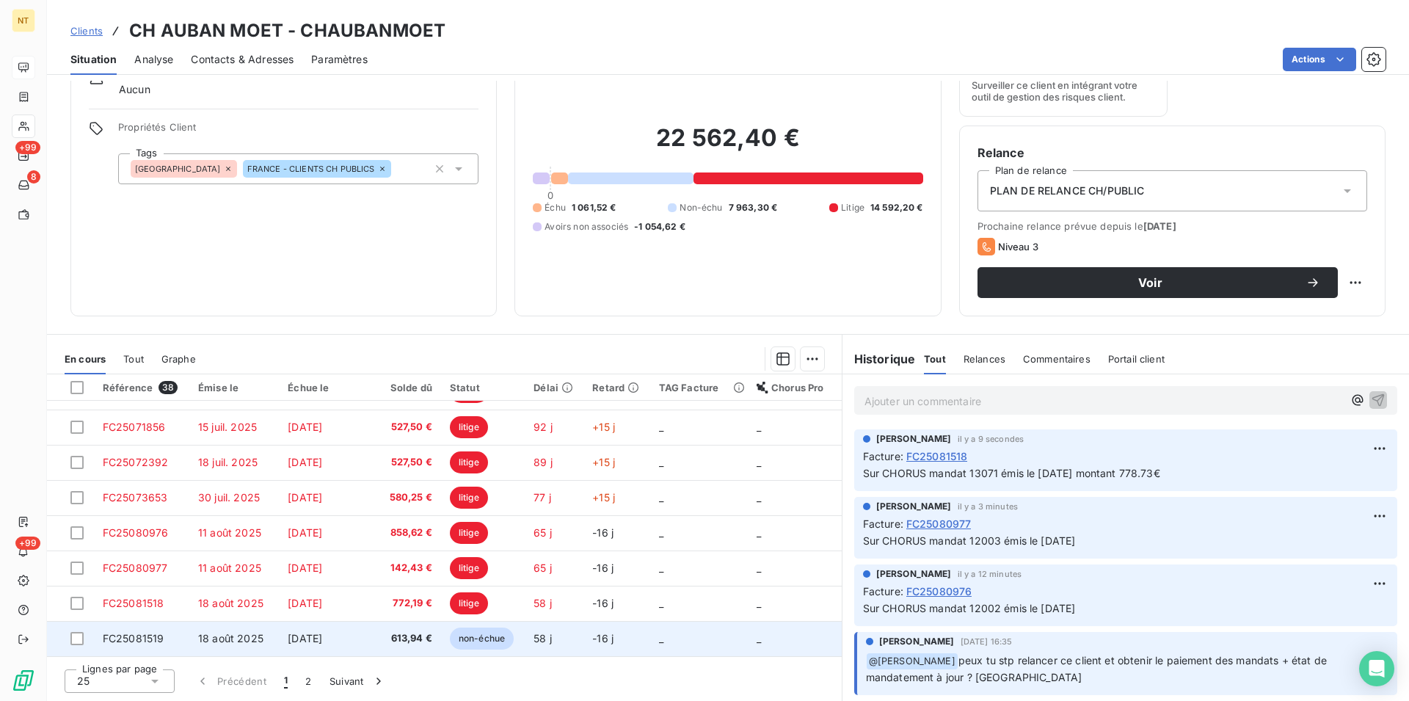
click at [145, 642] on span "FC25081519" at bounding box center [134, 638] width 62 height 12
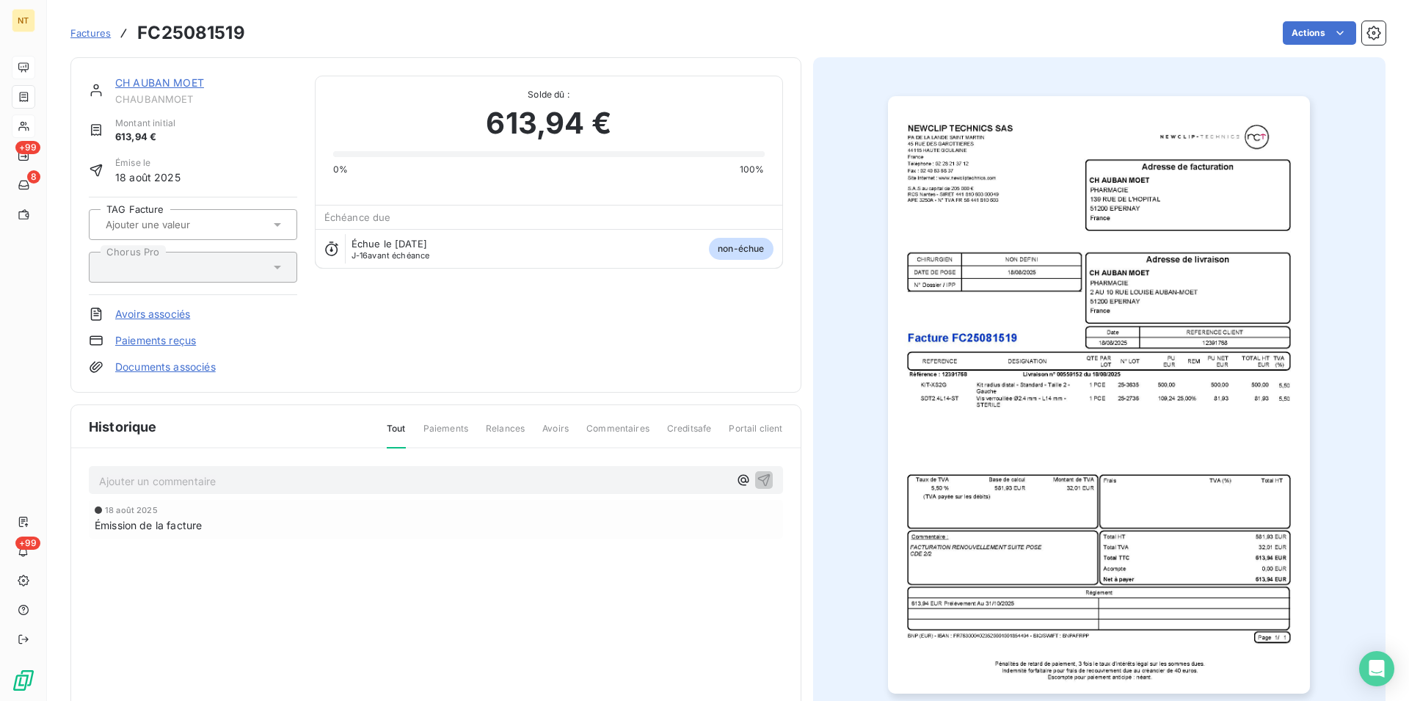
click at [122, 476] on p "Ajouter un commentaire ﻿" at bounding box center [414, 481] width 630 height 18
click at [236, 479] on span "Sur CHORUS mandat 12003 émis le [DATE]" at bounding box center [205, 479] width 213 height 12
click at [302, 480] on span "Sur CHORUS mandat 13140 émis le [DATE]" at bounding box center [204, 479] width 211 height 12
click at [289, 479] on span "Sur CHORUS mandat 13140 émis le [DATE]" at bounding box center [204, 479] width 211 height 12
click at [288, 481] on span "Sur CHORUS mandat 13140 émis le [DATE]" at bounding box center [204, 479] width 211 height 12
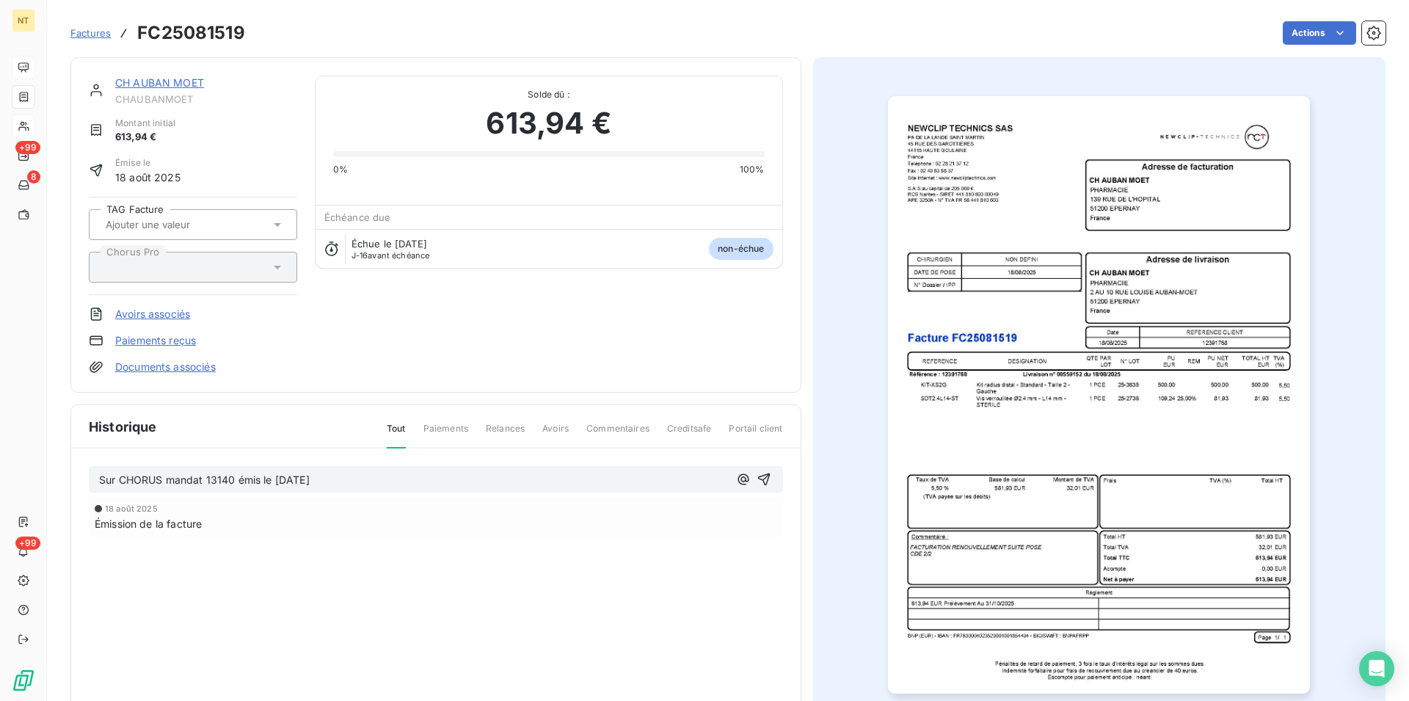
drag, startPoint x: 98, startPoint y: 477, endPoint x: 389, endPoint y: 488, distance: 290.9
click at [385, 488] on div "Sur CHORUS mandat 13140 émis le [DATE]" at bounding box center [436, 479] width 694 height 27
copy span "Sur CHORUS mandat 13140 émis le [DATE]"
click at [759, 479] on icon "button" at bounding box center [763, 479] width 12 height 12
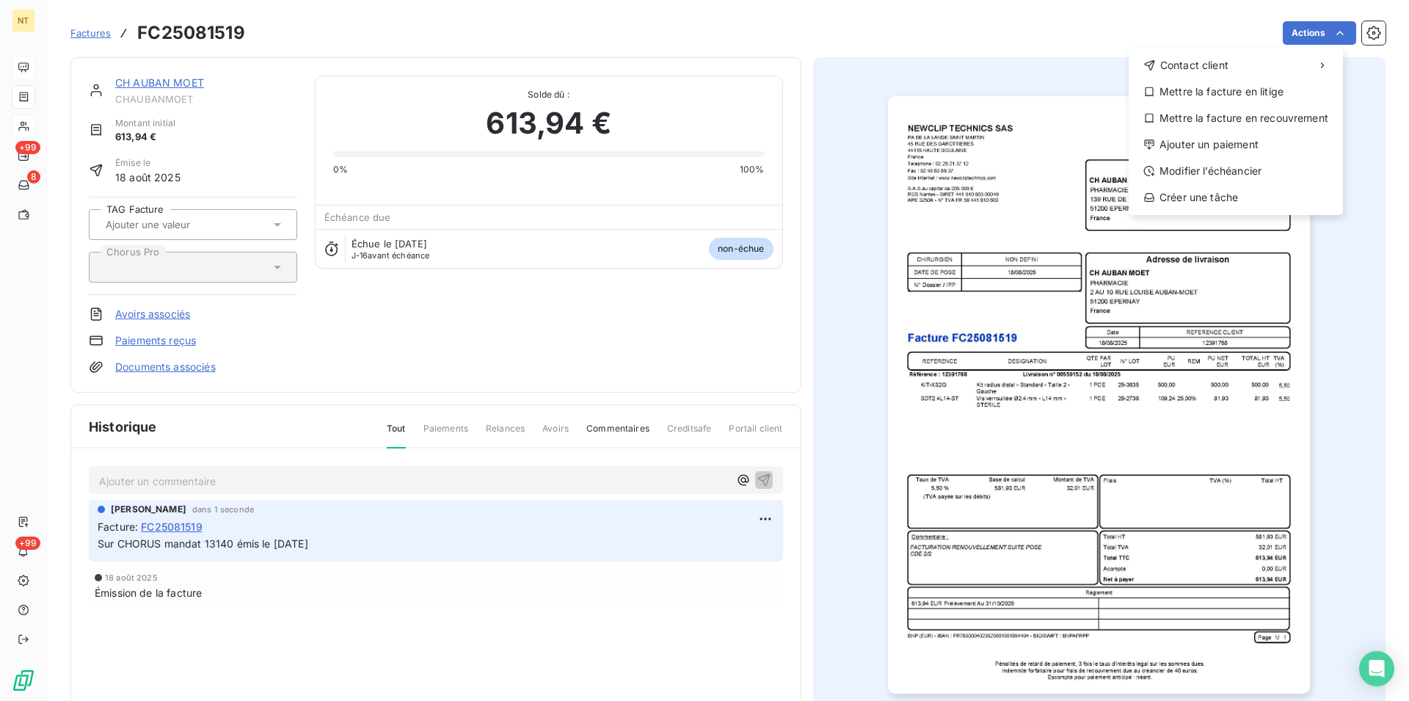
click at [1332, 35] on html "NT +99 8 +99 Factures FC25081519 Actions Contact client Mettre la facture en li…" at bounding box center [704, 350] width 1409 height 701
click at [1243, 94] on div "Mettre la facture en litige" at bounding box center [1236, 91] width 203 height 23
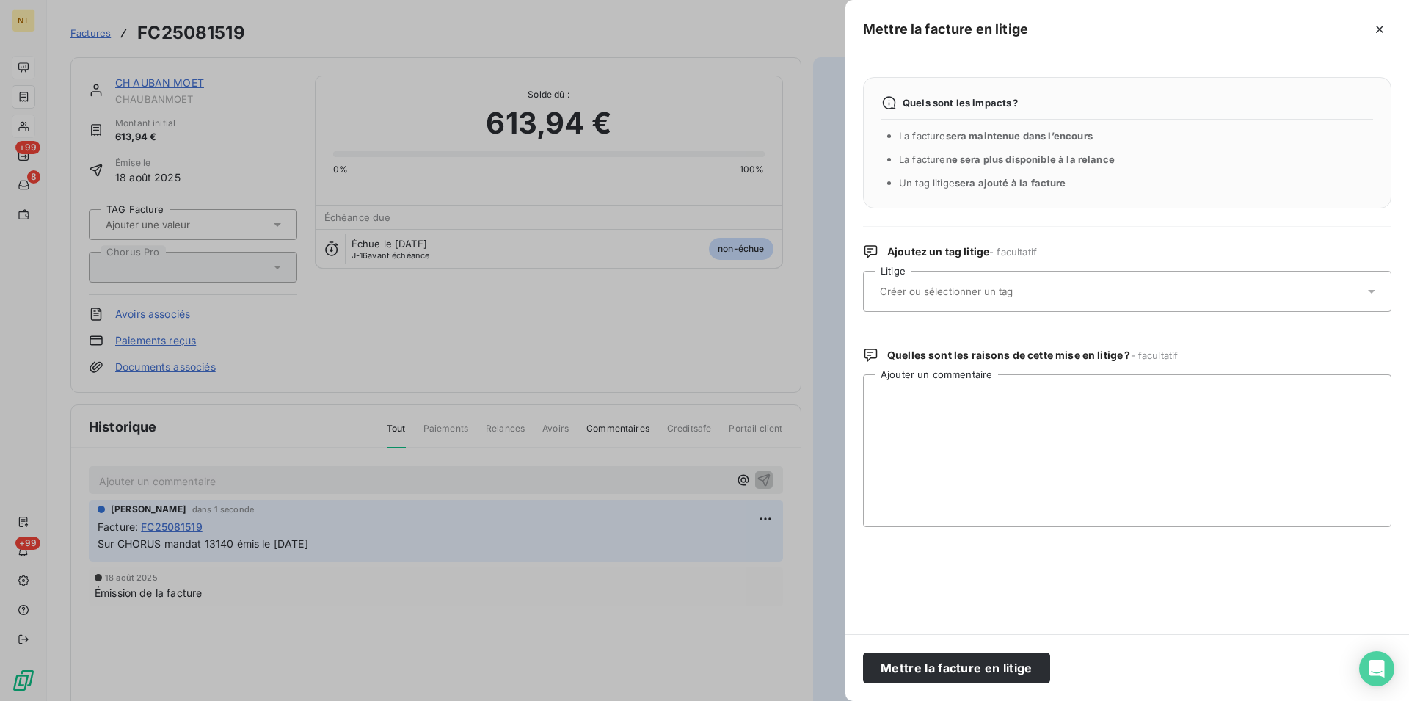
click at [914, 291] on input "text" at bounding box center [986, 291] width 214 height 13
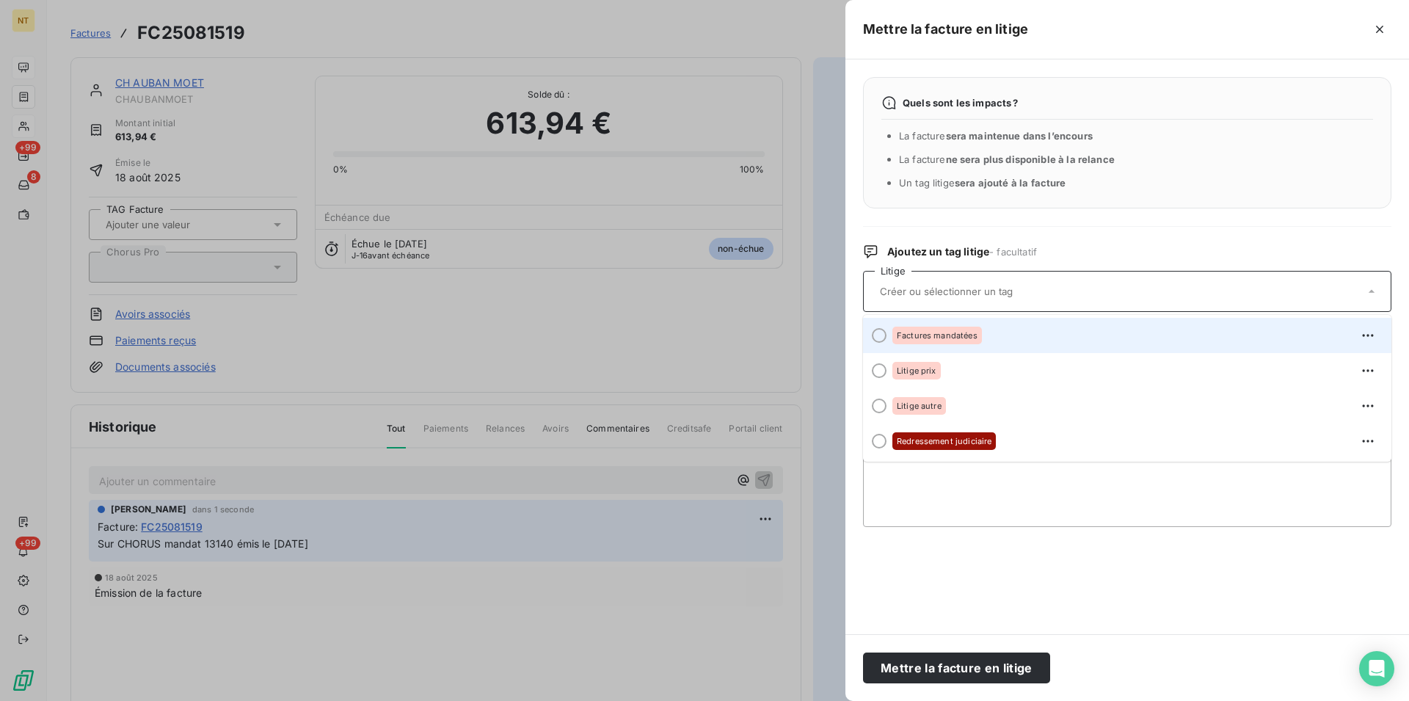
click at [879, 335] on div at bounding box center [879, 335] width 15 height 15
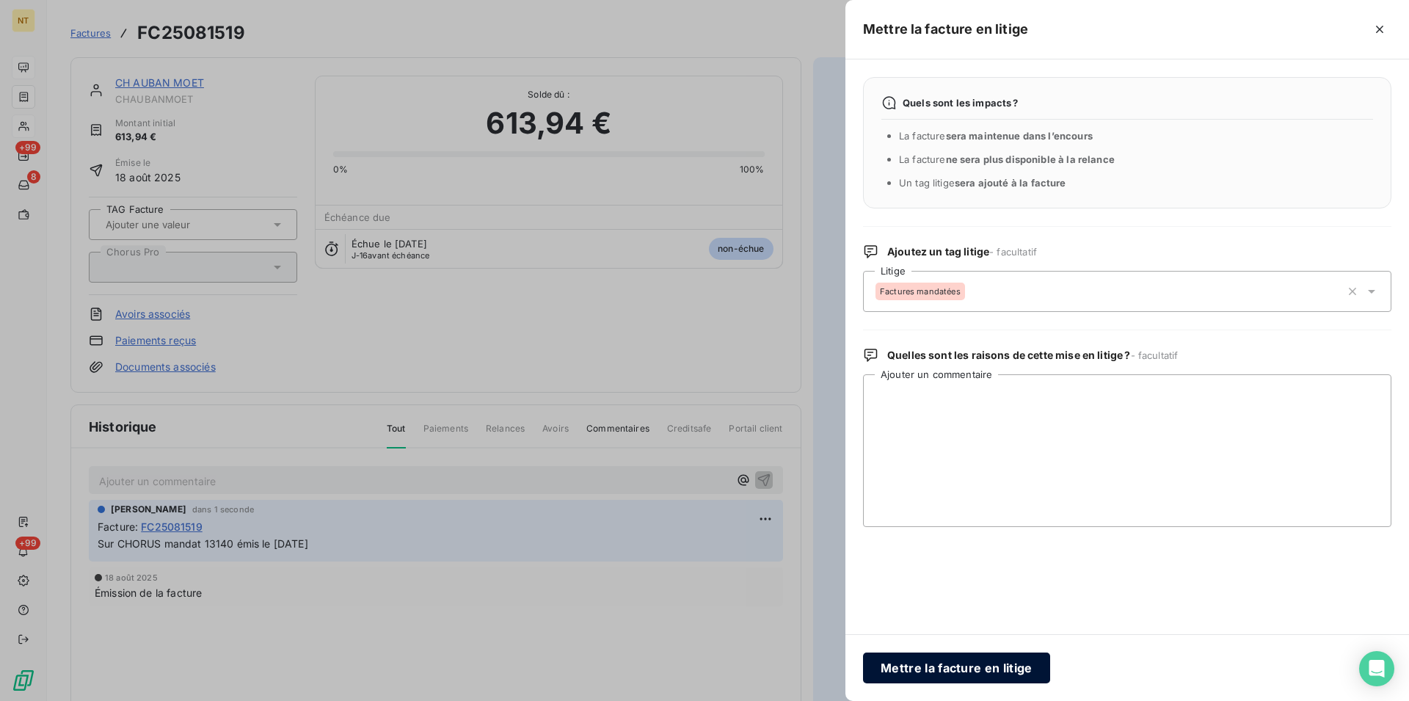
click at [937, 662] on button "Mettre la facture en litige" at bounding box center [956, 668] width 187 height 31
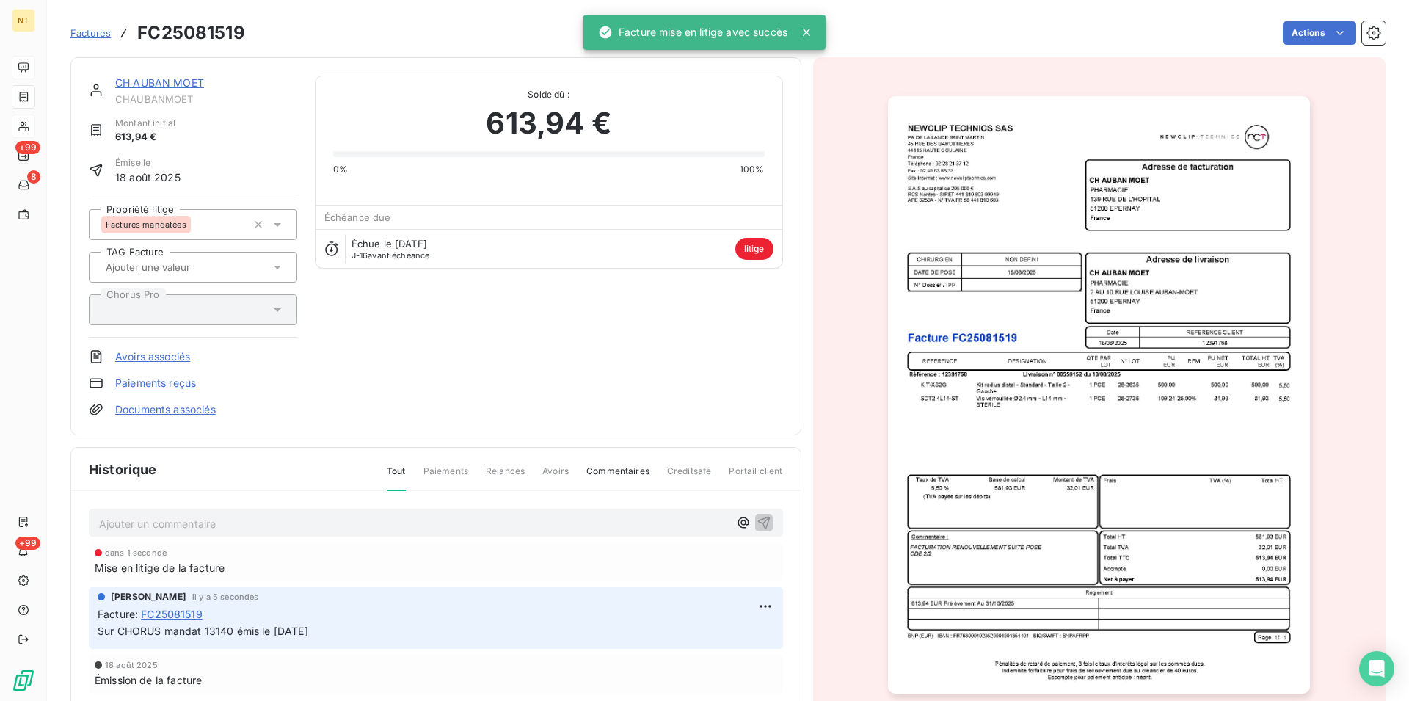
click at [167, 82] on link "CH AUBAN MOET" at bounding box center [159, 82] width 89 height 12
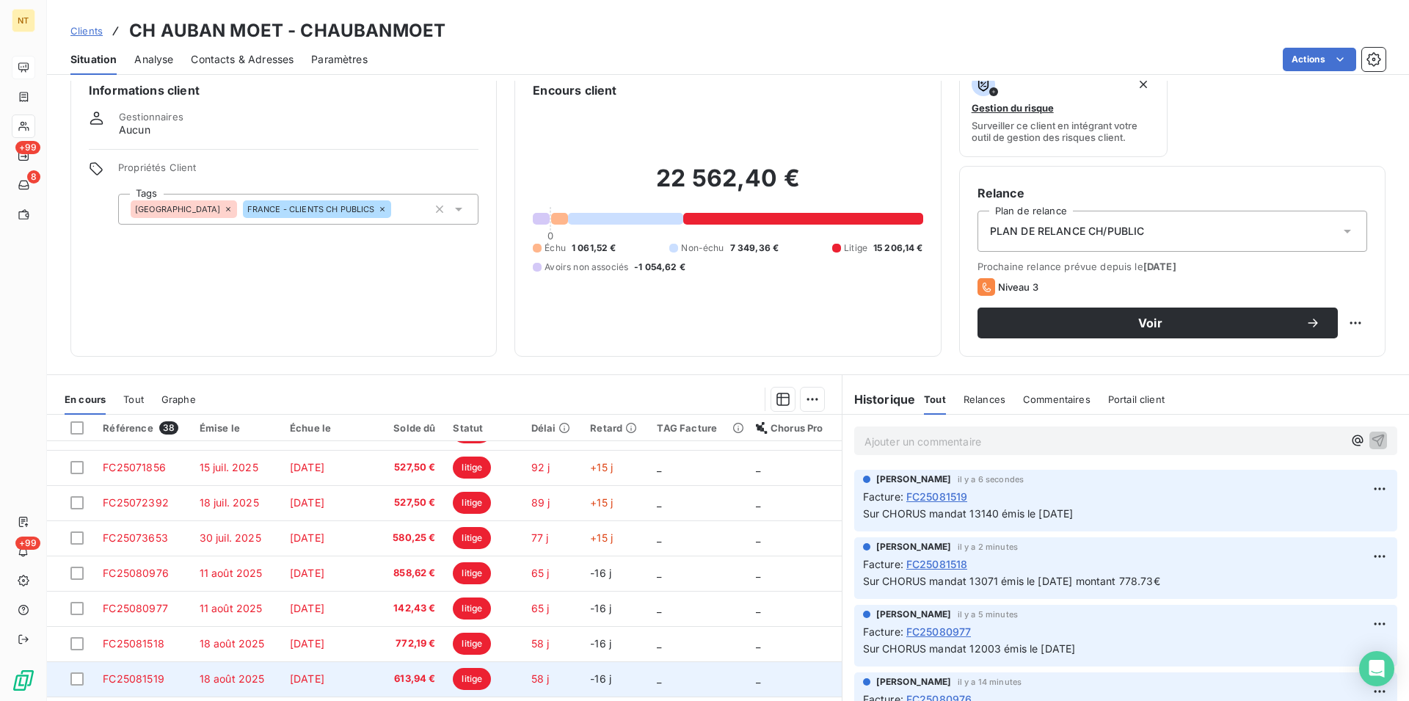
scroll to position [67, 0]
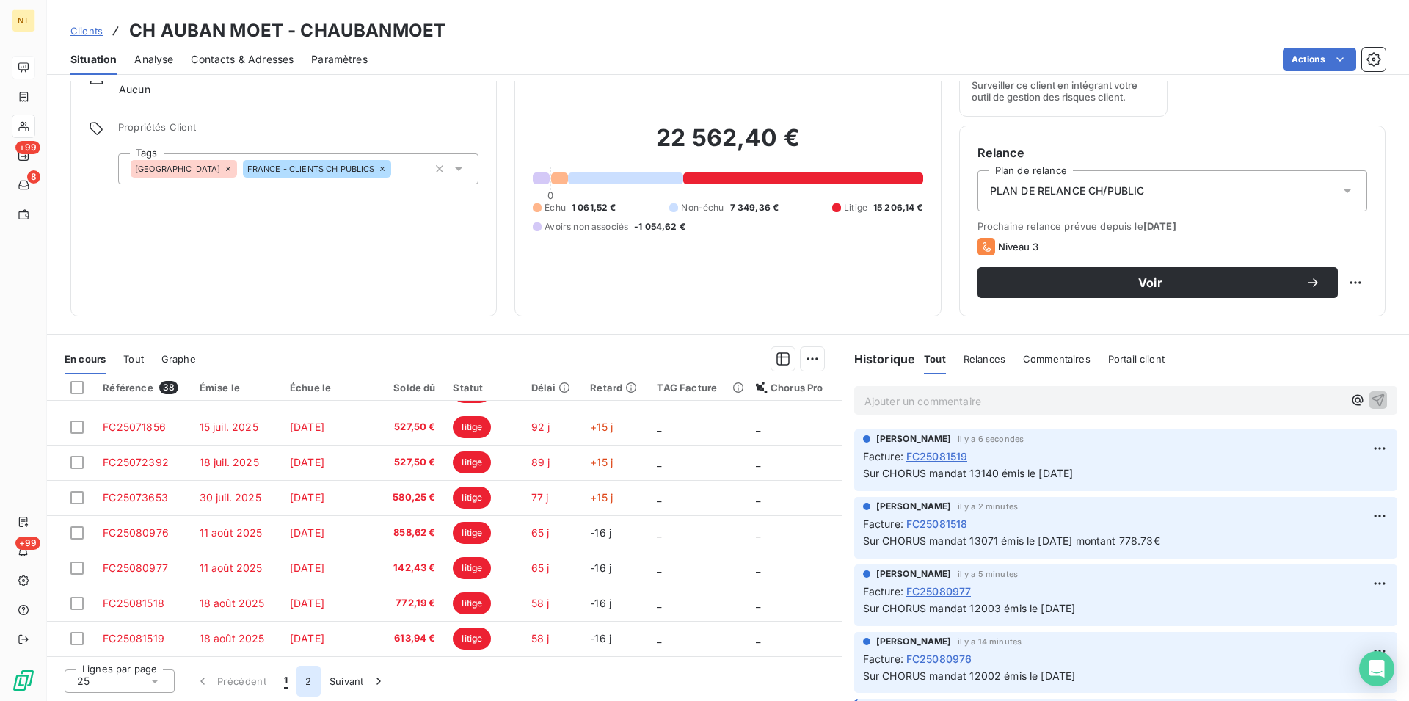
click at [307, 686] on button "2" at bounding box center [308, 681] width 23 height 31
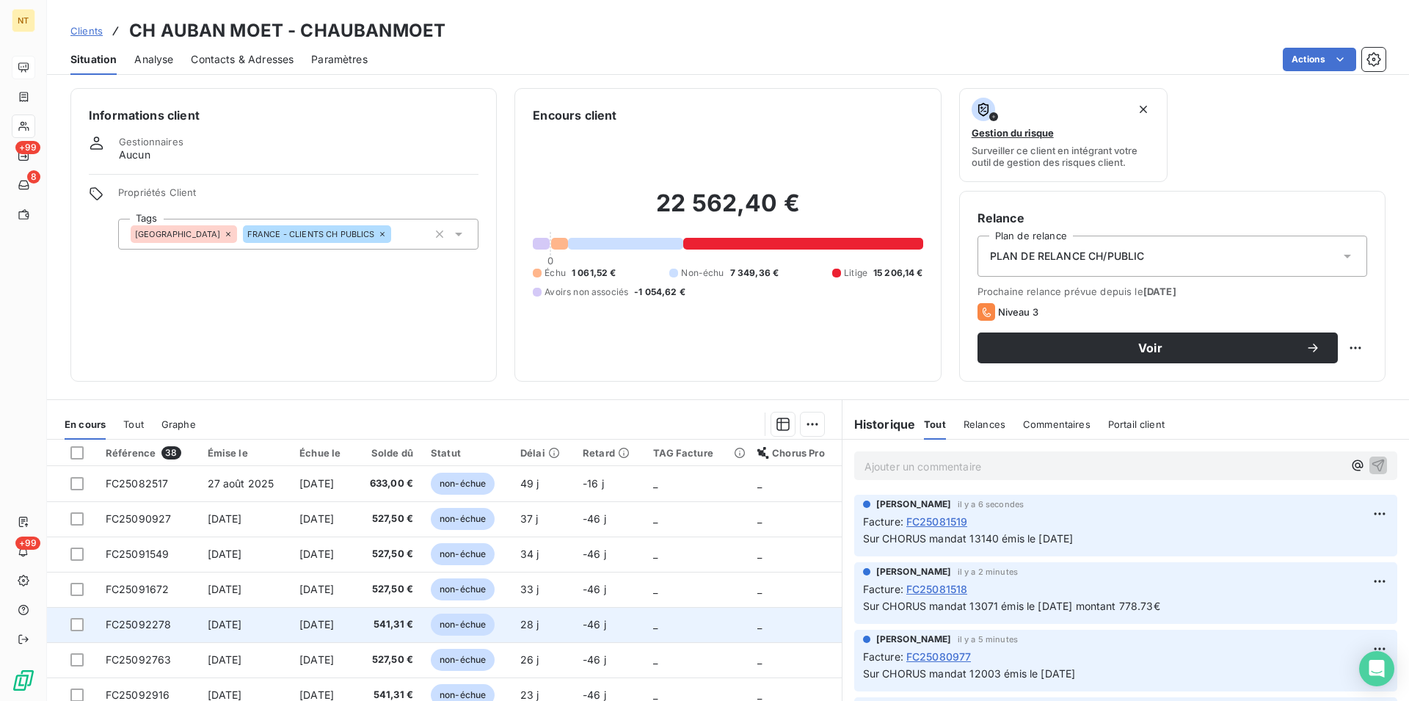
scroll to position [0, 0]
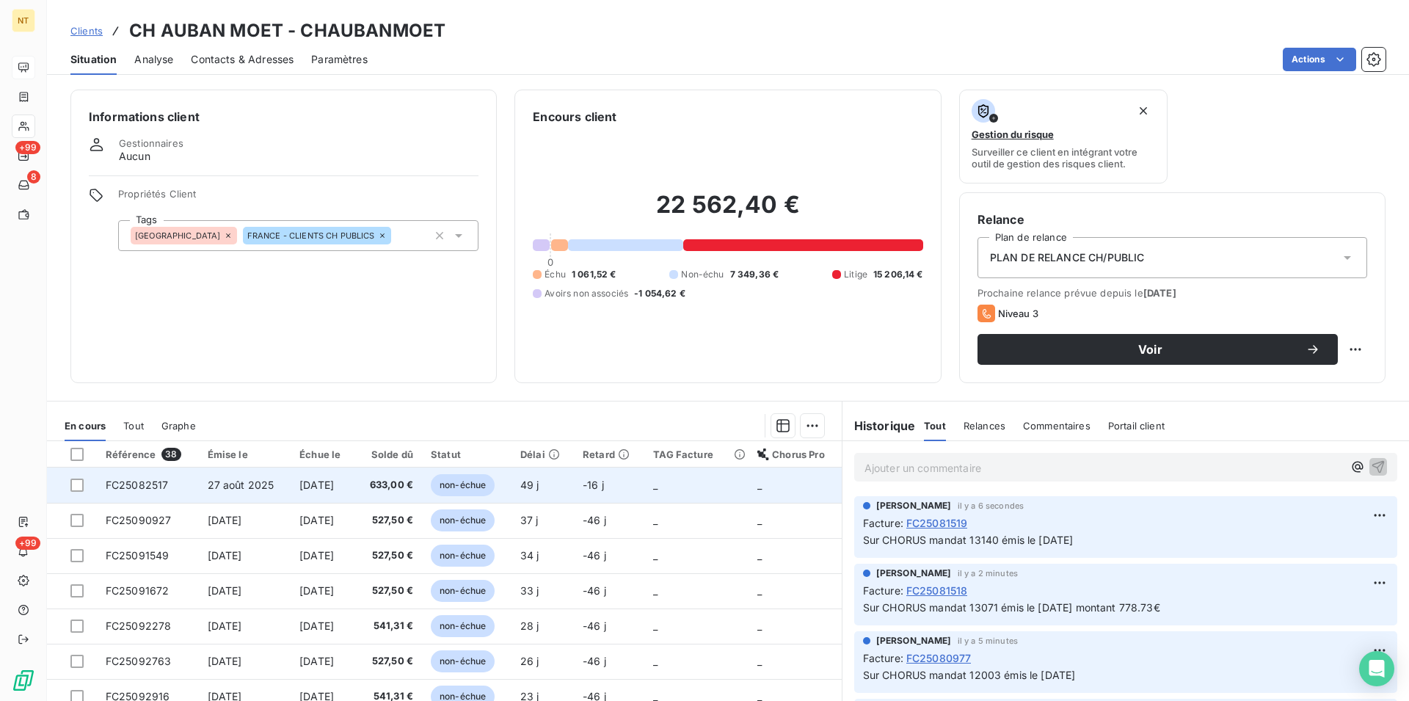
click at [150, 487] on span "FC25082517" at bounding box center [137, 485] width 63 height 12
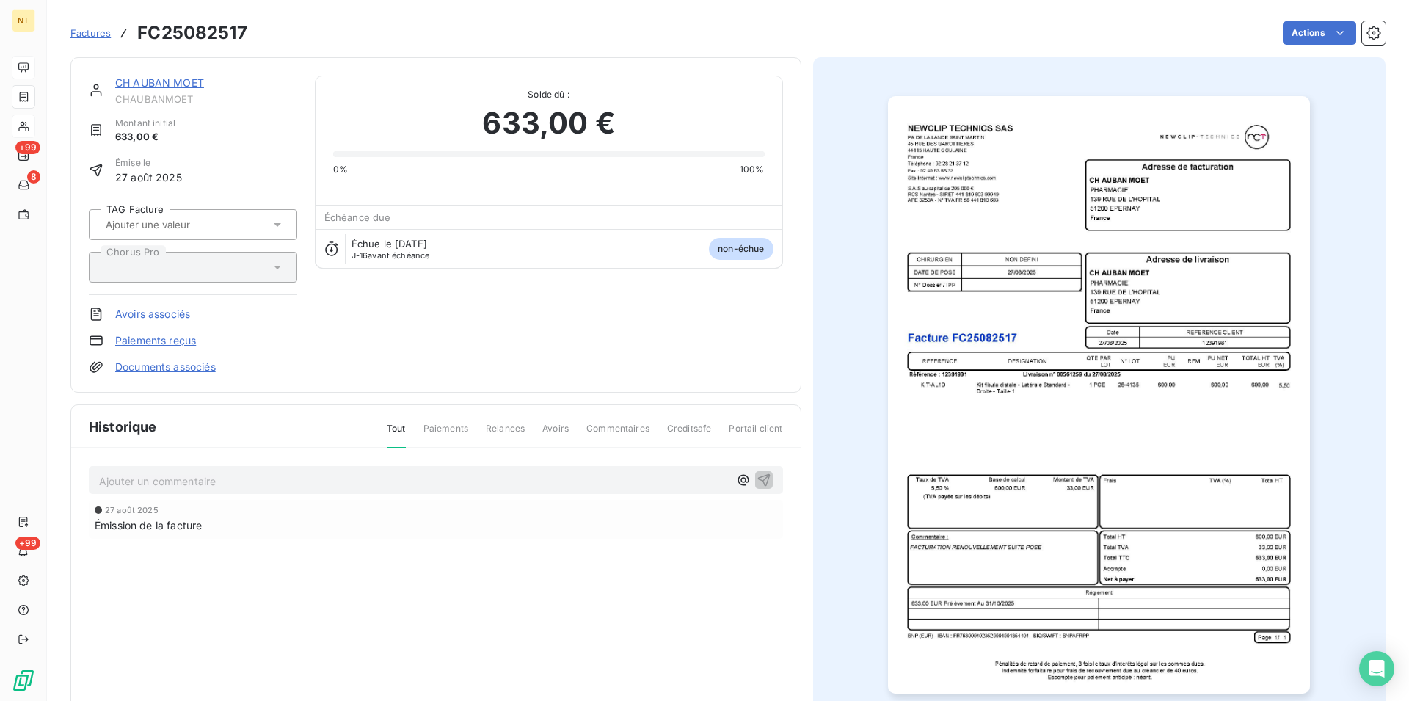
click at [126, 479] on p "Ajouter un commentaire ﻿" at bounding box center [414, 481] width 630 height 18
click at [236, 480] on span "Sur CHORUS mandat 13140 émis le [DATE]" at bounding box center [204, 479] width 211 height 12
click at [287, 482] on span "Sur CHORUS mandat 12884 émis le [DATE]" at bounding box center [205, 479] width 213 height 12
click at [761, 476] on icon "button" at bounding box center [763, 479] width 12 height 12
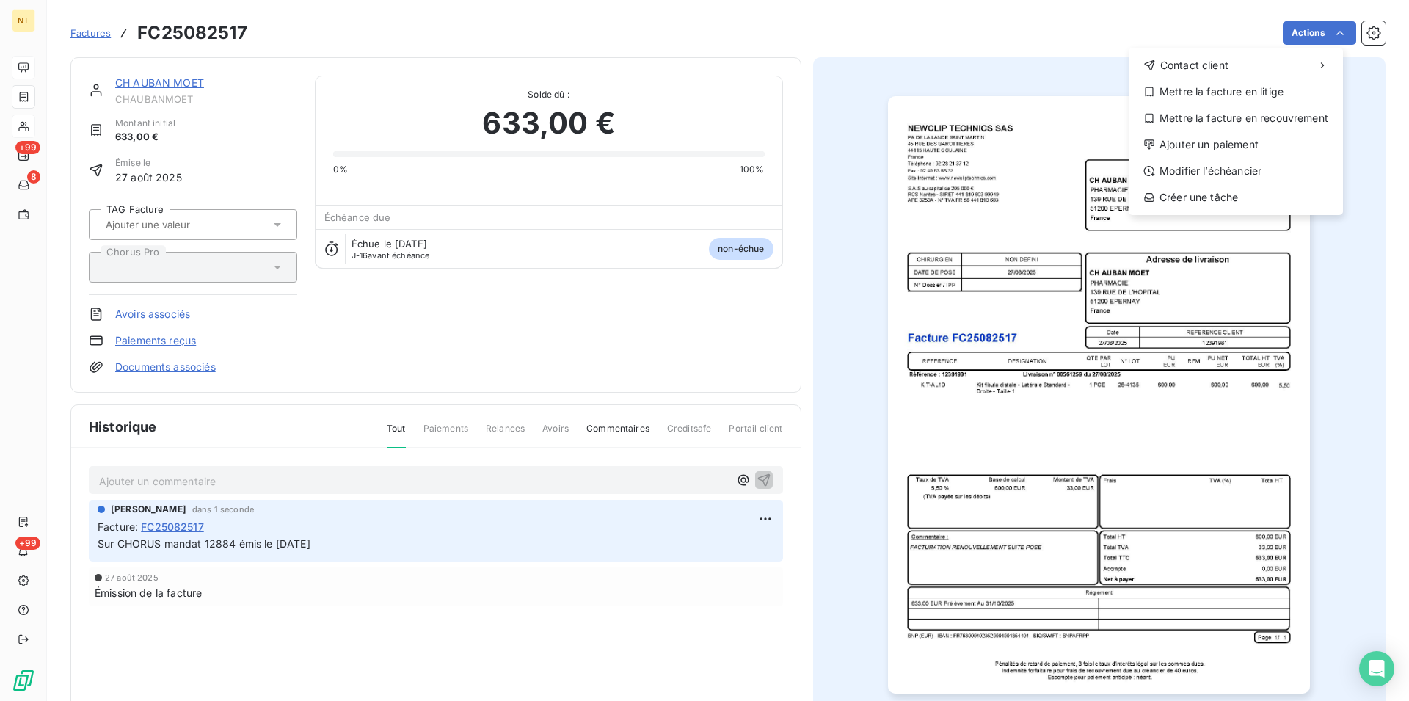
click at [1329, 29] on html "NT +99 8 +99 Factures FC25082517 Actions Contact client Mettre la facture en li…" at bounding box center [704, 350] width 1409 height 701
click at [1249, 98] on div "Mettre la facture en litige" at bounding box center [1236, 91] width 203 height 23
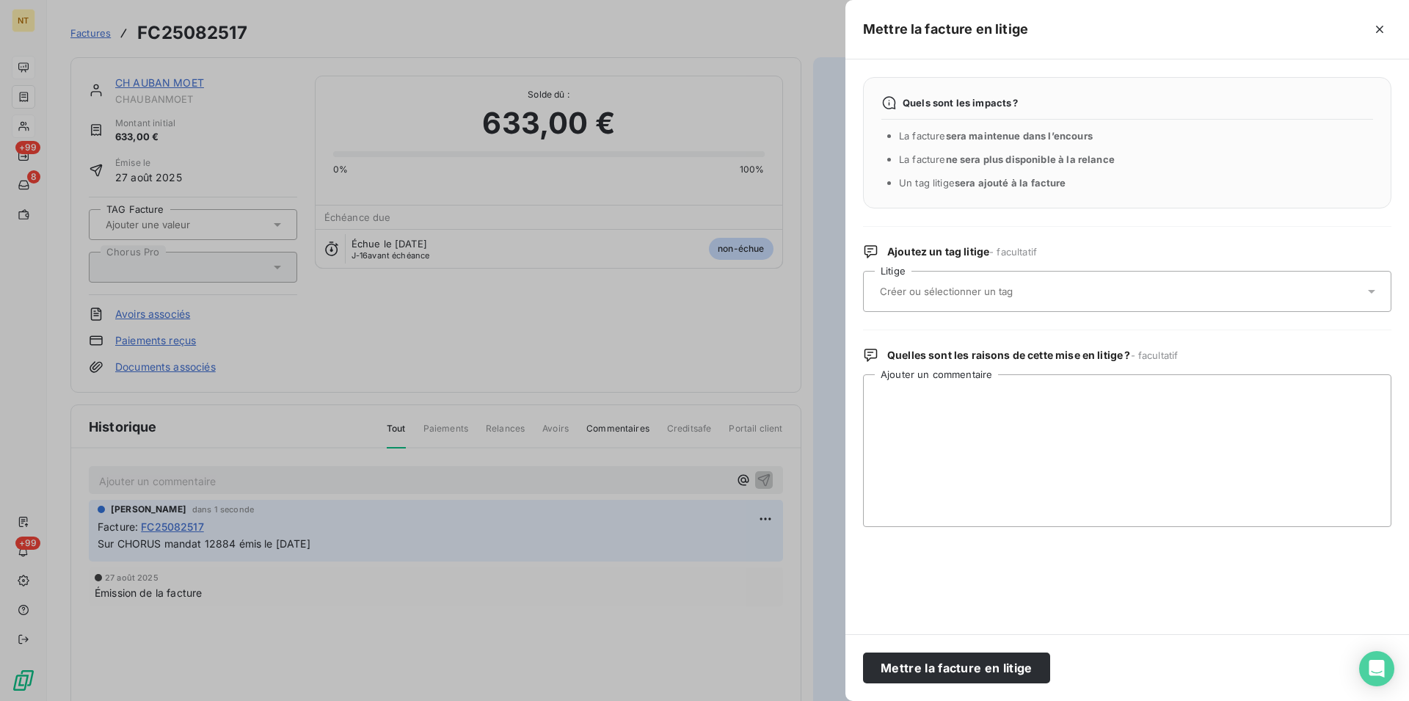
click at [958, 287] on input "text" at bounding box center [986, 291] width 214 height 13
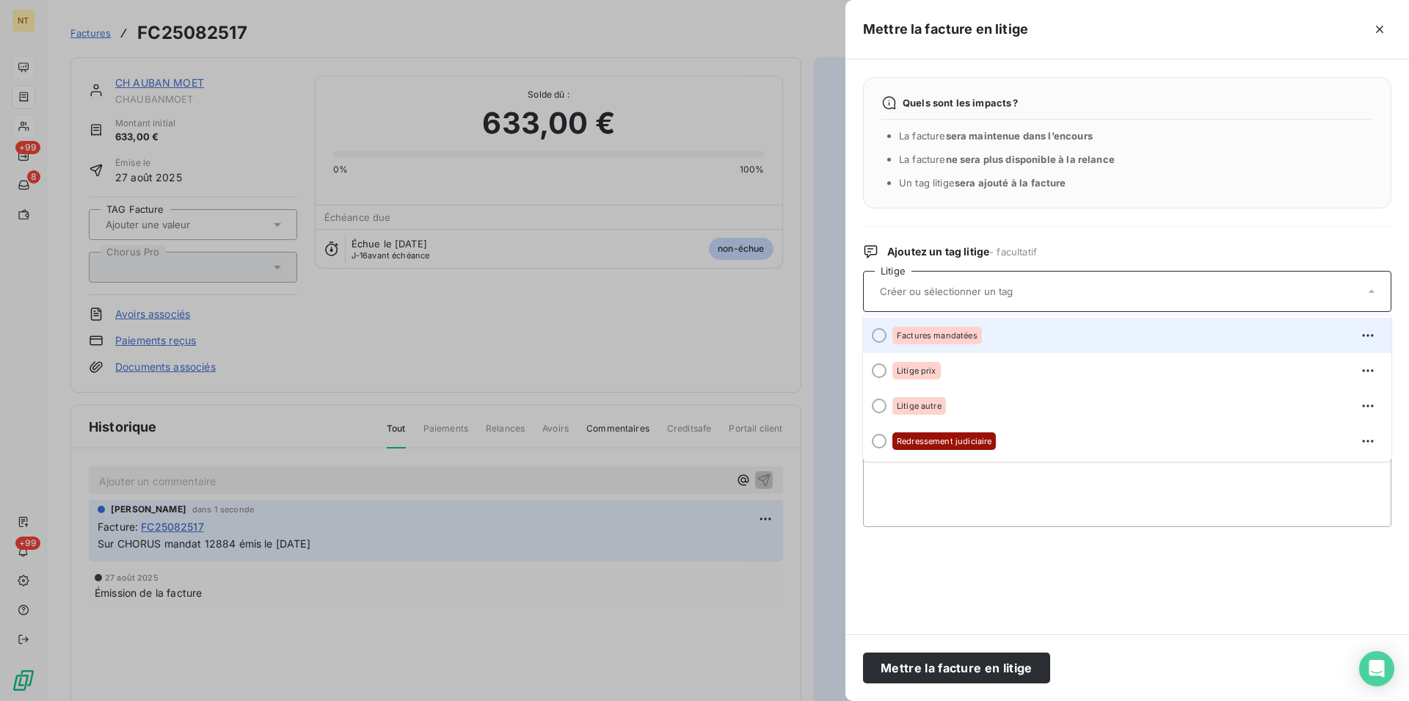
click at [877, 335] on div at bounding box center [879, 335] width 15 height 15
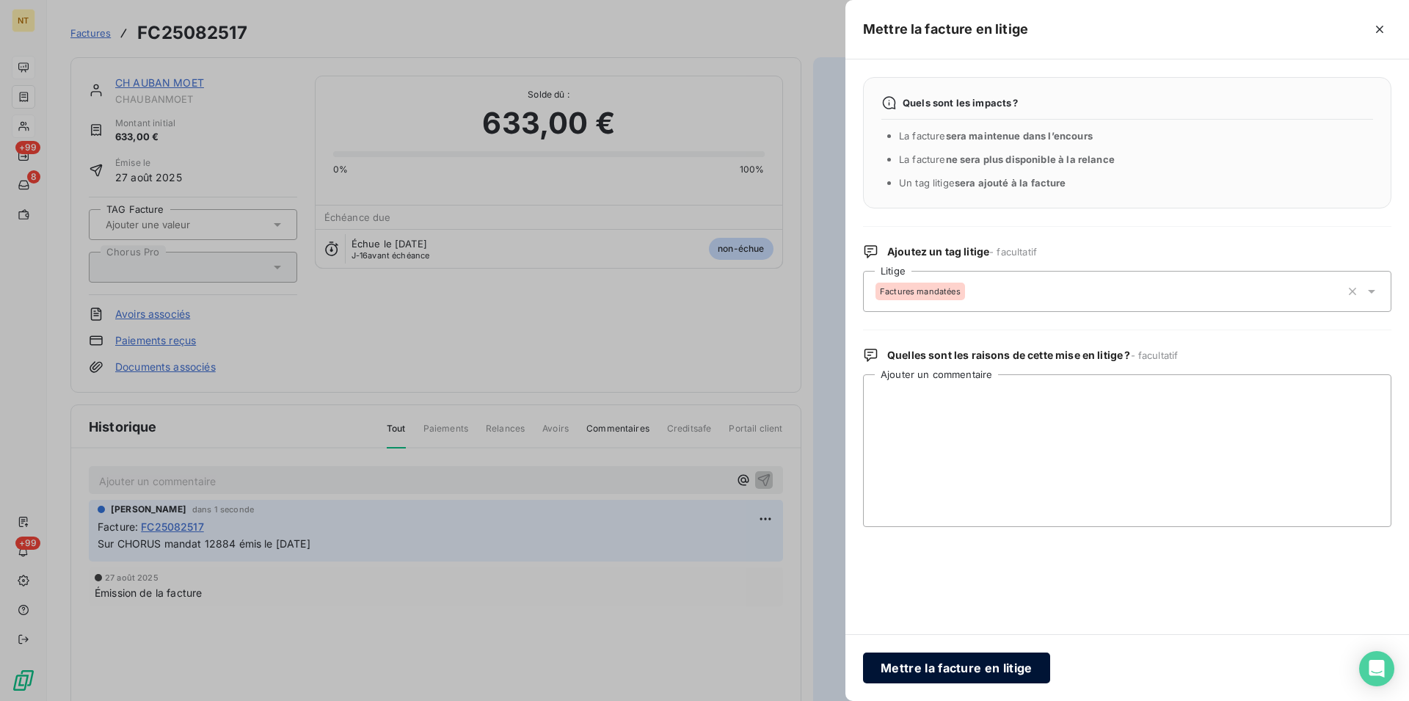
click at [945, 664] on button "Mettre la facture en litige" at bounding box center [956, 668] width 187 height 31
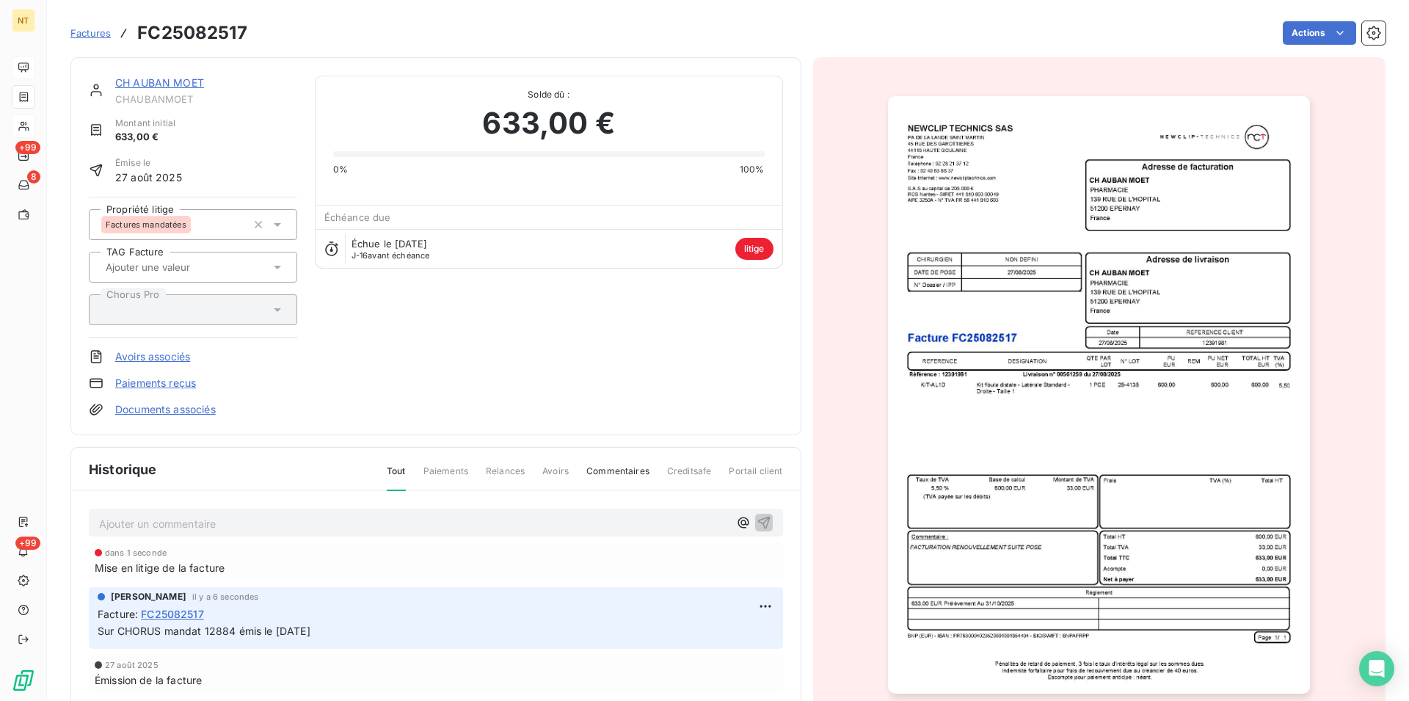
click at [153, 79] on link "CH AUBAN MOET" at bounding box center [159, 82] width 89 height 12
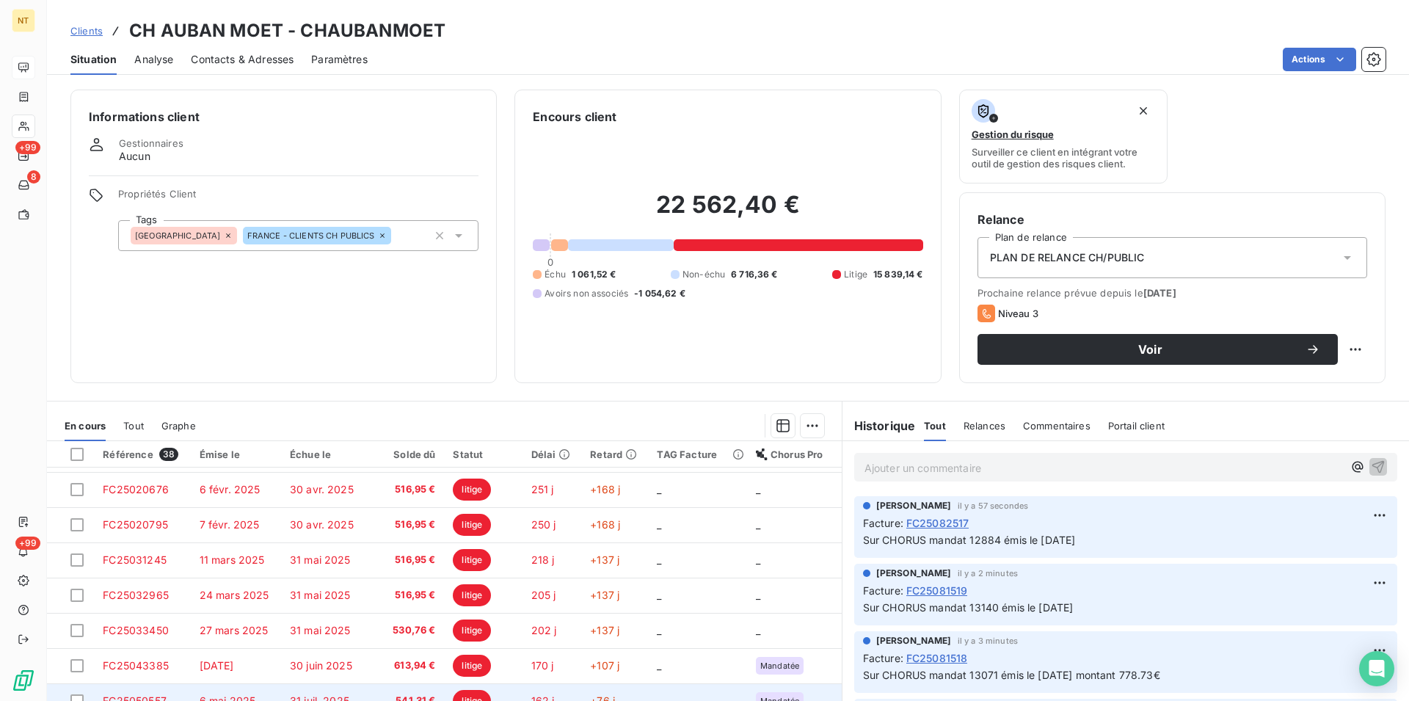
scroll to position [225, 0]
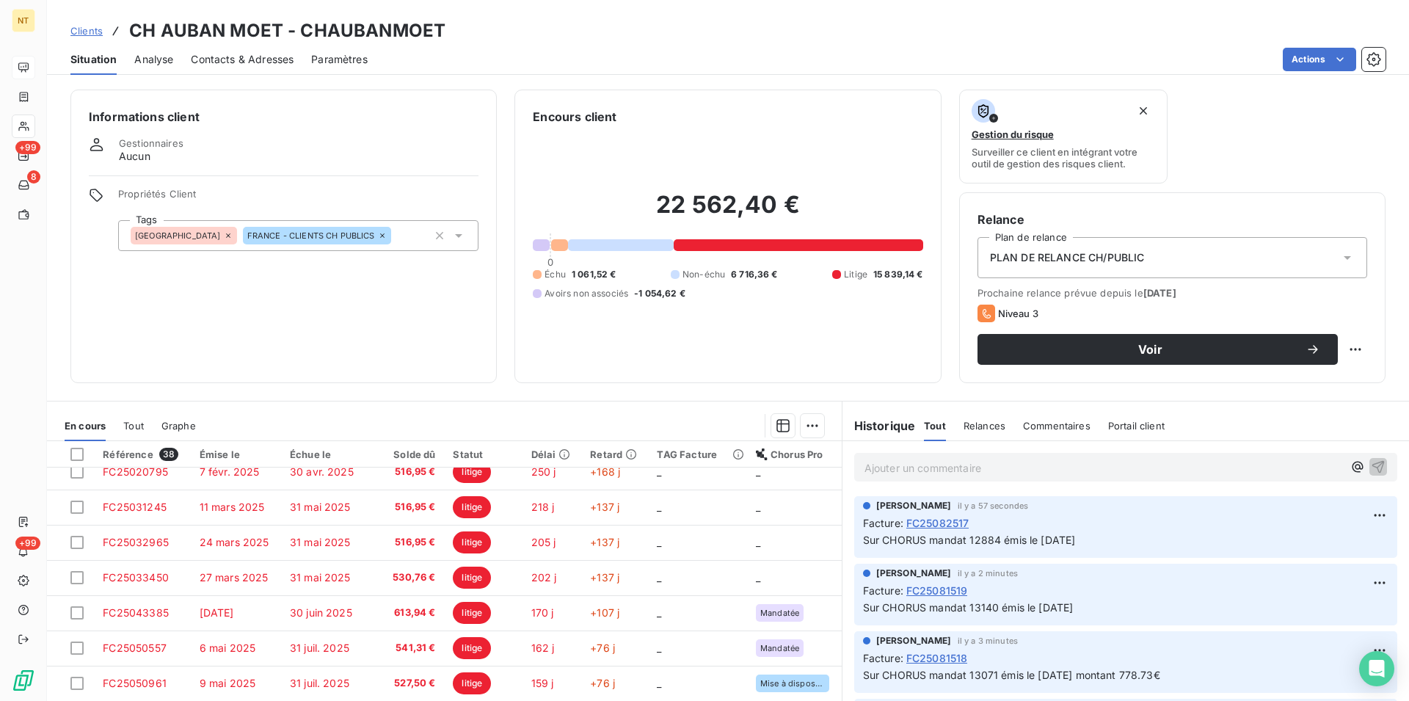
click at [228, 53] on span "Contacts & Adresses" at bounding box center [242, 59] width 103 height 15
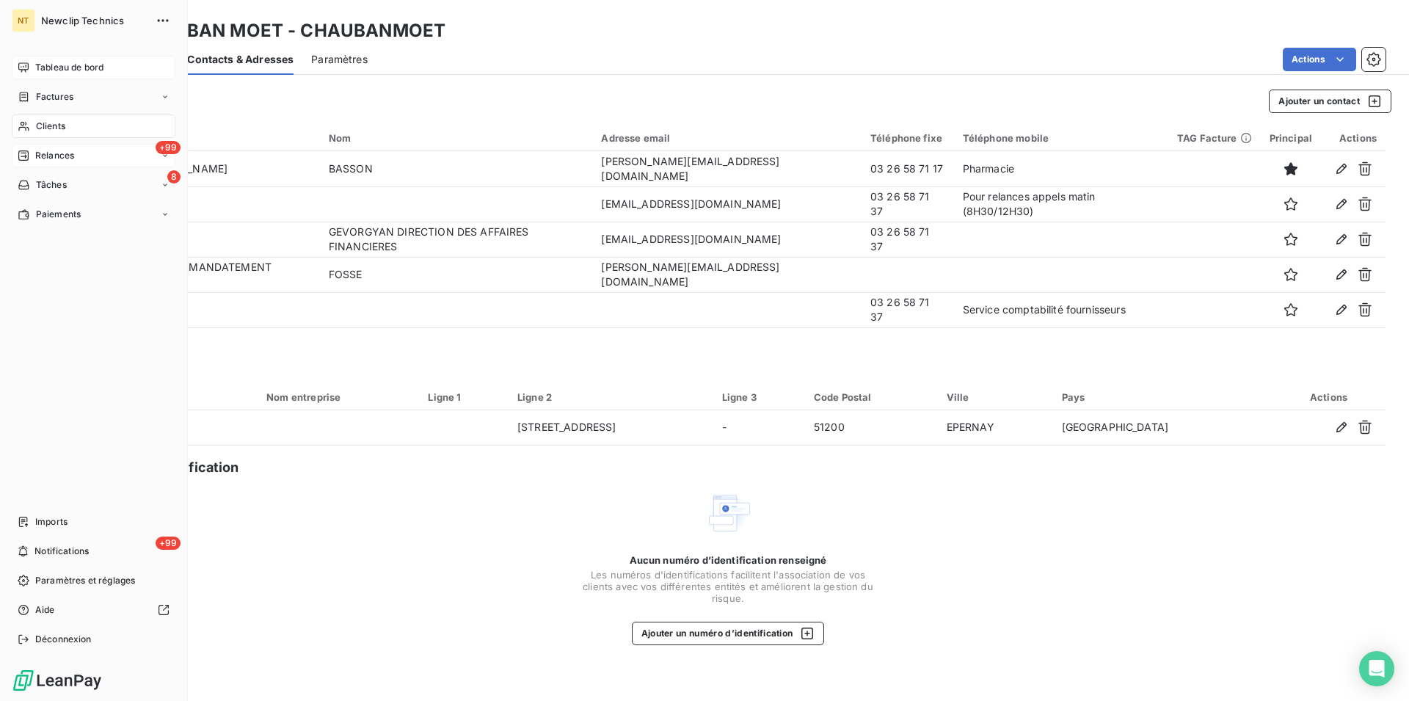
click at [61, 153] on span "Relances" at bounding box center [54, 155] width 39 height 13
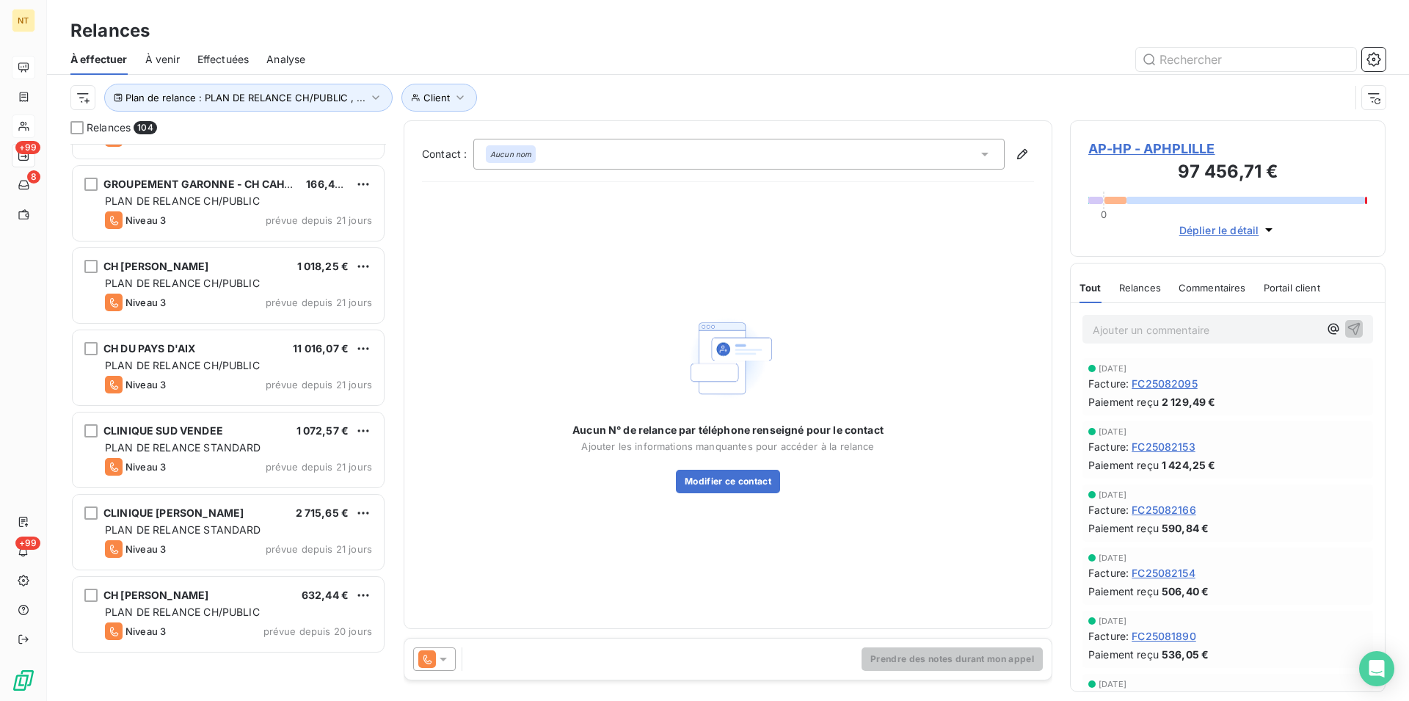
scroll to position [5298, 0]
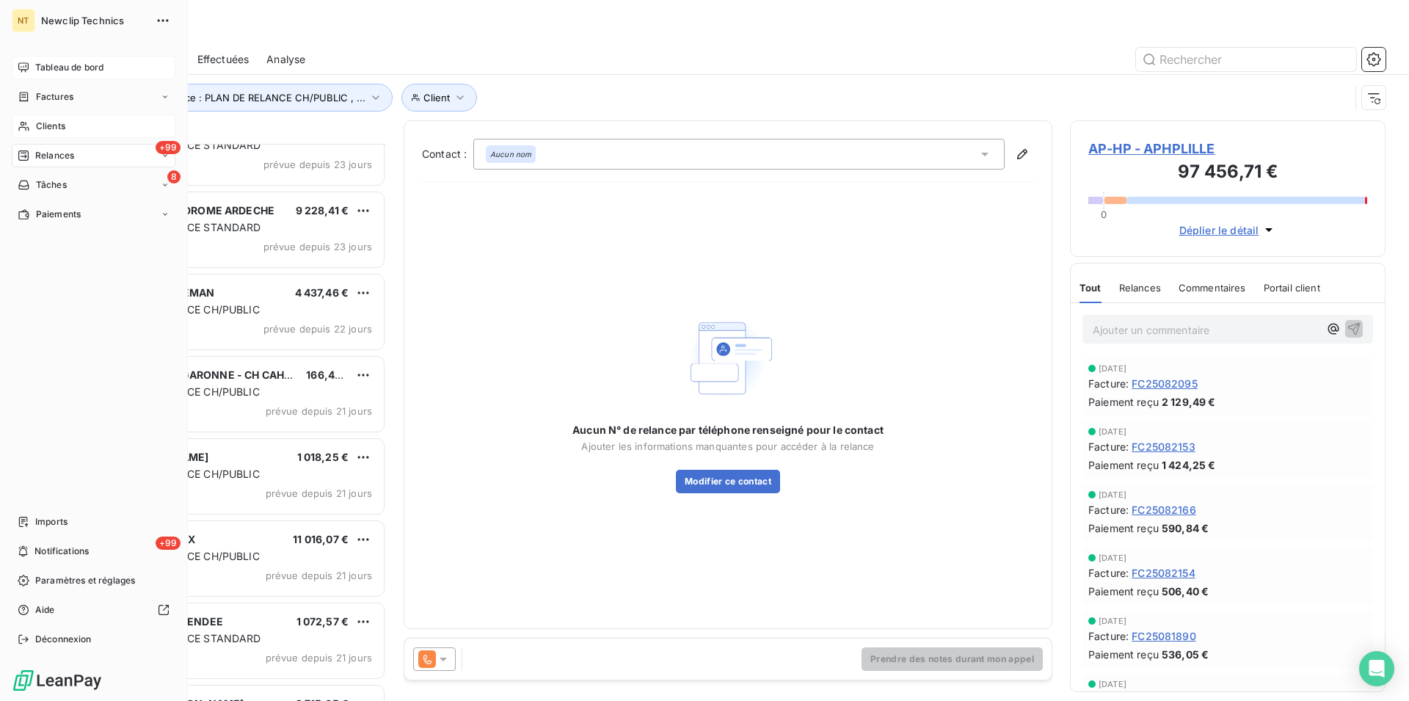
click at [67, 69] on span "Tableau de bord" at bounding box center [69, 67] width 68 height 13
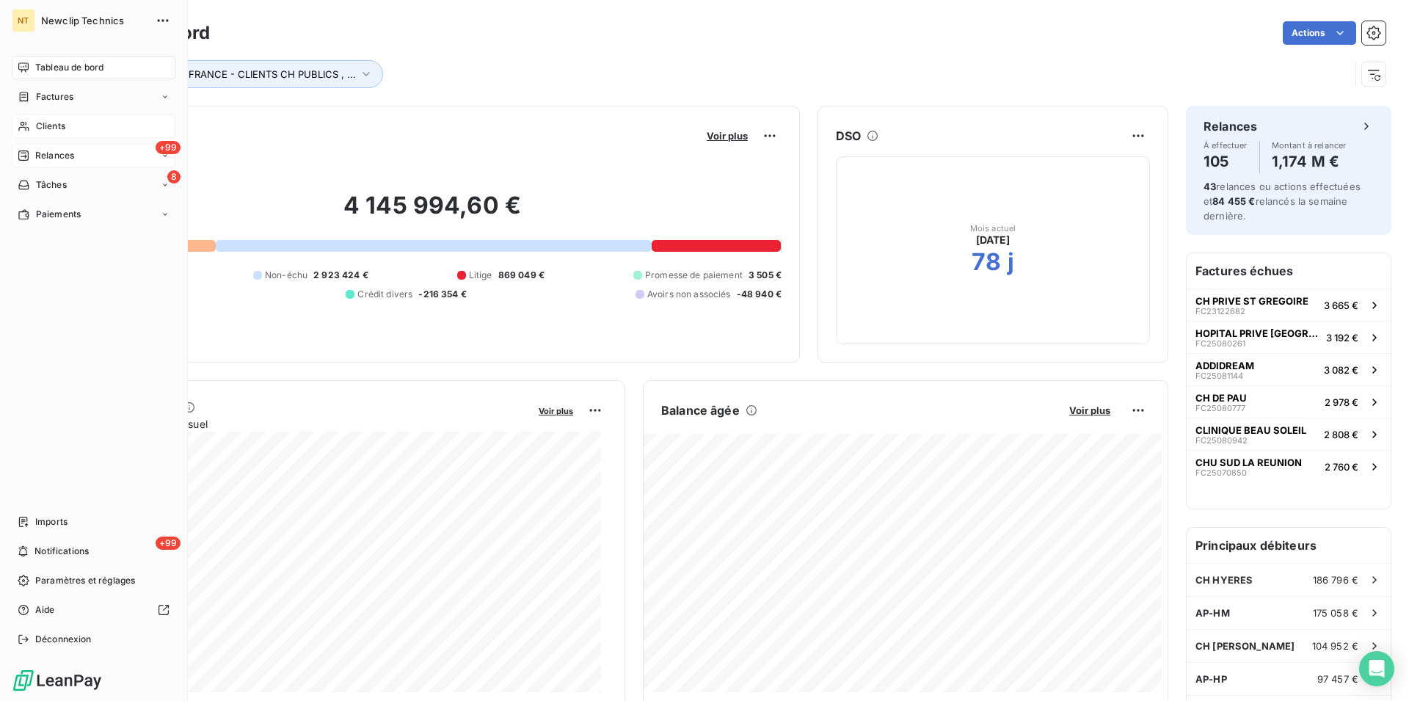
click at [46, 127] on span "Clients" at bounding box center [50, 126] width 29 height 13
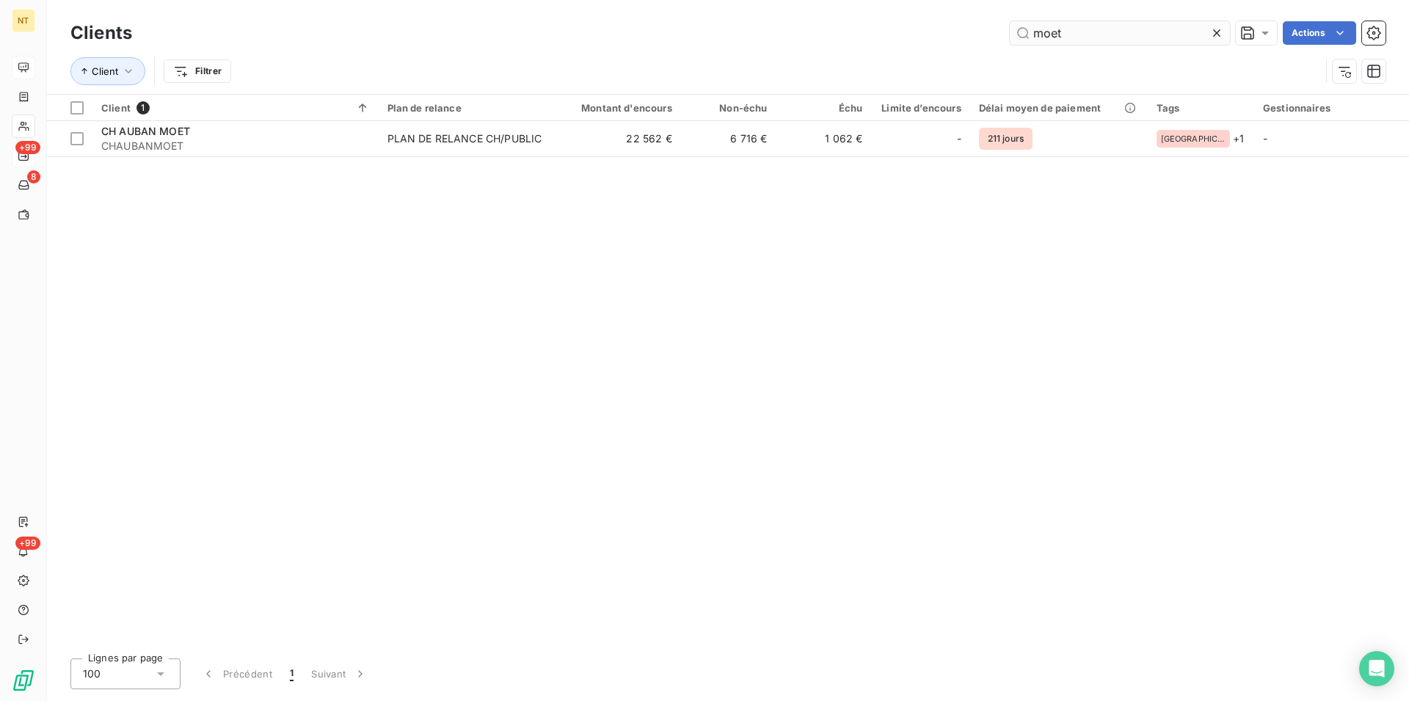
drag, startPoint x: 1070, startPoint y: 36, endPoint x: 968, endPoint y: 34, distance: 102.0
click at [1010, 34] on input "moet" at bounding box center [1120, 32] width 220 height 23
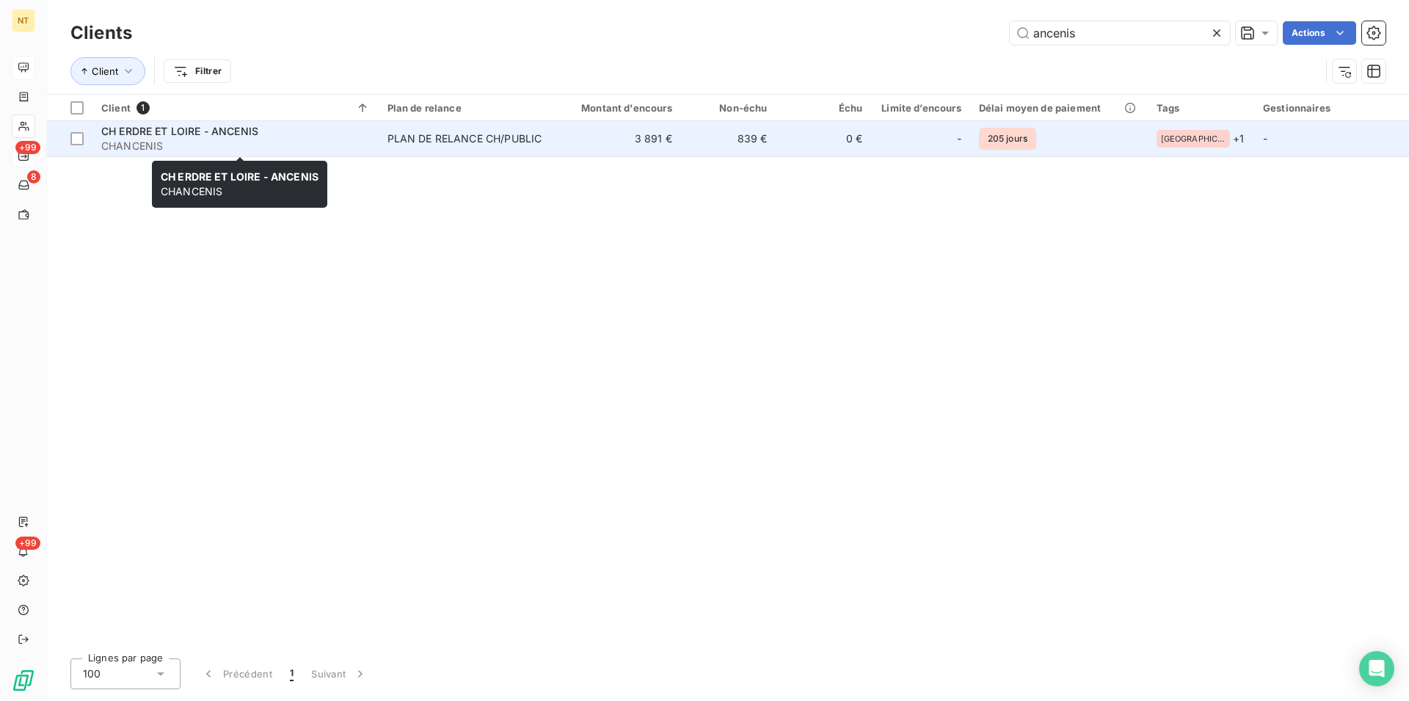
type input "ancenis"
click at [153, 137] on span "CH ERDRE ET LOIRE - ANCENIS" at bounding box center [179, 131] width 157 height 12
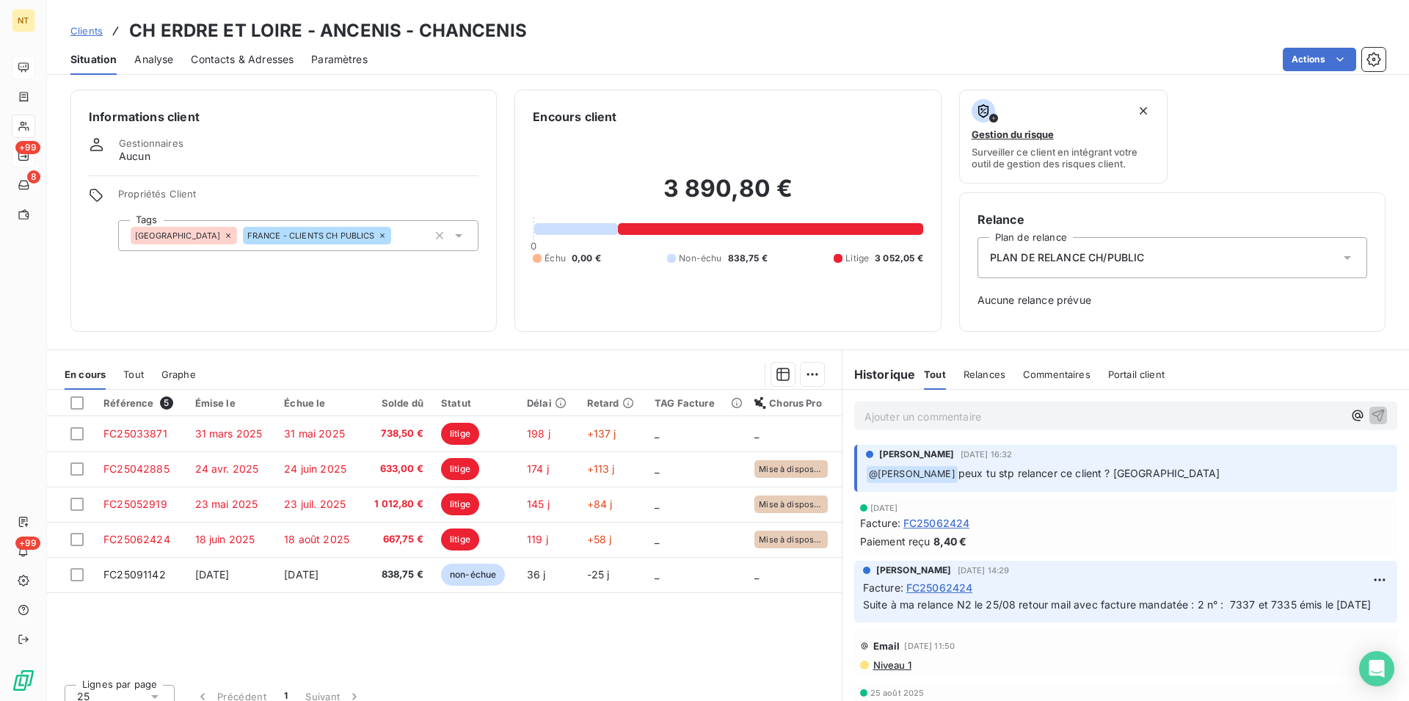
click at [258, 61] on span "Contacts & Adresses" at bounding box center [242, 59] width 103 height 15
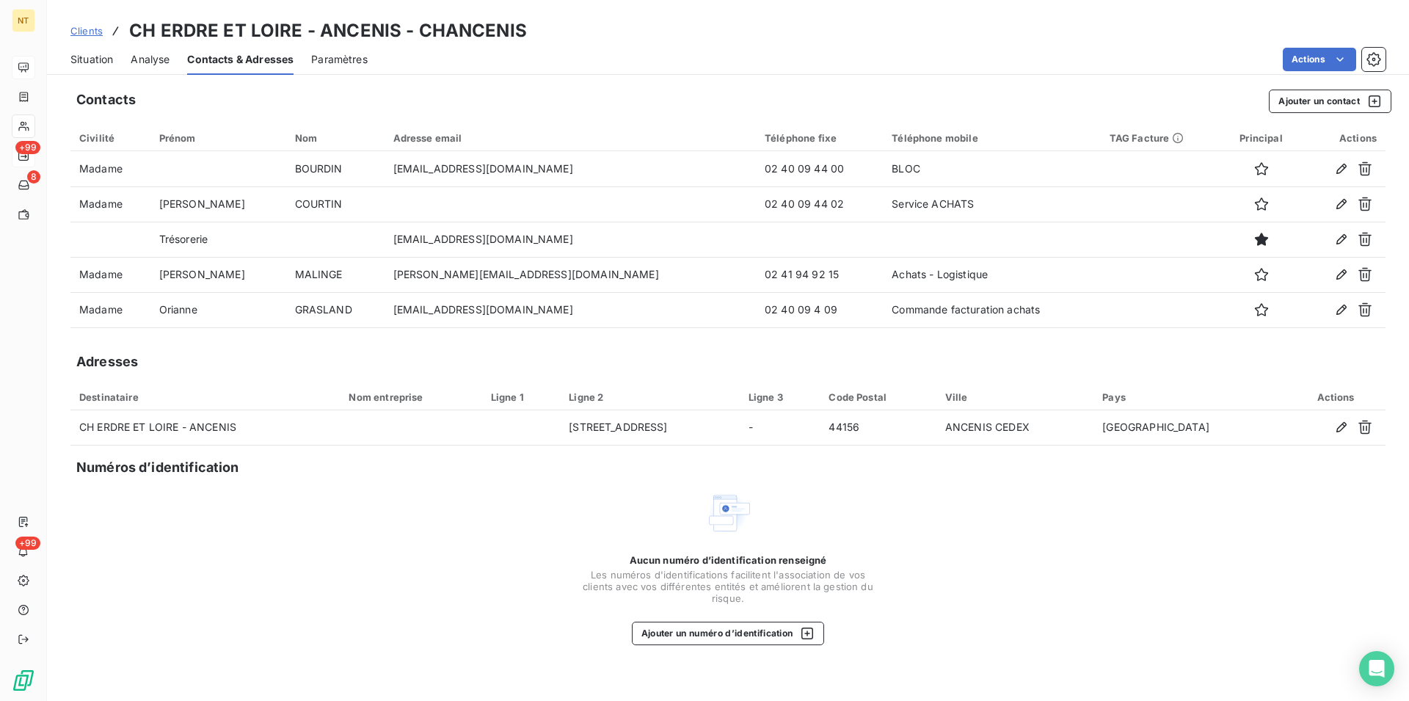
click at [77, 54] on span "Situation" at bounding box center [91, 59] width 43 height 15
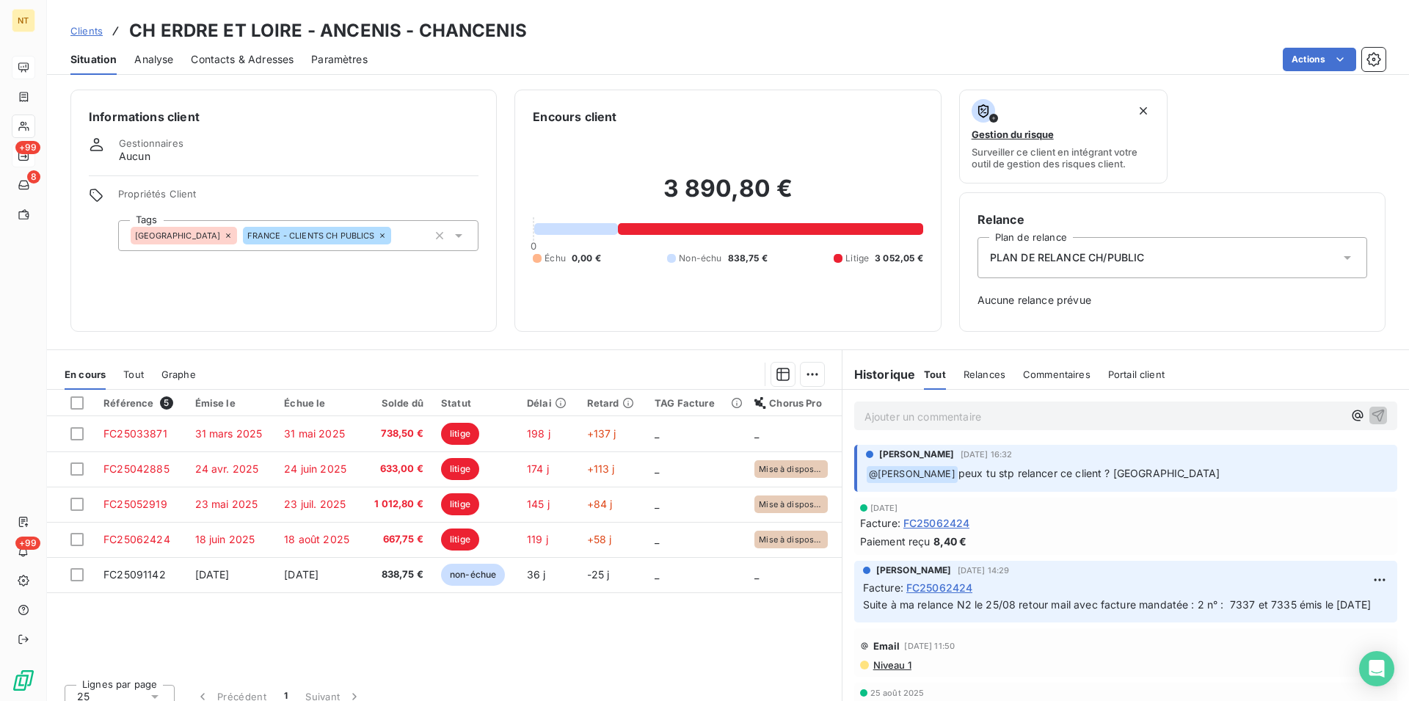
click at [273, 56] on span "Contacts & Adresses" at bounding box center [242, 59] width 103 height 15
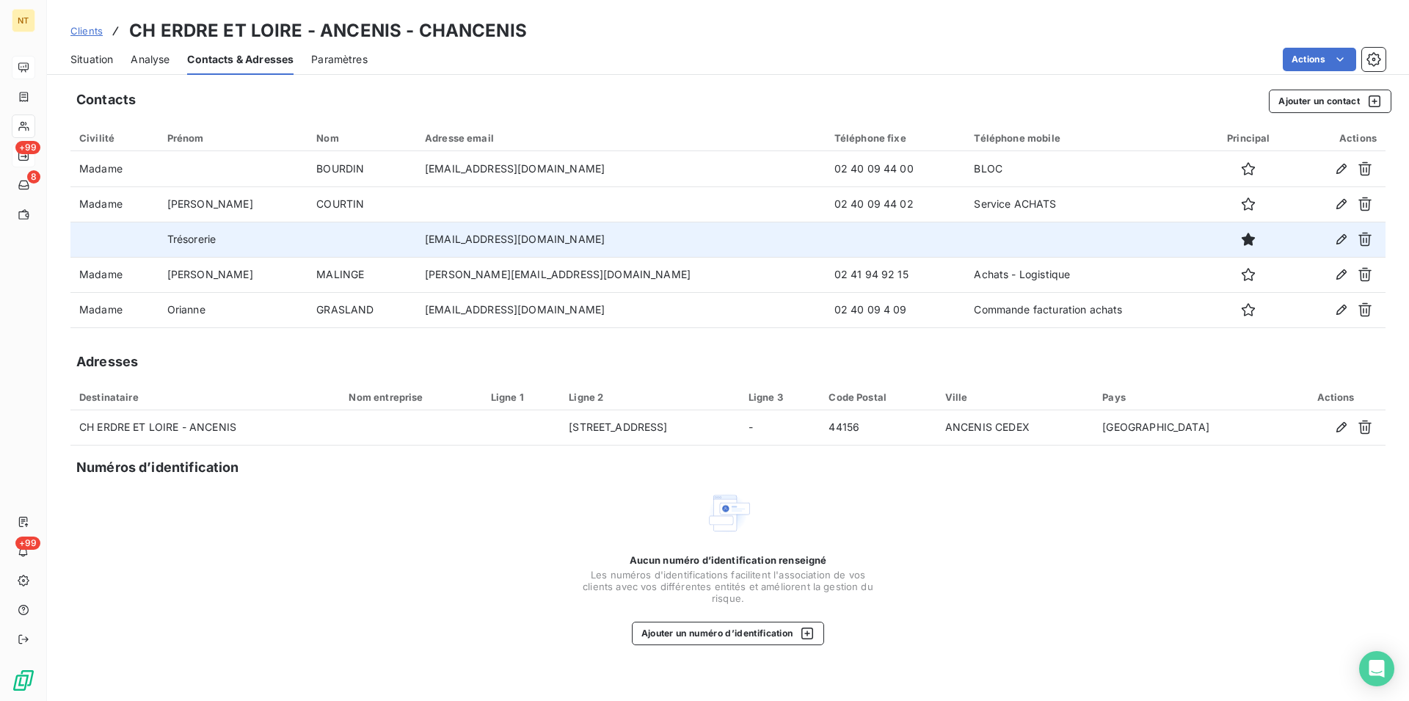
drag, startPoint x: 407, startPoint y: 239, endPoint x: 629, endPoint y: 243, distance: 222.4
click at [629, 243] on td "[EMAIL_ADDRESS][DOMAIN_NAME]" at bounding box center [621, 239] width 410 height 35
copy td "[EMAIL_ADDRESS][DOMAIN_NAME]"
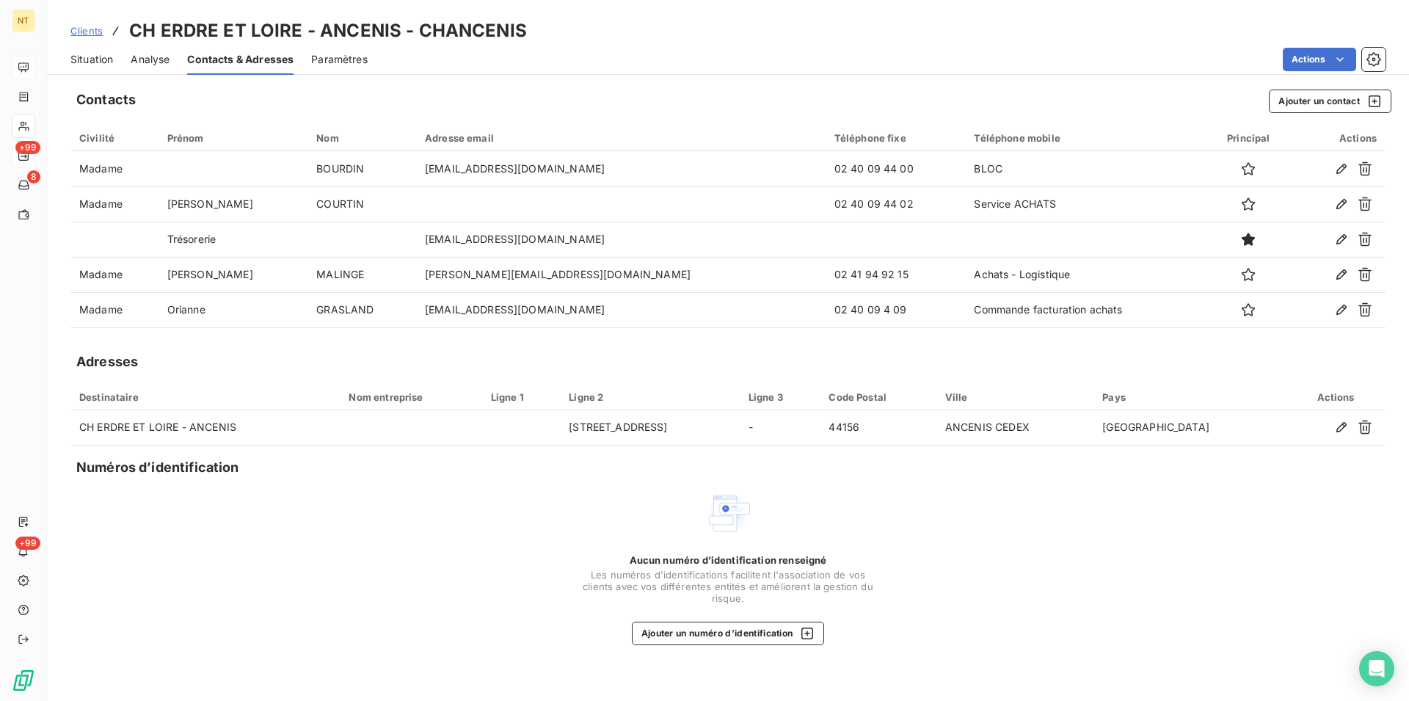
click at [93, 56] on span "Situation" at bounding box center [91, 59] width 43 height 15
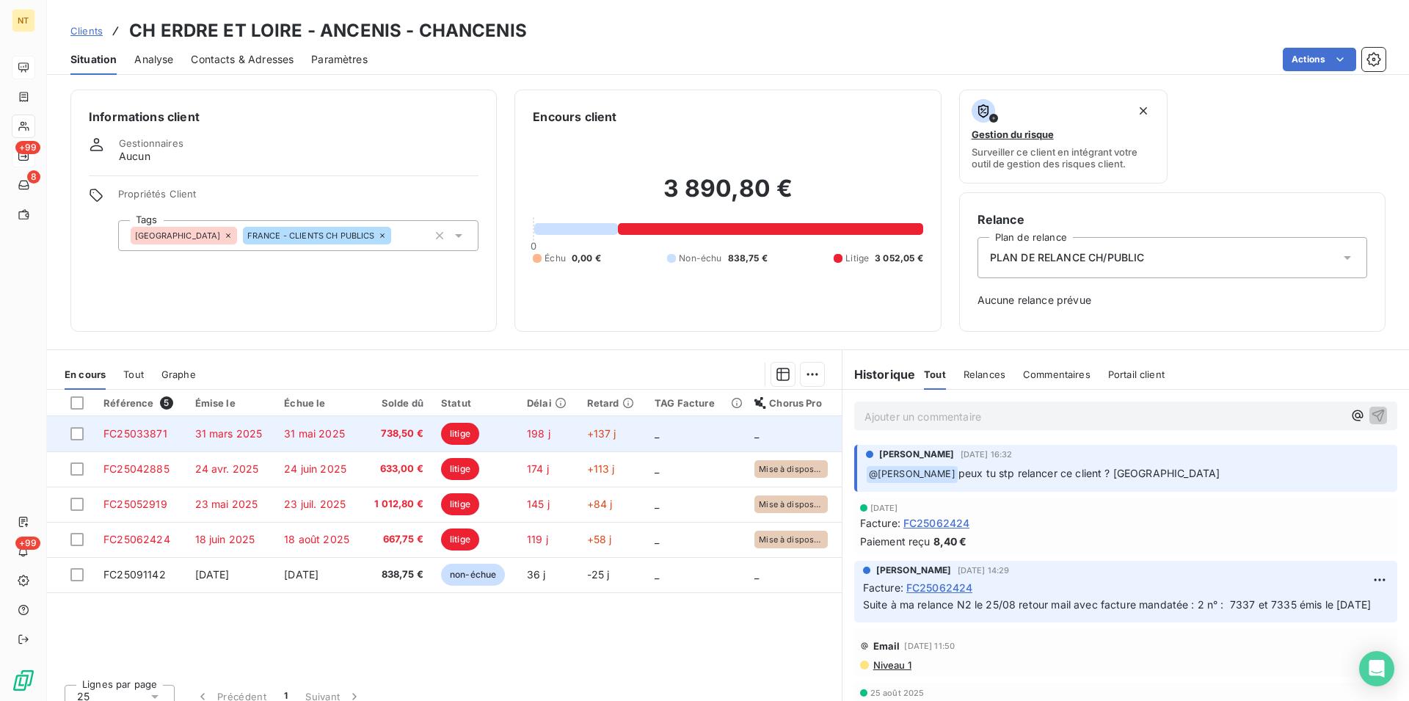
click at [131, 434] on span "FC25033871" at bounding box center [135, 433] width 64 height 12
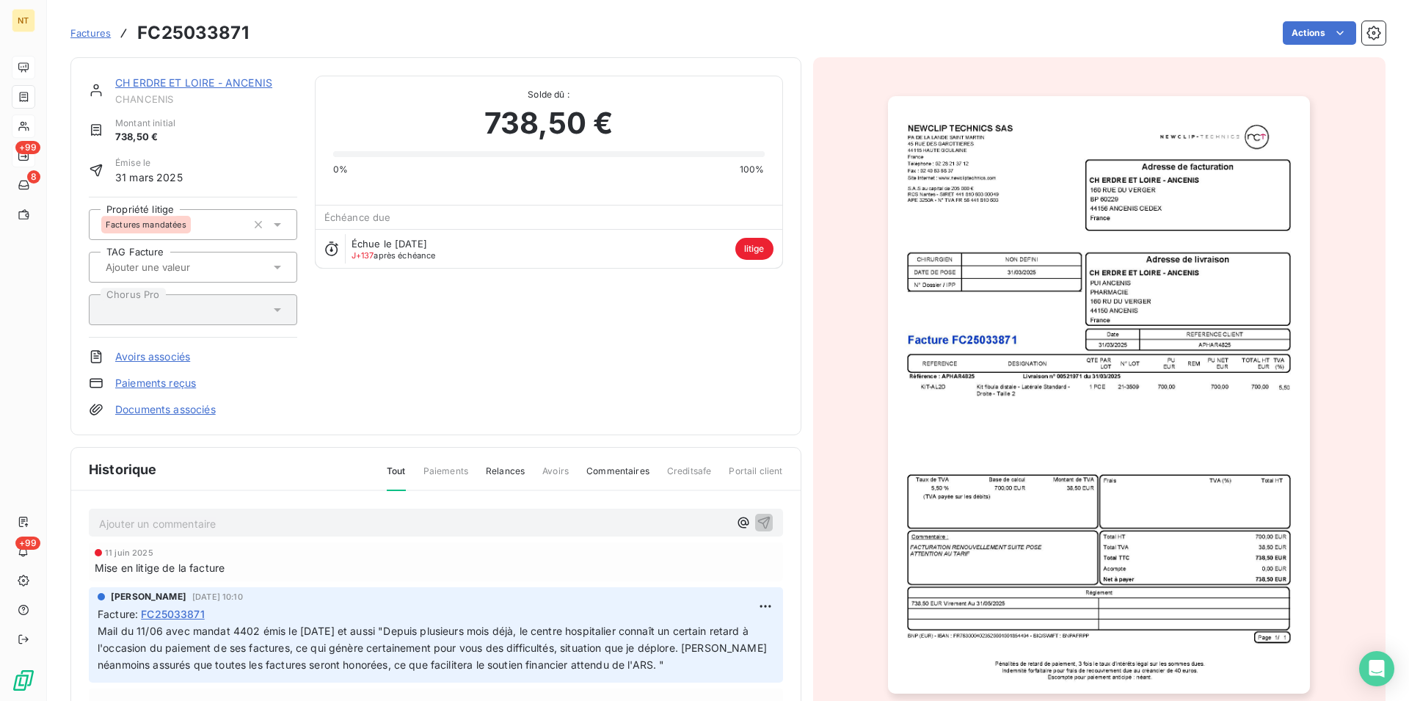
click at [994, 413] on img "button" at bounding box center [1099, 394] width 422 height 597
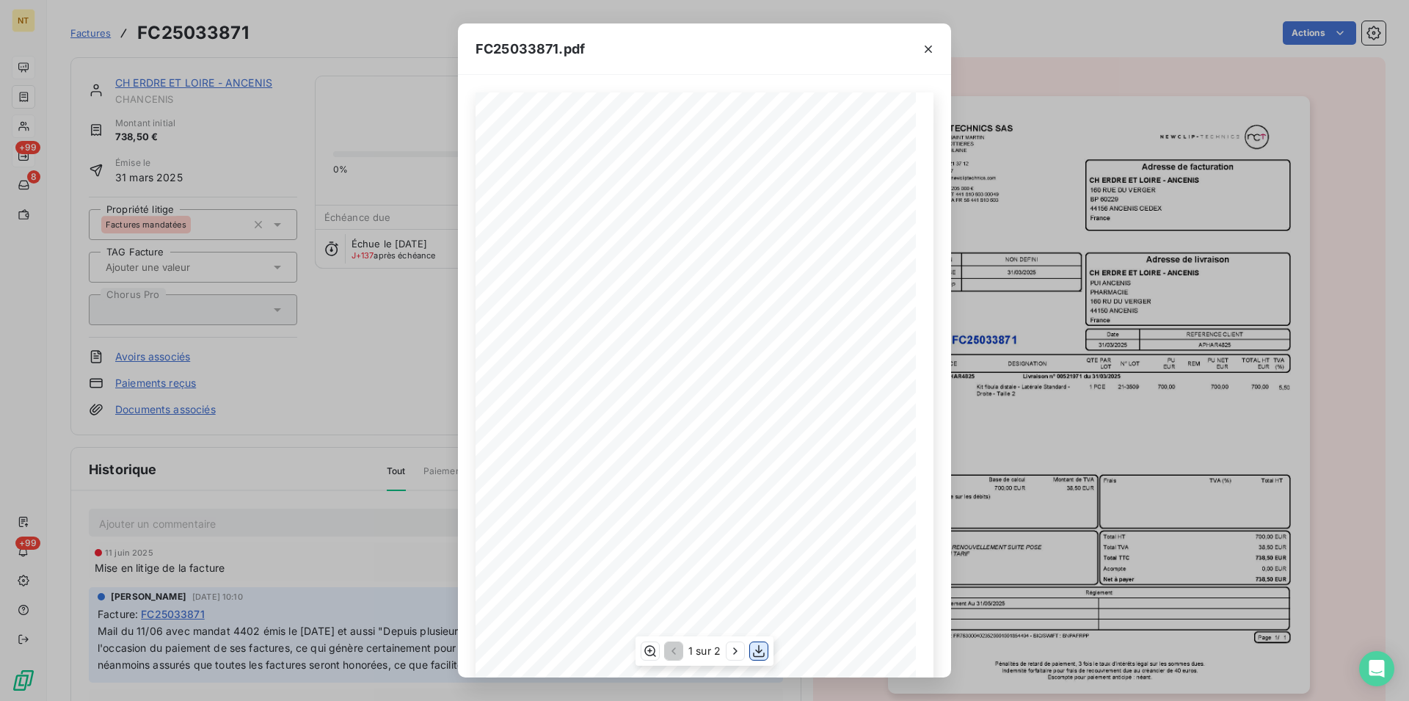
click at [763, 652] on icon "button" at bounding box center [759, 651] width 15 height 15
click at [928, 42] on icon "button" at bounding box center [928, 49] width 15 height 15
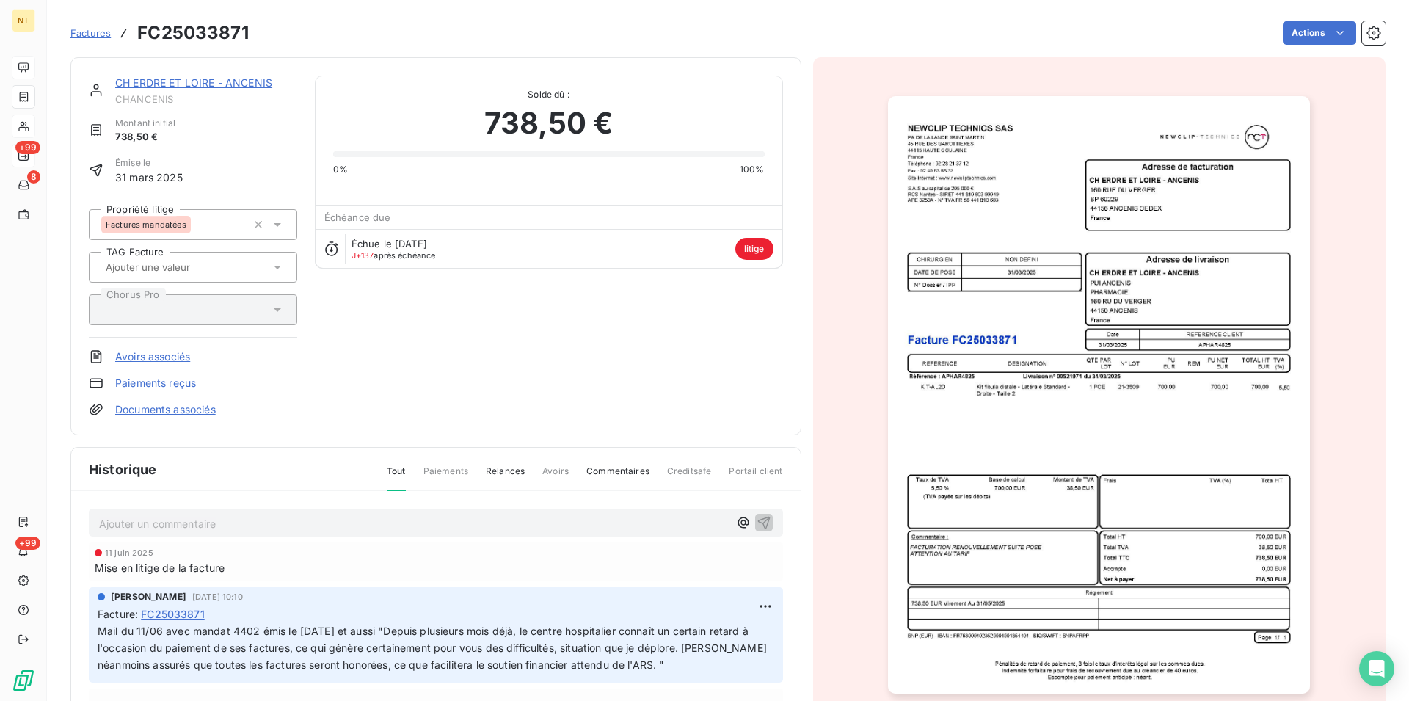
click at [196, 81] on link "CH ERDRE ET LOIRE - ANCENIS" at bounding box center [193, 82] width 157 height 12
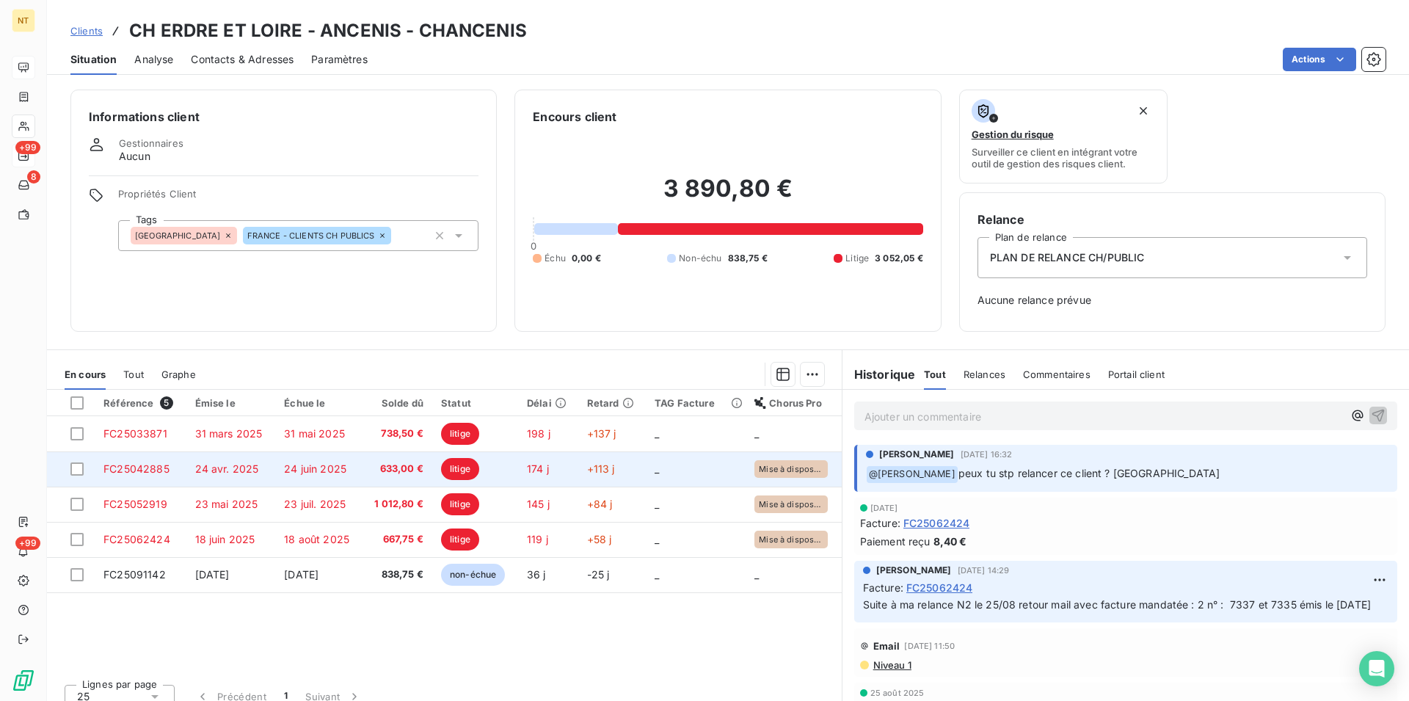
click at [163, 467] on span "FC25042885" at bounding box center [136, 468] width 66 height 12
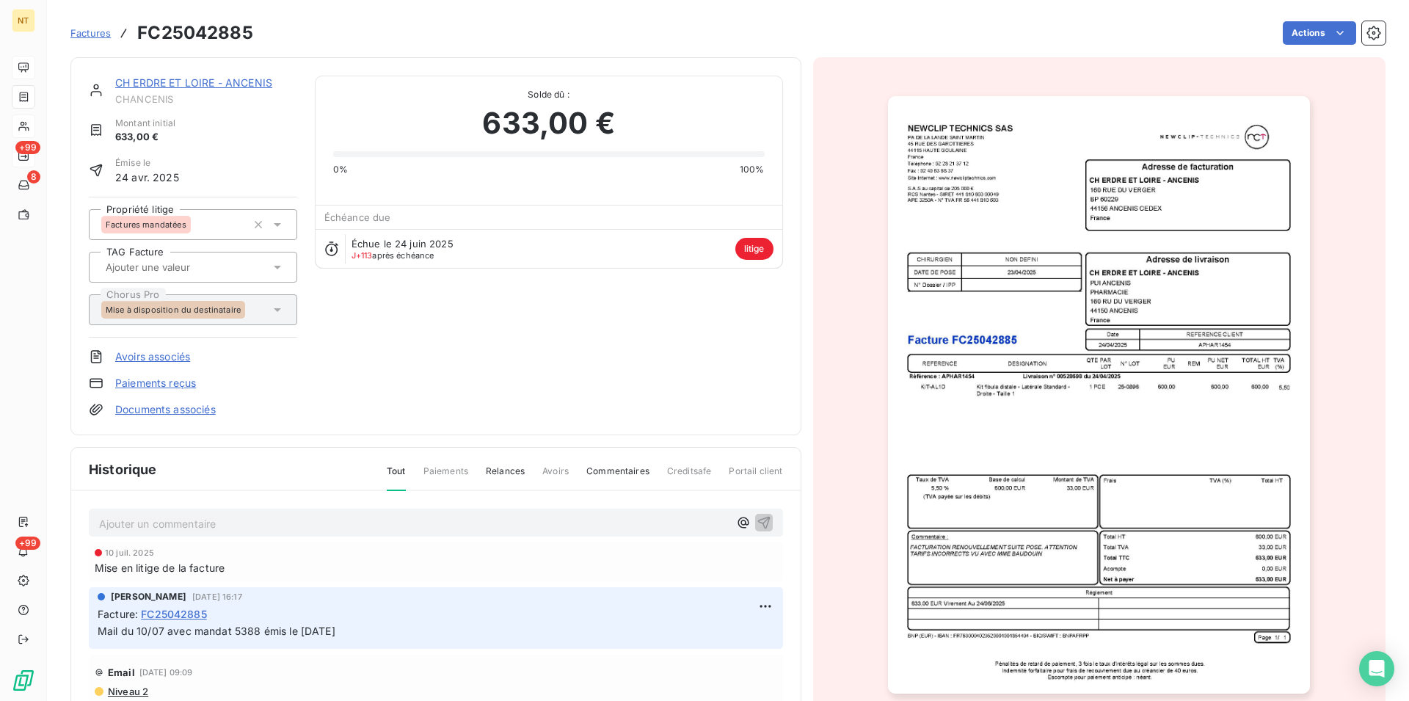
click at [1138, 538] on img "button" at bounding box center [1099, 394] width 422 height 597
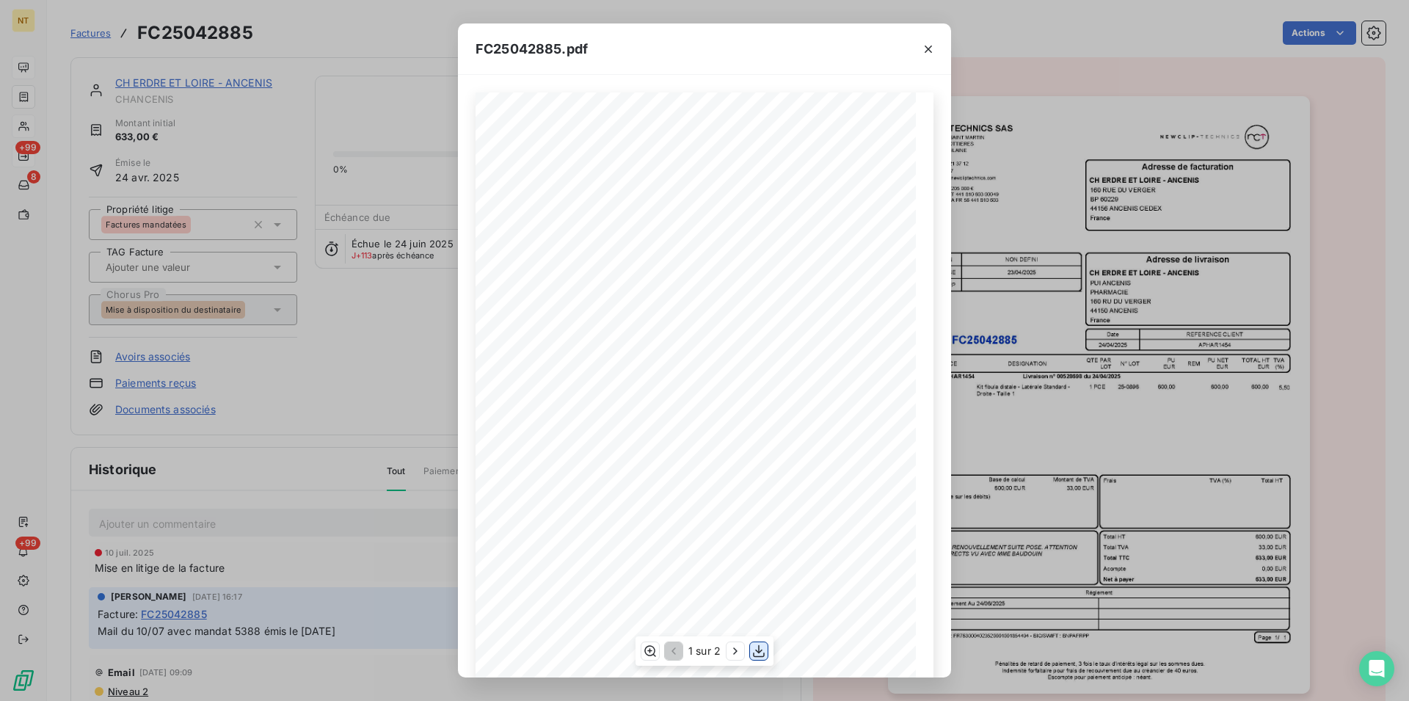
click at [761, 648] on icon "button" at bounding box center [759, 651] width 15 height 15
click at [929, 45] on icon "button" at bounding box center [928, 49] width 15 height 15
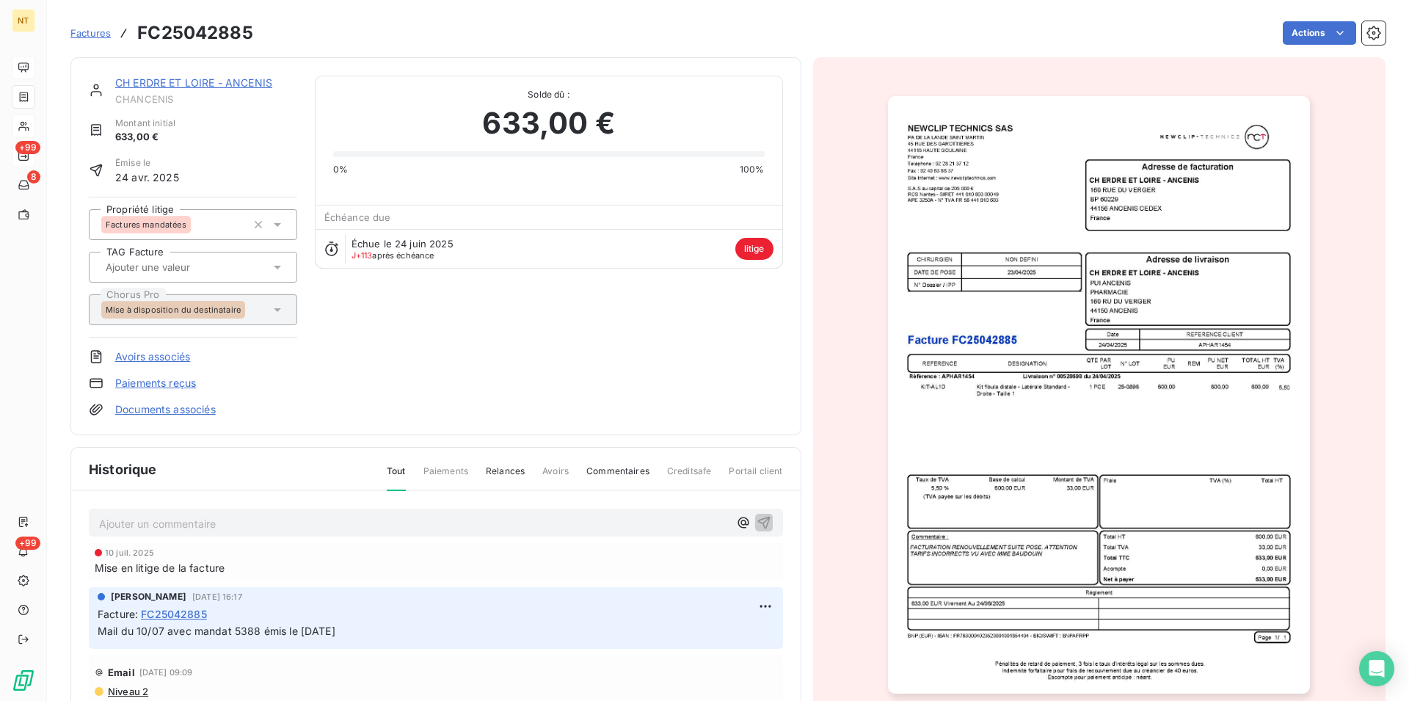
click at [226, 87] on link "CH ERDRE ET LOIRE - ANCENIS" at bounding box center [193, 82] width 157 height 12
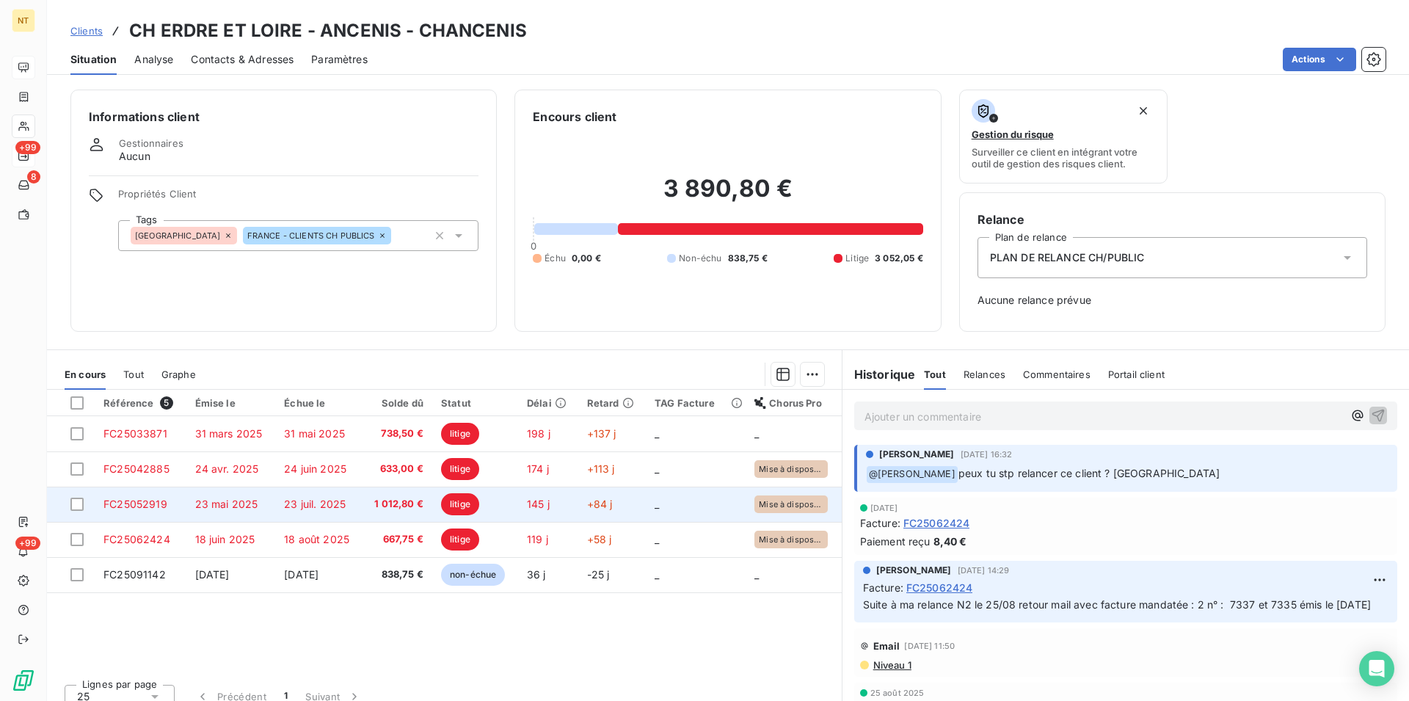
click at [208, 501] on span "23 mai 2025" at bounding box center [226, 504] width 63 height 12
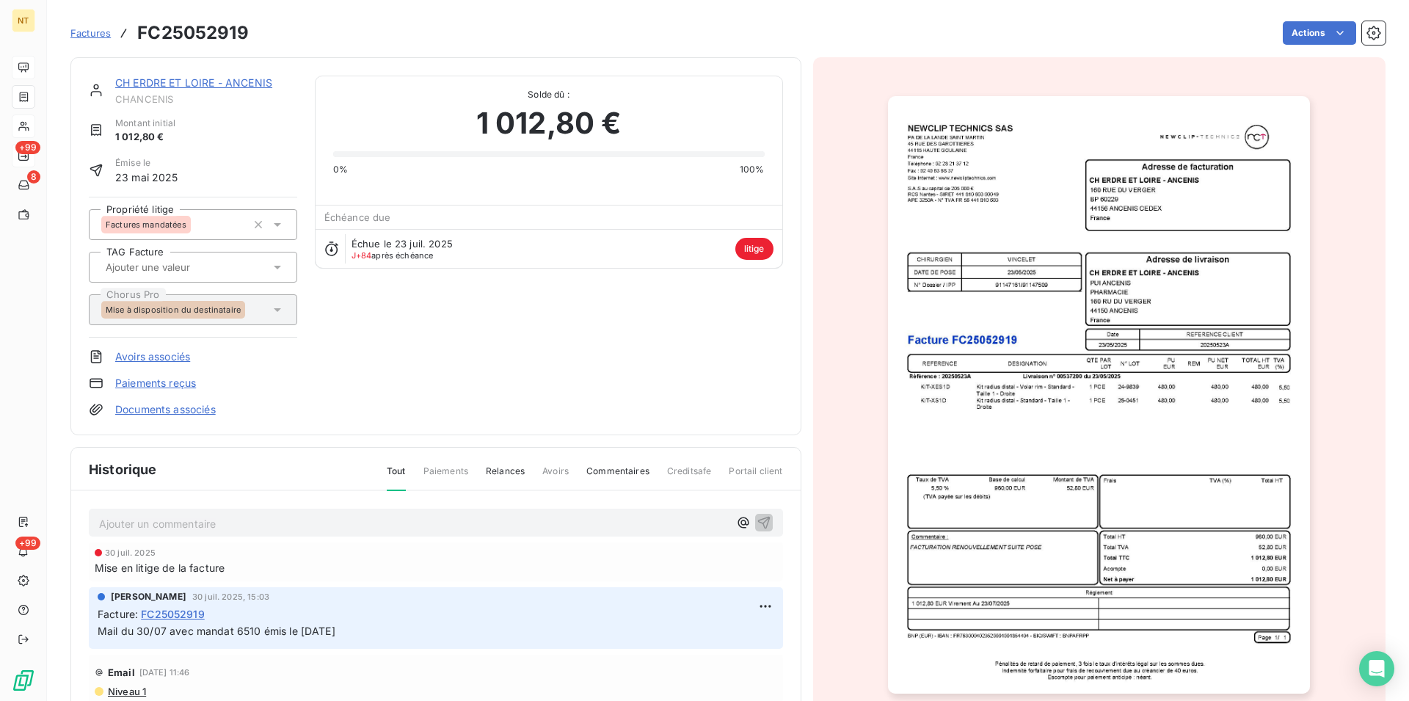
click at [1047, 431] on img "button" at bounding box center [1099, 394] width 422 height 597
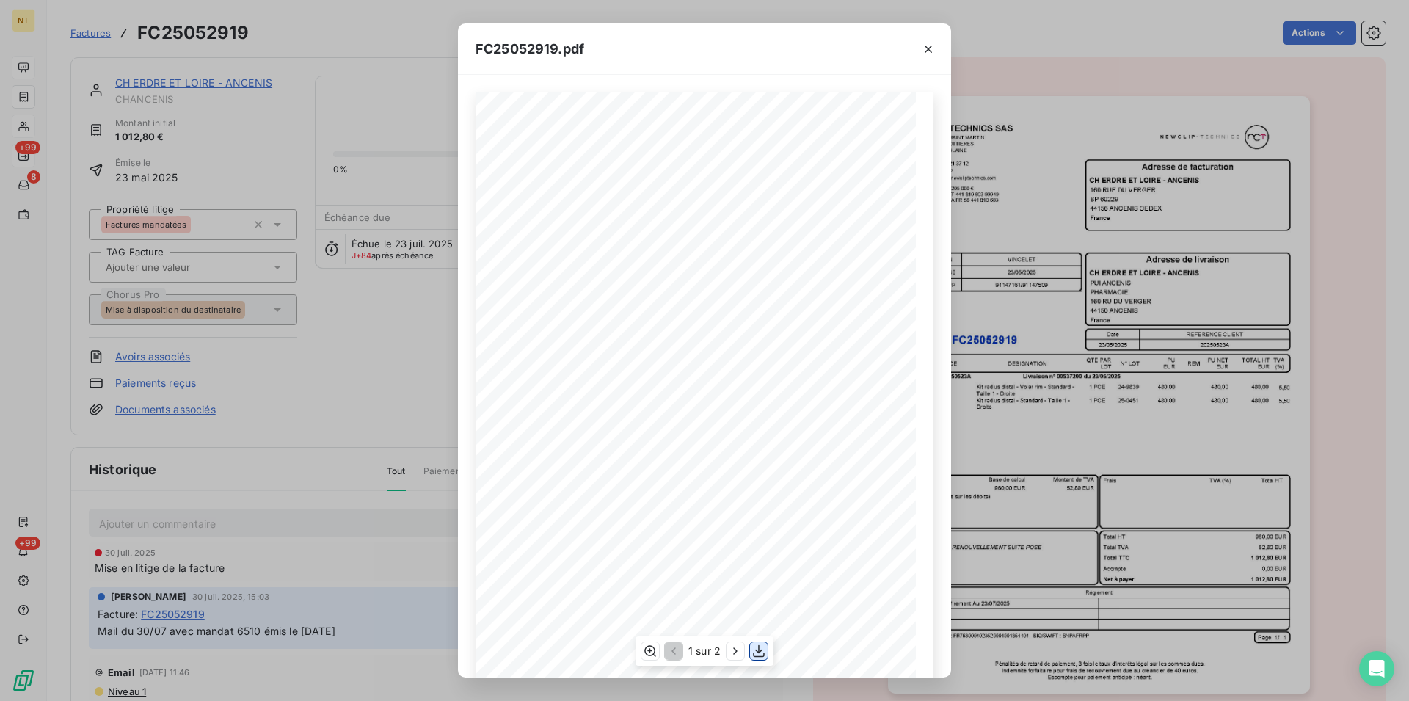
click at [755, 650] on icon "button" at bounding box center [759, 651] width 15 height 15
click at [928, 45] on icon "button" at bounding box center [928, 49] width 15 height 15
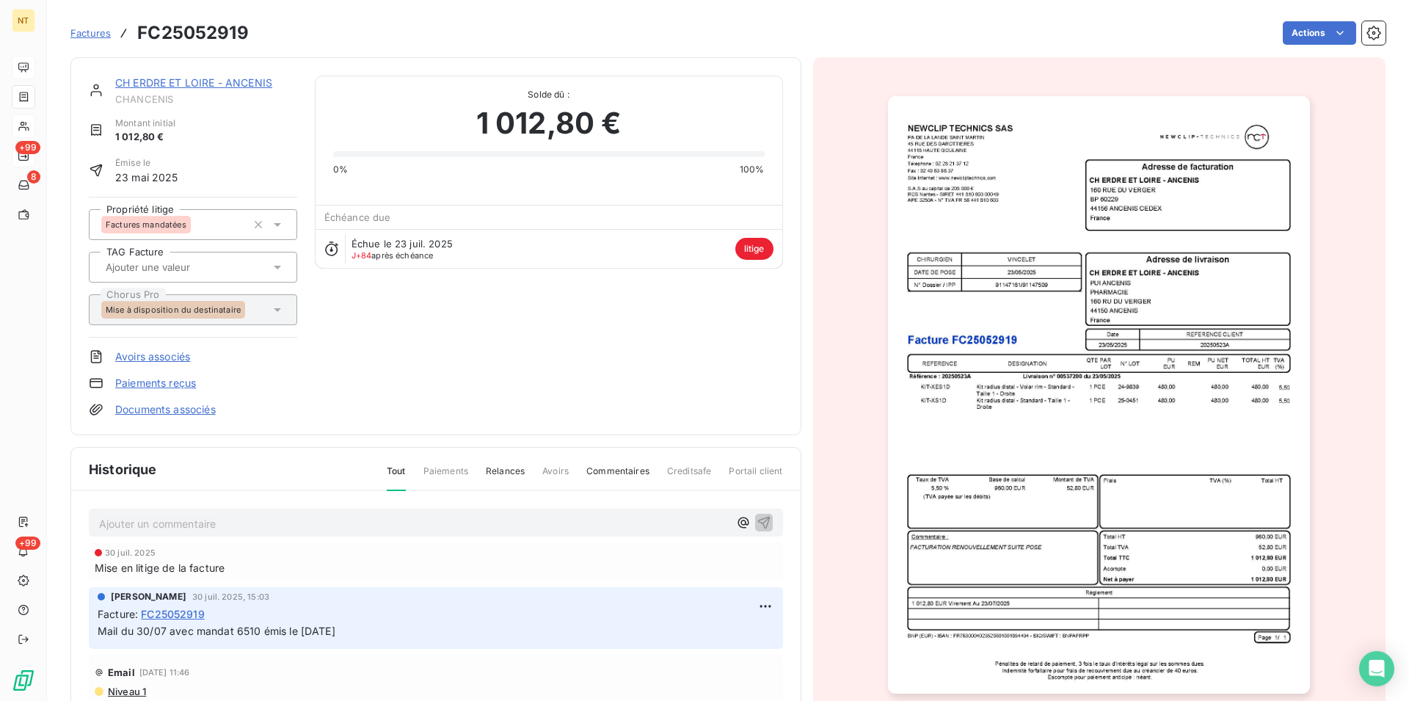
click at [243, 82] on link "CH ERDRE ET LOIRE - ANCENIS" at bounding box center [193, 82] width 157 height 12
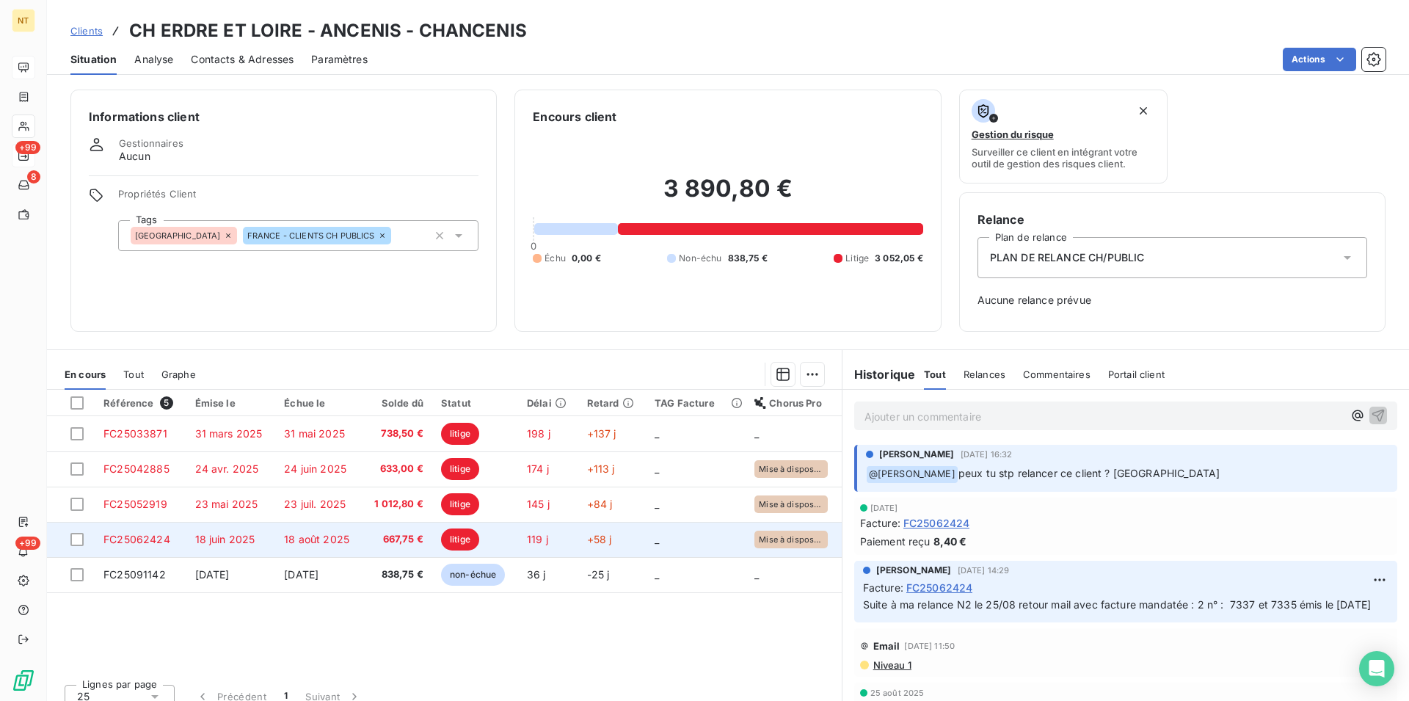
click at [156, 537] on span "FC25062424" at bounding box center [136, 539] width 67 height 12
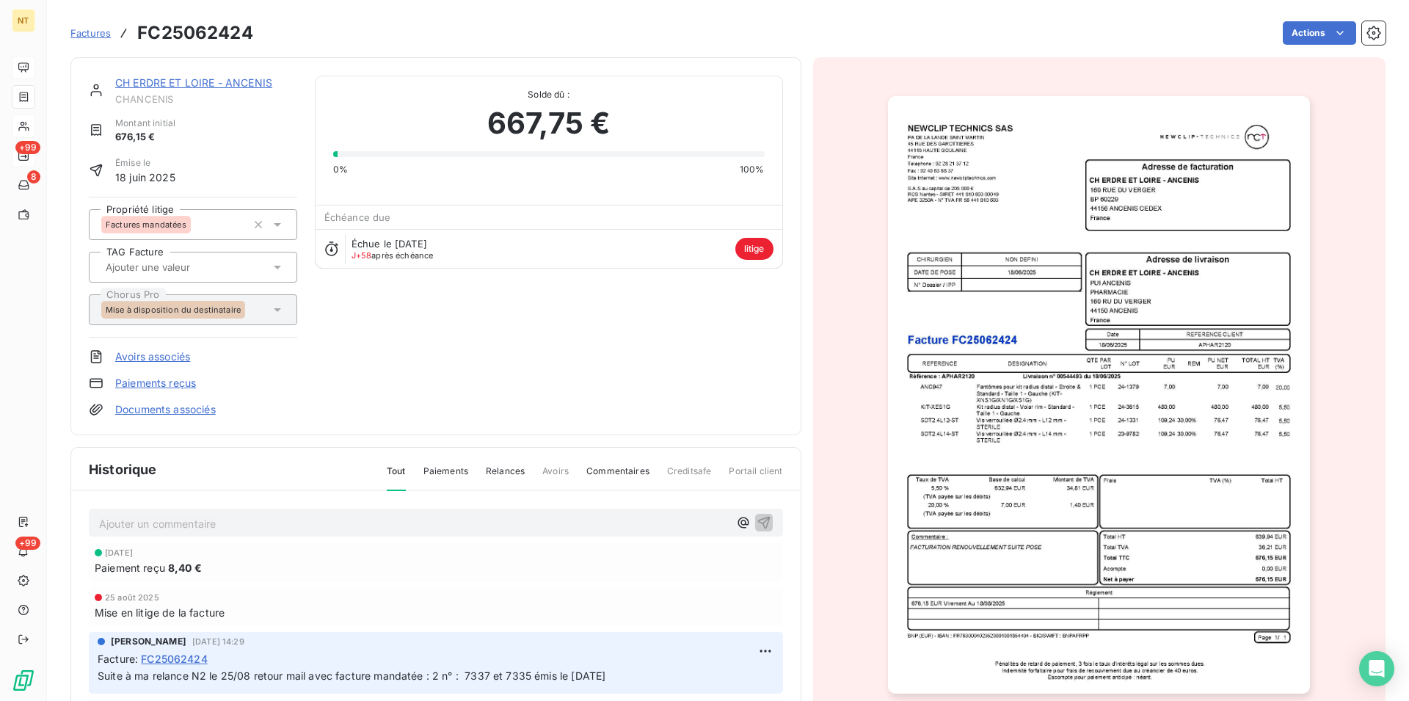
click at [1020, 347] on img "button" at bounding box center [1099, 394] width 422 height 597
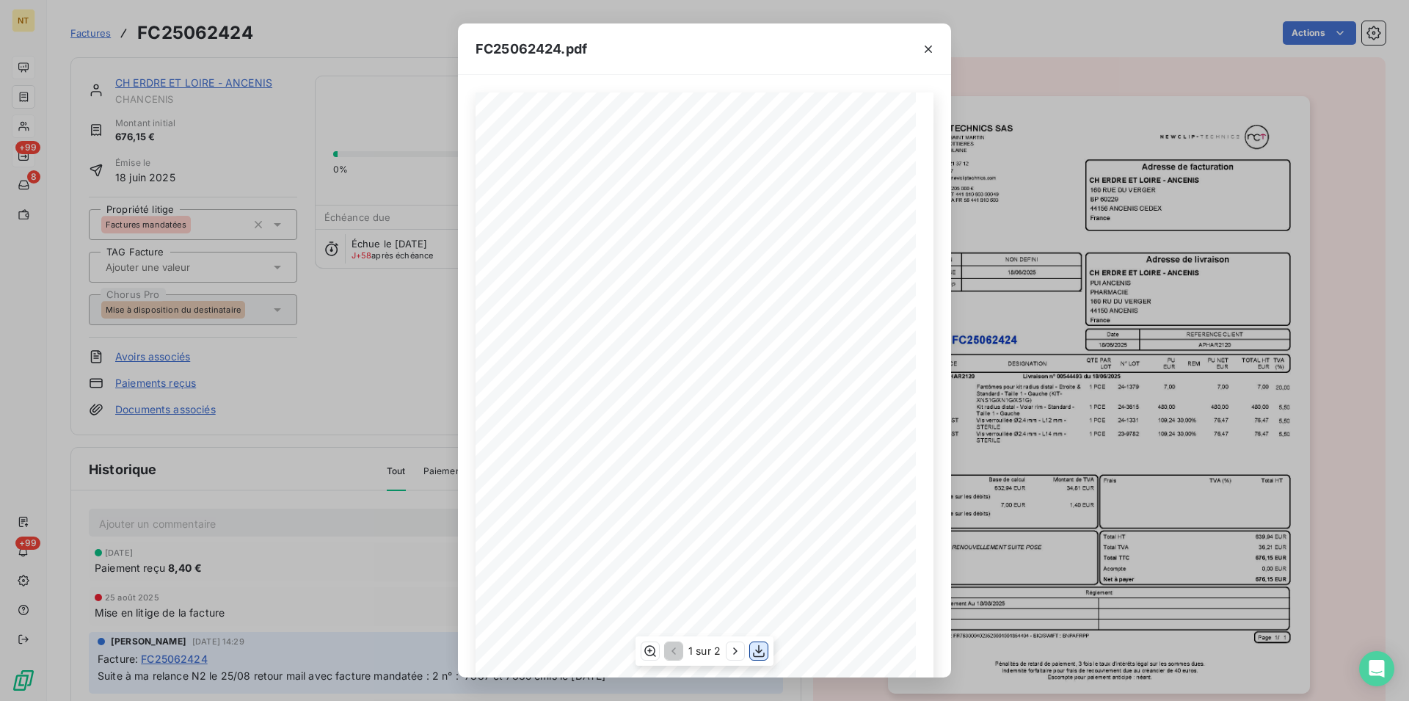
click at [756, 651] on icon "button" at bounding box center [759, 651] width 15 height 15
click at [930, 48] on icon "button" at bounding box center [928, 49] width 7 height 7
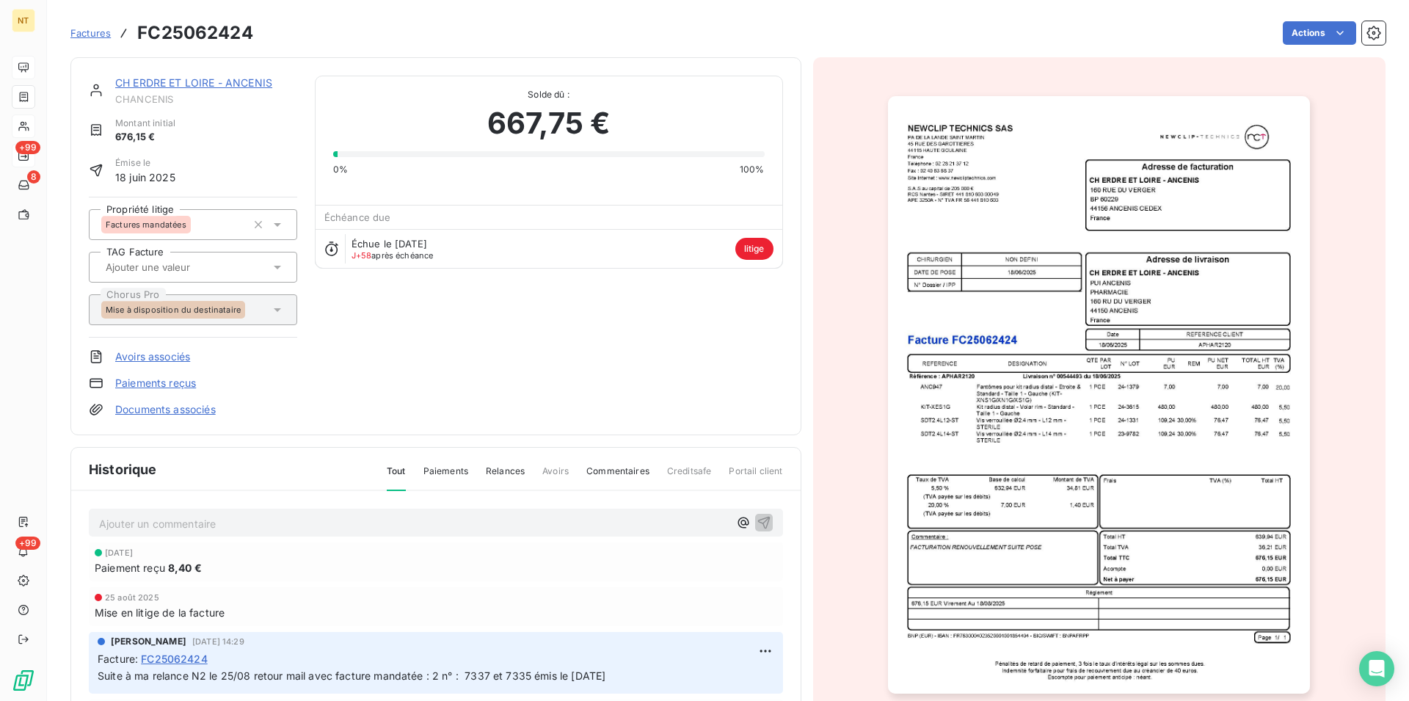
click at [181, 83] on link "CH ERDRE ET LOIRE - ANCENIS" at bounding box center [193, 82] width 157 height 12
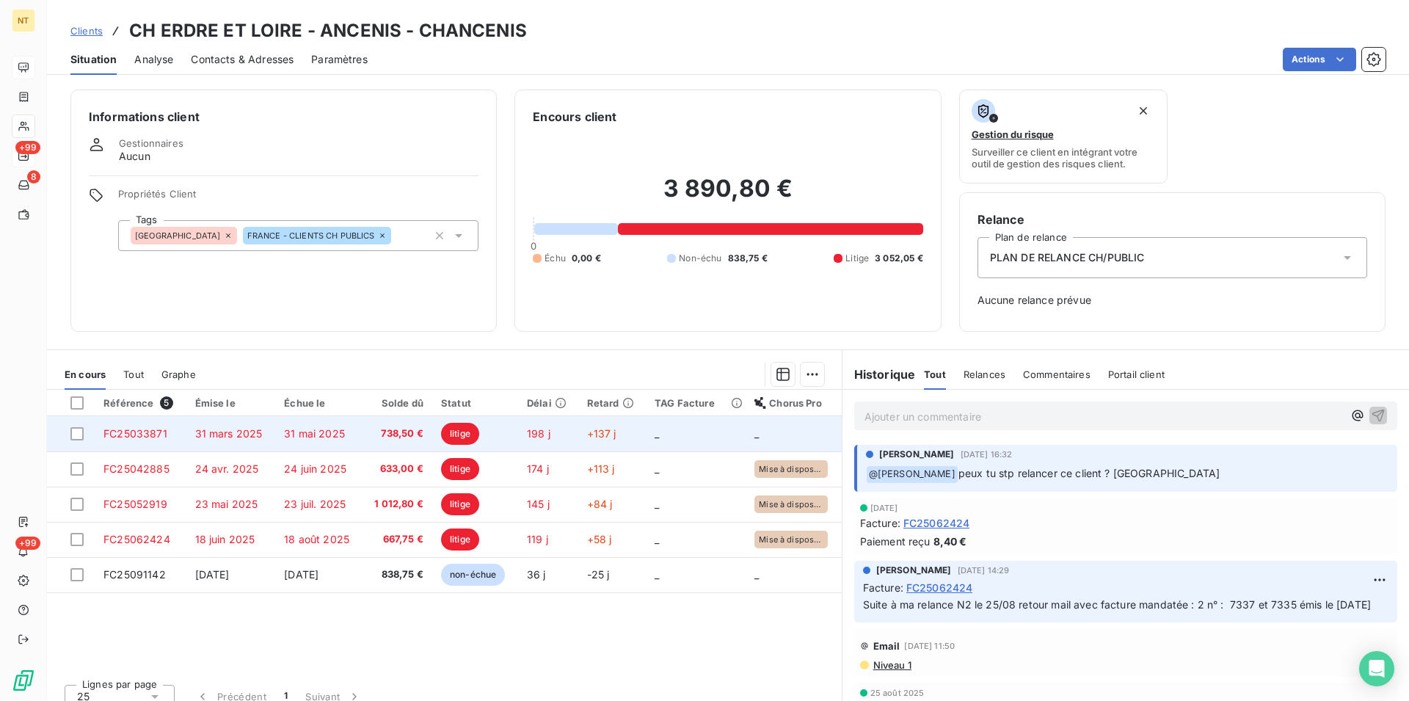
click at [120, 438] on span "FC25033871" at bounding box center [135, 433] width 64 height 12
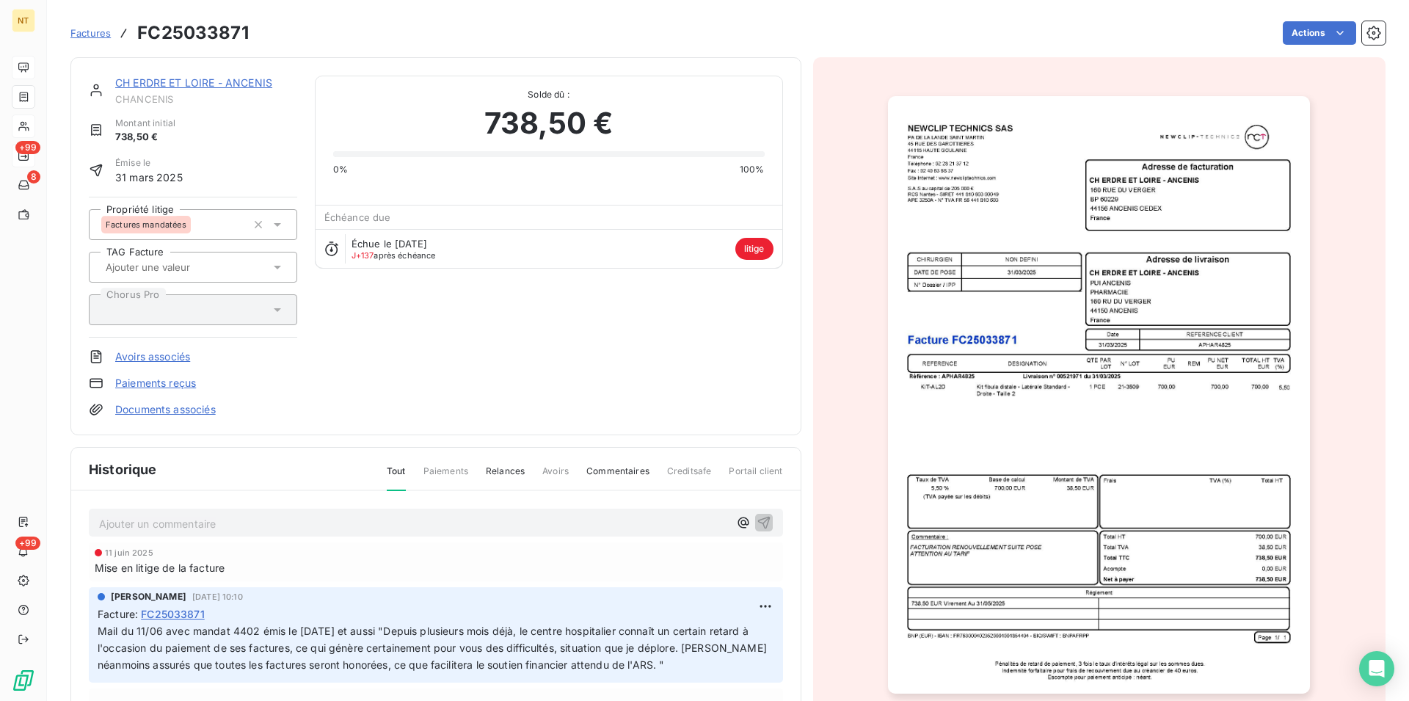
click at [104, 518] on p "Ajouter un commentaire ﻿" at bounding box center [414, 524] width 630 height 18
drag, startPoint x: 96, startPoint y: 517, endPoint x: 440, endPoint y: 527, distance: 344.4
click at [440, 527] on div "Appelé le [DATE] elle me propose d'envoyer un mail. Fait bien entendu !" at bounding box center [436, 522] width 694 height 27
click at [405, 531] on div "Appelé le [DATE] elle me propose d'envoyer un mail. Fait bien entendu !" at bounding box center [436, 522] width 694 height 27
drag, startPoint x: 377, startPoint y: 522, endPoint x: 381, endPoint y: 535, distance: 13.9
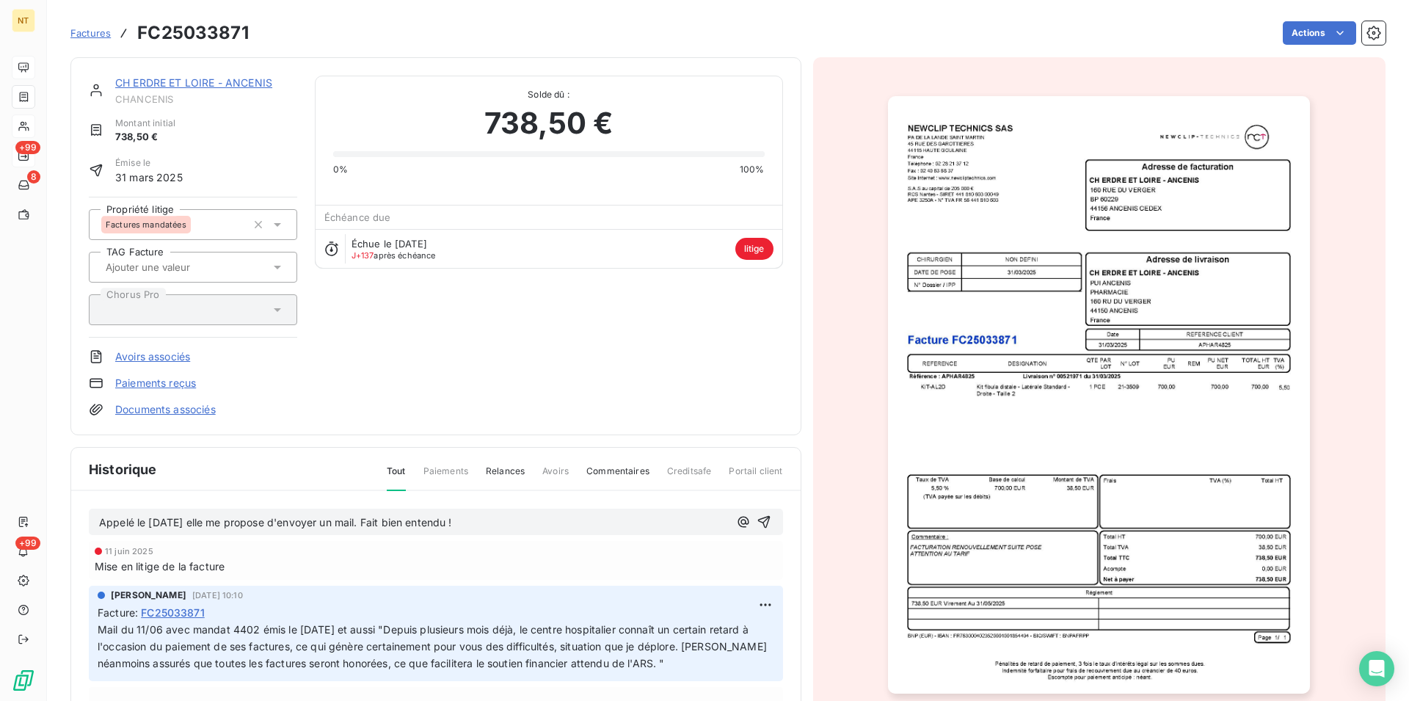
click at [377, 523] on span "Appelé le [DATE] elle me propose d'envoyer un mail. Fait bien entendu !" at bounding box center [275, 522] width 353 height 12
click at [377, 526] on span "Appelé le [DATE] elle me propose d'envoyer un mail avec les factures mandatées.…" at bounding box center [348, 522] width 498 height 12
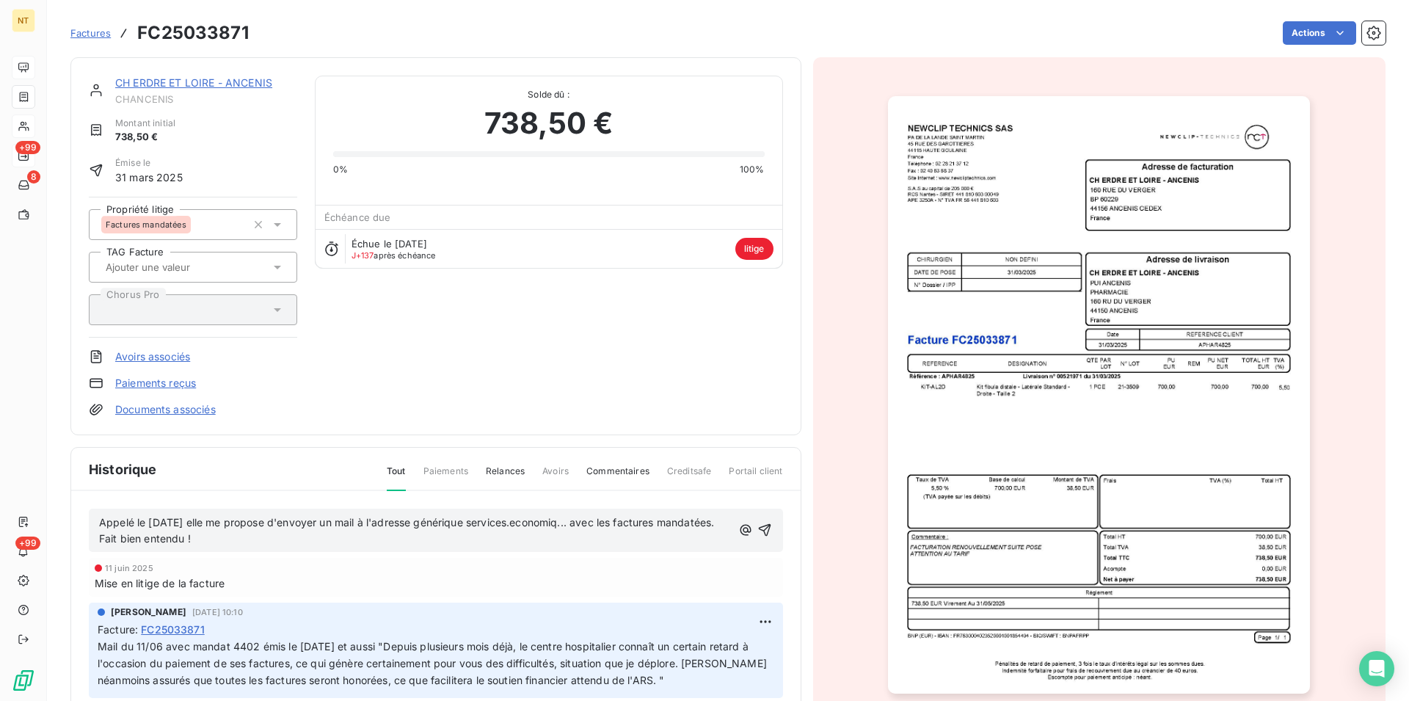
drag, startPoint x: 97, startPoint y: 520, endPoint x: 669, endPoint y: 538, distance: 572.8
click at [669, 538] on div "Appelé le [DATE] elle me propose d'envoyer un mail à l'adresse générique servic…" at bounding box center [436, 531] width 694 height 44
copy span "Appelé le [DATE] elle me propose d'envoyer un mail à l'adresse générique servic…"
click at [757, 525] on icon "button" at bounding box center [764, 530] width 15 height 15
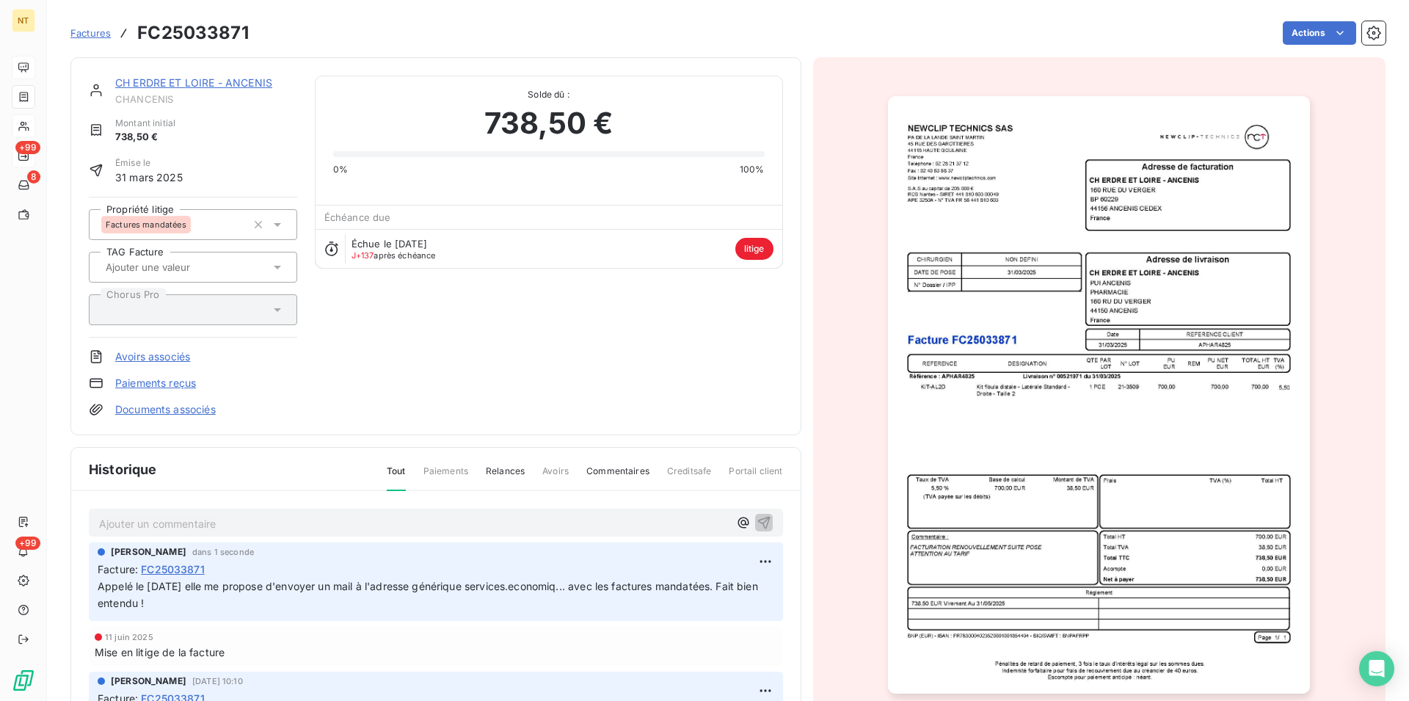
click at [211, 88] on link "CH ERDRE ET LOIRE - ANCENIS" at bounding box center [193, 82] width 157 height 12
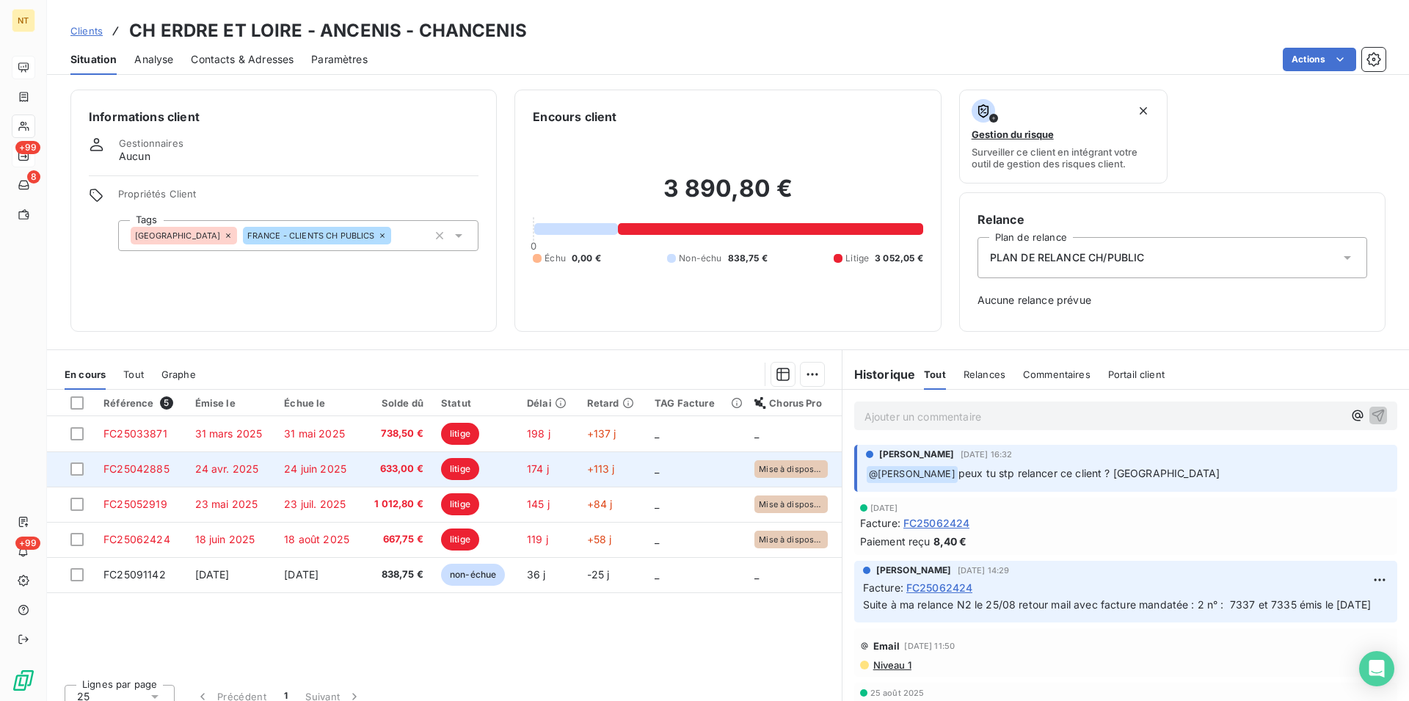
click at [151, 466] on span "FC25042885" at bounding box center [136, 468] width 66 height 12
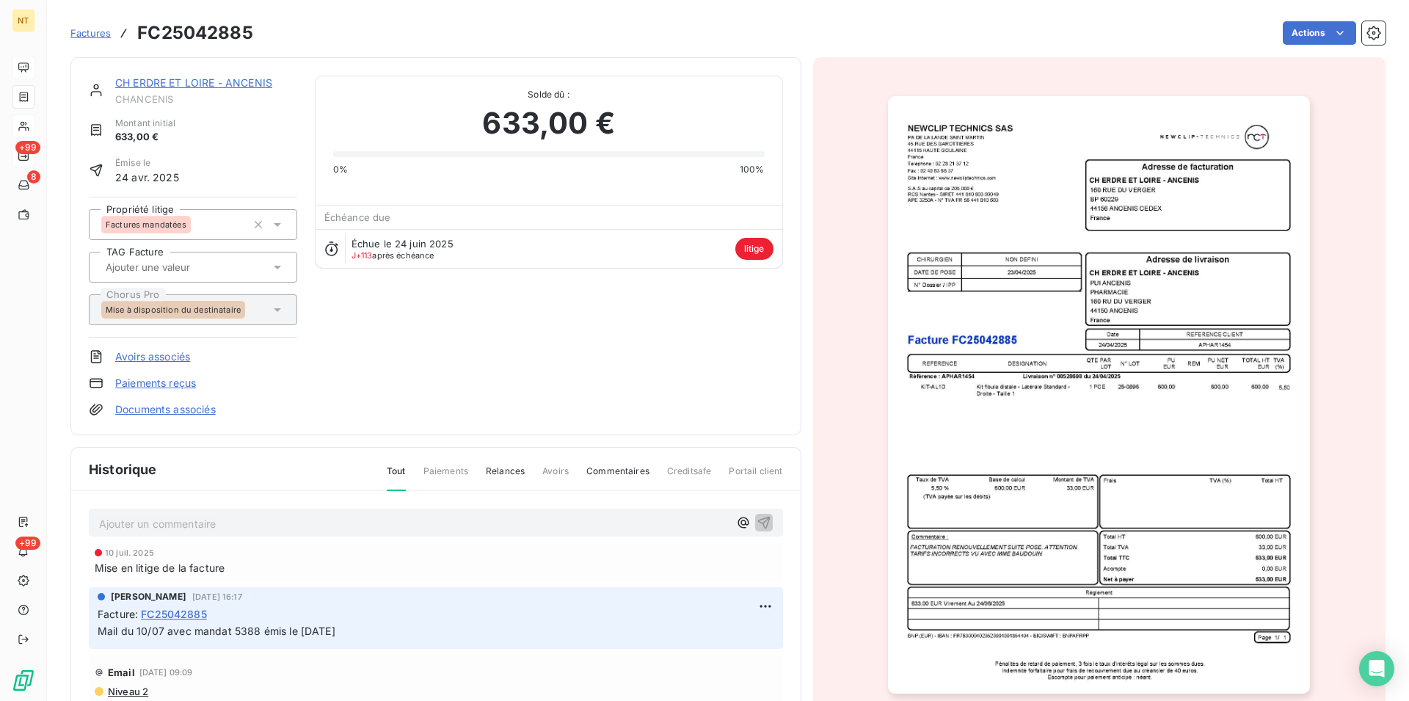
click at [152, 524] on p "Ajouter un commentaire ﻿" at bounding box center [414, 524] width 630 height 18
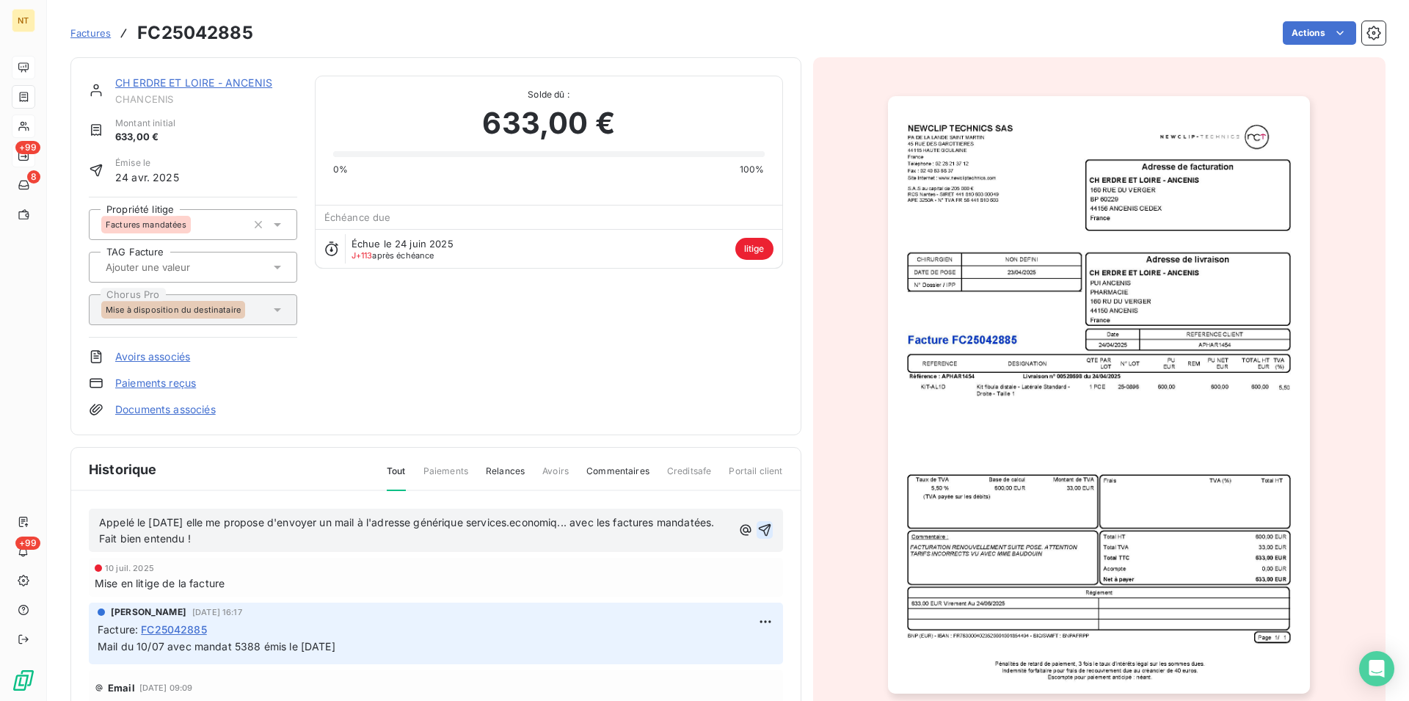
click at [757, 533] on icon "button" at bounding box center [764, 530] width 15 height 15
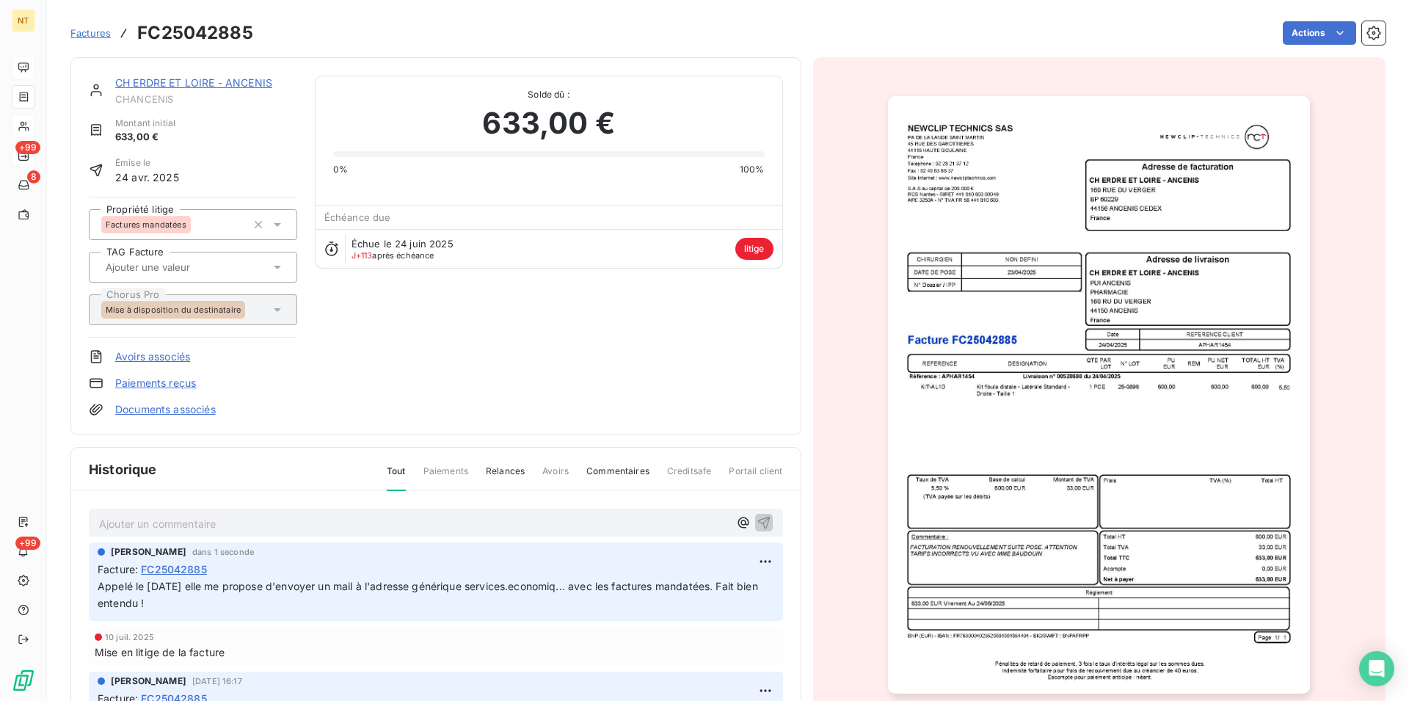
click at [186, 83] on link "CH ERDRE ET LOIRE - ANCENIS" at bounding box center [193, 82] width 157 height 12
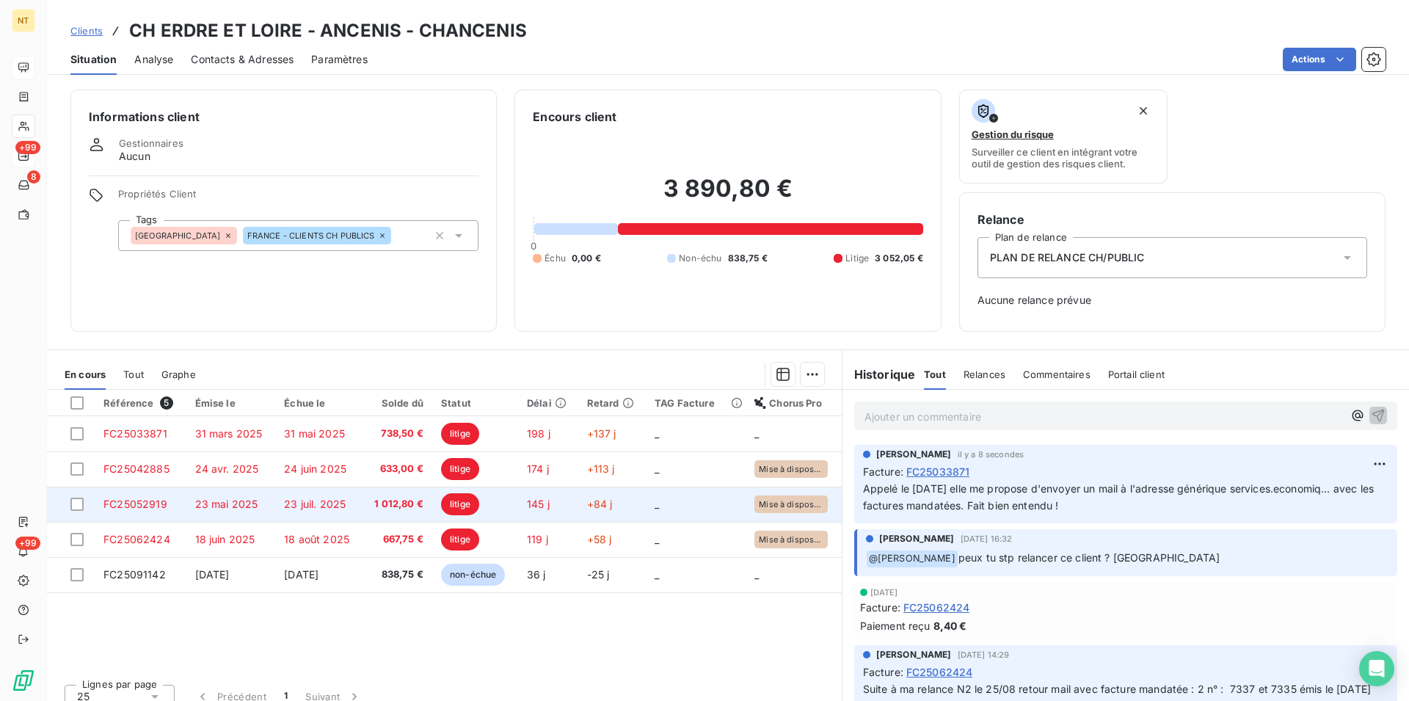
click at [154, 501] on span "FC25052919" at bounding box center [135, 504] width 64 height 12
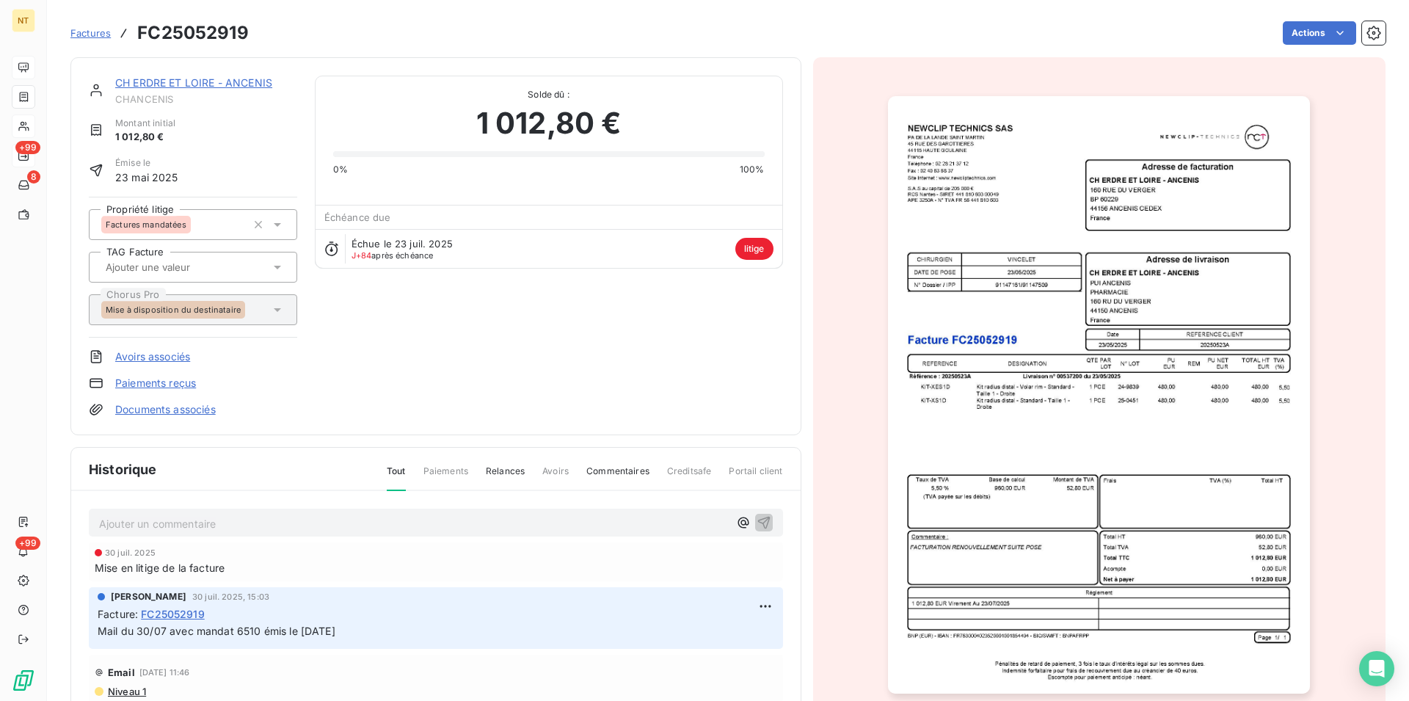
click at [152, 519] on p "Ajouter un commentaire ﻿" at bounding box center [414, 524] width 630 height 18
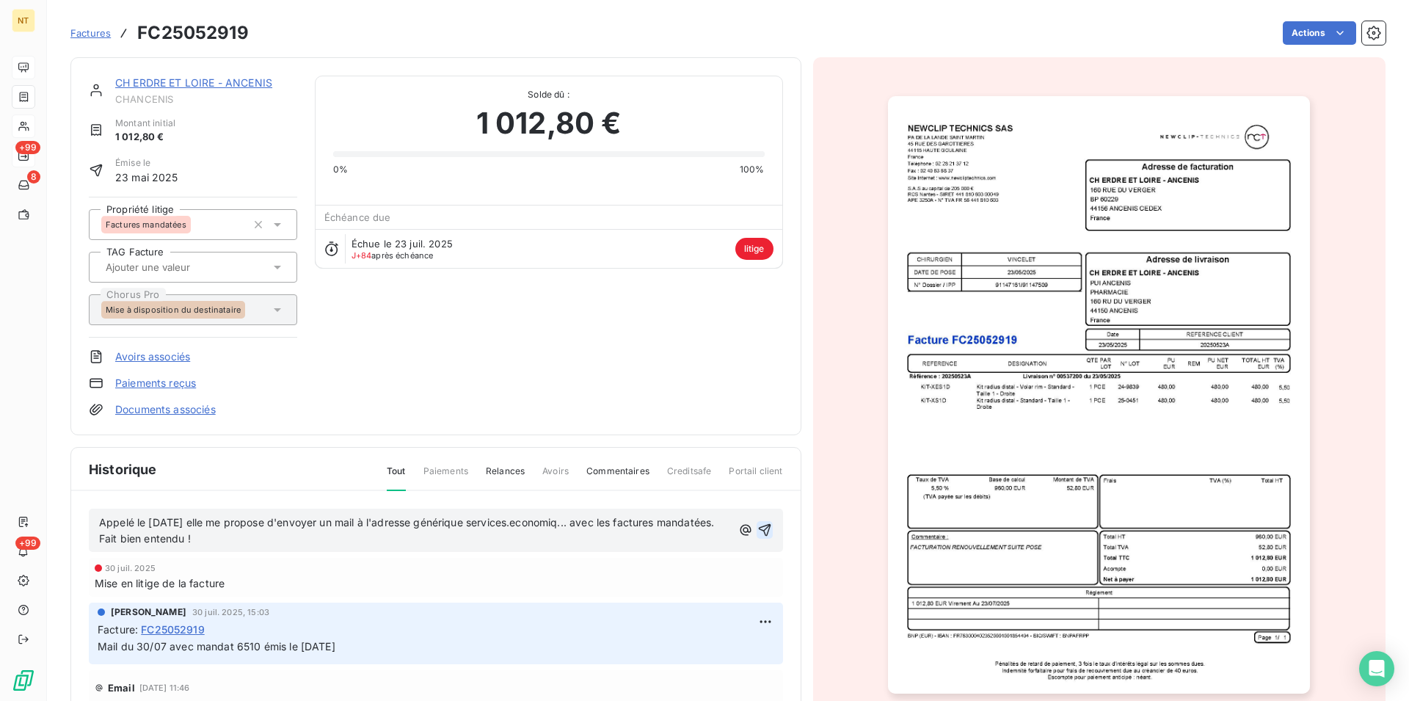
click at [758, 528] on icon "button" at bounding box center [764, 530] width 12 height 12
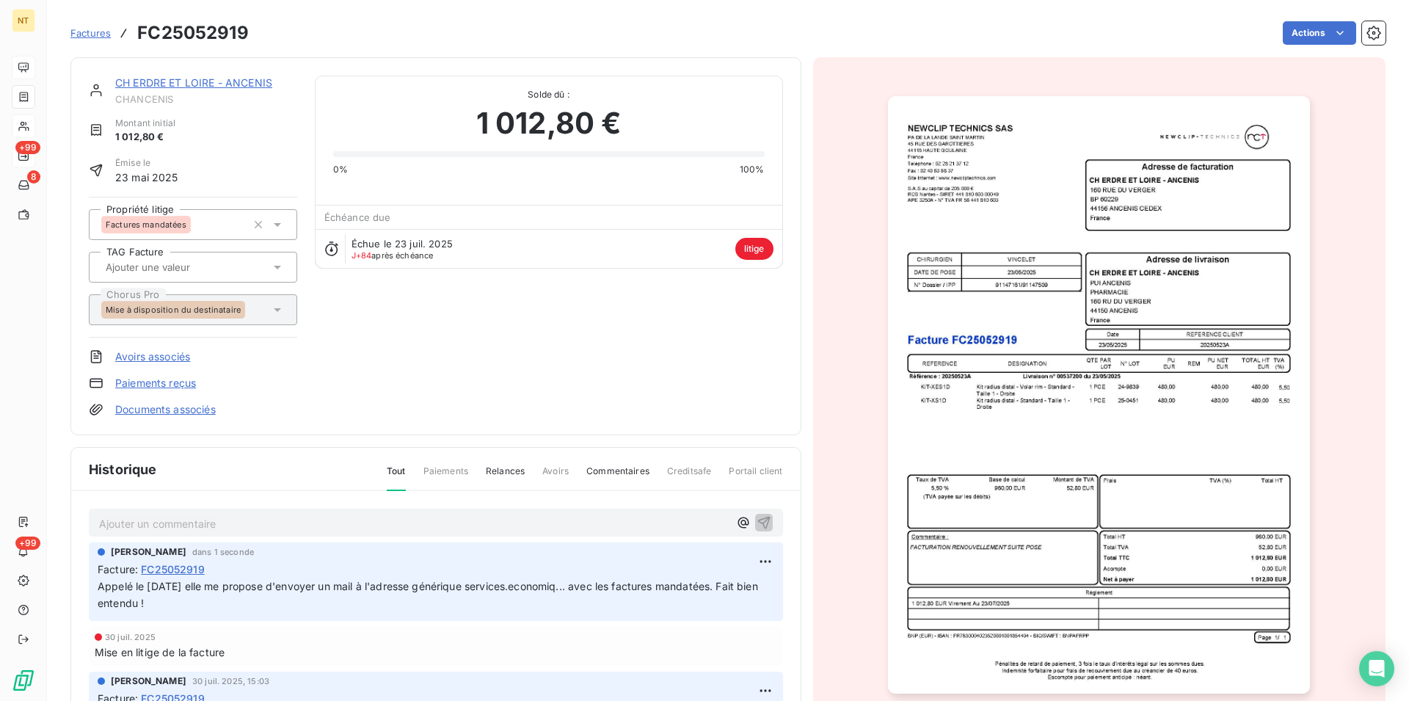
click at [159, 87] on link "CH ERDRE ET LOIRE - ANCENIS" at bounding box center [193, 82] width 157 height 12
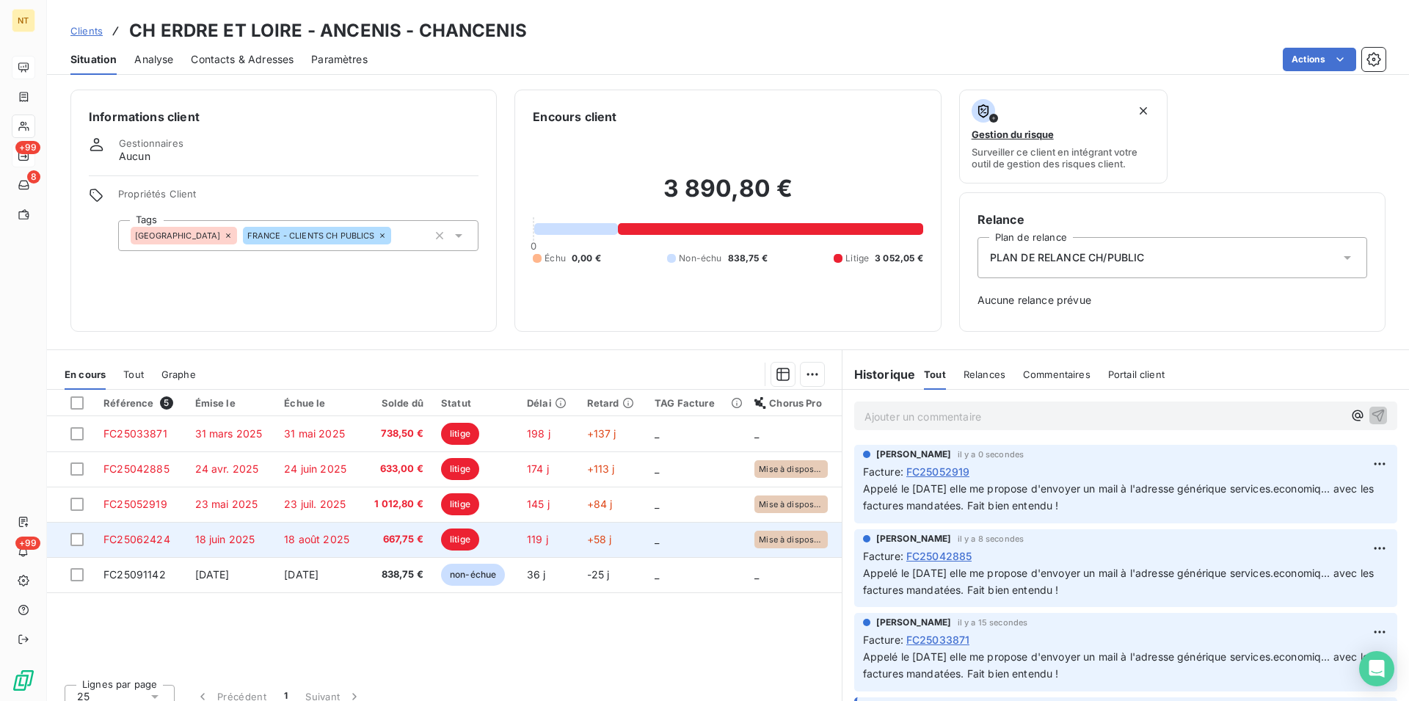
click at [144, 537] on span "FC25062424" at bounding box center [136, 539] width 67 height 12
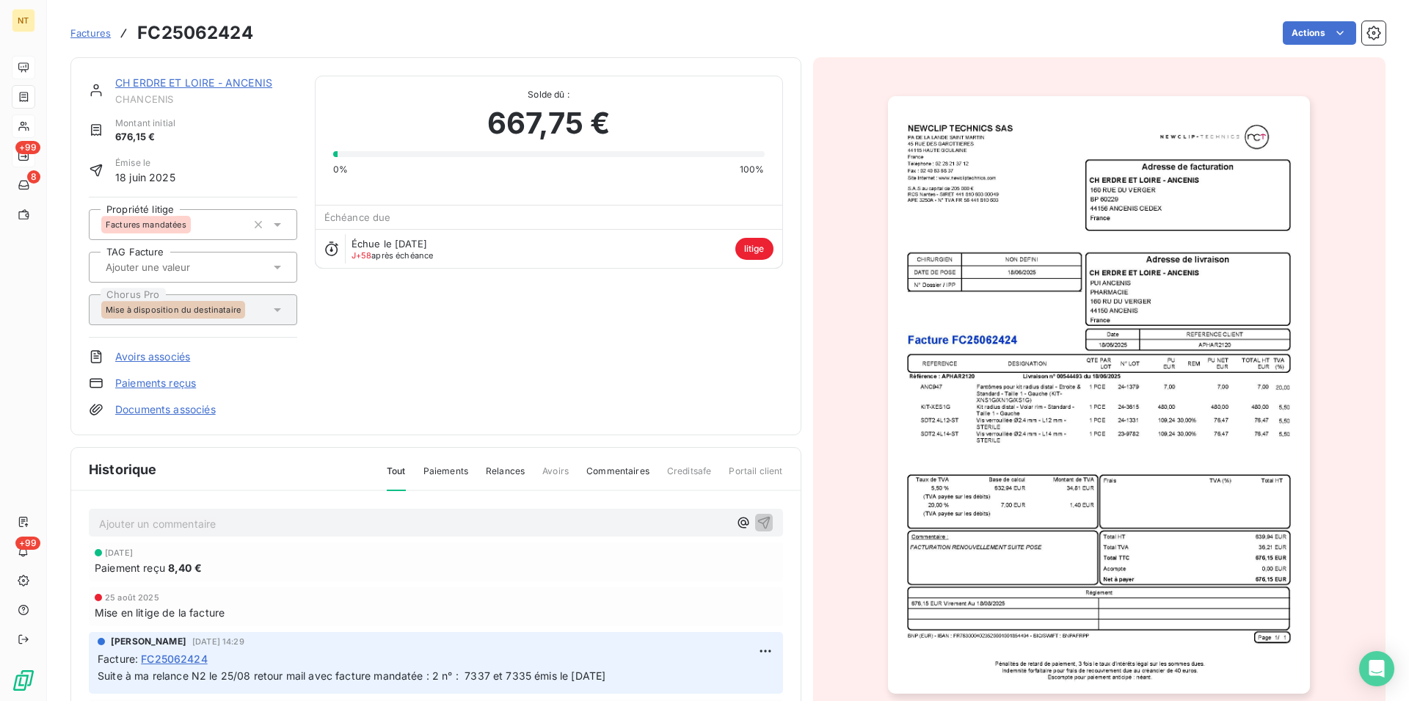
click at [147, 524] on p "Ajouter un commentaire ﻿" at bounding box center [414, 524] width 630 height 18
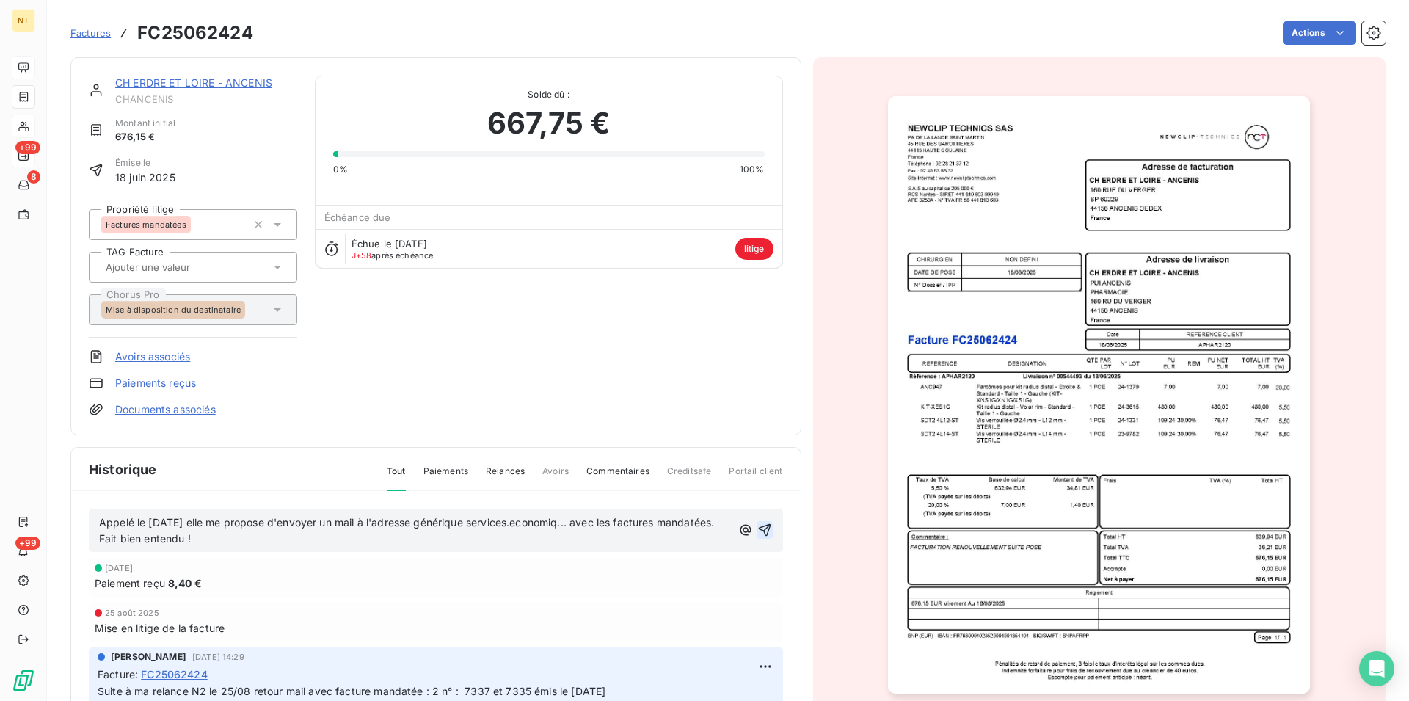
click at [757, 528] on icon "button" at bounding box center [764, 530] width 15 height 15
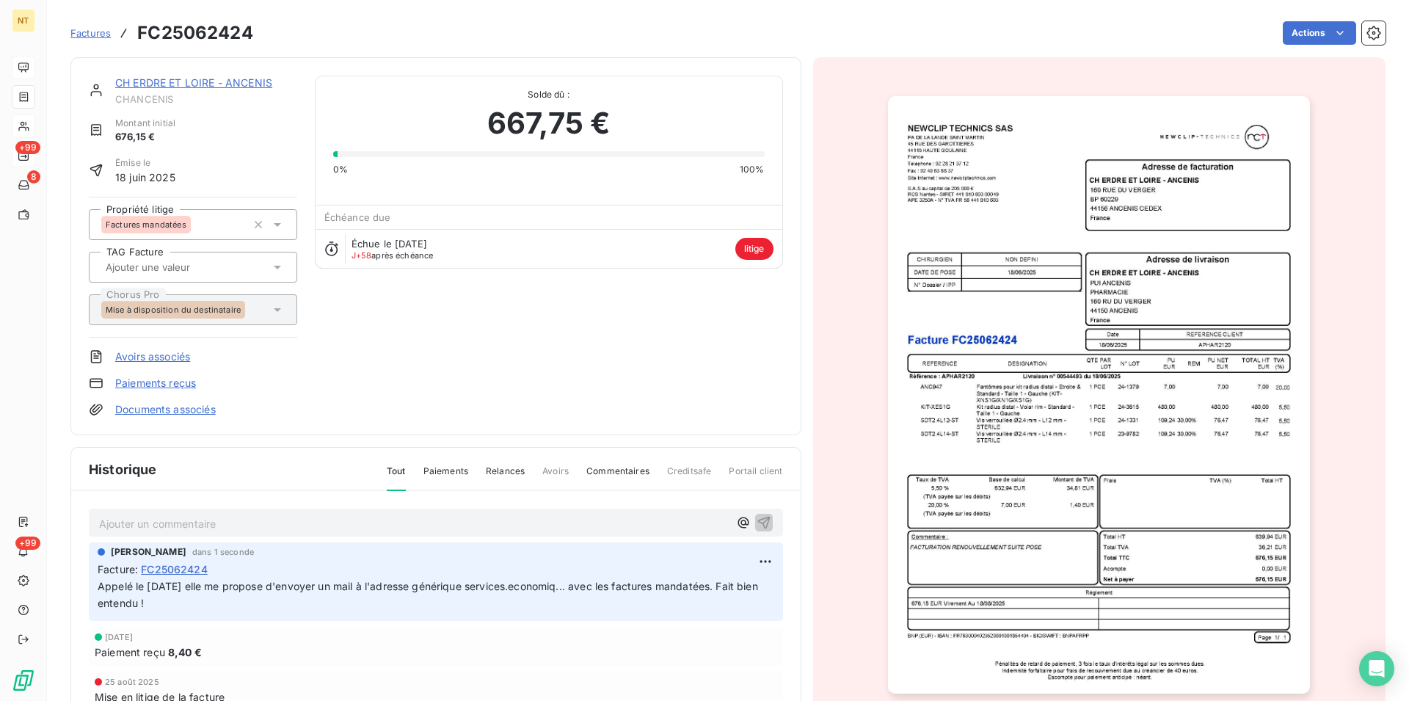
click at [205, 83] on link "CH ERDRE ET LOIRE - ANCENIS" at bounding box center [193, 82] width 157 height 12
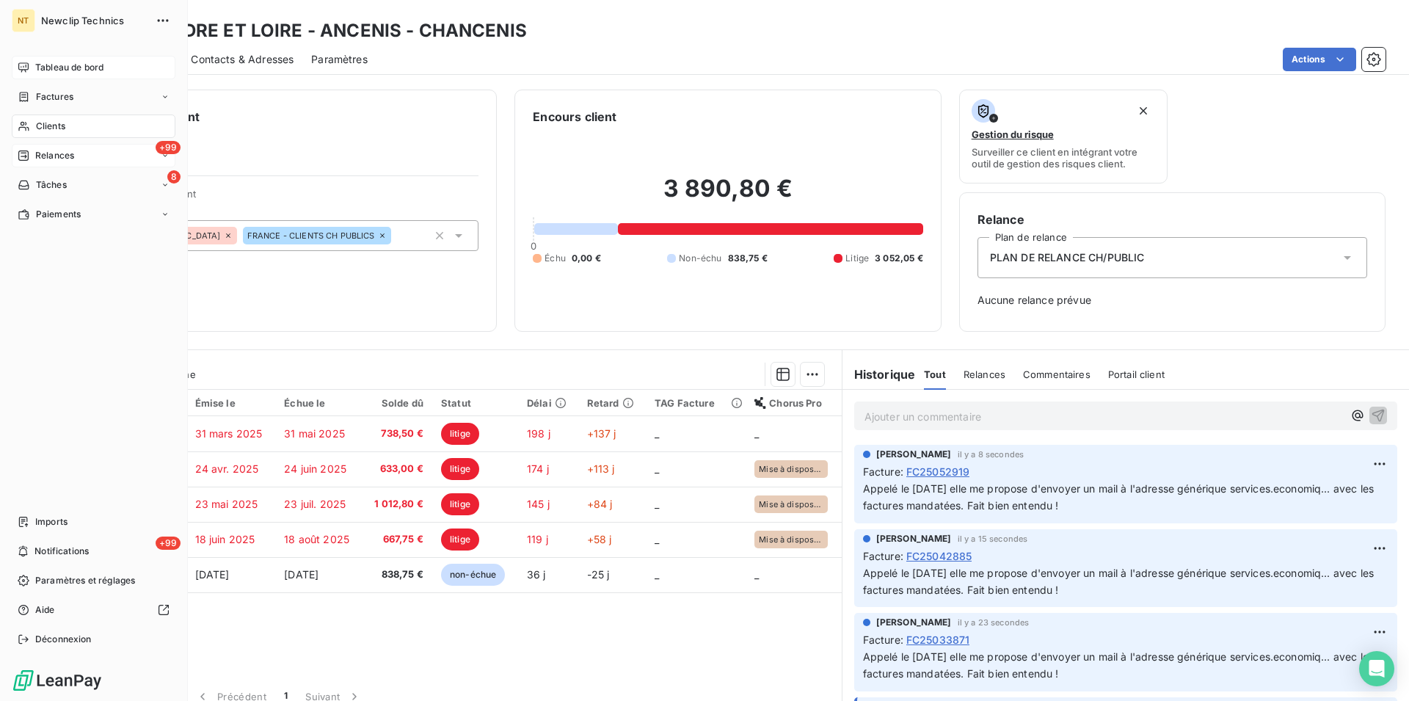
click at [62, 121] on span "Clients" at bounding box center [50, 126] width 29 height 13
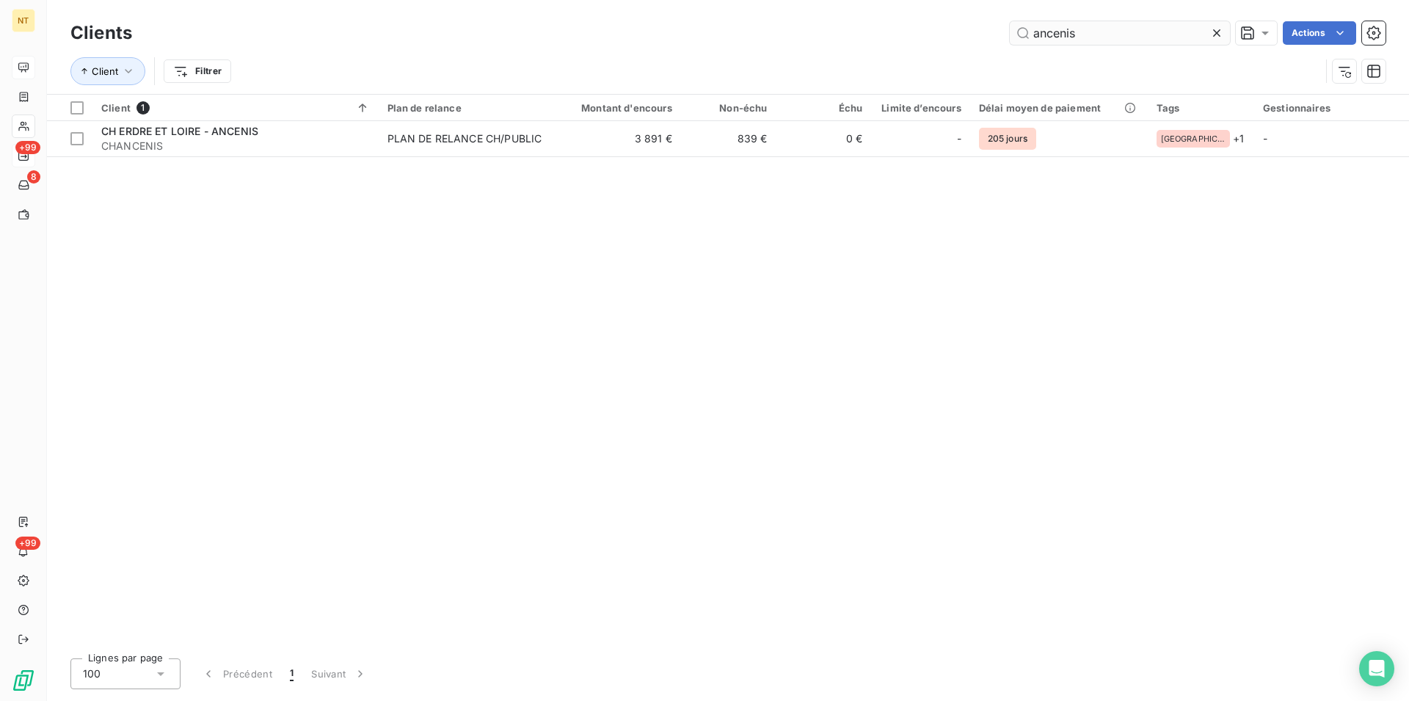
drag, startPoint x: 1093, startPoint y: 41, endPoint x: 1026, endPoint y: 31, distance: 67.6
click at [1026, 31] on input "ancenis" at bounding box center [1120, 32] width 220 height 23
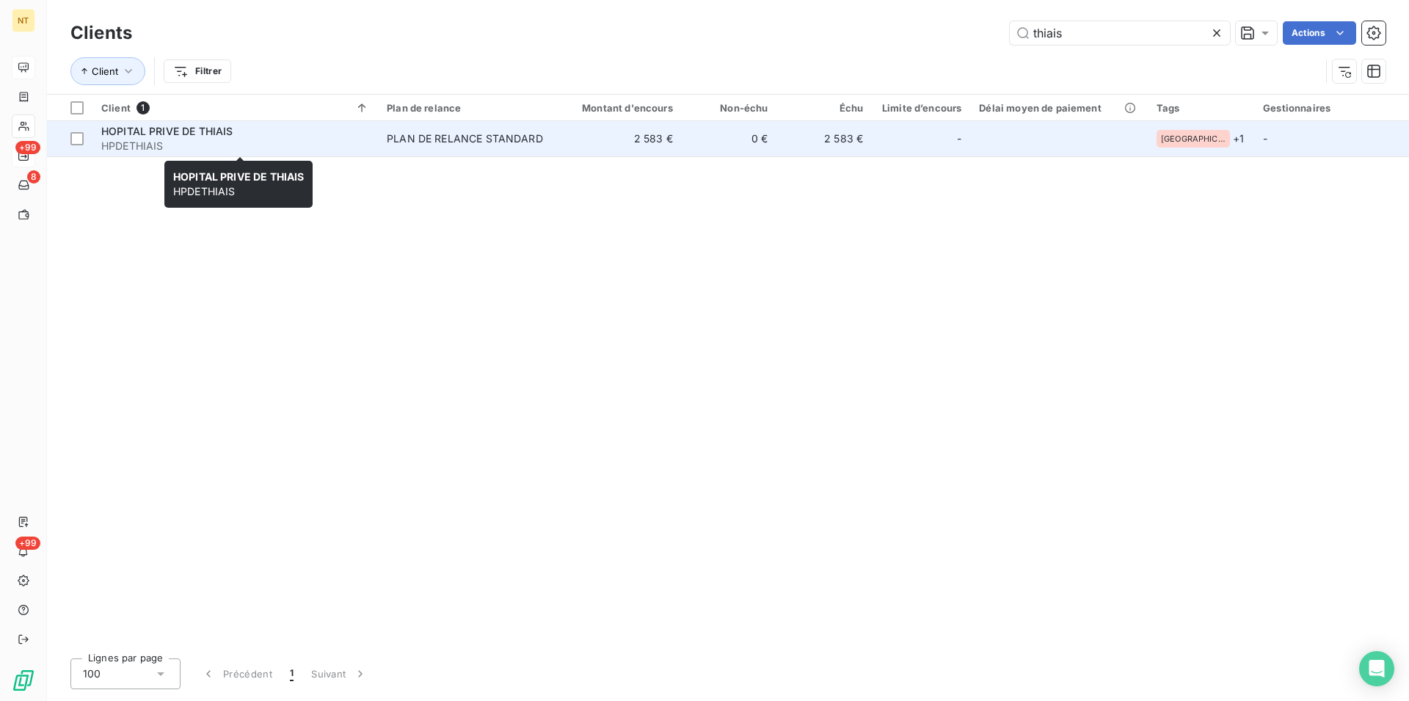
type input "thiais"
click at [222, 144] on span "HPDETHIAIS" at bounding box center [235, 146] width 268 height 15
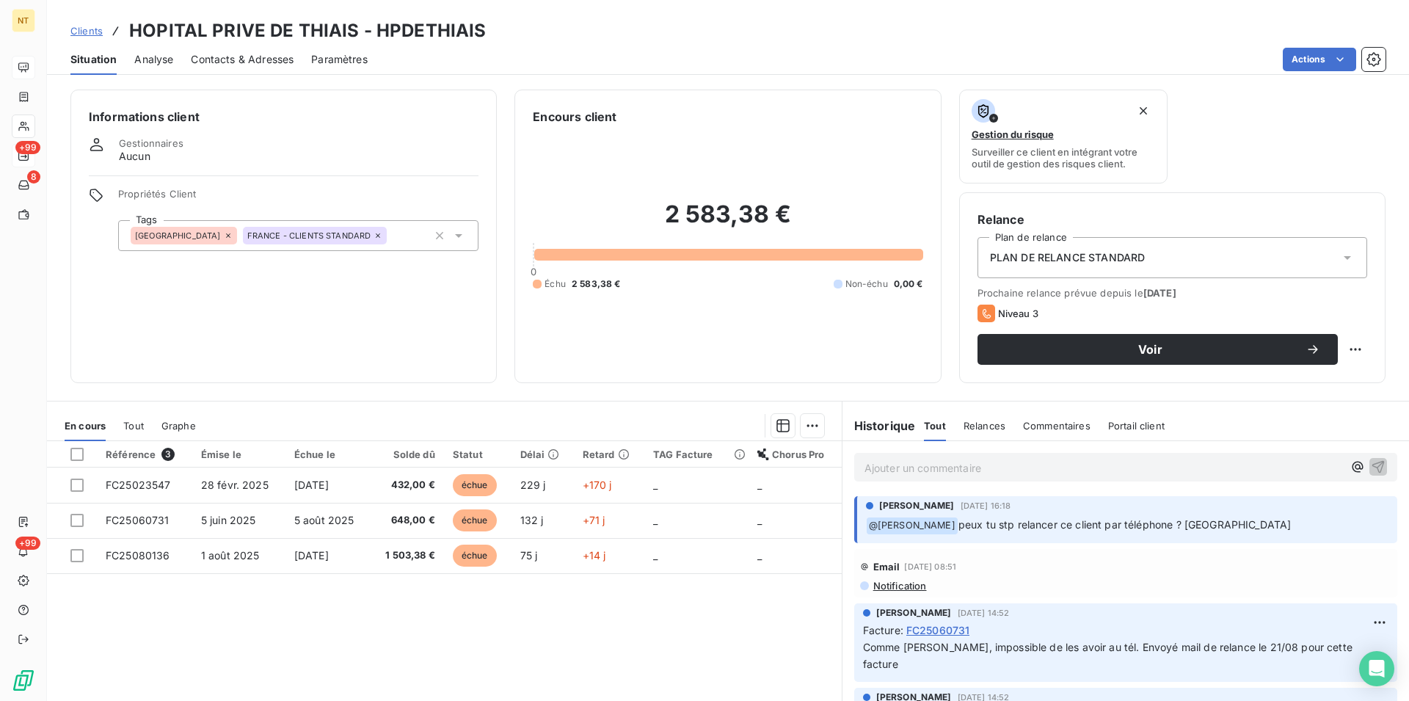
click at [250, 57] on span "Contacts & Adresses" at bounding box center [242, 59] width 103 height 15
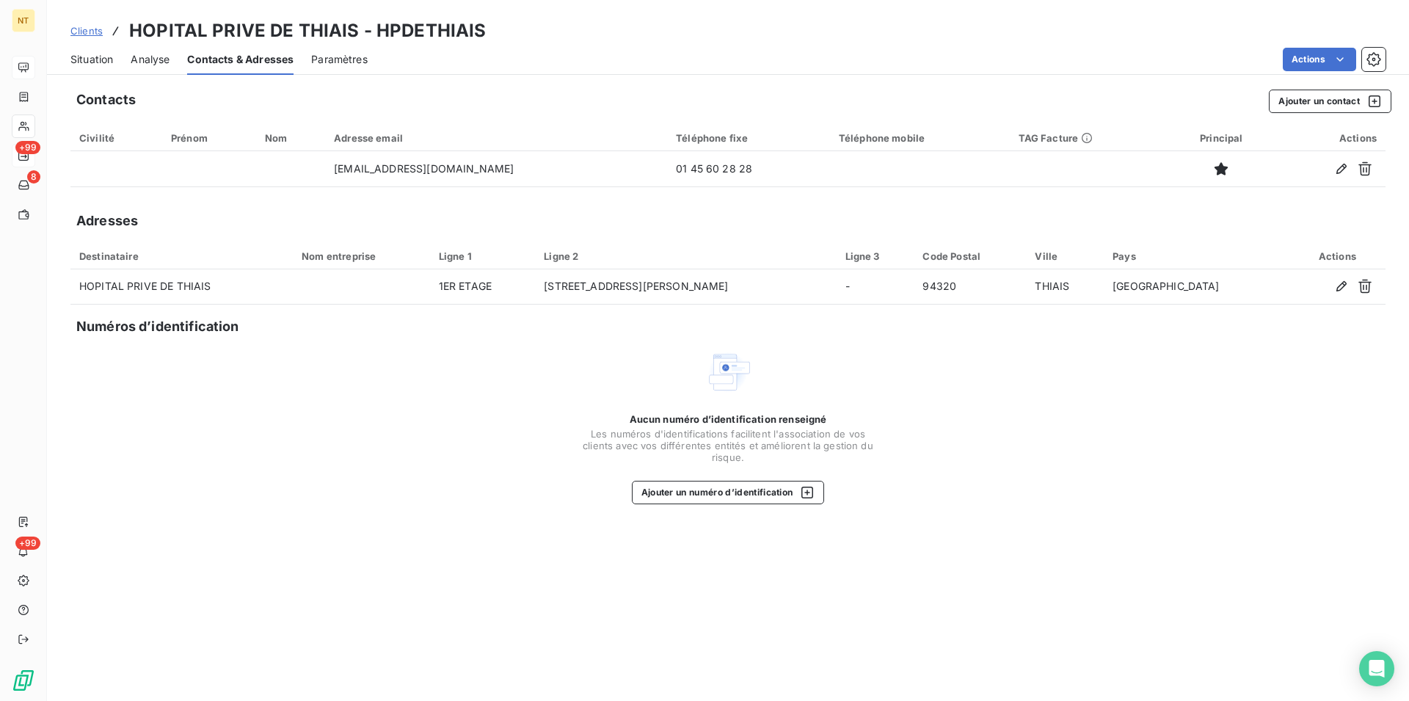
click at [94, 55] on span "Situation" at bounding box center [91, 59] width 43 height 15
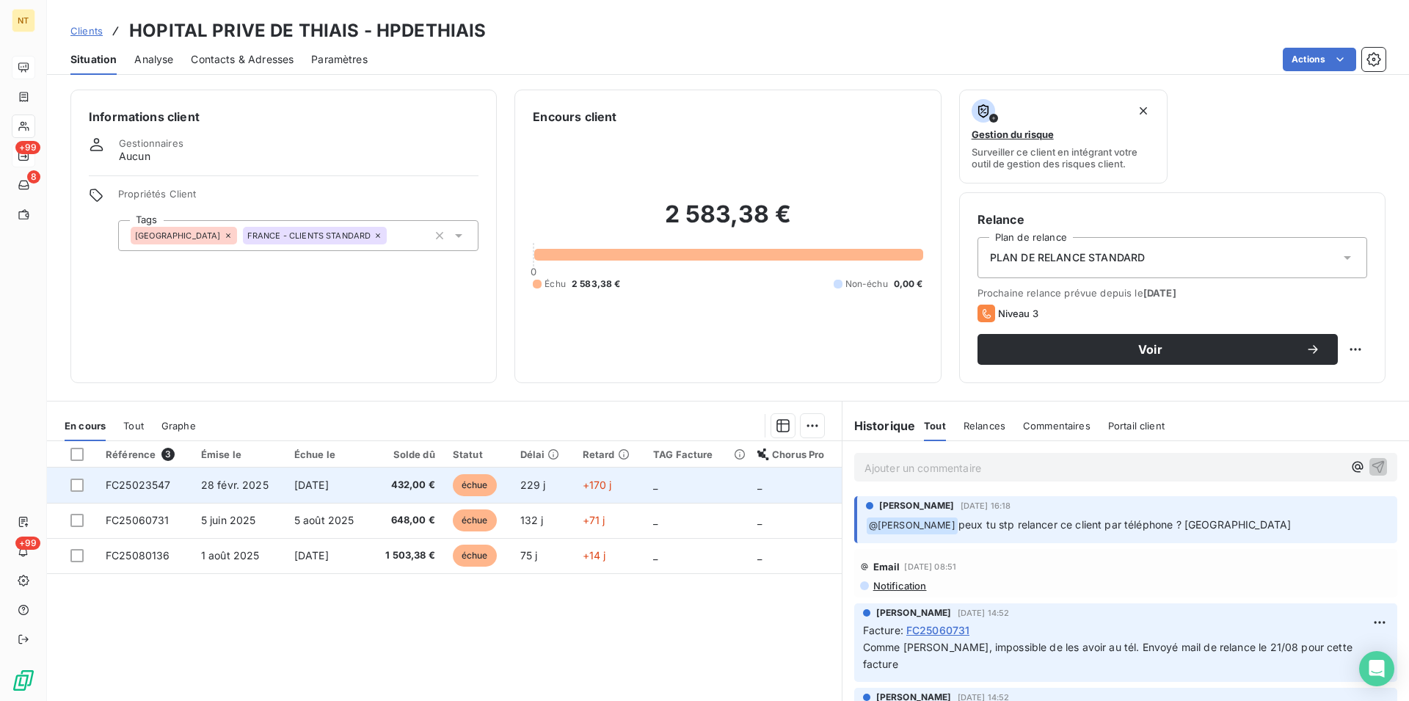
click at [321, 482] on span "[DATE]" at bounding box center [311, 485] width 34 height 12
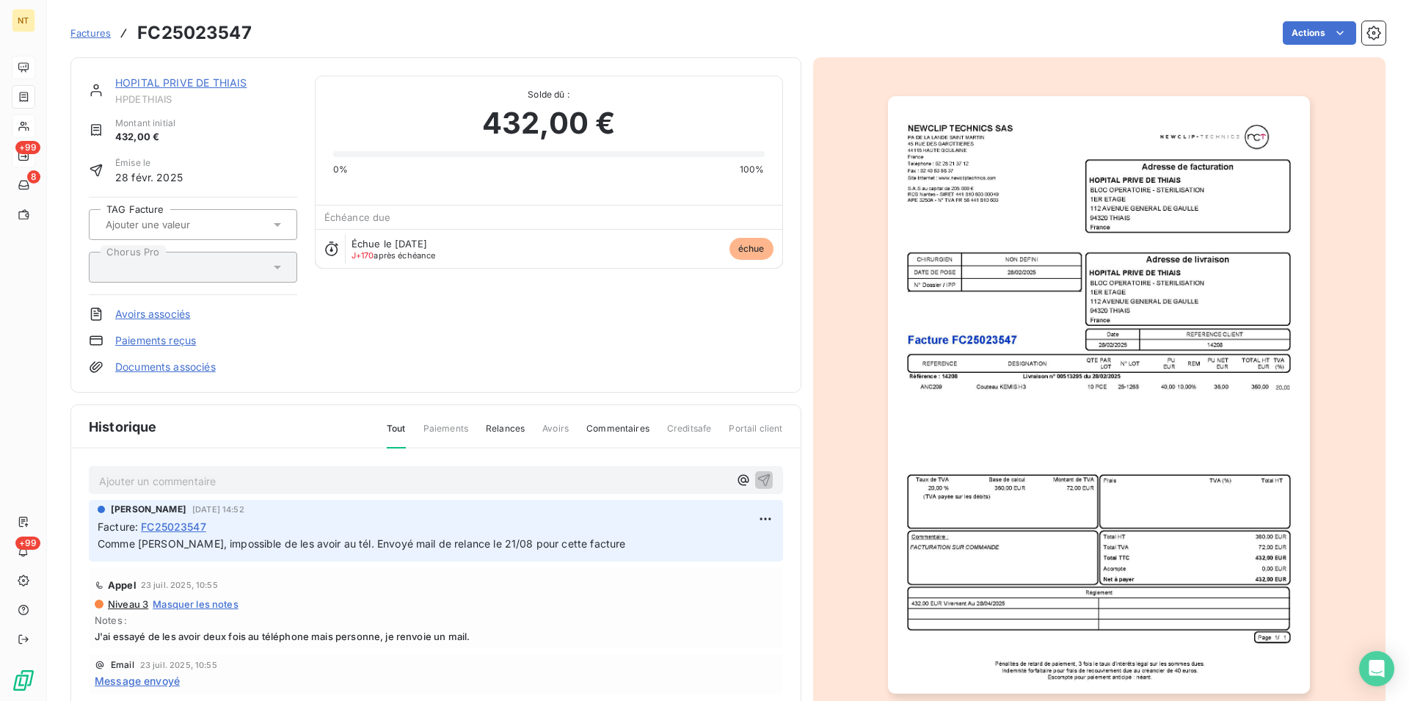
click at [169, 85] on link "HOPITAL PRIVE DE THIAIS" at bounding box center [180, 82] width 131 height 12
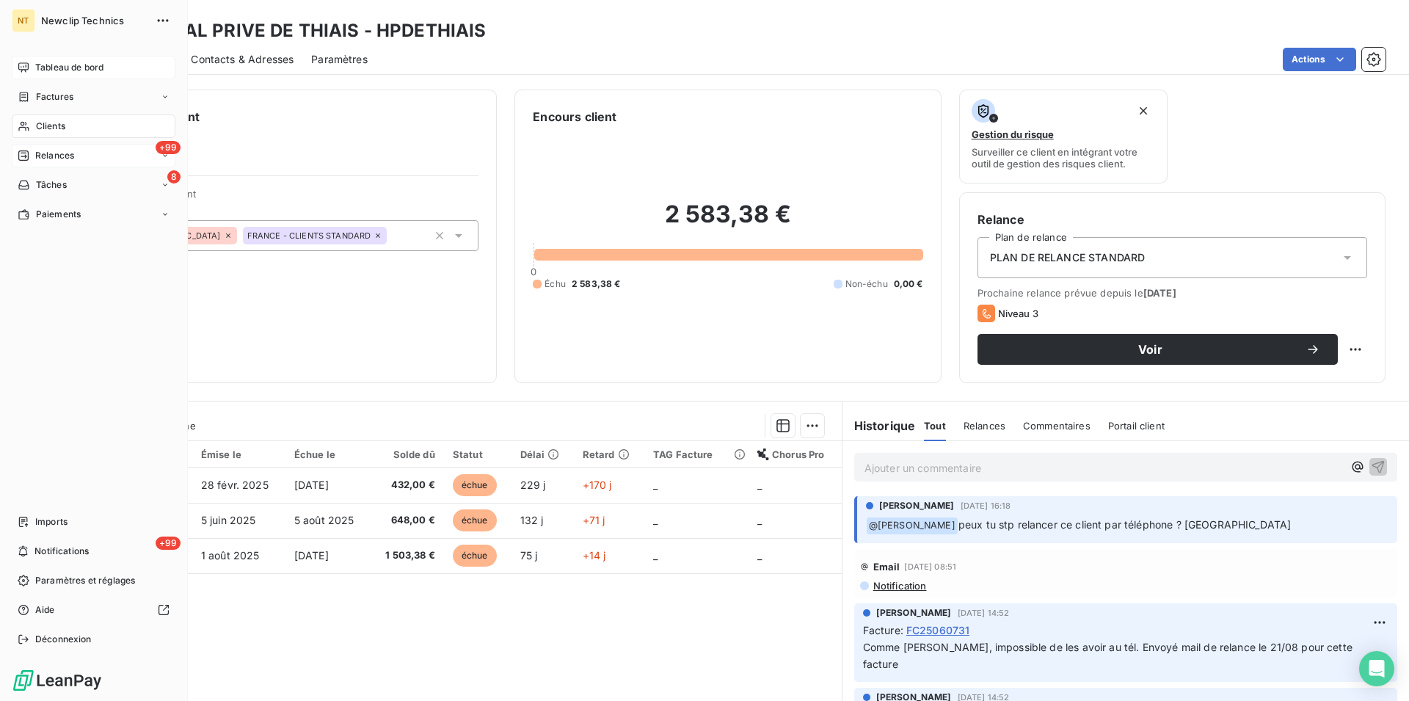
click at [79, 70] on span "Tableau de bord" at bounding box center [69, 67] width 68 height 13
